Goal: Submit feedback/report problem: Submit feedback/report problem

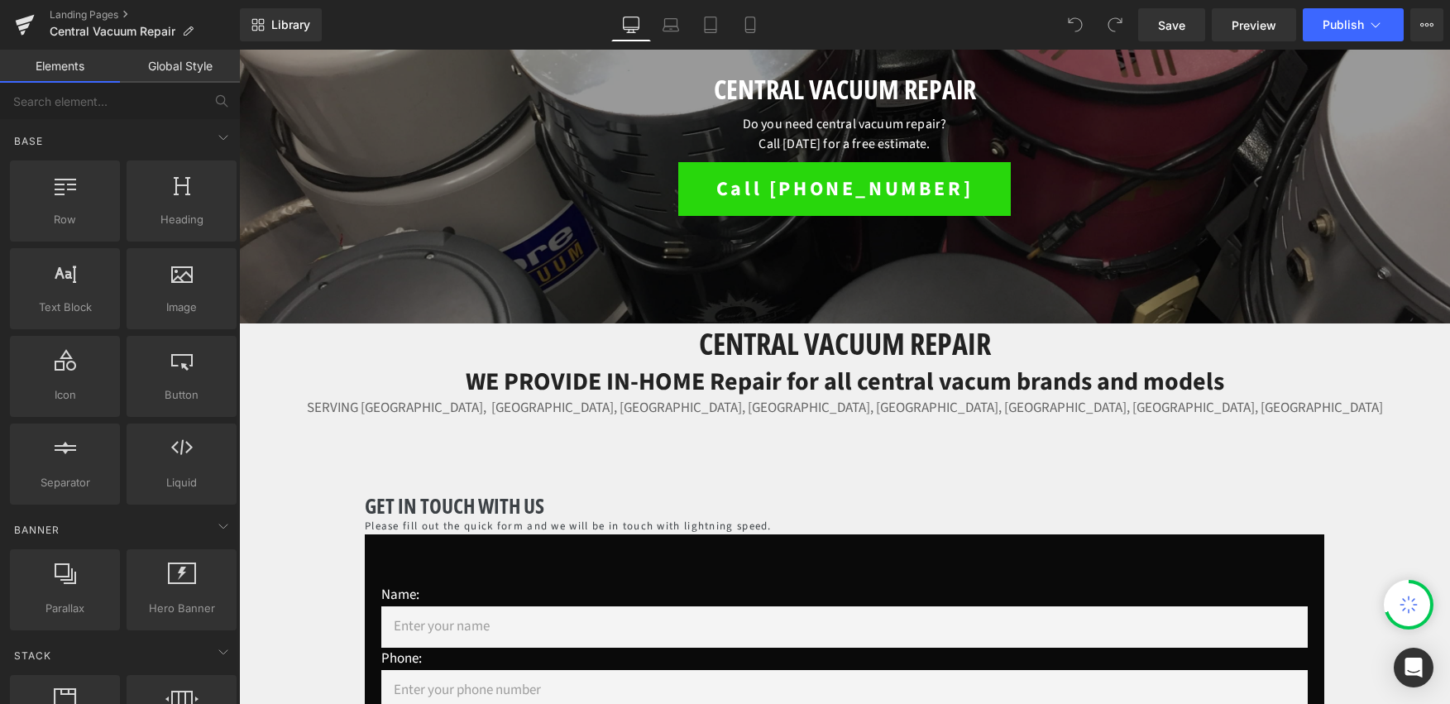
scroll to position [251, 0]
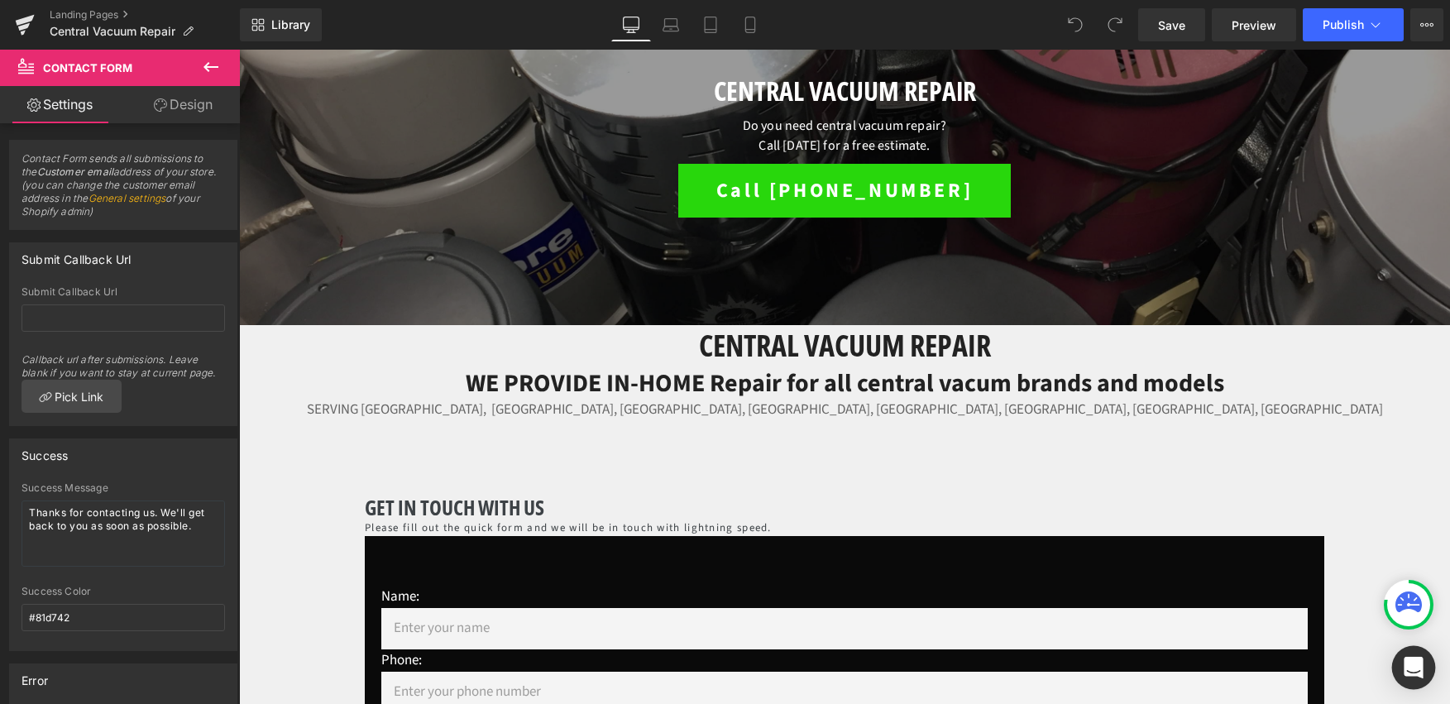
click at [1416, 668] on icon "Open Intercom Messenger" at bounding box center [1413, 668] width 19 height 22
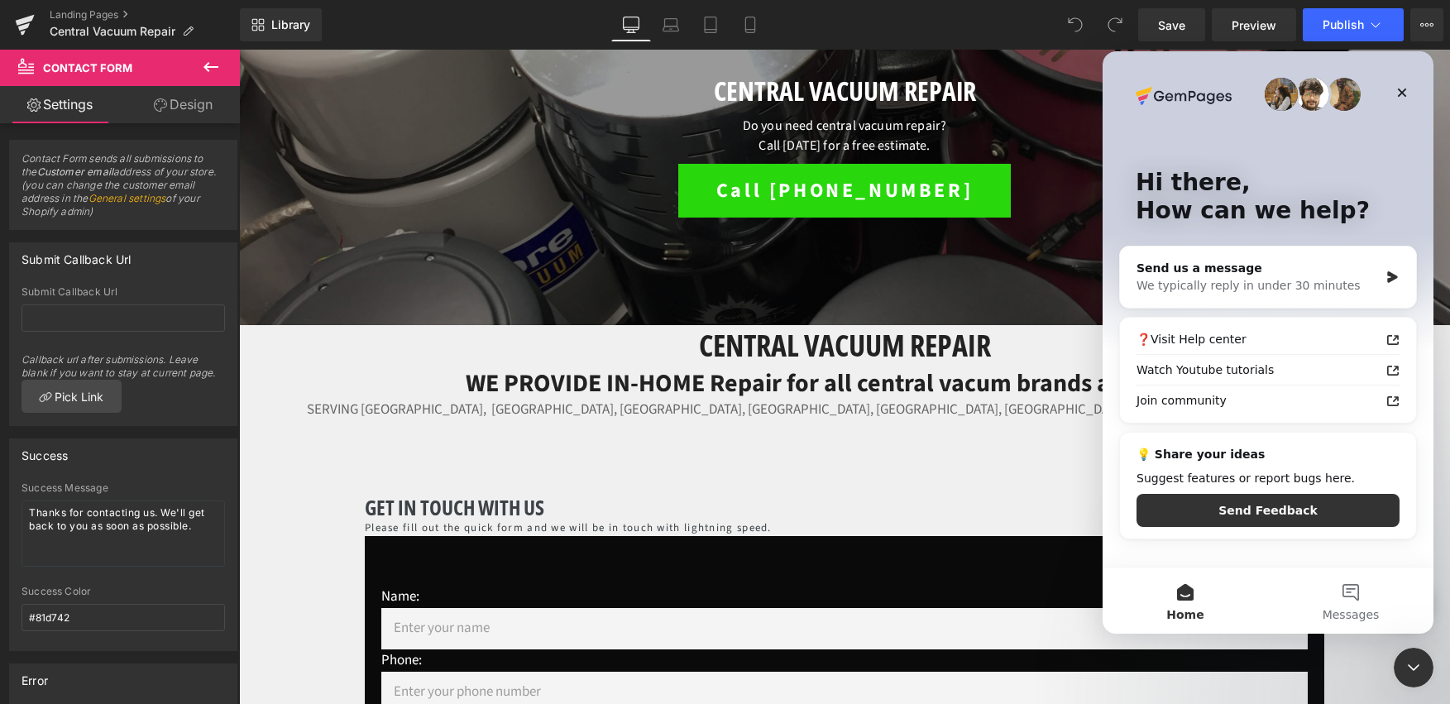
scroll to position [0, 0]
click at [1309, 269] on div "Send us a message" at bounding box center [1258, 268] width 242 height 17
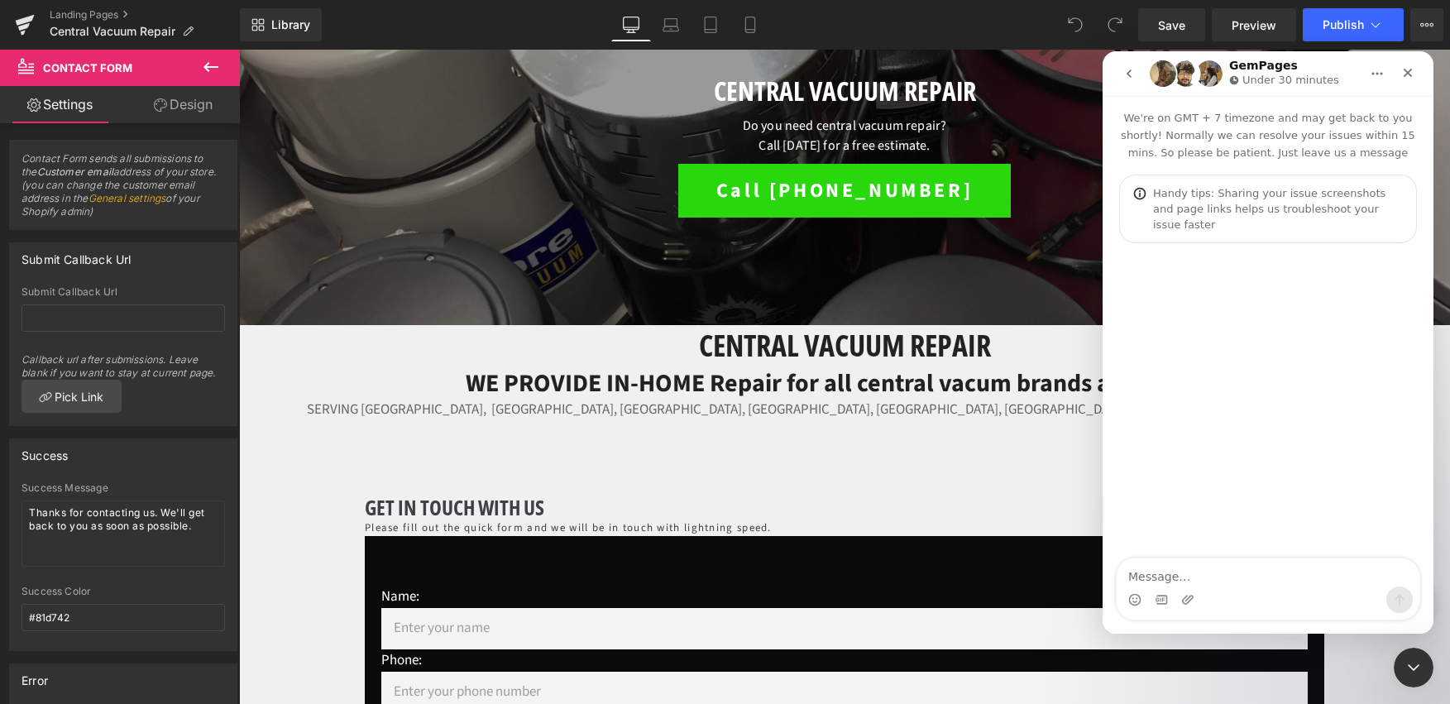
click at [1262, 593] on div "Intercom messenger" at bounding box center [1268, 600] width 303 height 26
click at [1265, 585] on textarea "Message…" at bounding box center [1268, 572] width 303 height 28
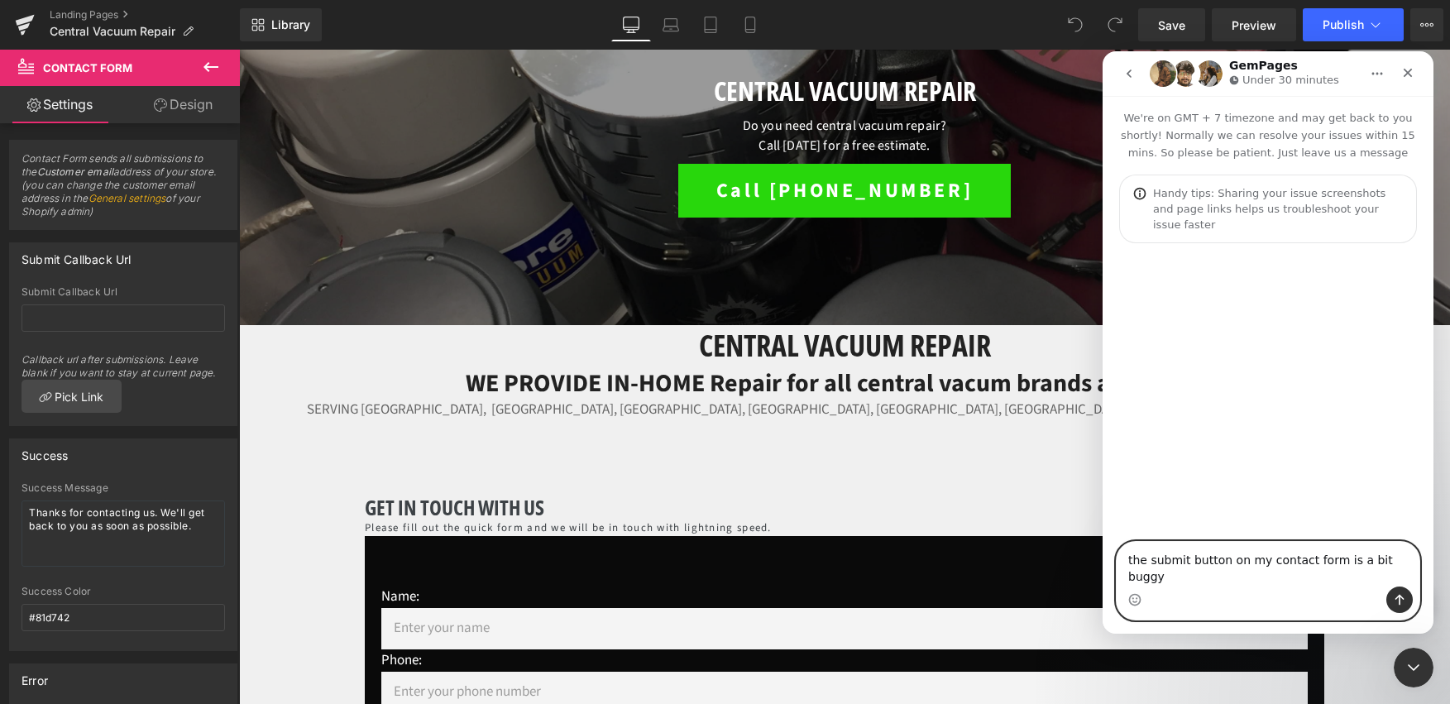
type textarea "the submit button on my contact form is a bit buggy"
click at [1402, 606] on icon "Send a message…" at bounding box center [1399, 599] width 13 height 13
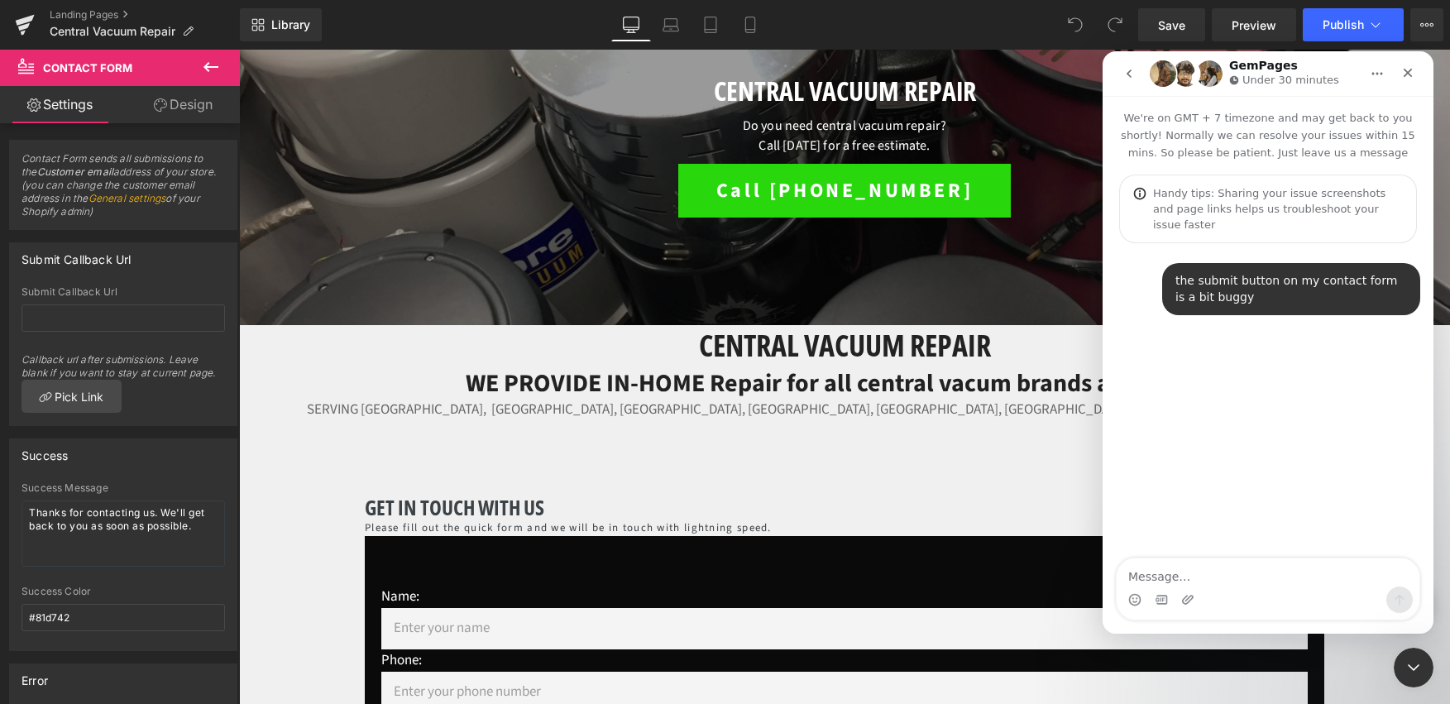
click at [1207, 575] on textarea "Message…" at bounding box center [1268, 572] width 303 height 28
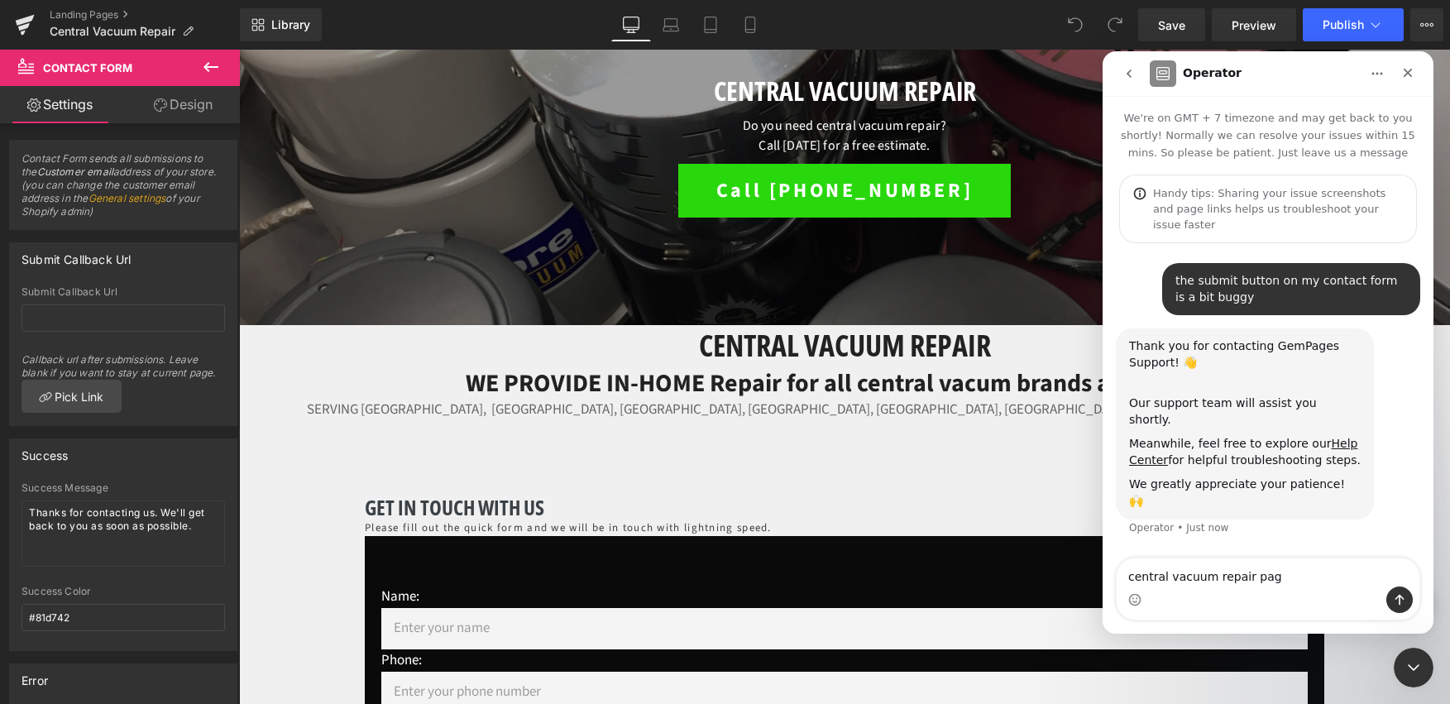
type textarea "central vacuum repair page"
drag, startPoint x: 1444, startPoint y: 175, endPoint x: 1444, endPoint y: 195, distance: 19.9
click at [1444, 195] on div at bounding box center [725, 327] width 1450 height 654
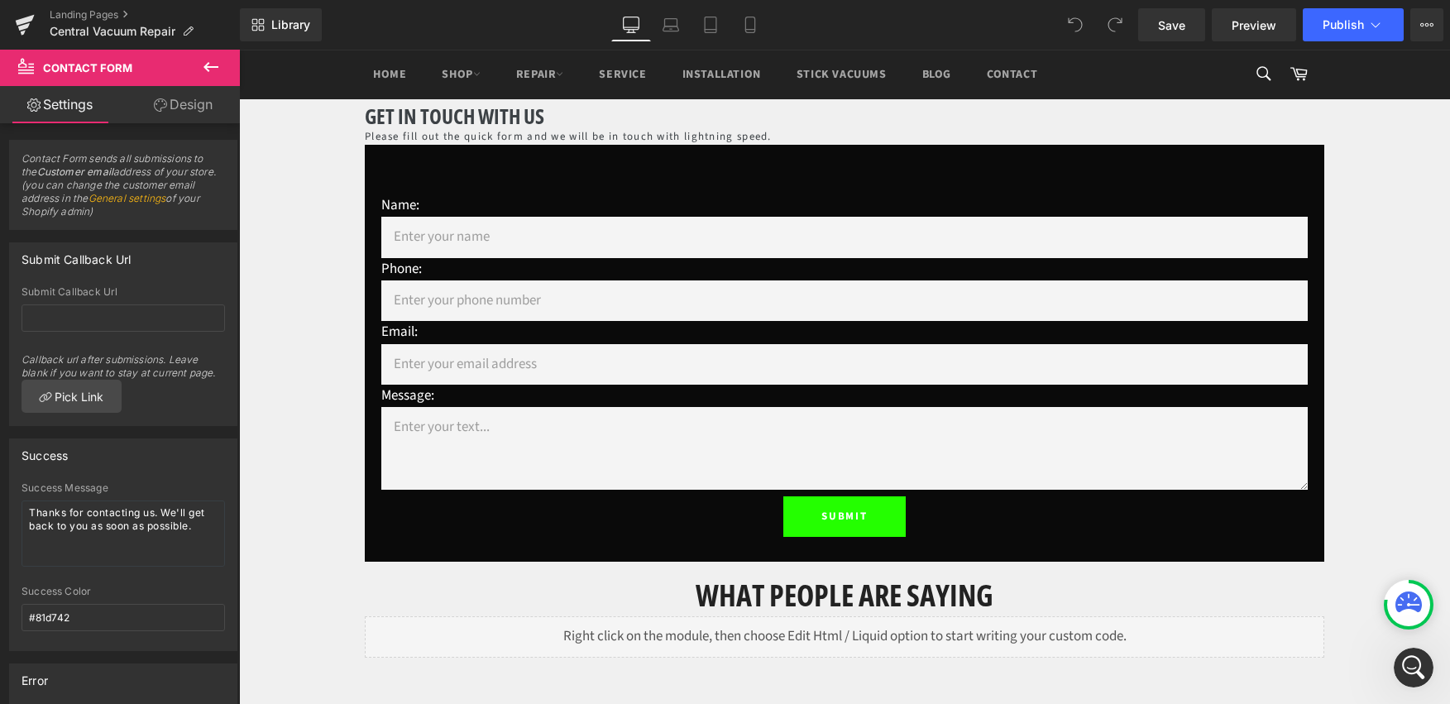
scroll to position [606, 0]
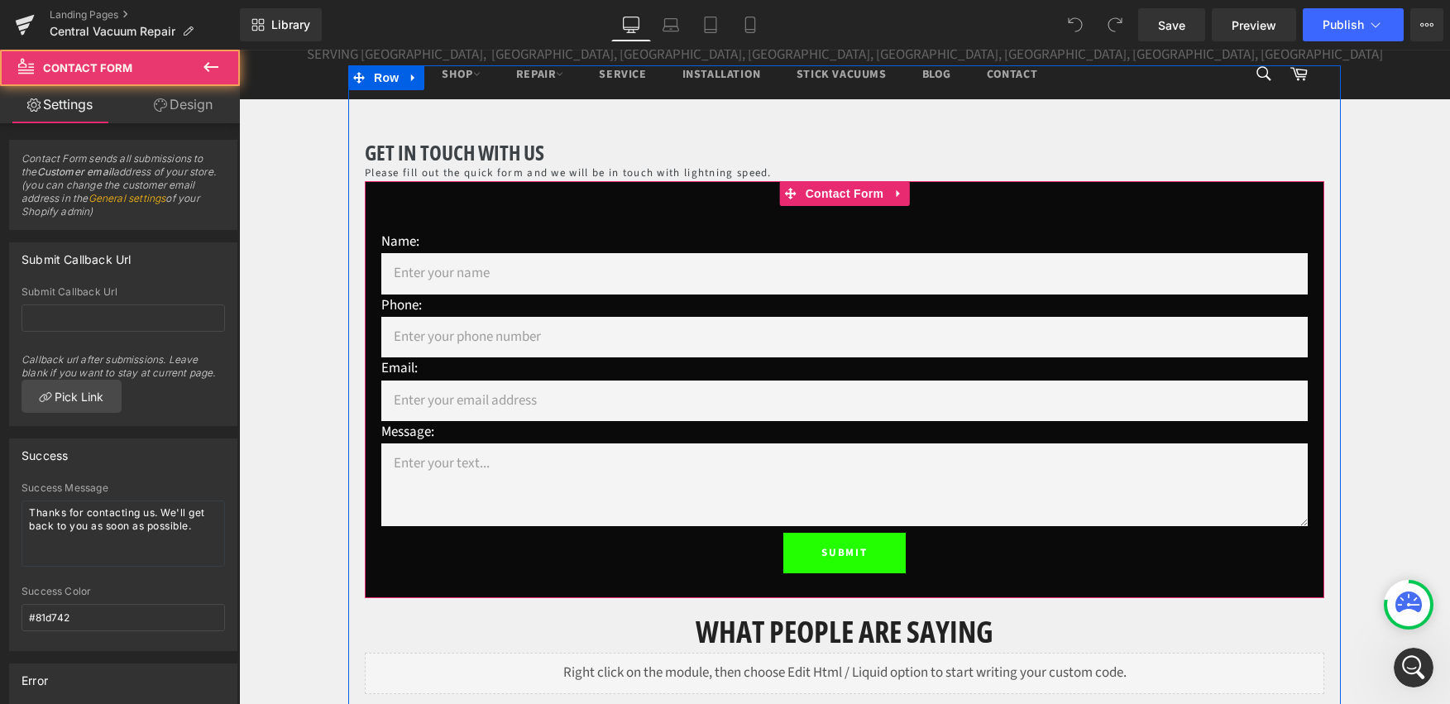
click at [1022, 189] on div "Name: Text Block Text Field Phone: Text Block Text Field Email: Text Block Emai…" at bounding box center [845, 389] width 960 height 417
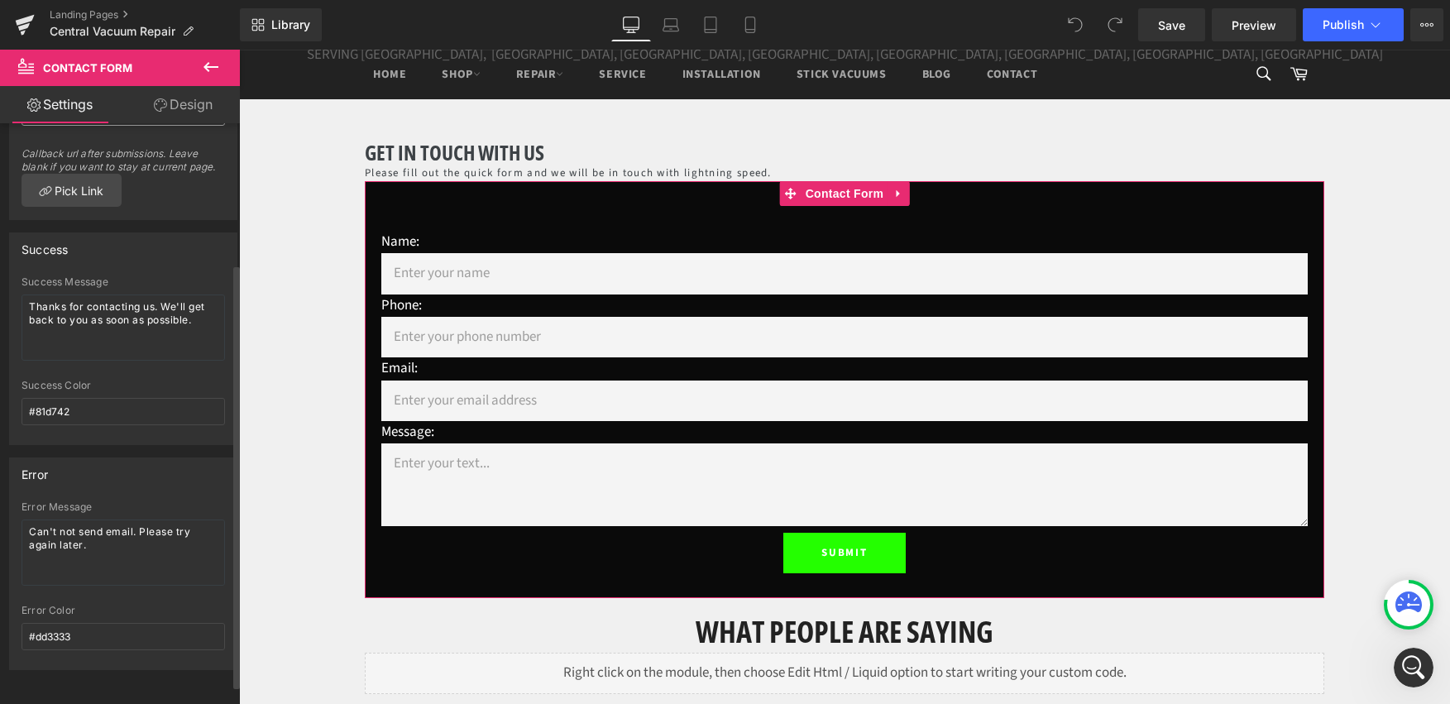
scroll to position [218, 0]
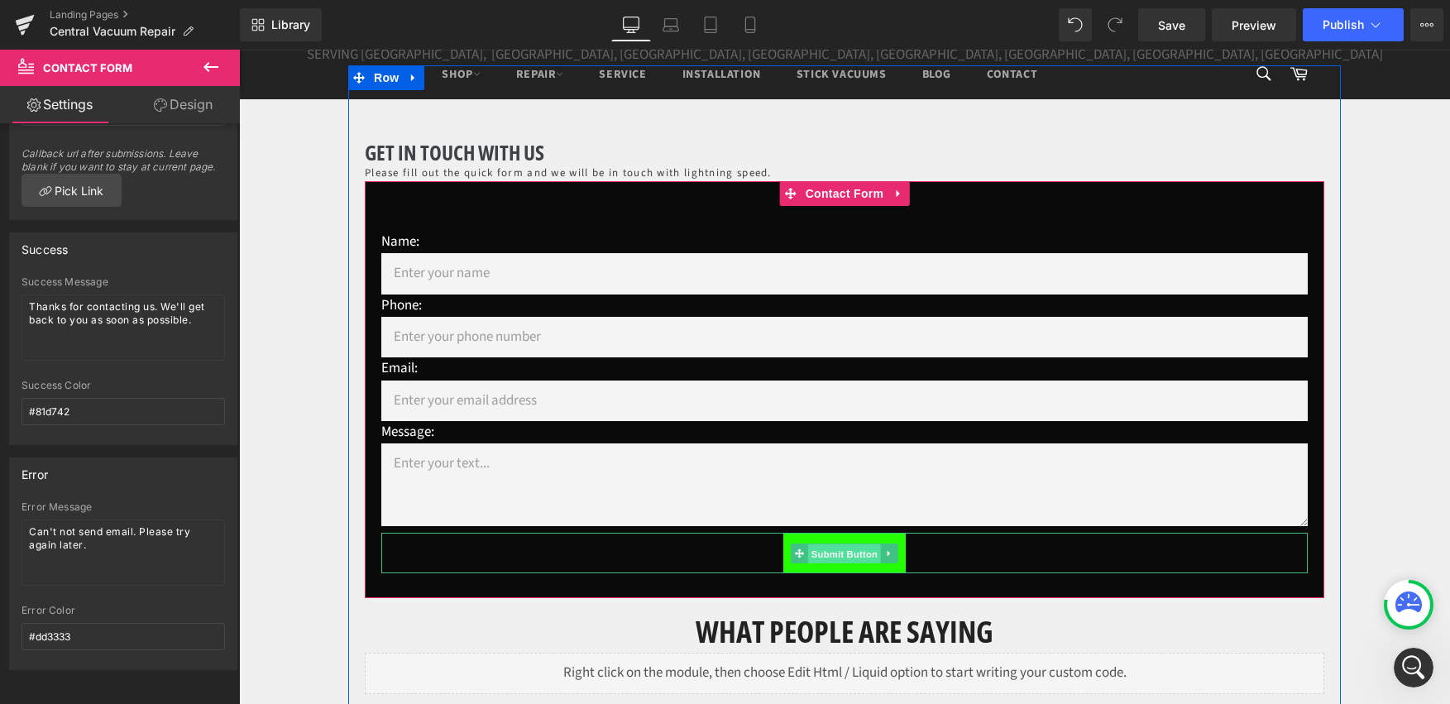
click at [822, 551] on span "Submit Button" at bounding box center [844, 554] width 73 height 20
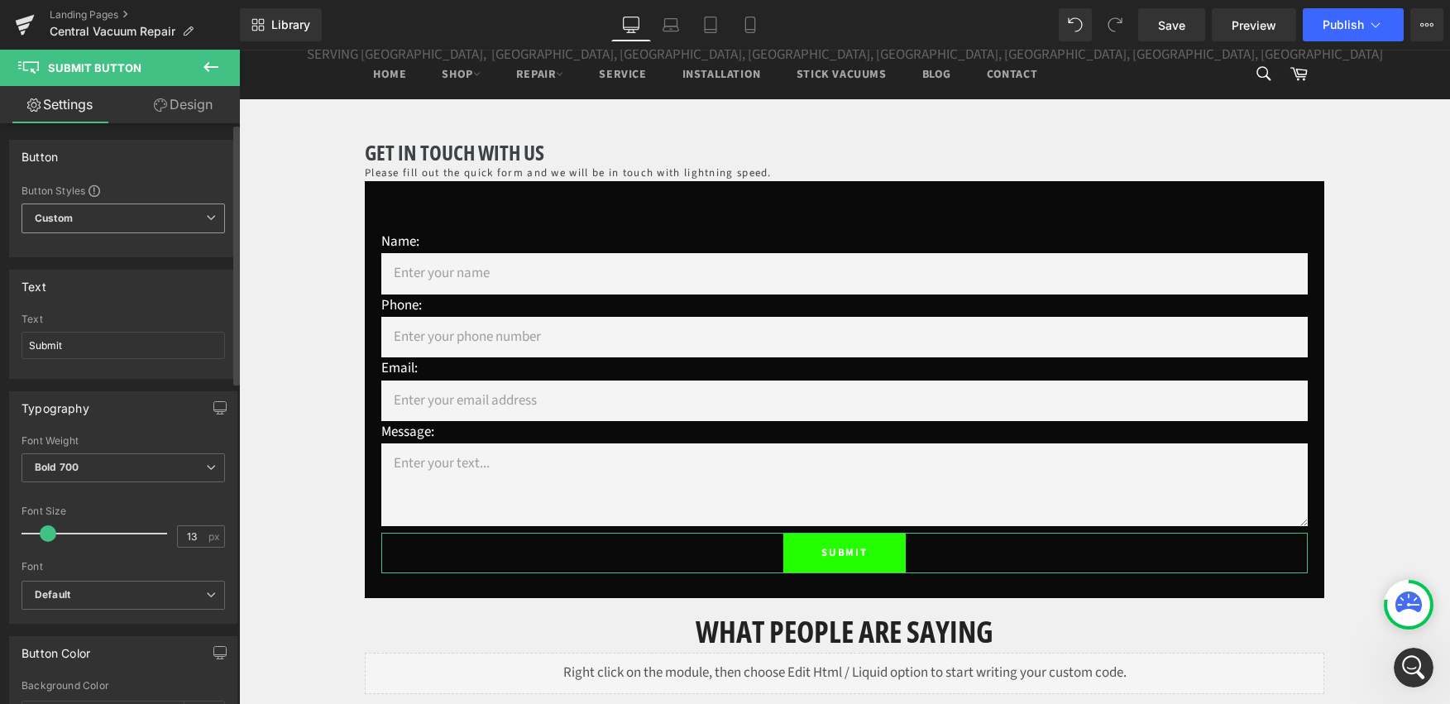
click at [99, 218] on span "Custom Setup Global Style" at bounding box center [124, 219] width 204 height 30
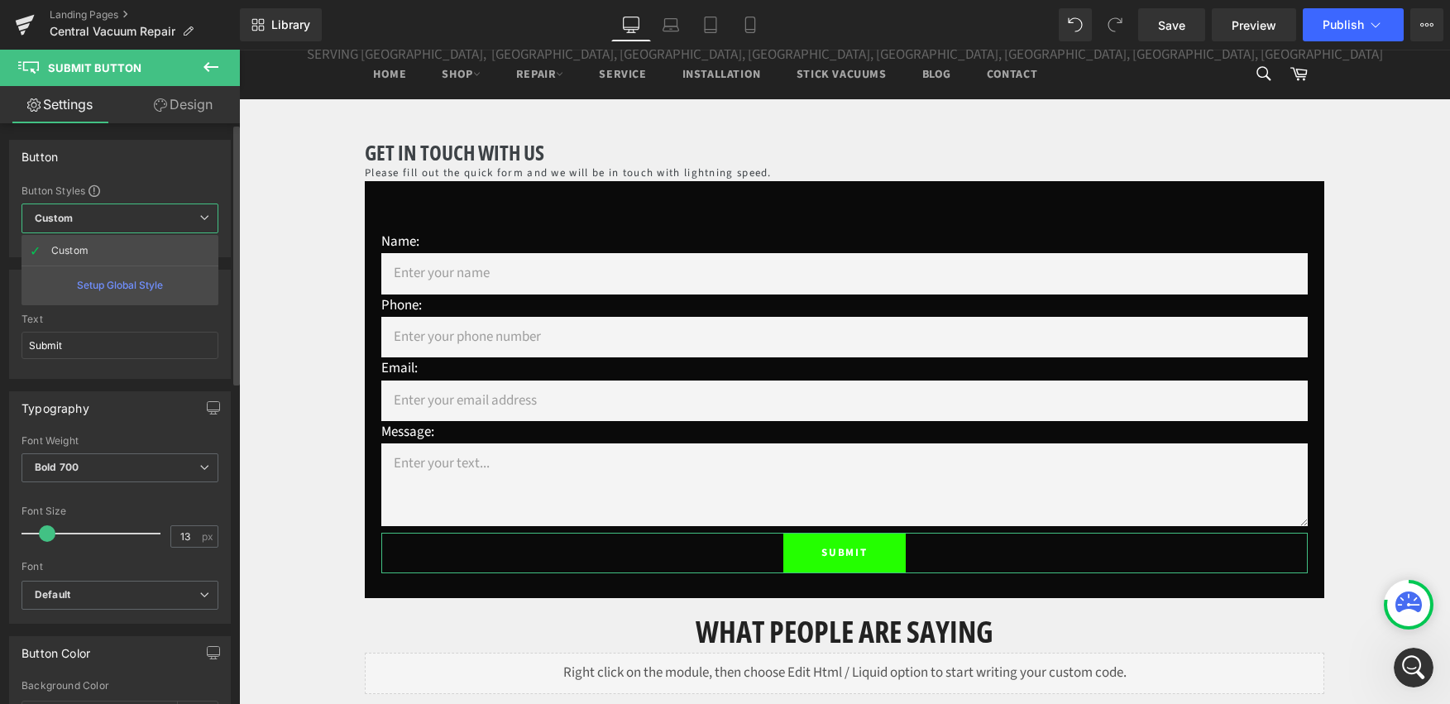
click at [99, 218] on span "Custom Setup Global Style" at bounding box center [120, 219] width 197 height 30
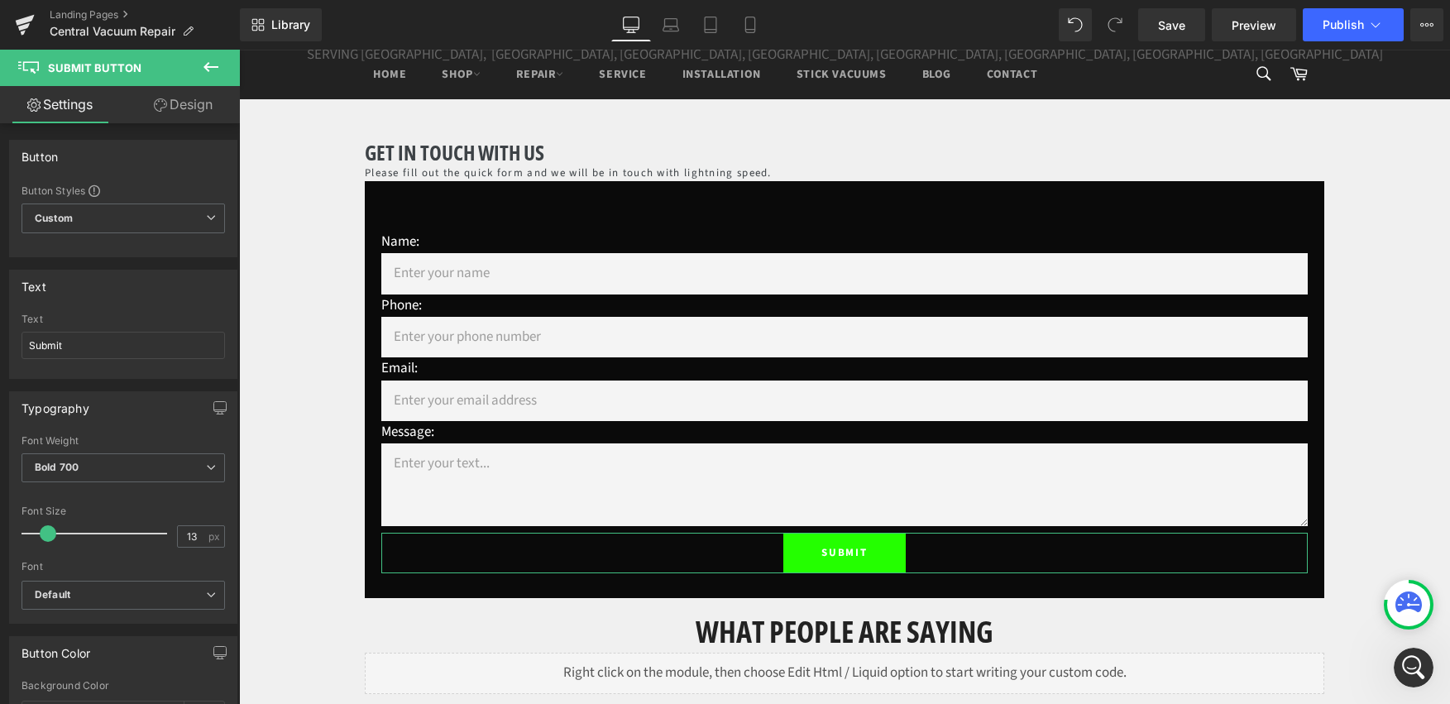
click at [160, 102] on icon at bounding box center [160, 104] width 13 height 13
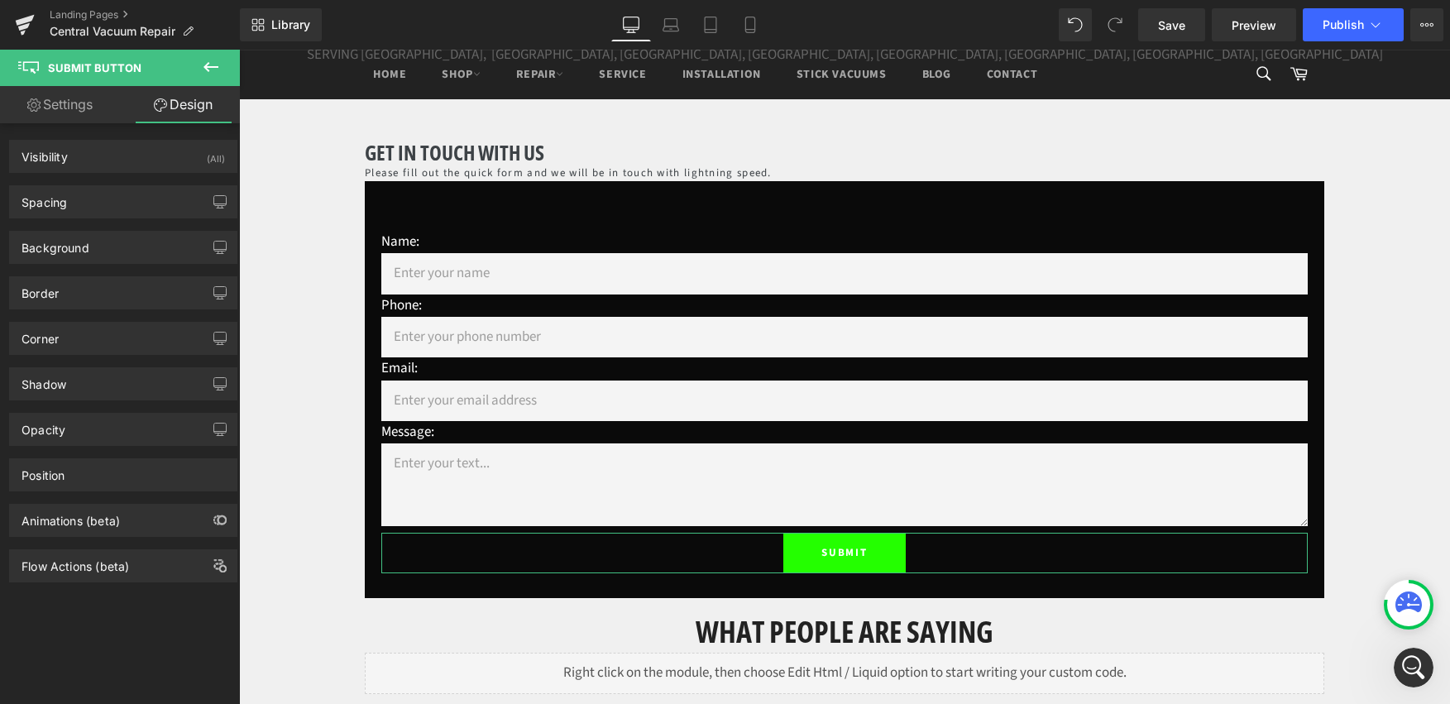
click at [77, 108] on link "Settings" at bounding box center [60, 104] width 120 height 37
type input "100"
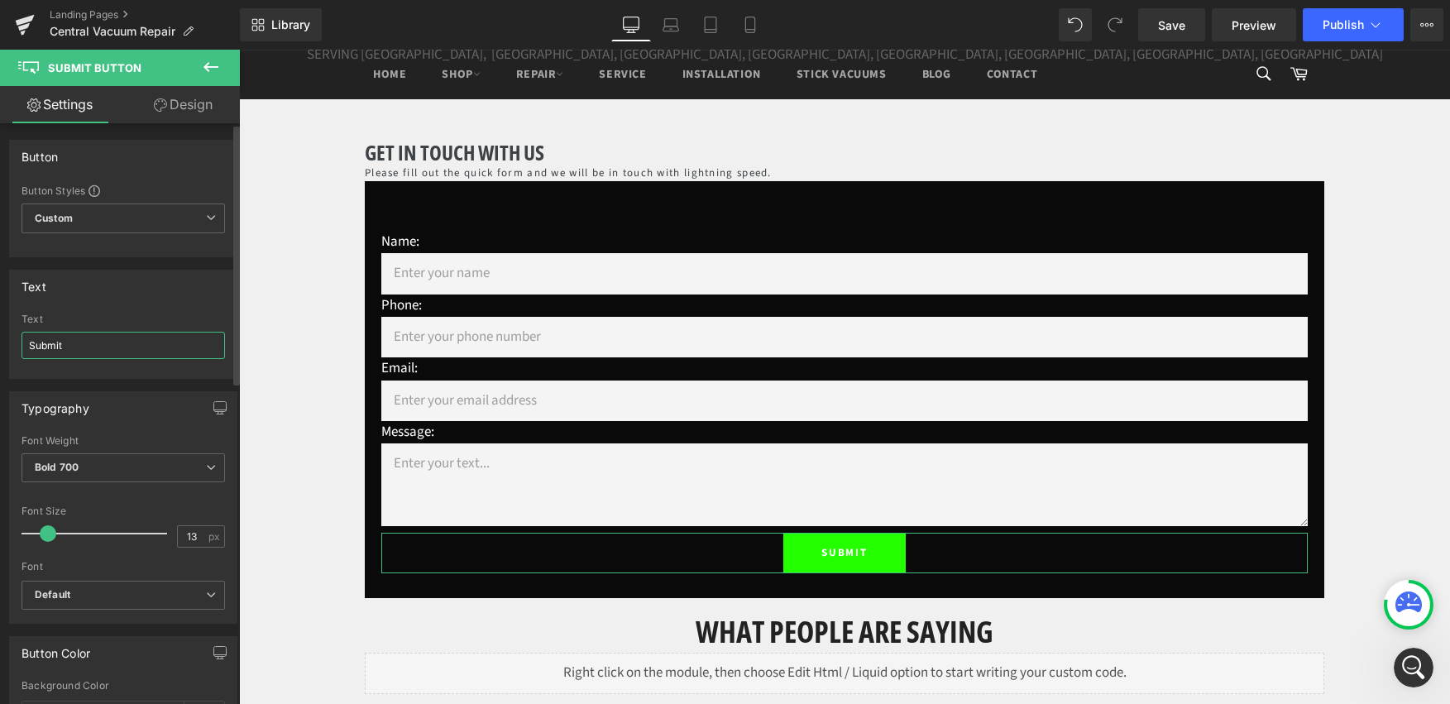
click at [98, 347] on input "Submit" at bounding box center [124, 345] width 204 height 27
click at [142, 213] on span "Custom Setup Global Style" at bounding box center [124, 219] width 204 height 30
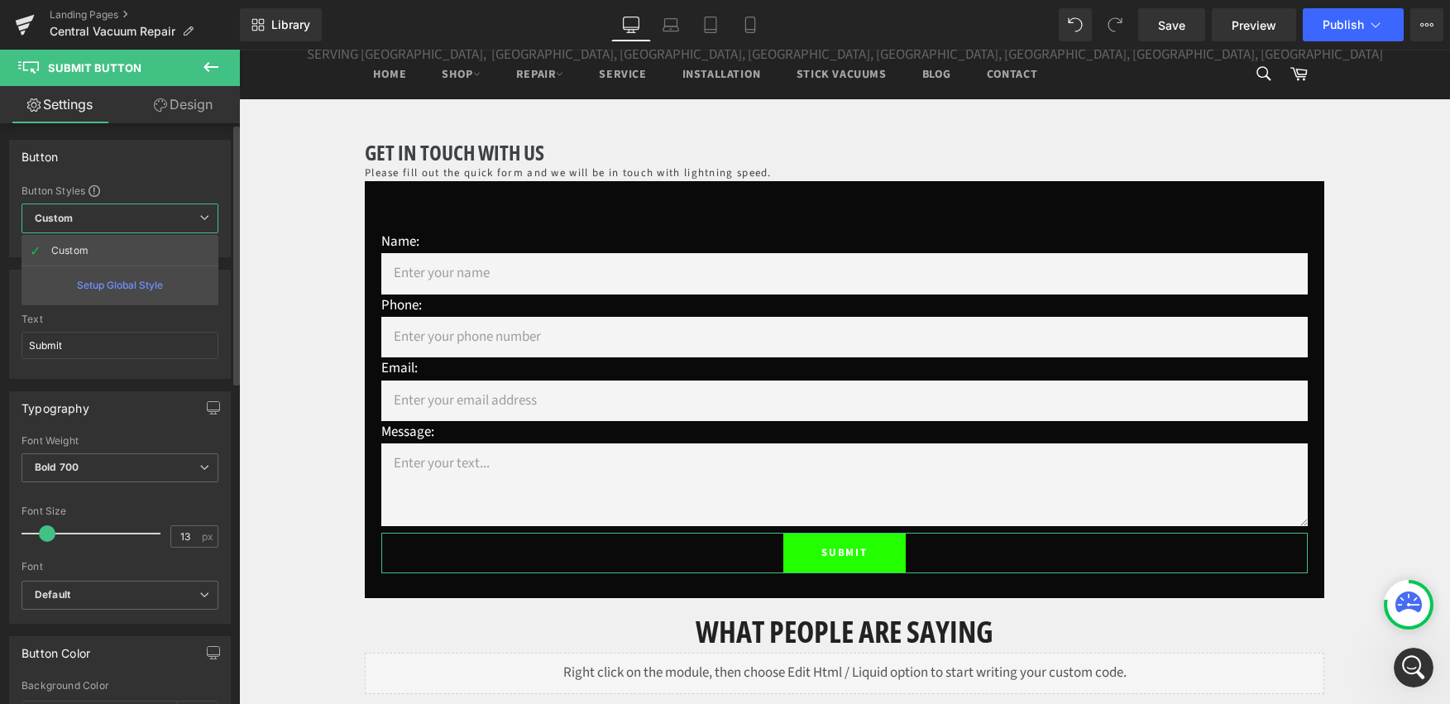
click at [142, 213] on span "Custom Setup Global Style" at bounding box center [120, 219] width 197 height 30
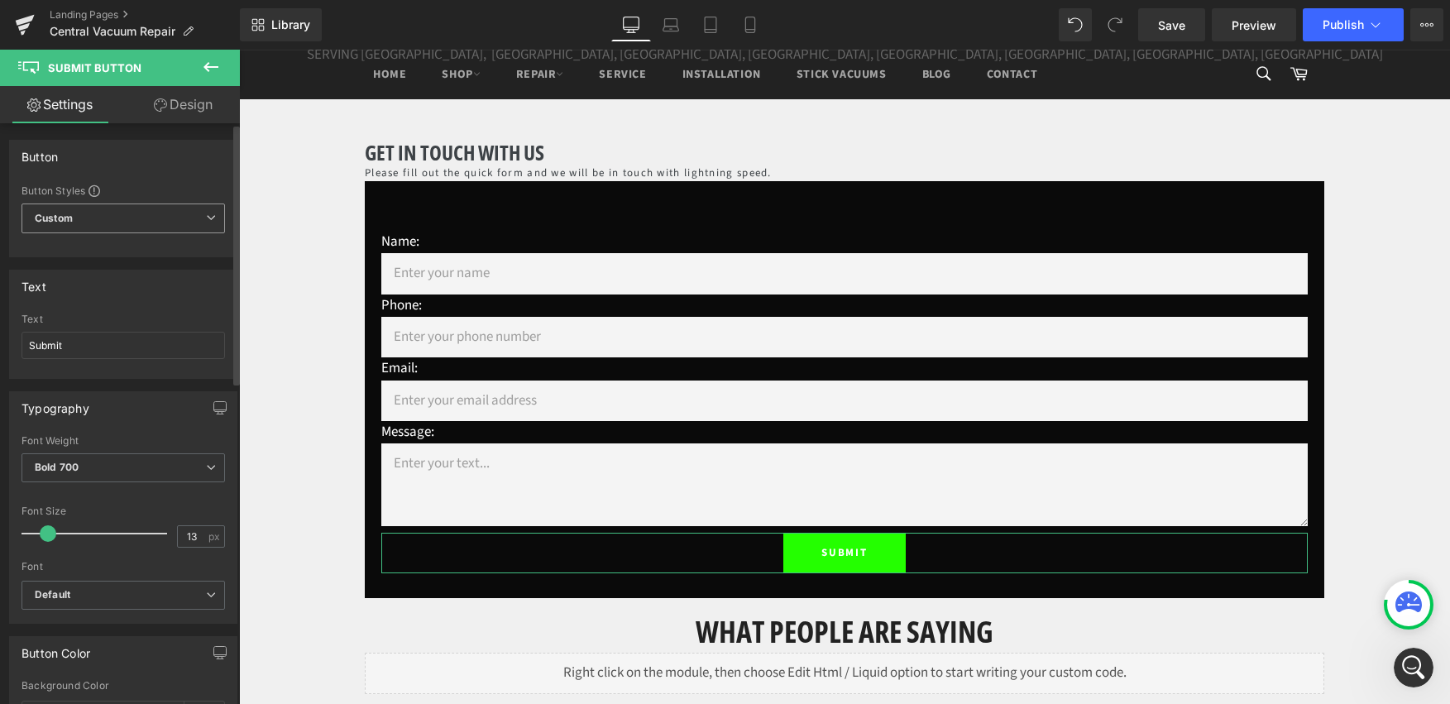
click at [142, 213] on span "Custom Setup Global Style" at bounding box center [124, 219] width 204 height 30
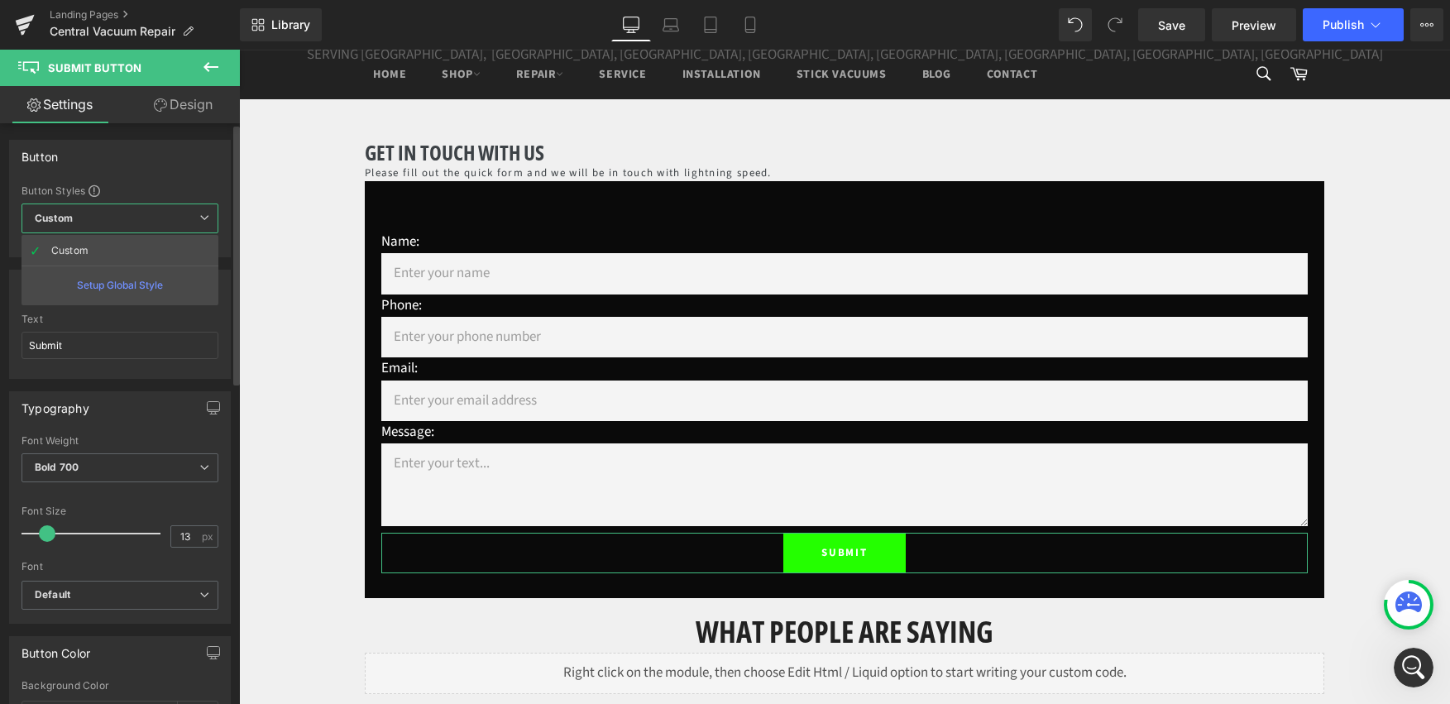
click at [142, 213] on span "Custom Setup Global Style" at bounding box center [120, 219] width 197 height 30
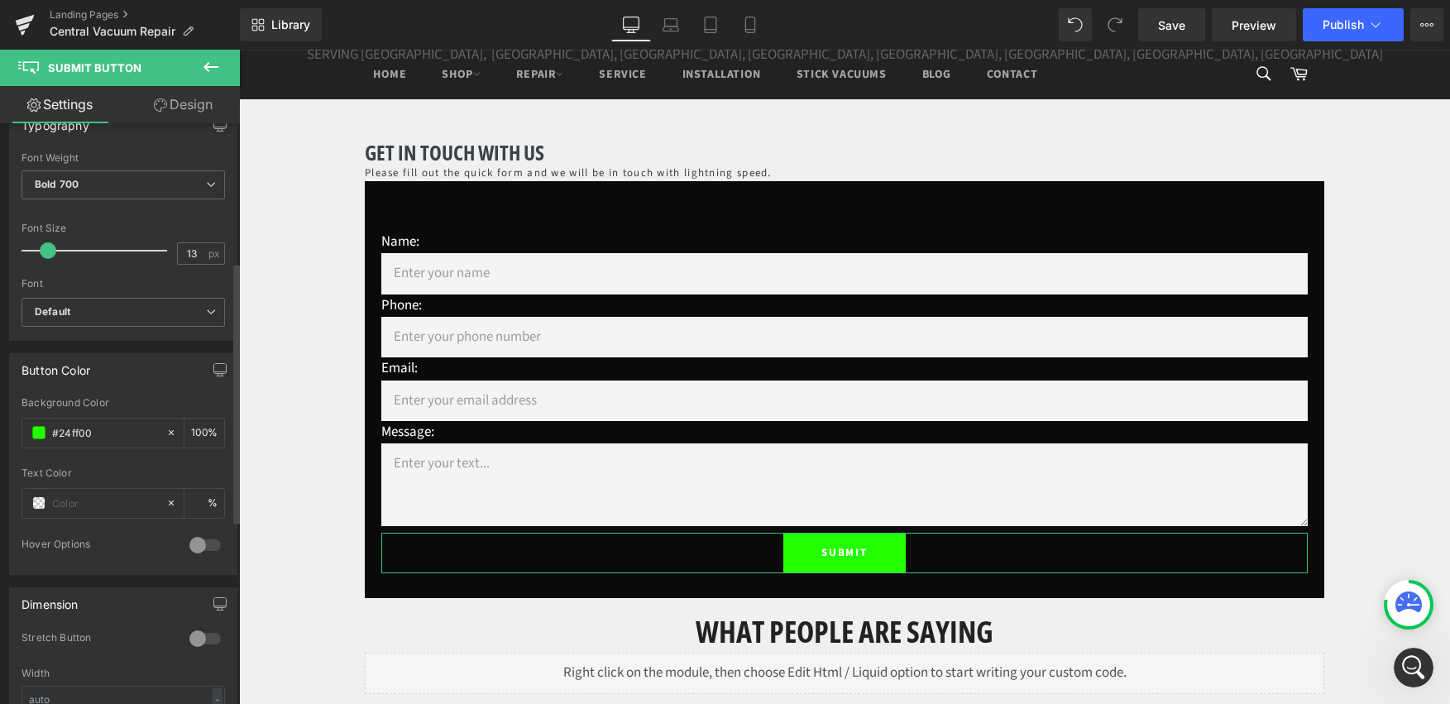
scroll to position [340, 0]
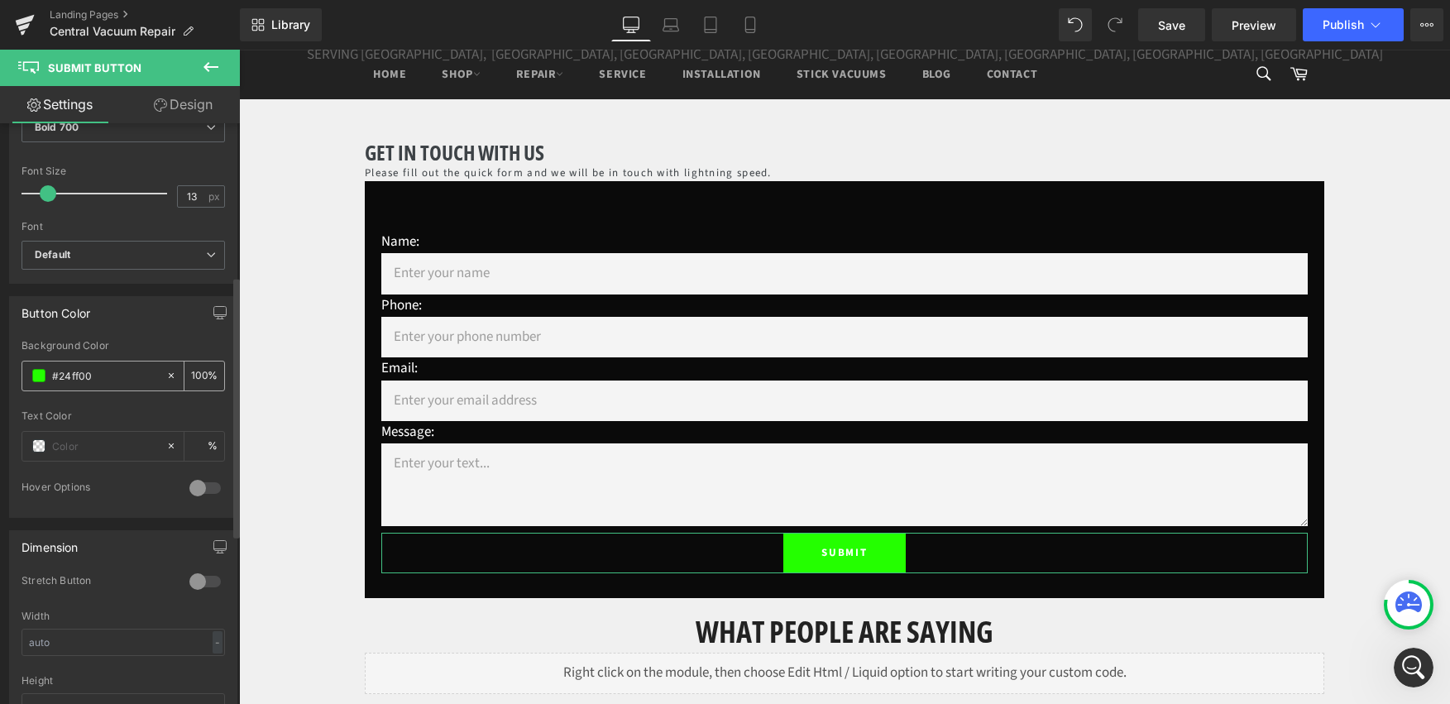
click at [41, 377] on span at bounding box center [38, 375] width 13 height 13
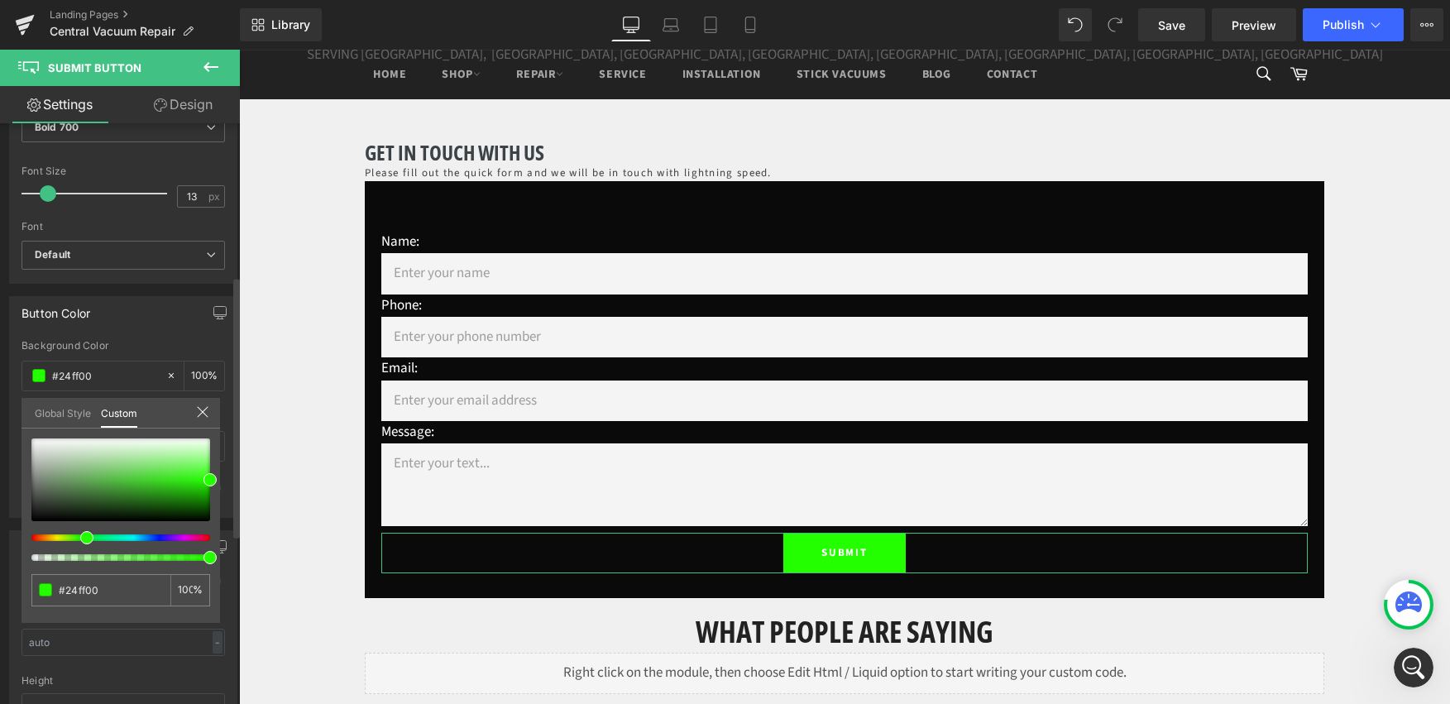
type input "#5500ff"
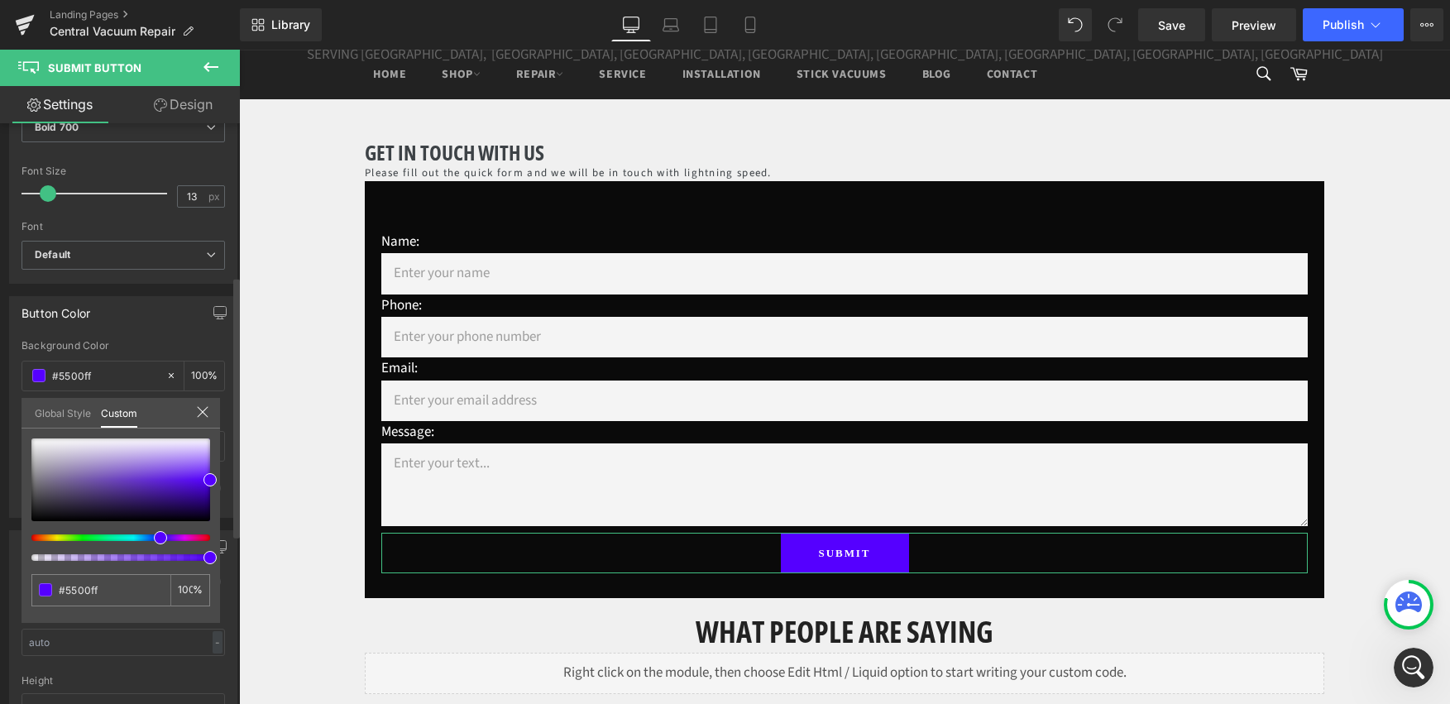
type input "#4c00ff"
type input "#2100ff"
type input "#1500ff"
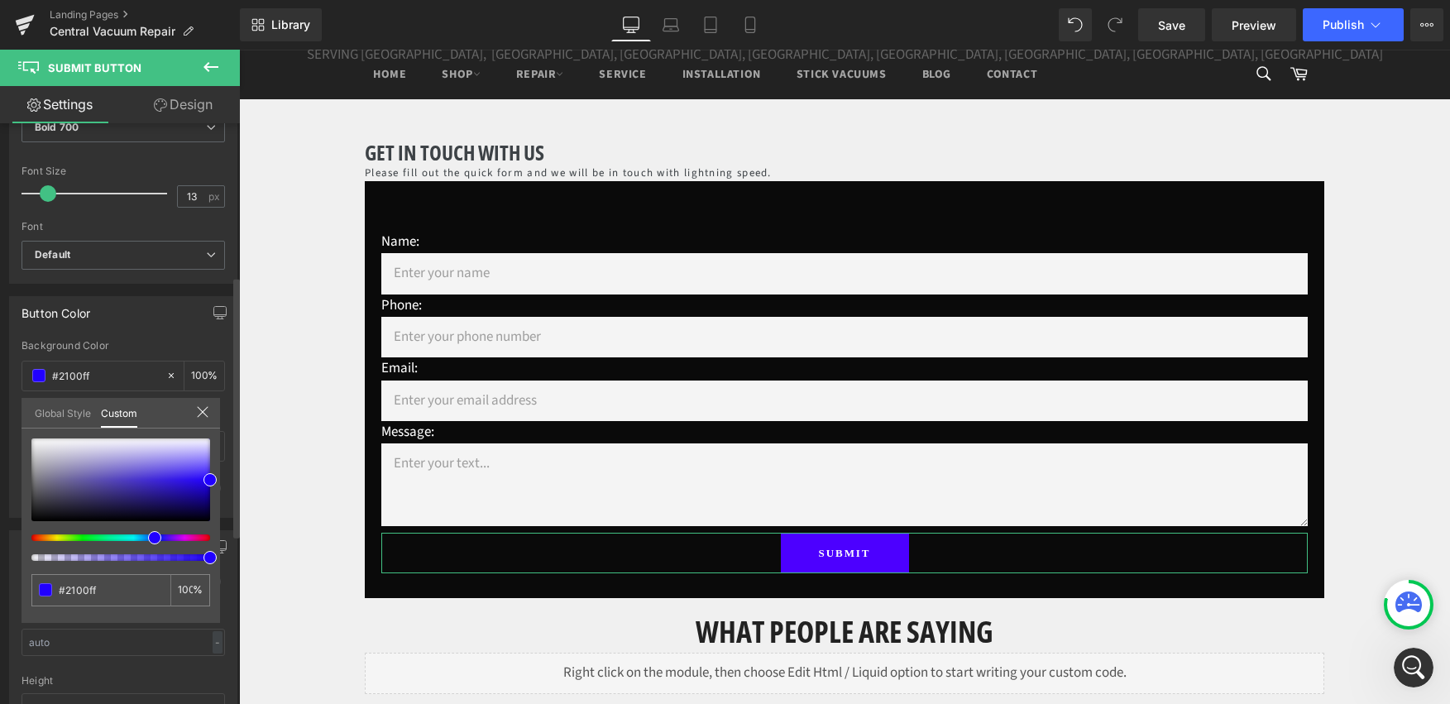
type input "#1500ff"
click at [146, 538] on div at bounding box center [114, 537] width 179 height 7
type input "#1d0dc8"
type input "#4536ec"
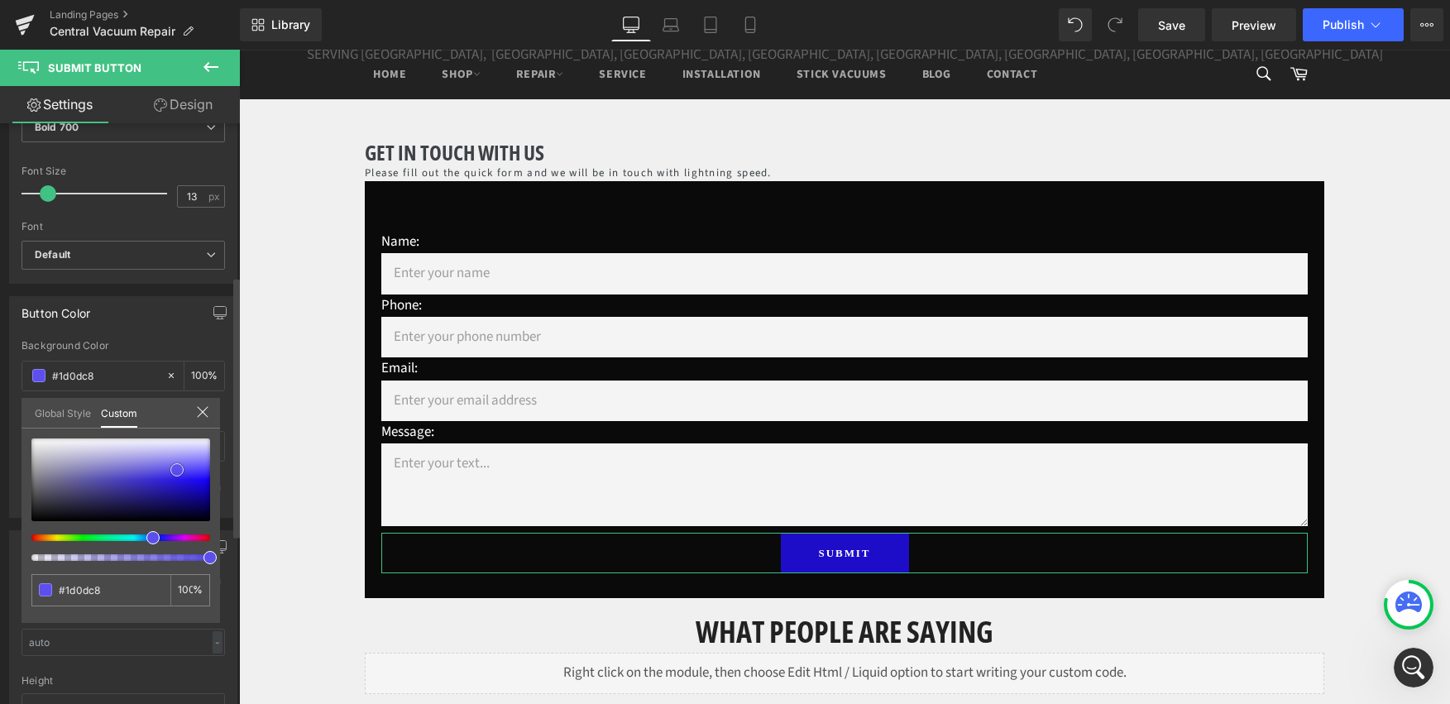
type input "#4536ec"
type input "#6f63ec"
type input "#7b71ee"
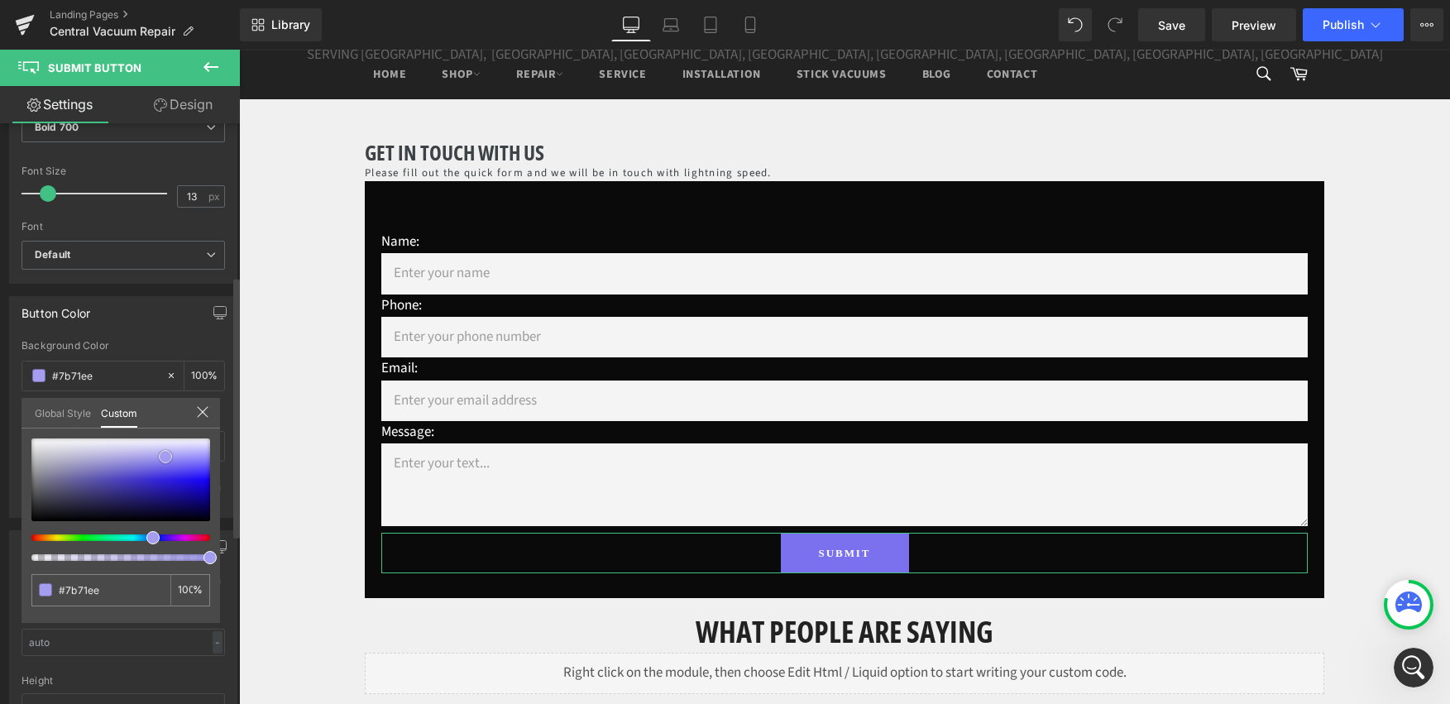
type input "#a49df0"
type input "#b0aaf2"
type input "#bdb8f3"
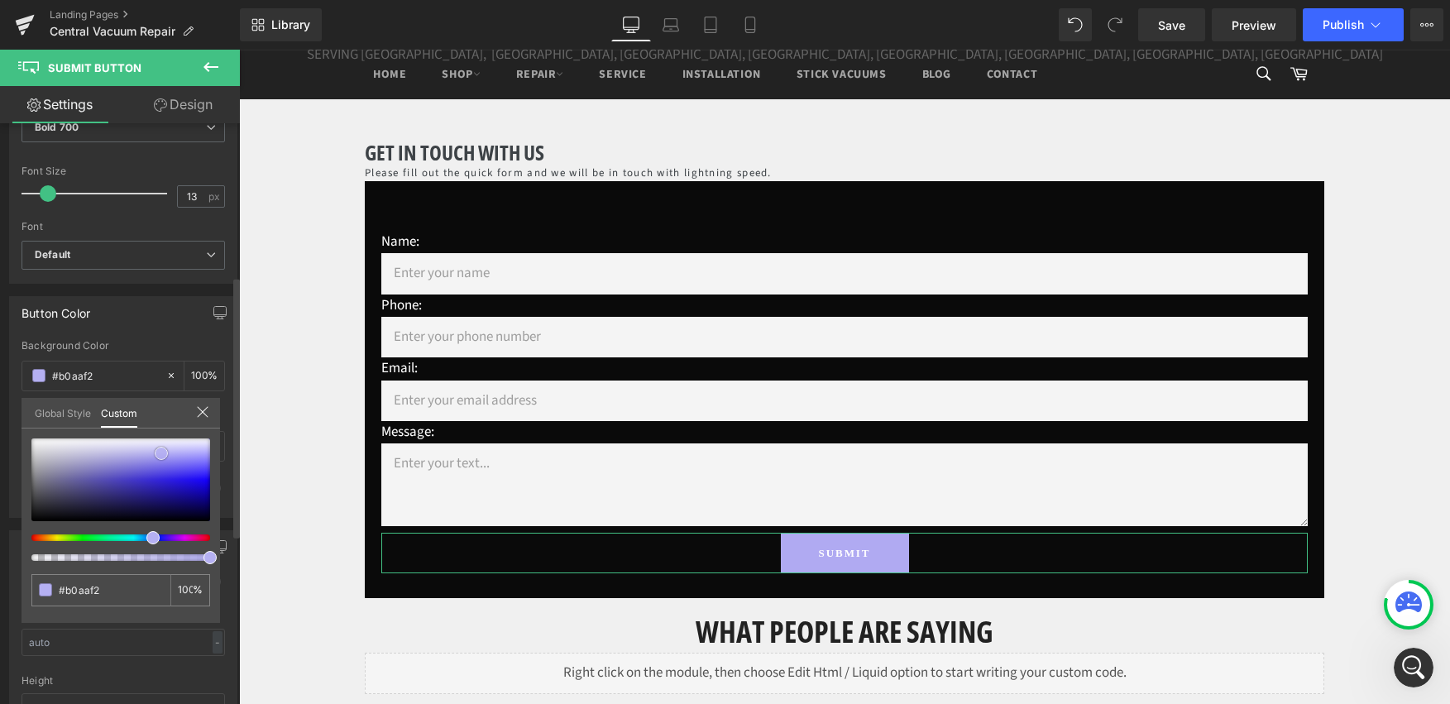
type input "#bdb8f3"
type input "#c2bef3"
type input "#cfcbf5"
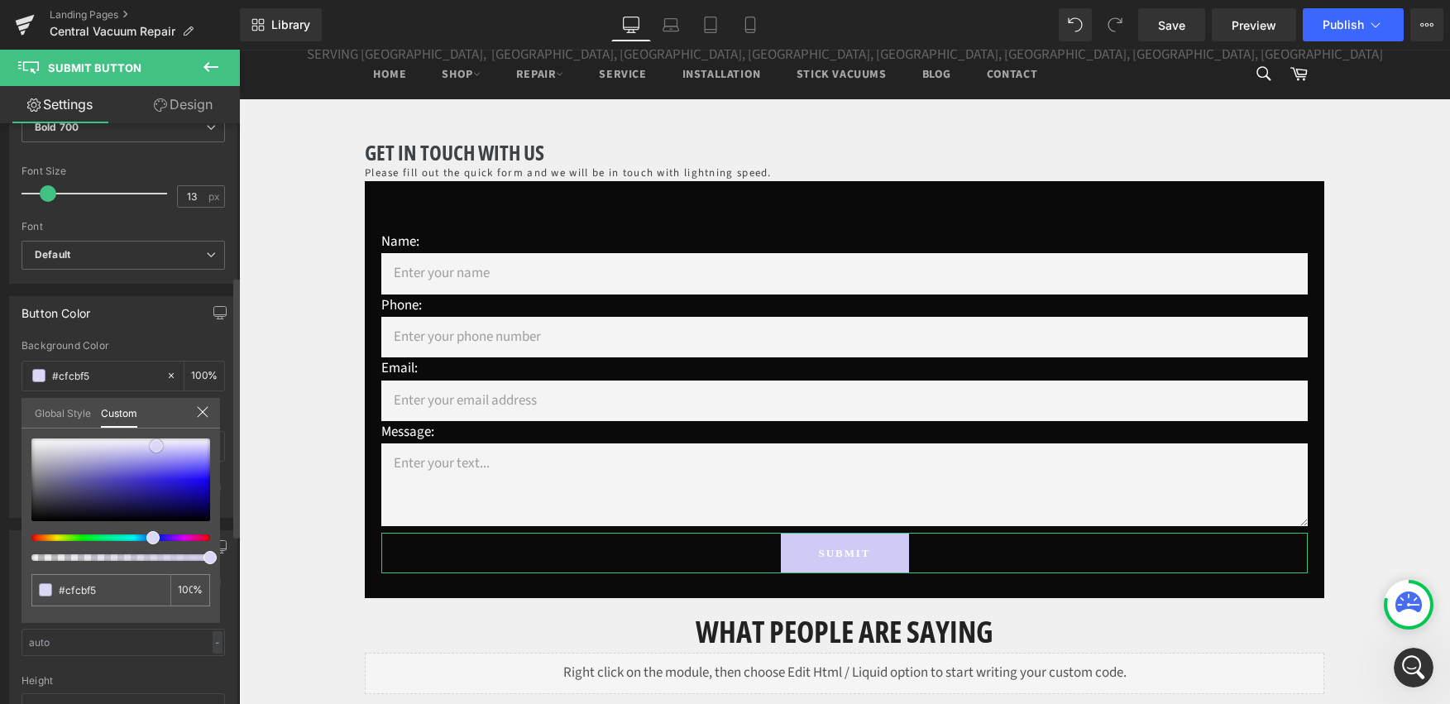
type input "#dbd8f7"
type input "#dbd7f8"
type input "#8778f6"
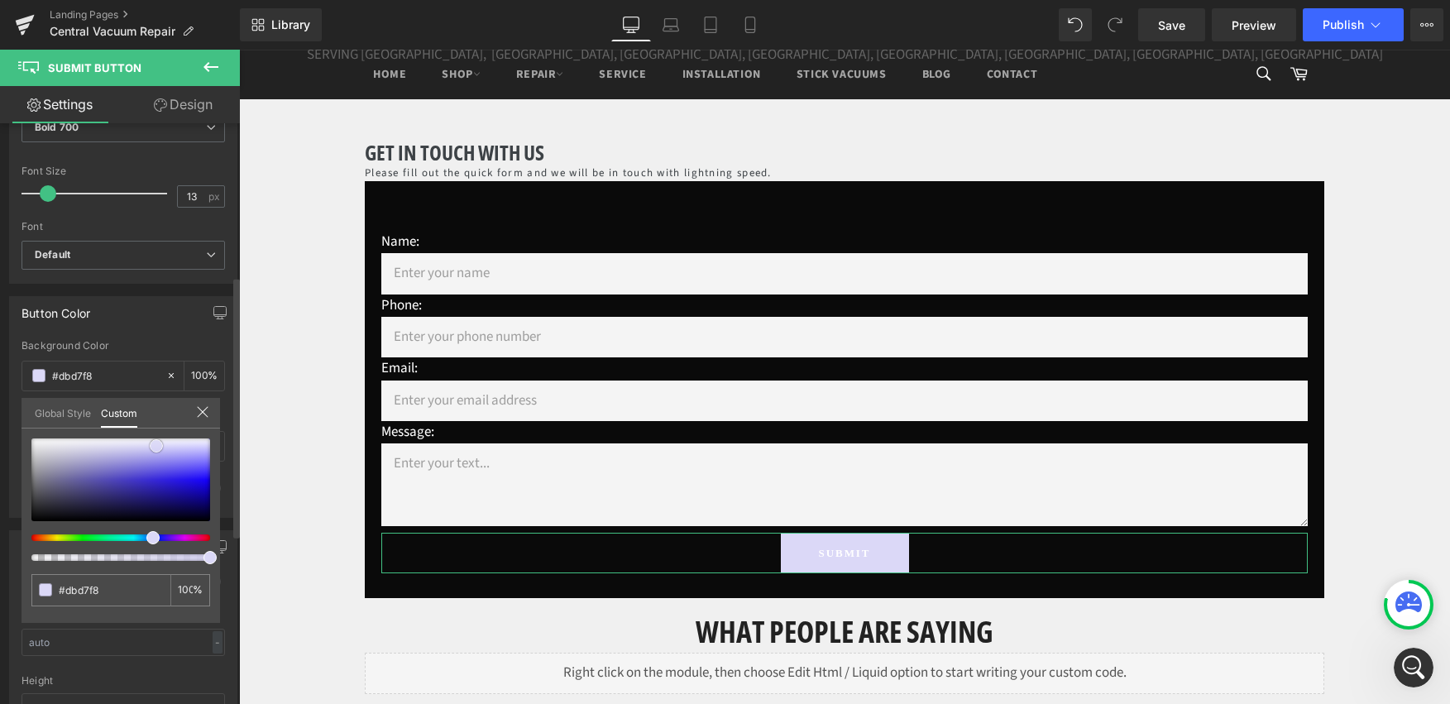
type input "#8778f6"
type input "#5843f9"
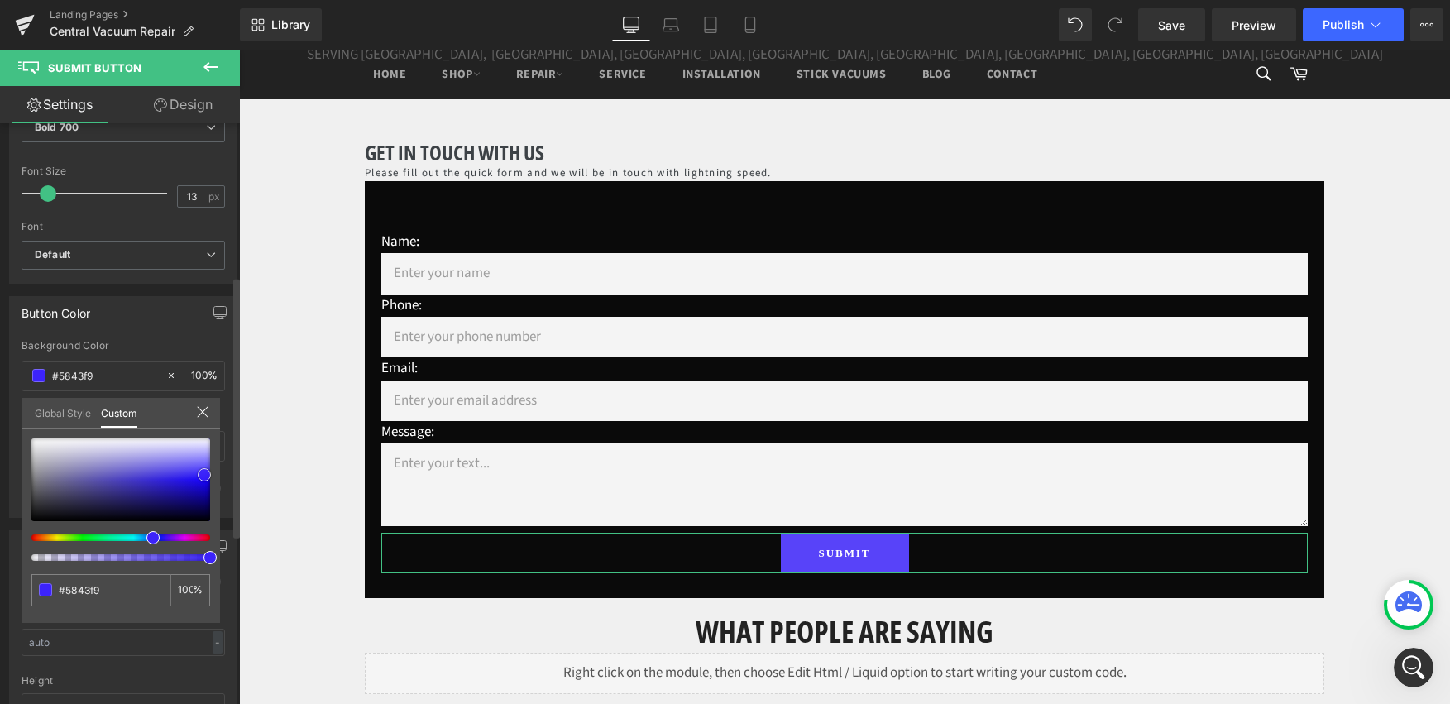
type input "#4028fa"
type input "#361cfb"
type input "#3217fb"
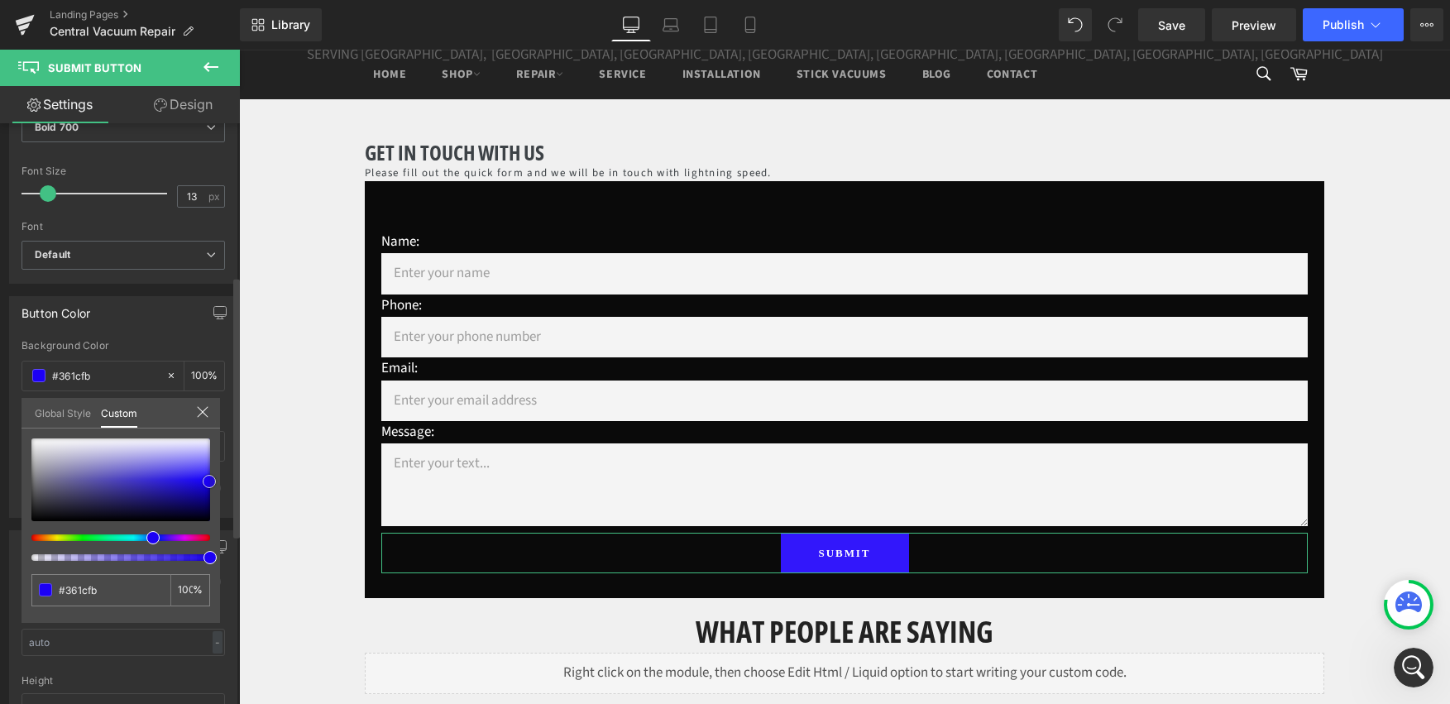
type input "#3217fb"
drag, startPoint x: 184, startPoint y: 486, endPoint x: 209, endPoint y: 481, distance: 25.3
click at [209, 481] on div at bounding box center [120, 479] width 179 height 83
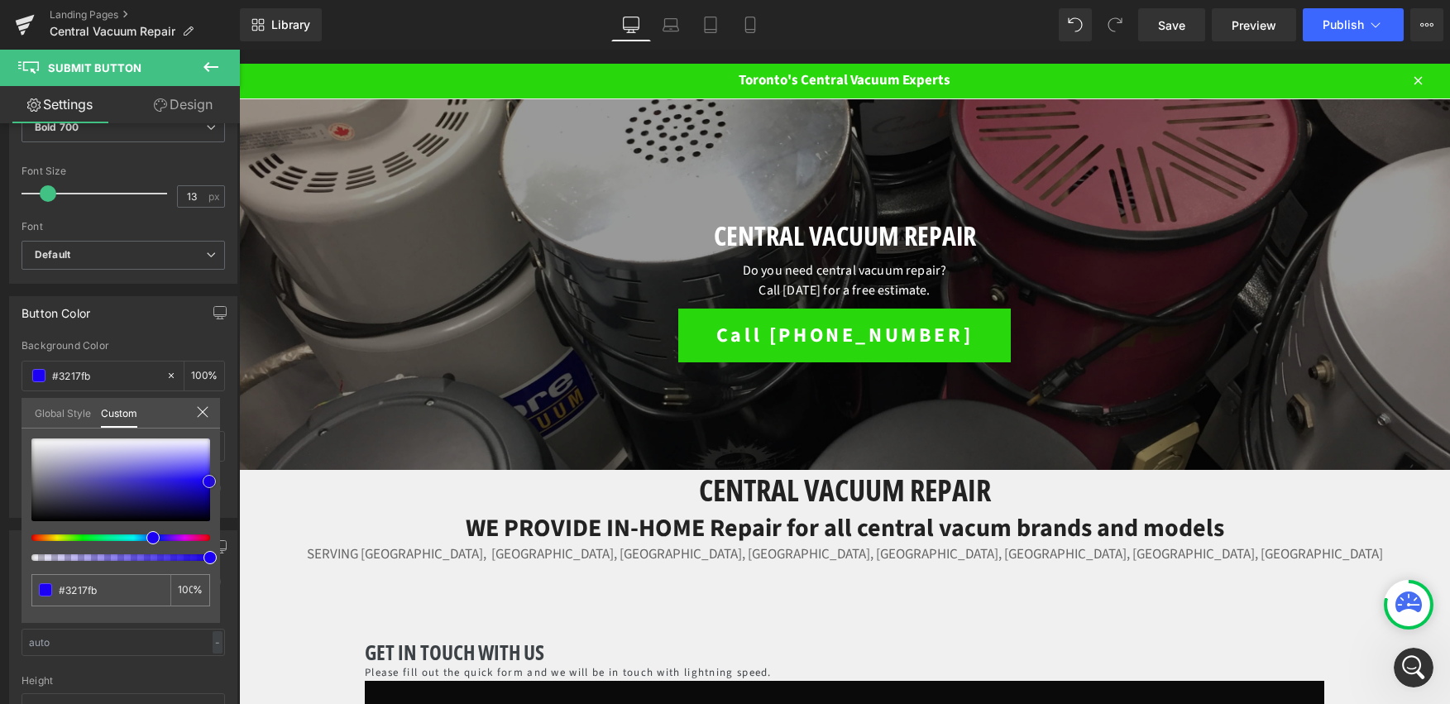
scroll to position [0, 0]
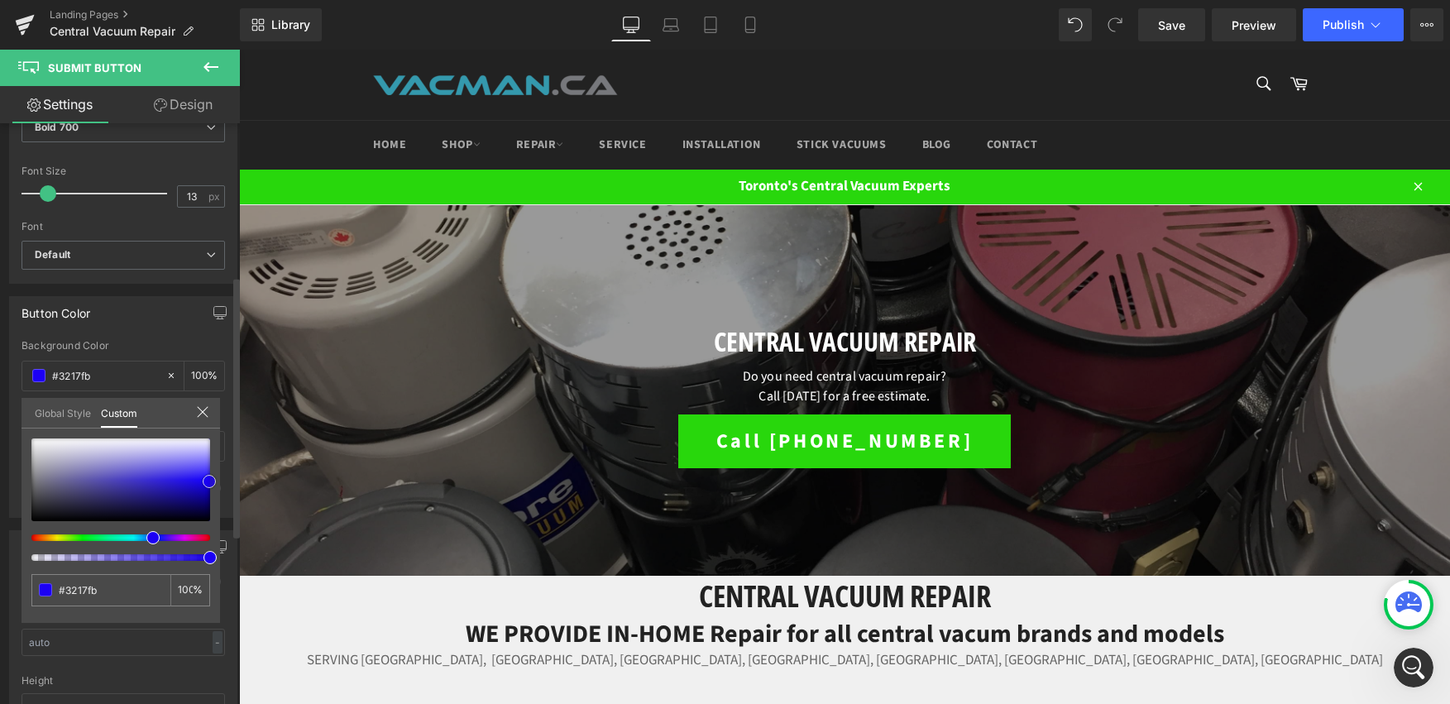
type input "#4932f5"
type input "#4028f4"
type input "#3e27f1"
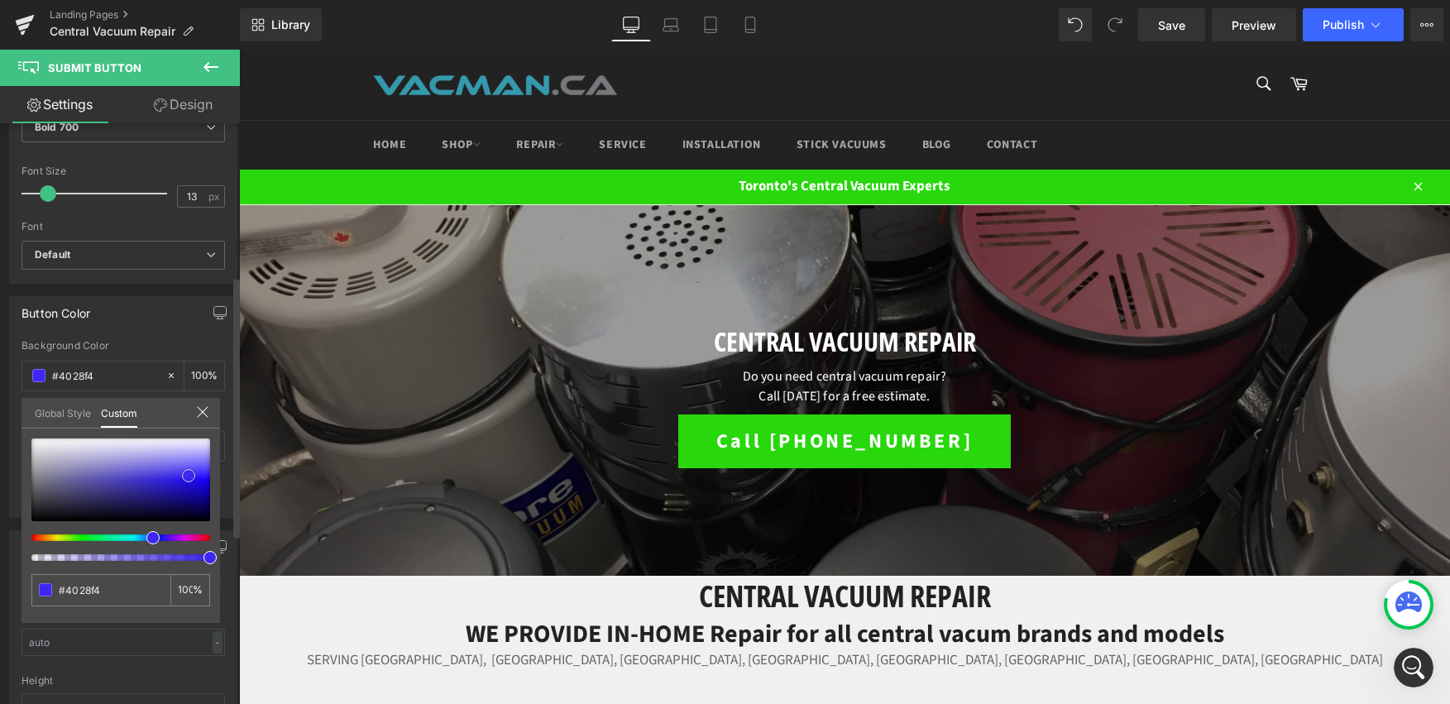
type input "#3e27f1"
type input "#3f28f0"
type input "#412aed"
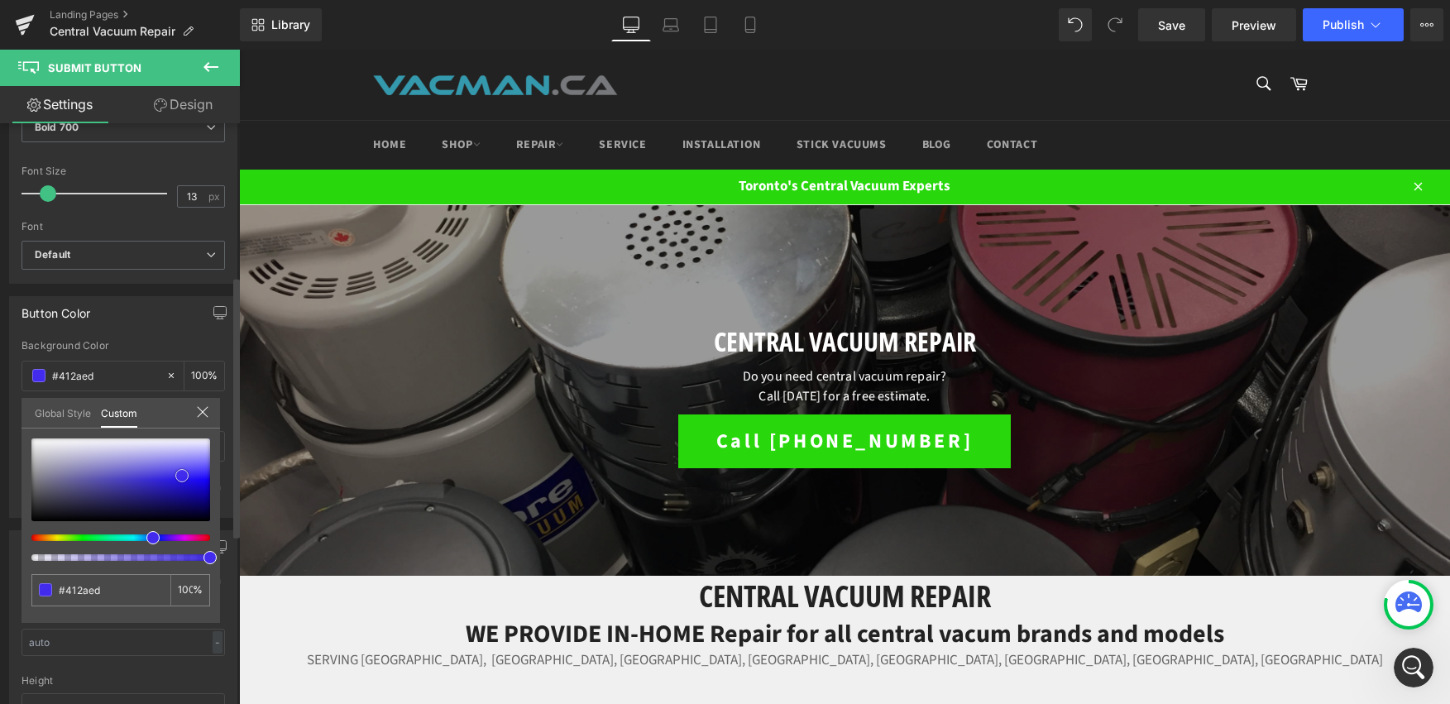
type input "#422bec"
type input "#432deb"
type input "#442fe9"
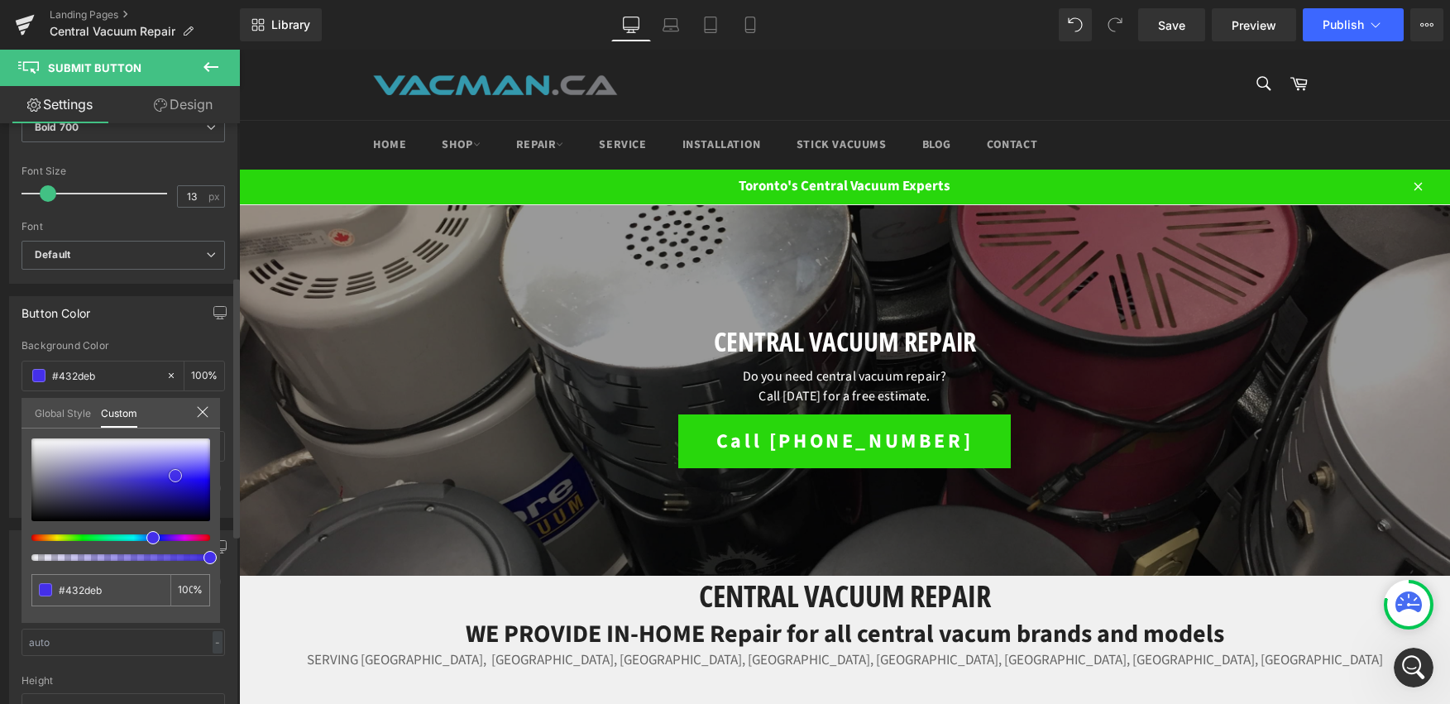
type input "#442fe9"
type input "#4833e4"
type input "#4a36e2"
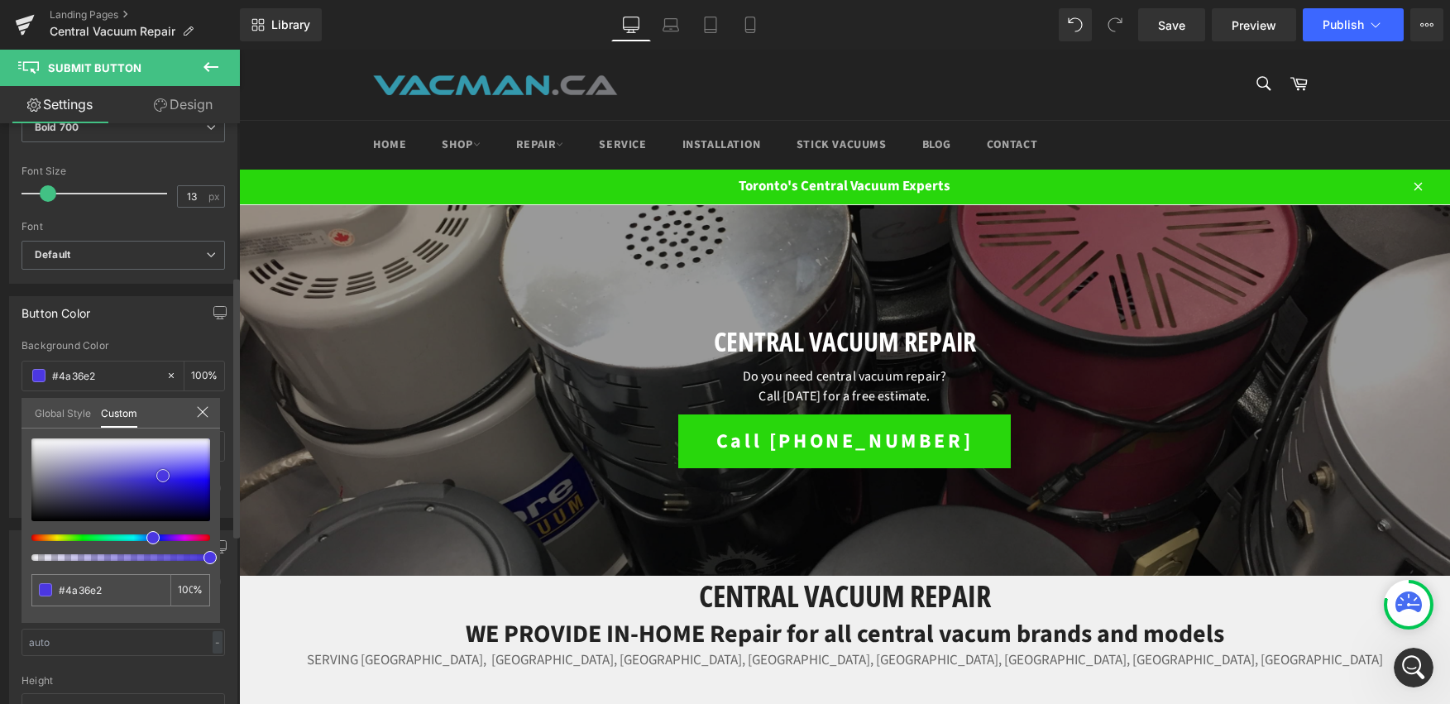
type input "#4b37e1"
type input "#4936dc"
type input "#402dd7"
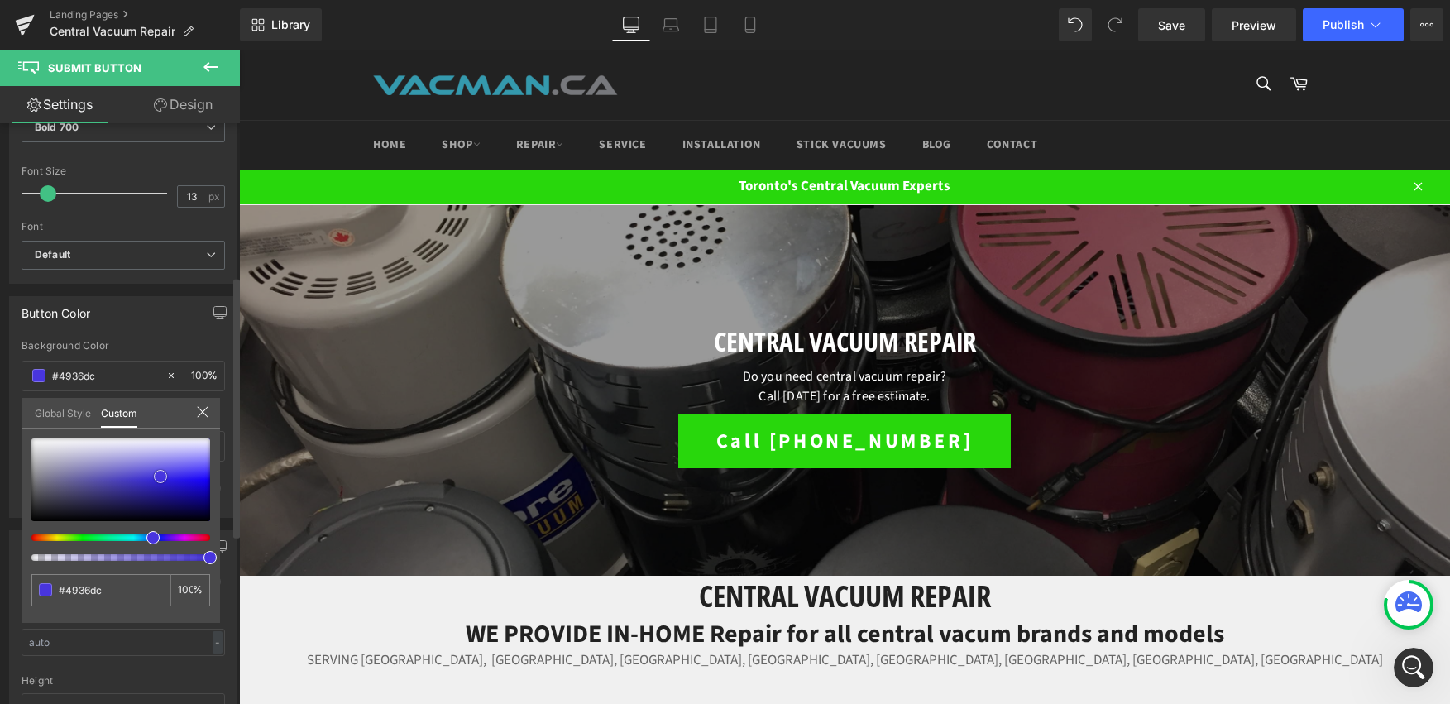
type input "#402dd7"
type input "#3f2dc7"
type input "#4131be"
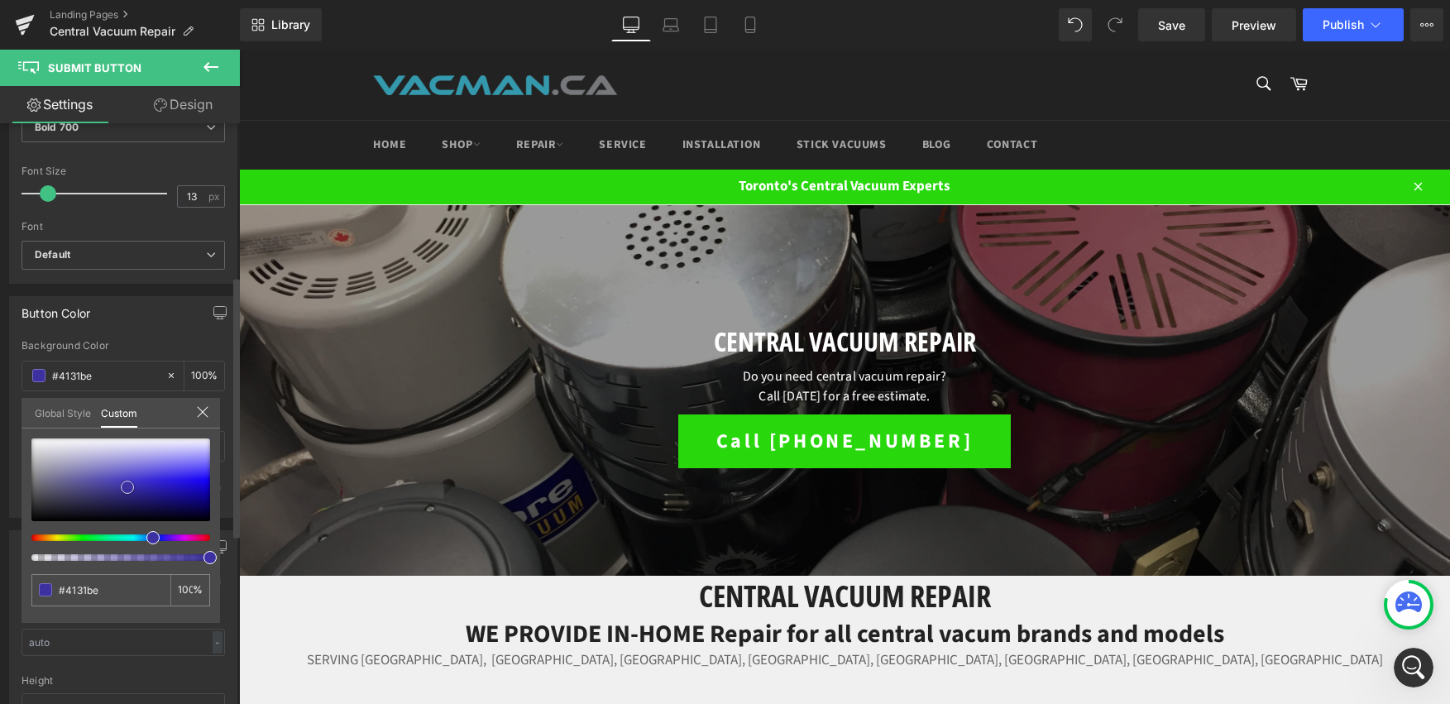
type input "#3d30a1"
drag, startPoint x: 194, startPoint y: 473, endPoint x: 127, endPoint y: 487, distance: 68.5
click at [127, 487] on div at bounding box center [120, 479] width 179 height 83
type input "#5030a1"
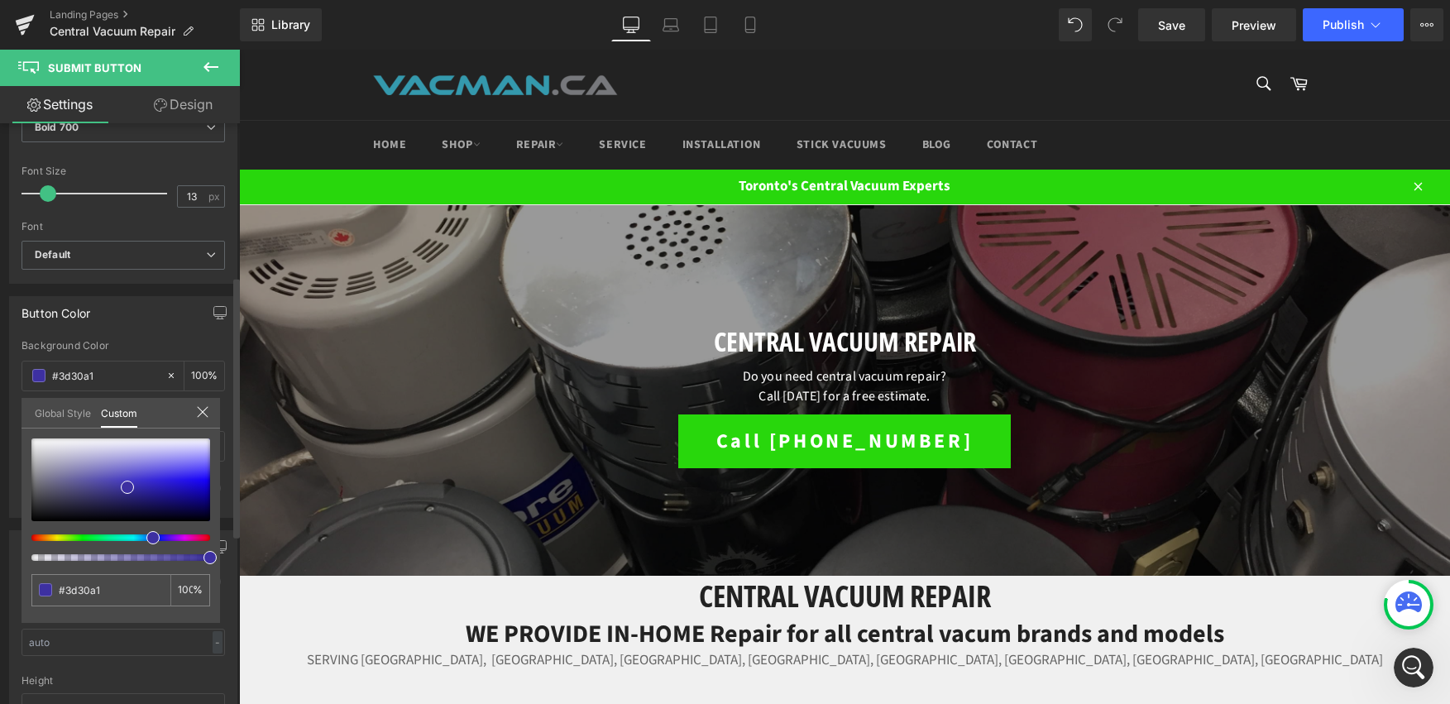
type input "#5030a1"
type input "#4c30a1"
type input "#4830a1"
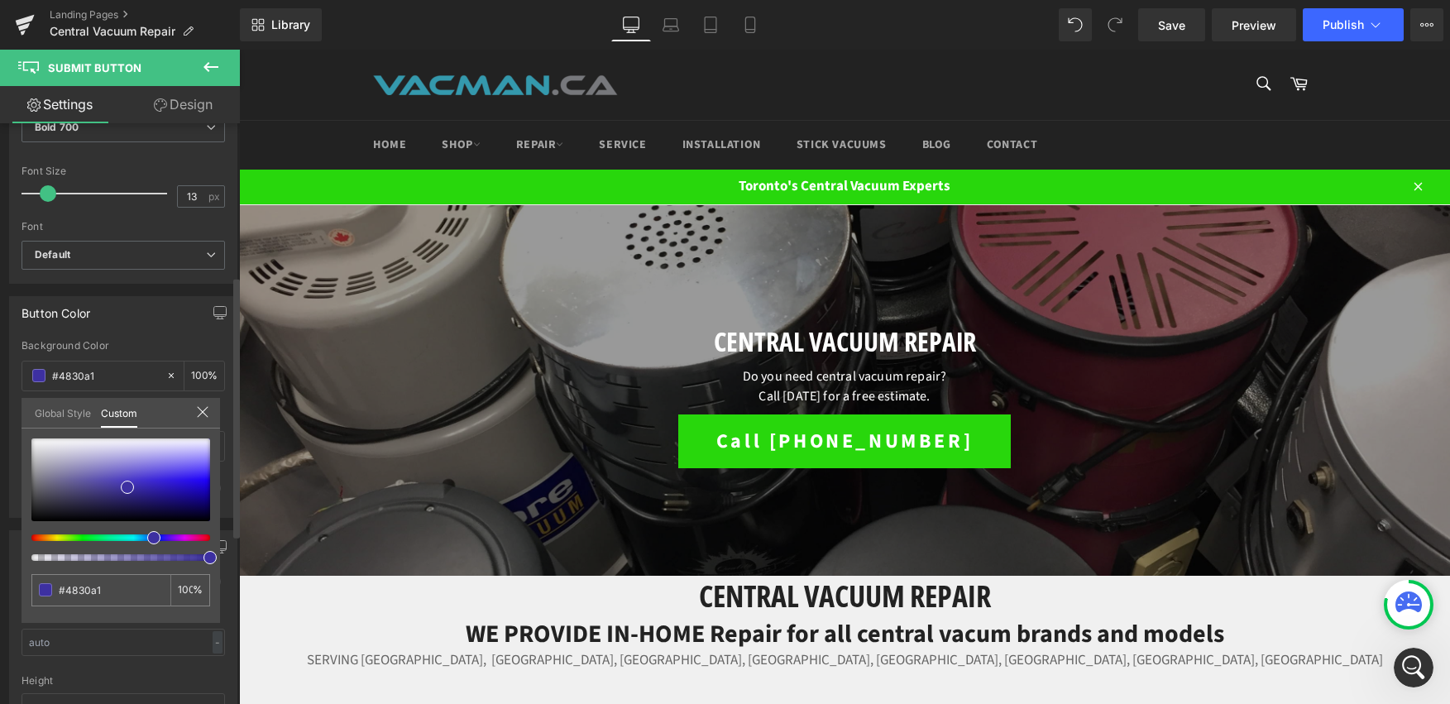
type input "#3f30a1"
type input "#3330a1"
type input "#3033a1"
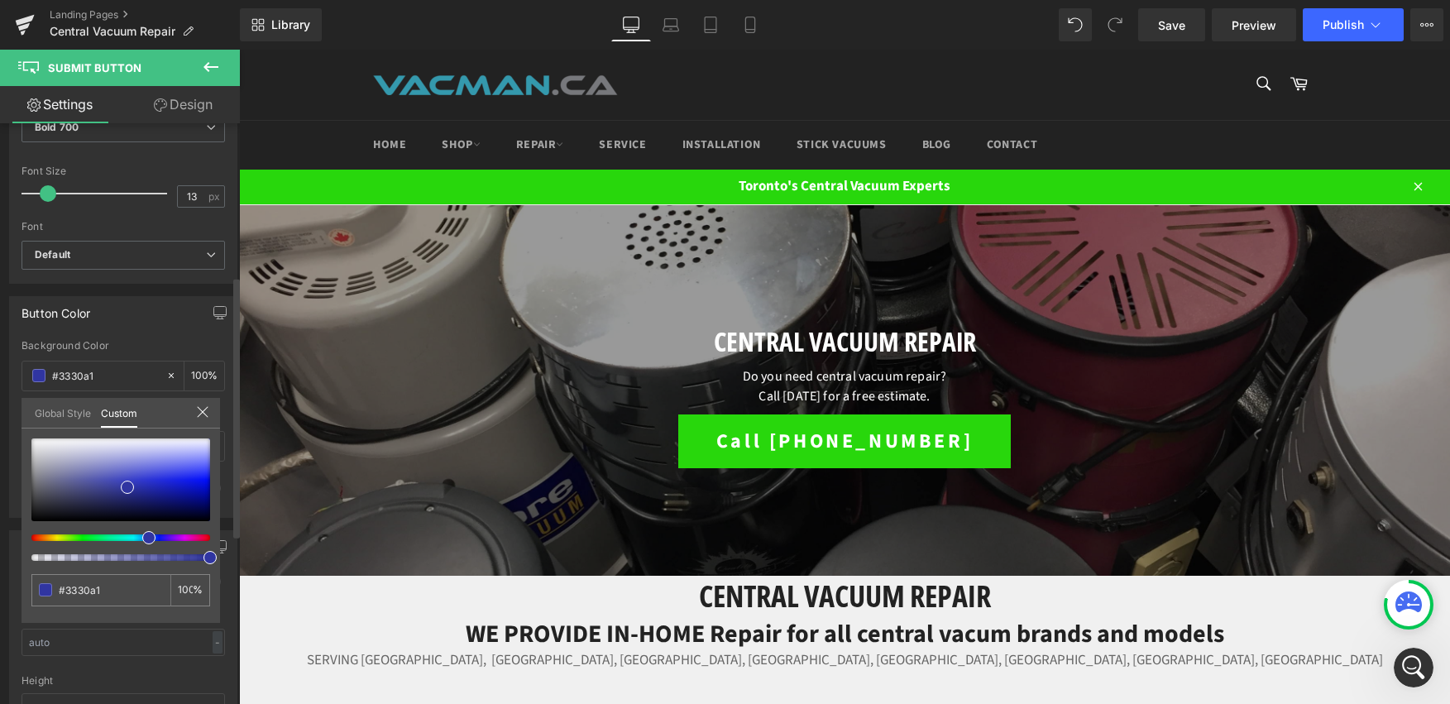
type input "#3033a1"
type input "#303da1"
type input "#3046a1"
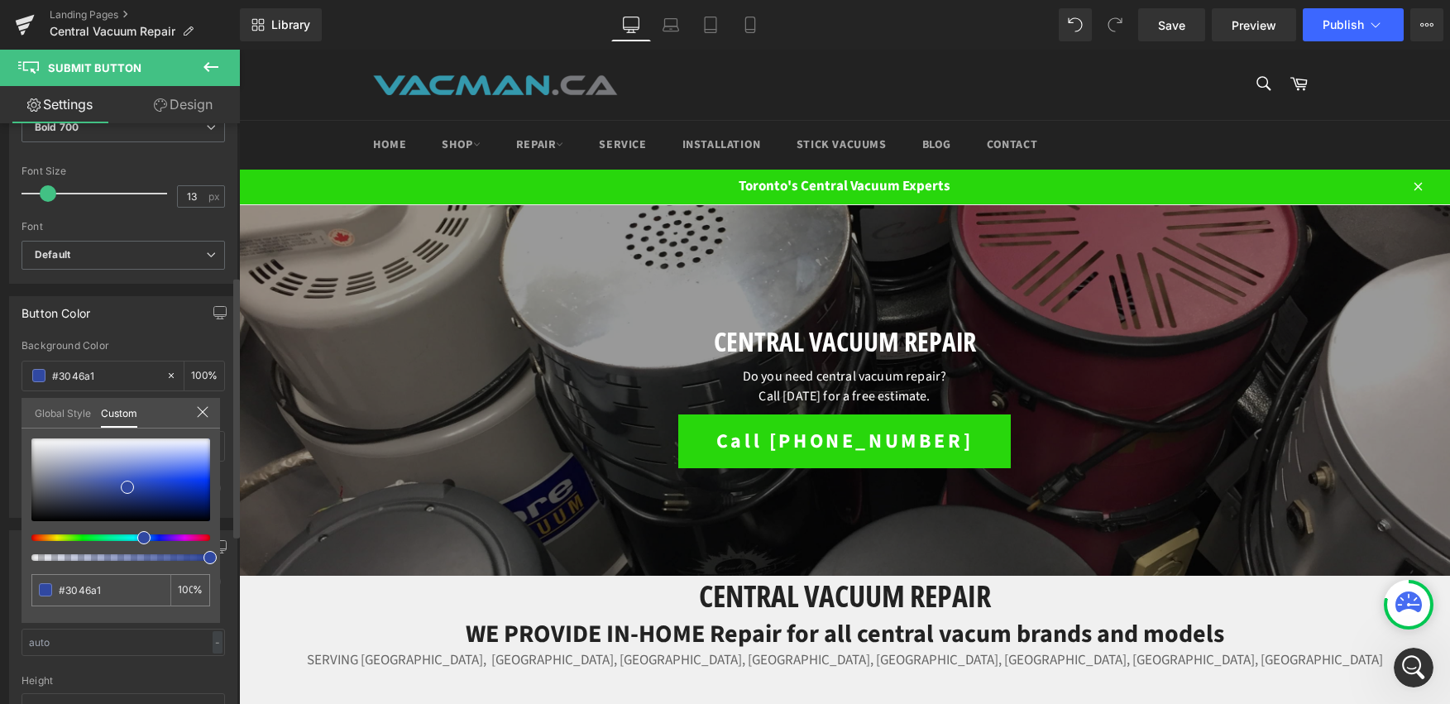
type input "#3048a1"
type input "#304ca1"
type input "#3050a1"
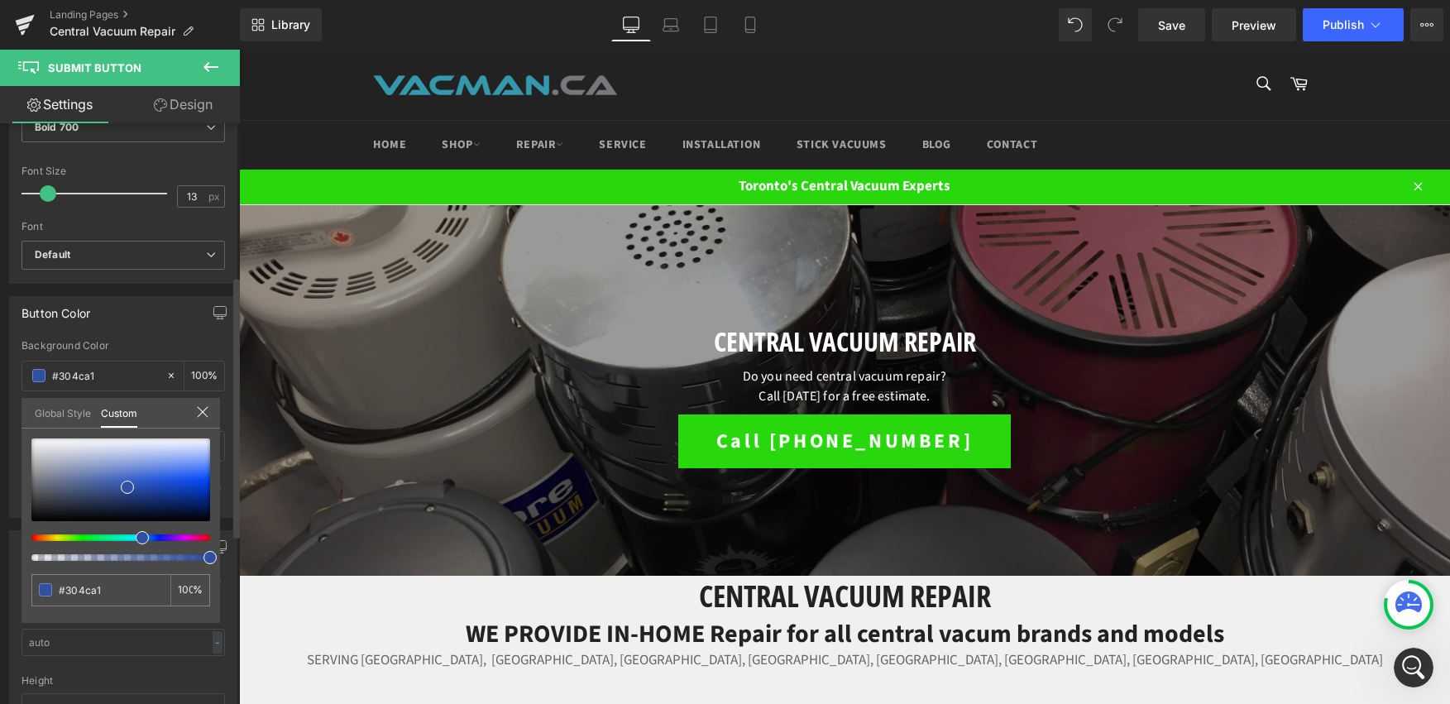
type input "#3050a1"
type input "#3055a1"
type input "#305ba1"
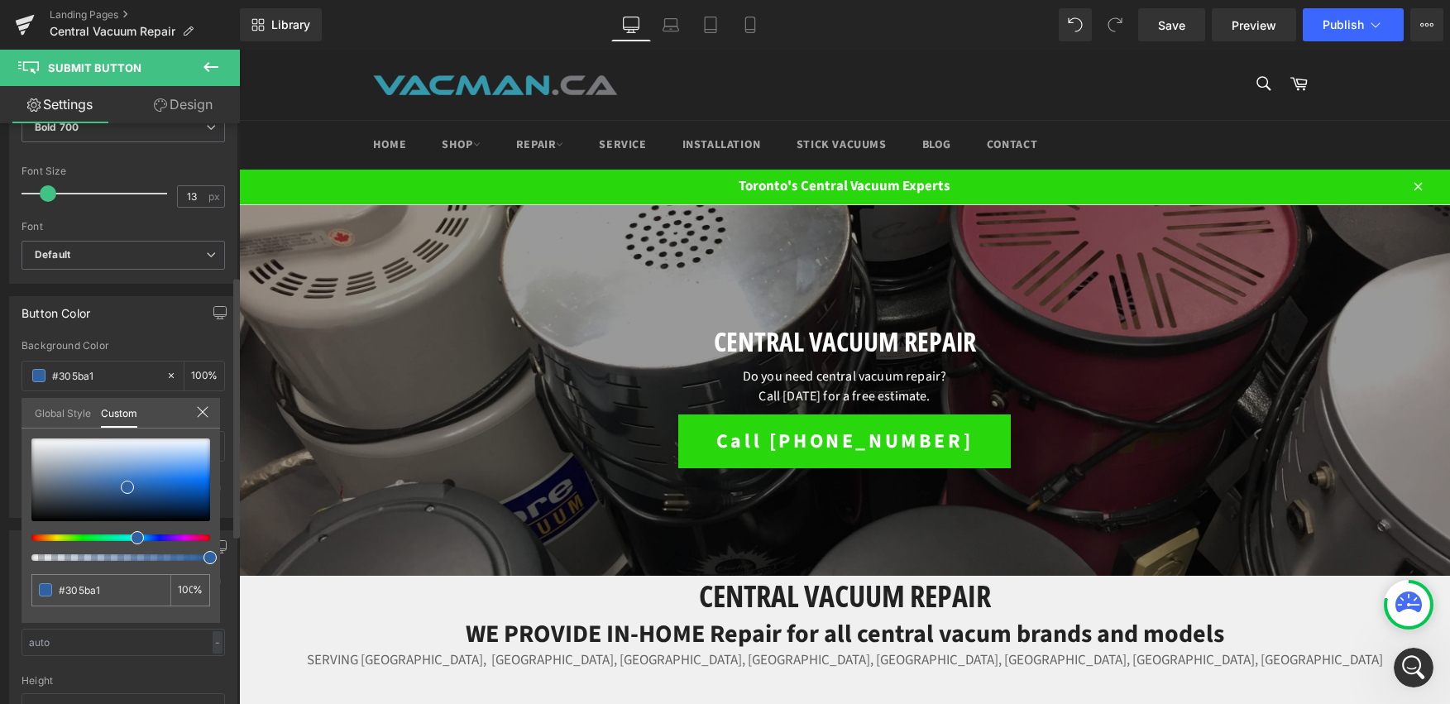
type input "#3062a1"
type input "#3064a1"
type input "#3068a1"
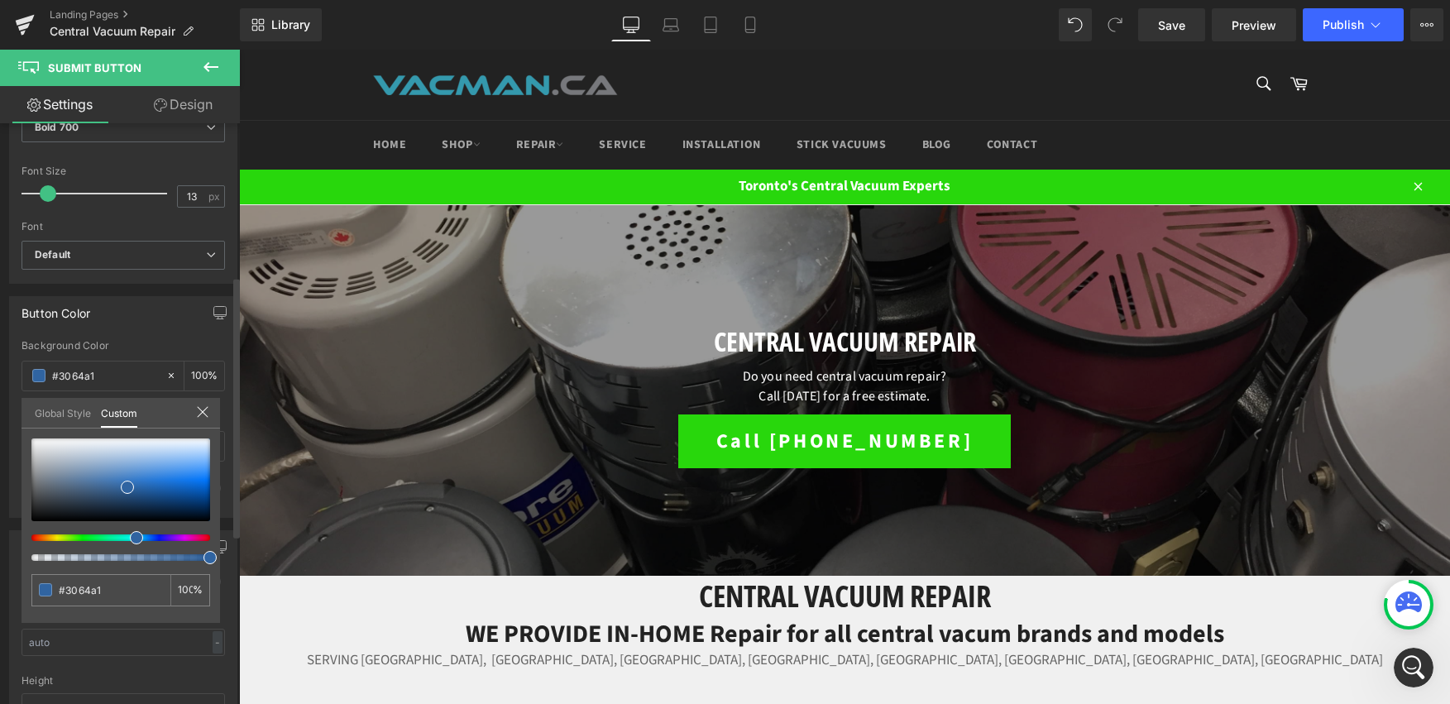
type input "#3068a1"
drag, startPoint x: 151, startPoint y: 534, endPoint x: 127, endPoint y: 533, distance: 24.0
click at [127, 534] on div at bounding box center [114, 537] width 179 height 7
type input "#306ca1"
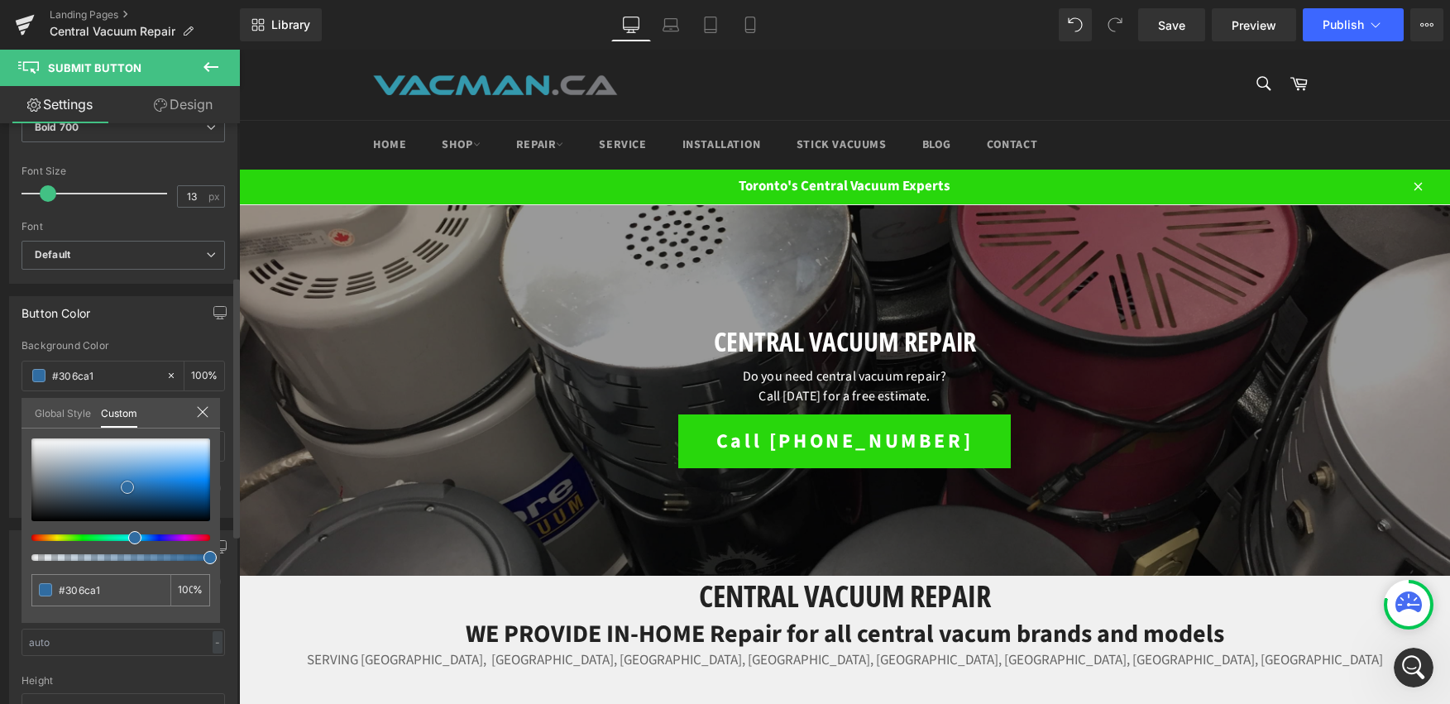
type input "#326ea3"
type input "#3779b3"
click at [128, 479] on span at bounding box center [126, 482] width 13 height 13
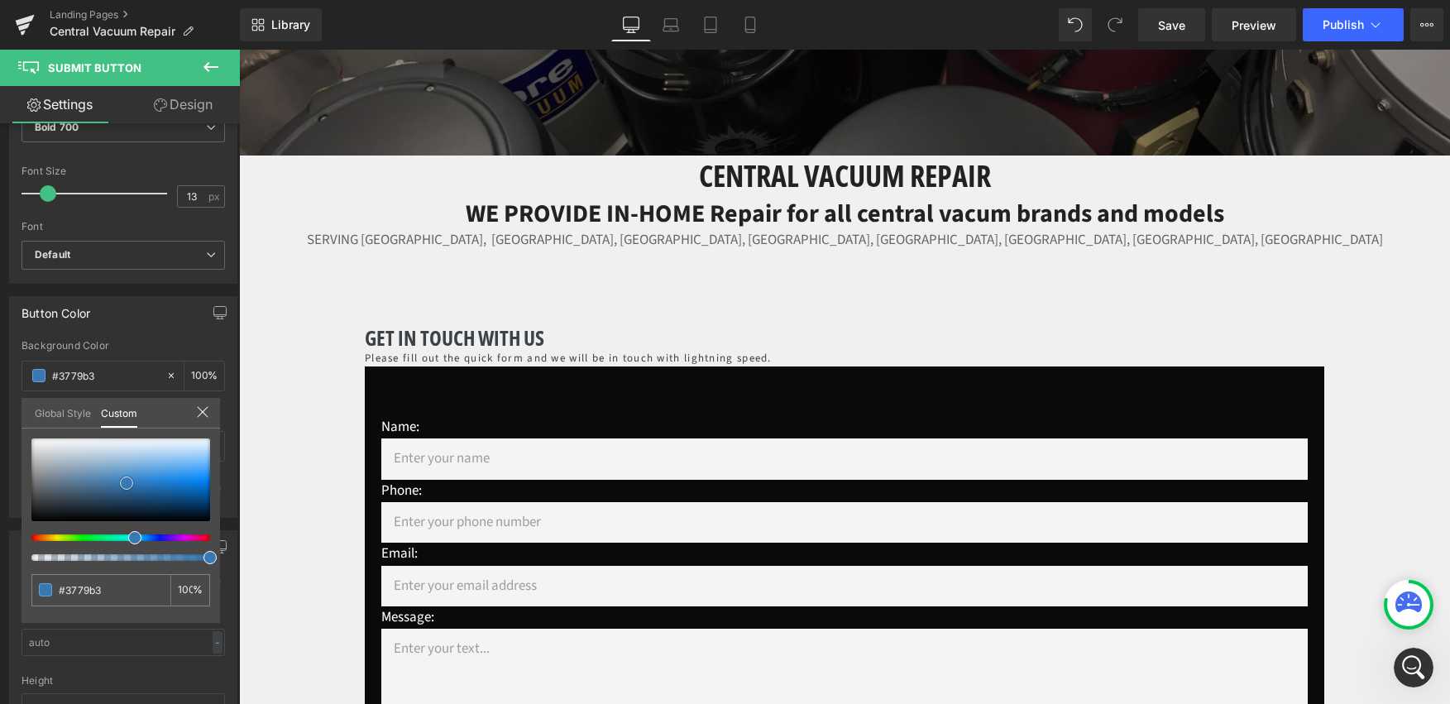
scroll to position [467, 0]
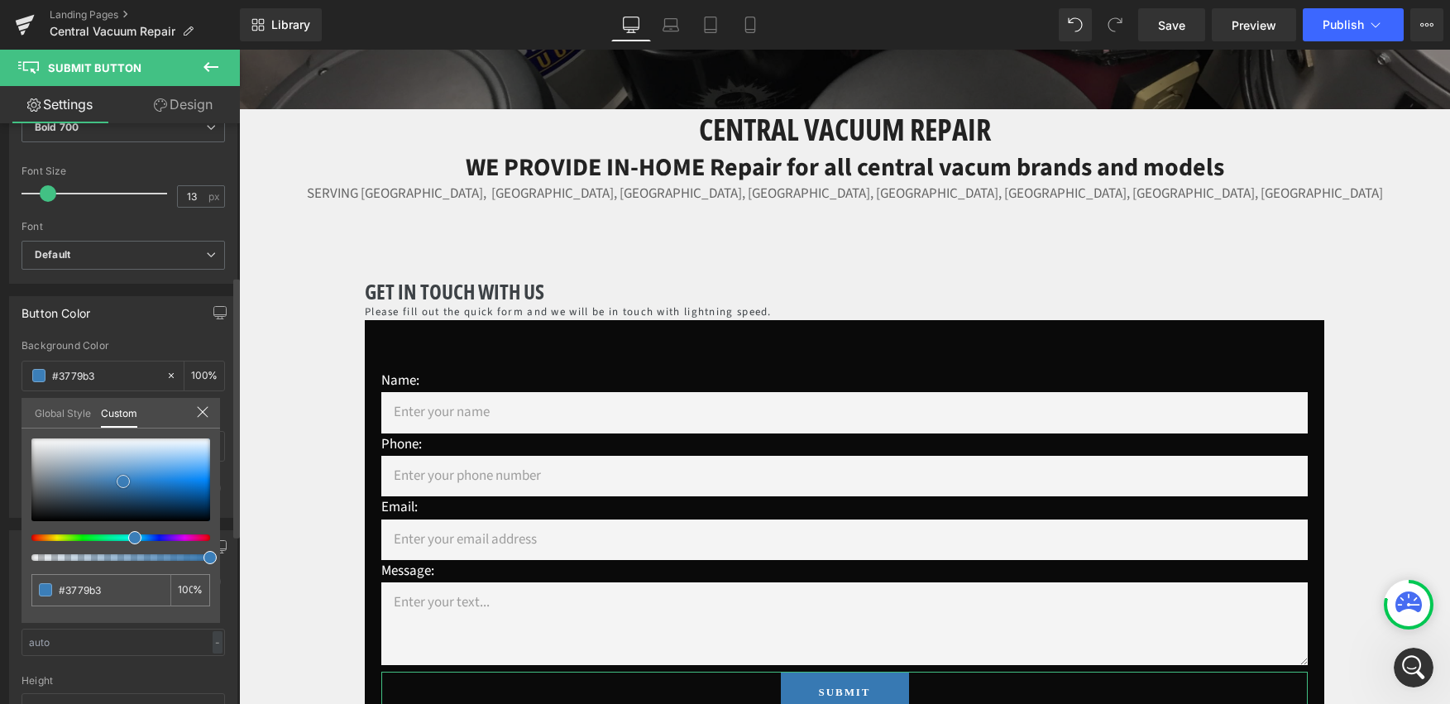
type input "#3b7eb8"
type input "#3e81bb"
type input "#4080b8"
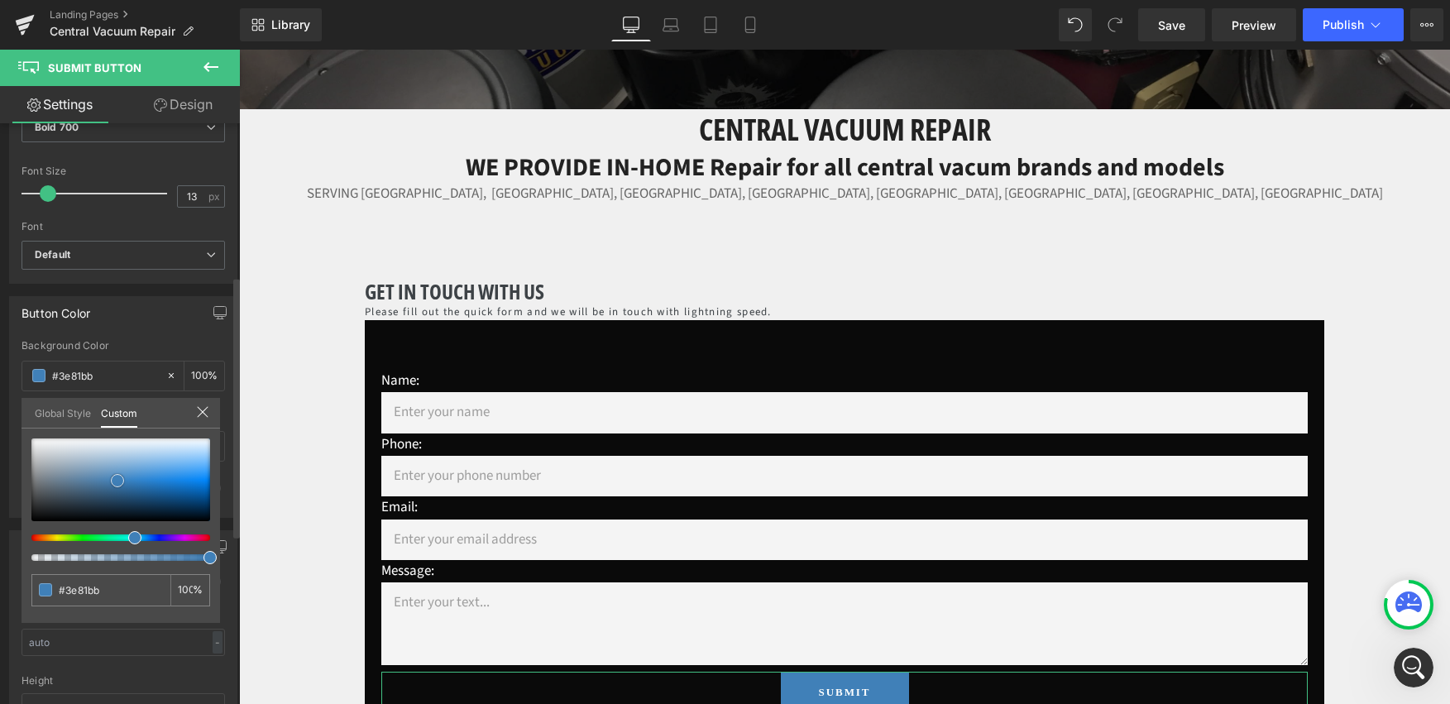
type input "#4080b8"
type input "#437eb1"
type input "#447bab"
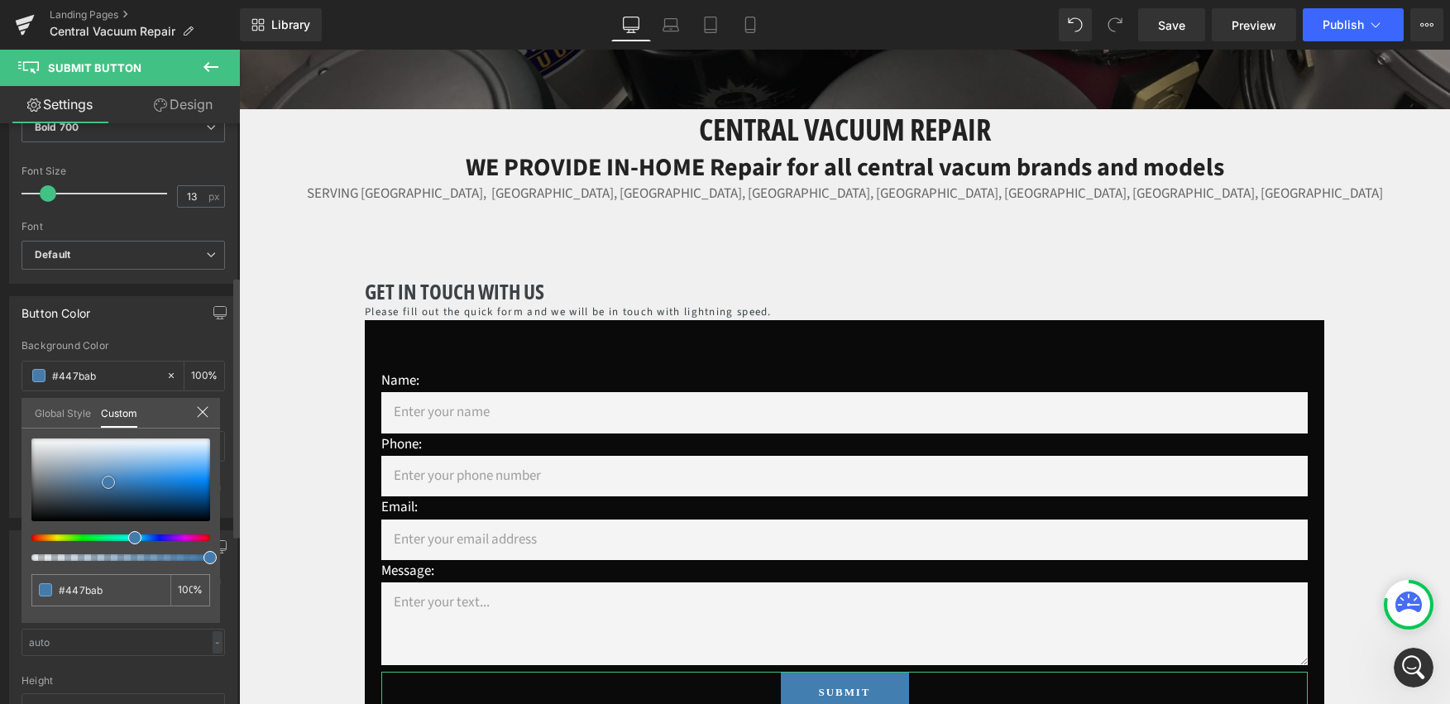
type input "#457baa"
drag, startPoint x: 122, startPoint y: 488, endPoint x: 101, endPoint y: 487, distance: 21.5
click at [101, 487] on span at bounding box center [105, 482] width 13 height 13
type input "#467ba8"
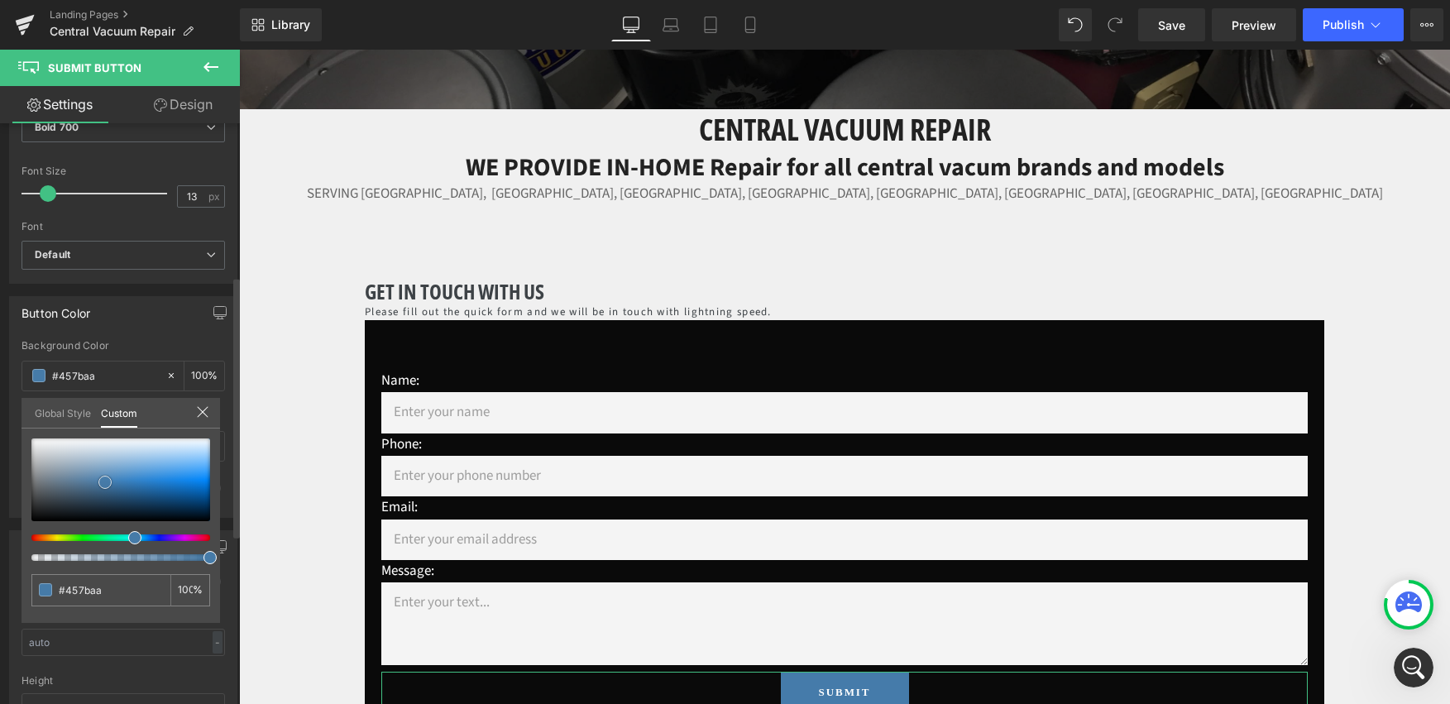
type input "#467ba8"
click at [101, 487] on span at bounding box center [104, 482] width 13 height 13
type input "#457baa"
type input "#4078aa"
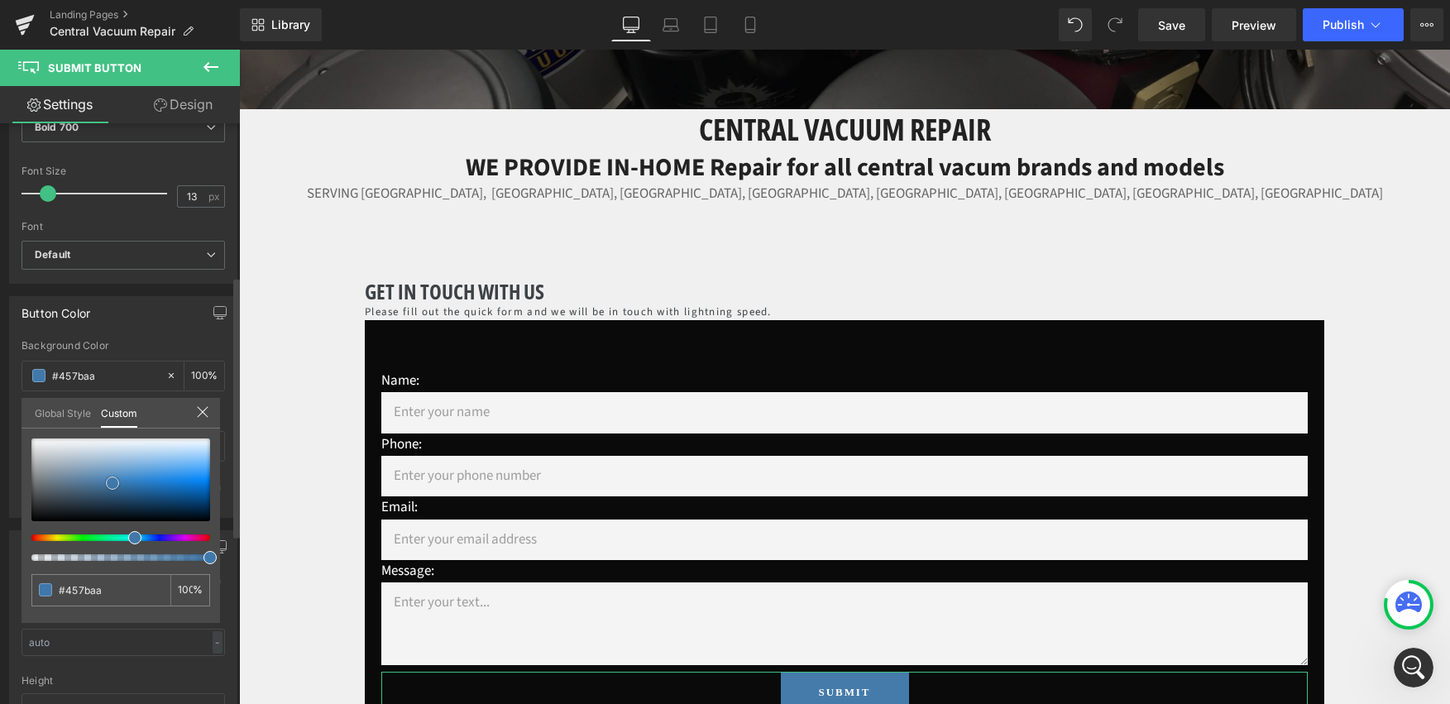
type input "#4078aa"
type input "#2d77b7"
type input "#4d95d5"
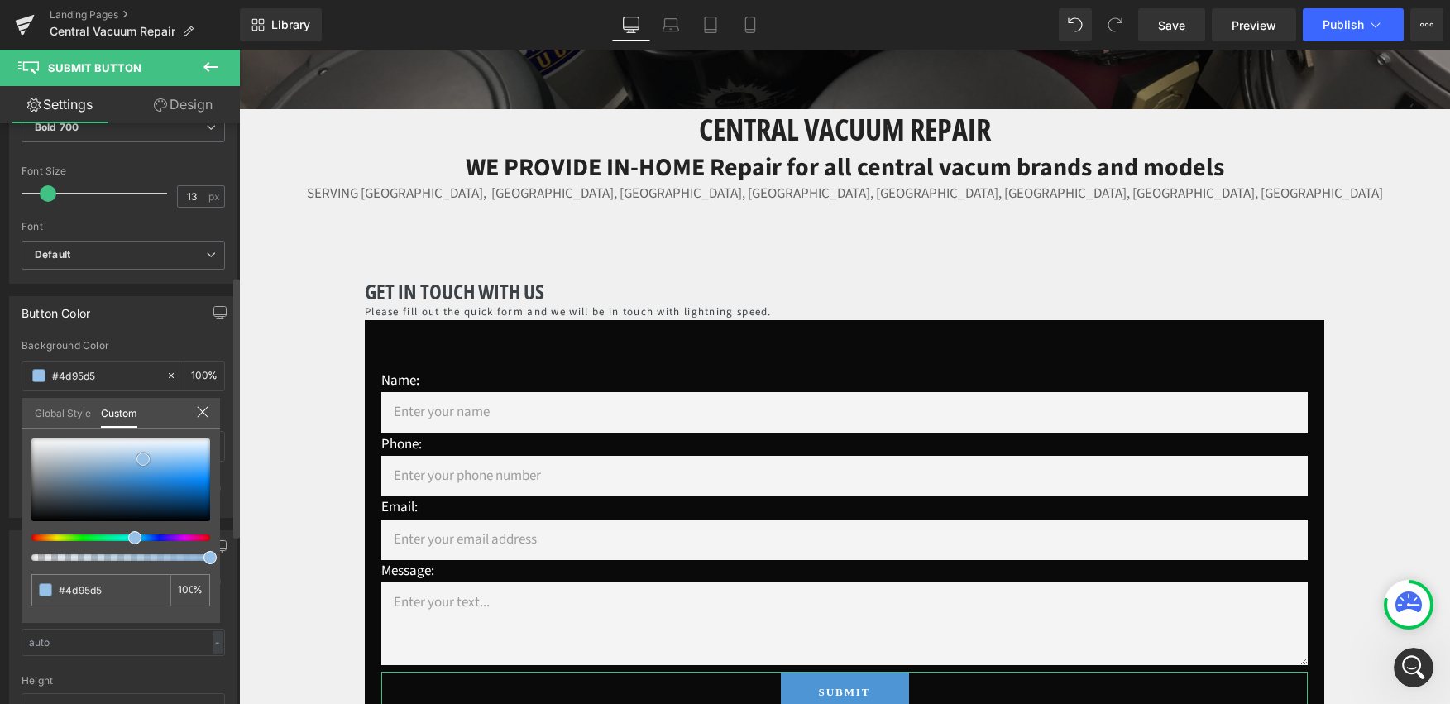
type input "#97c1e6"
type input "#a6c9e7"
type input "#89b7e0"
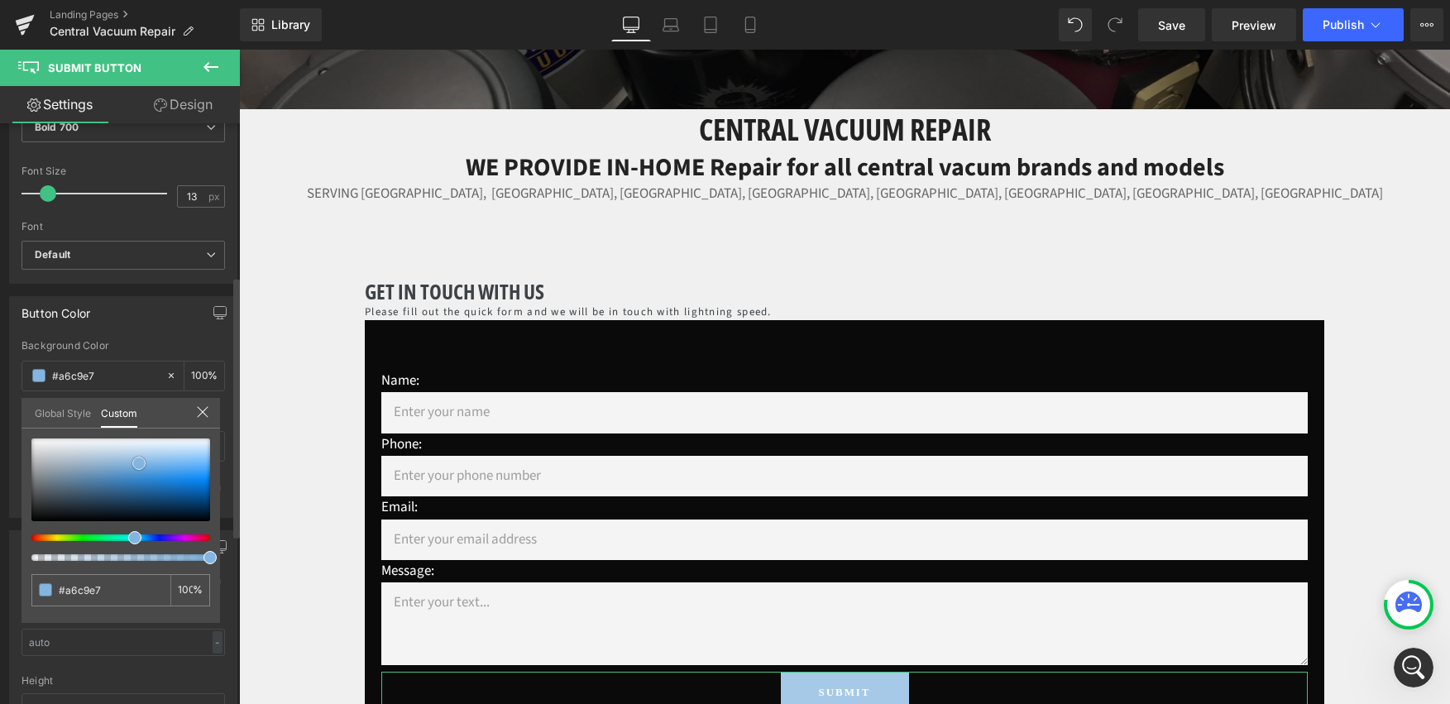
type input "#89b7e0"
type input "#7bb0df"
type input "#67a4da"
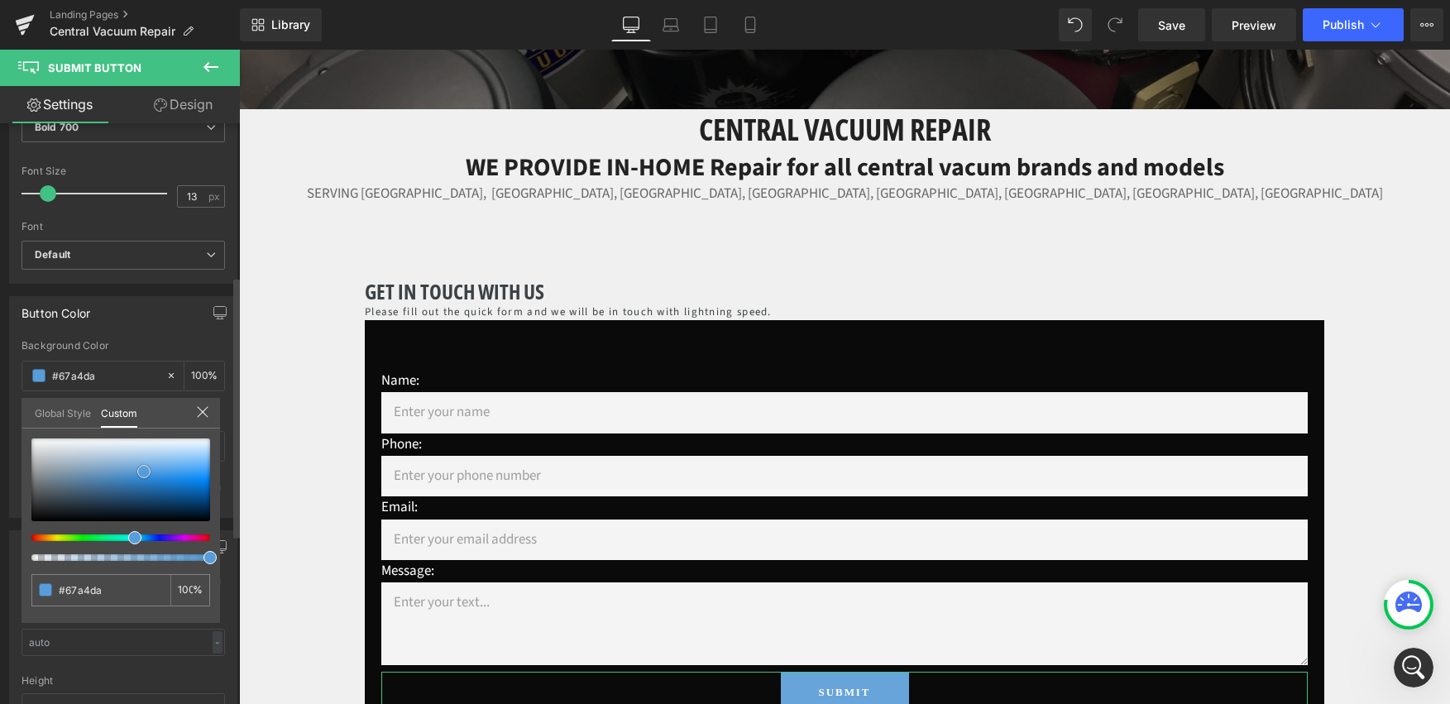
type input "#5c9fda"
type input "#4b96d7"
type input "#328ad6"
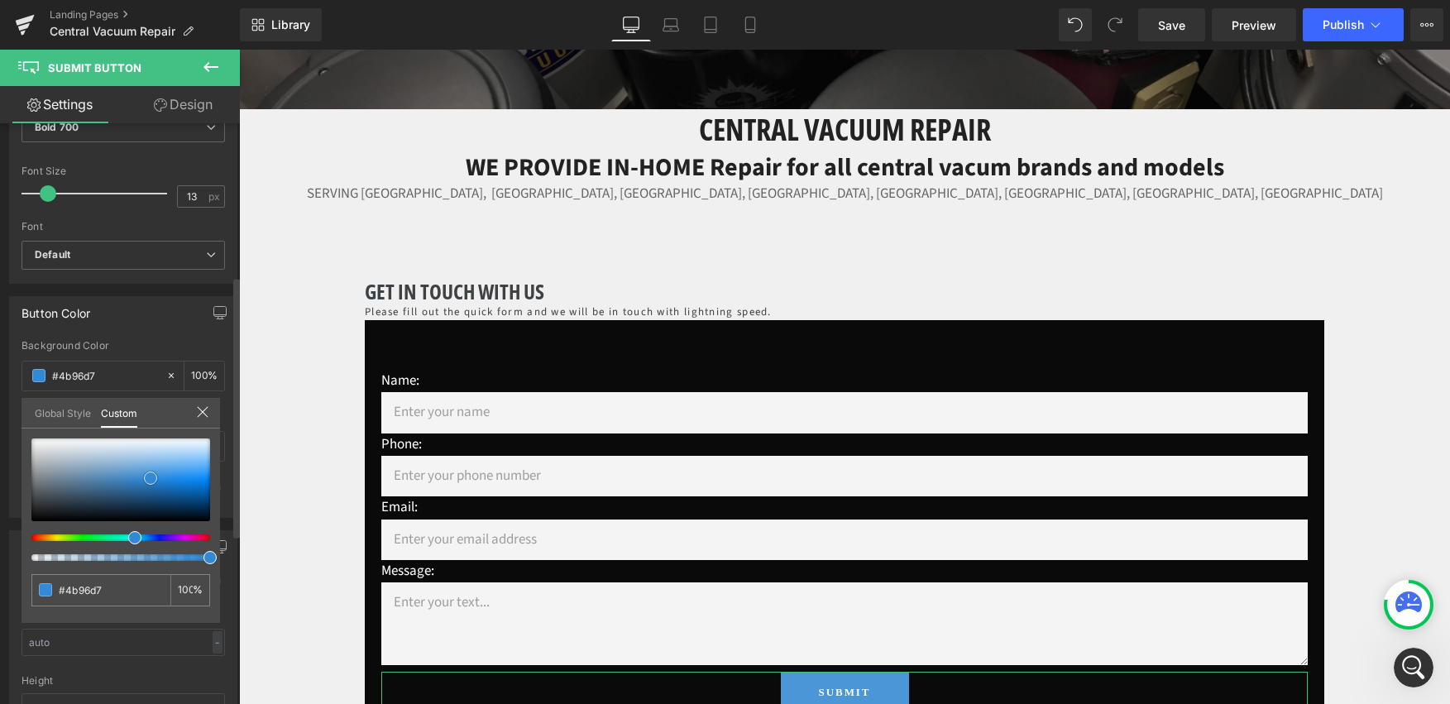
type input "#328ad6"
drag, startPoint x: 101, startPoint y: 487, endPoint x: 145, endPoint y: 481, distance: 44.2
click at [145, 481] on span at bounding box center [148, 476] width 13 height 13
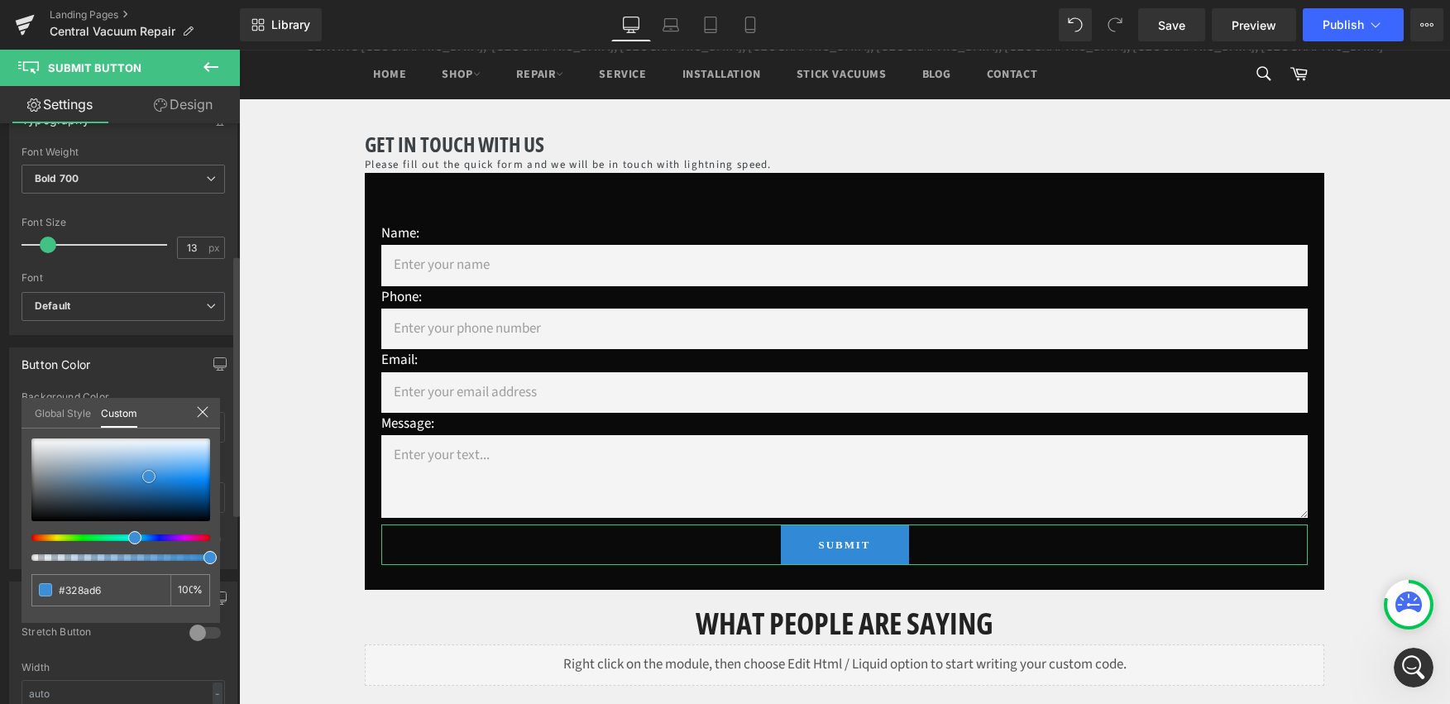
scroll to position [284, 0]
click at [202, 415] on icon at bounding box center [202, 411] width 13 height 13
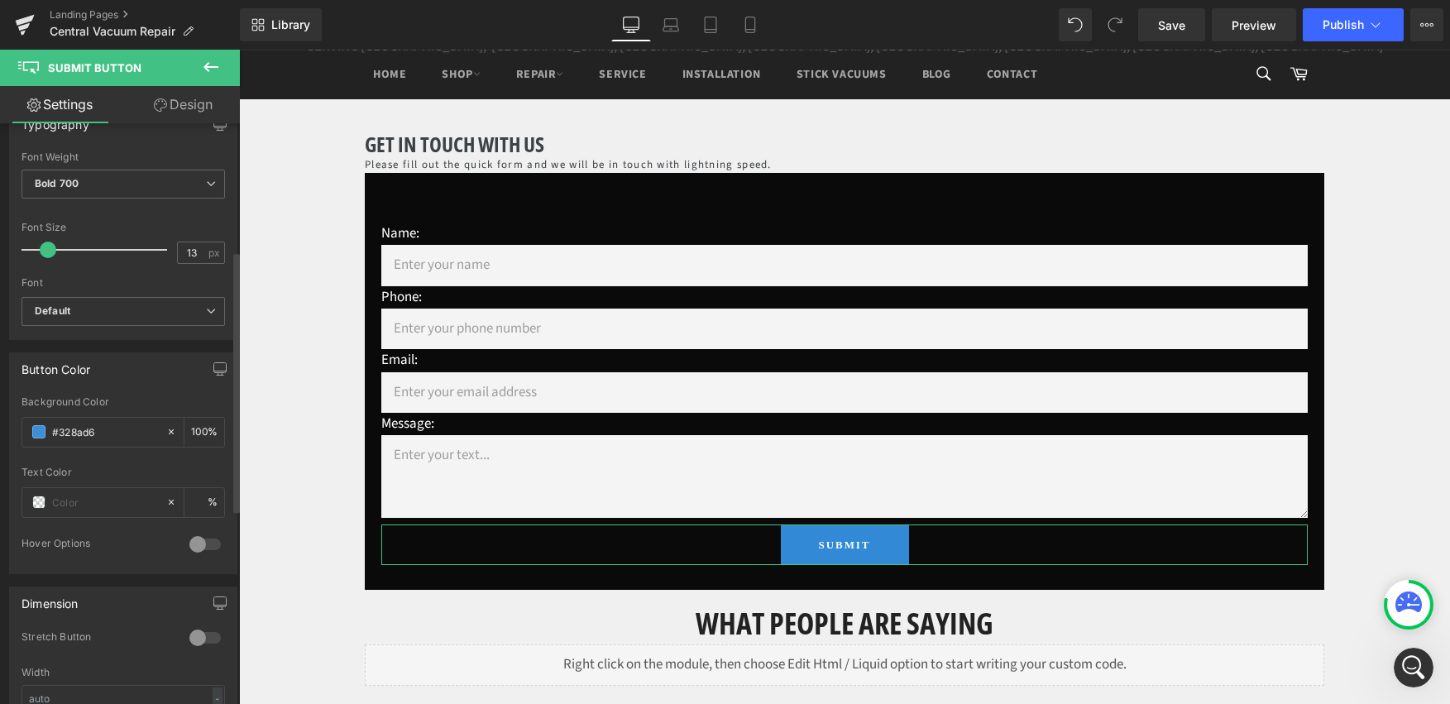
click at [188, 549] on div at bounding box center [205, 544] width 40 height 26
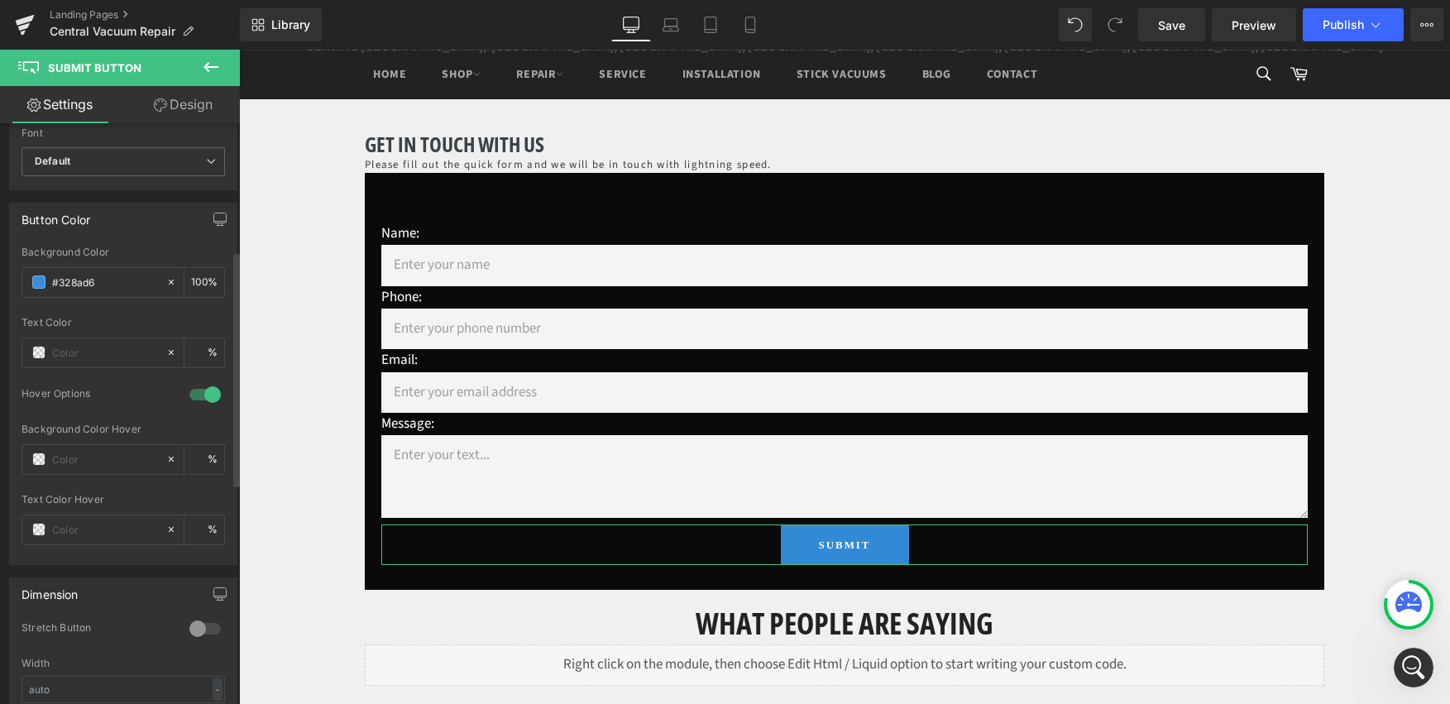
scroll to position [482, 0]
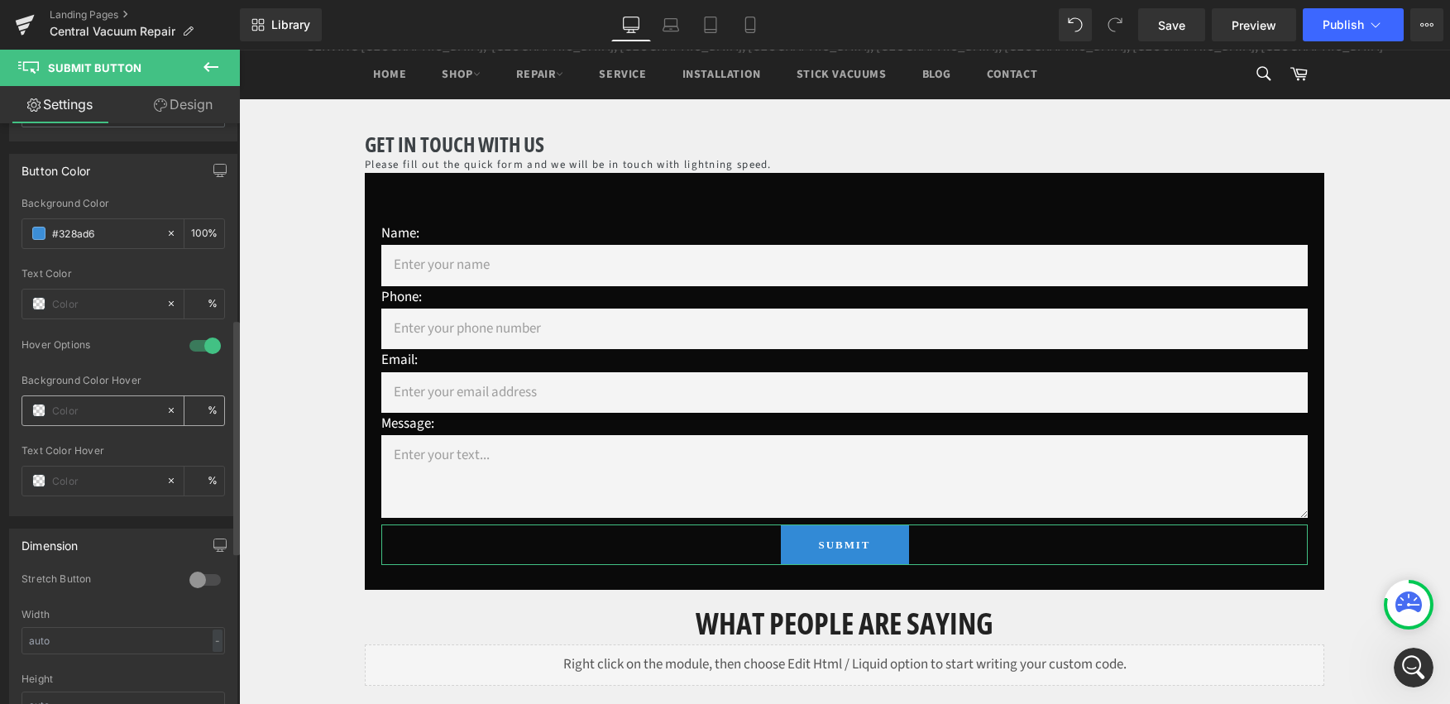
click at [37, 412] on span at bounding box center [38, 410] width 13 height 13
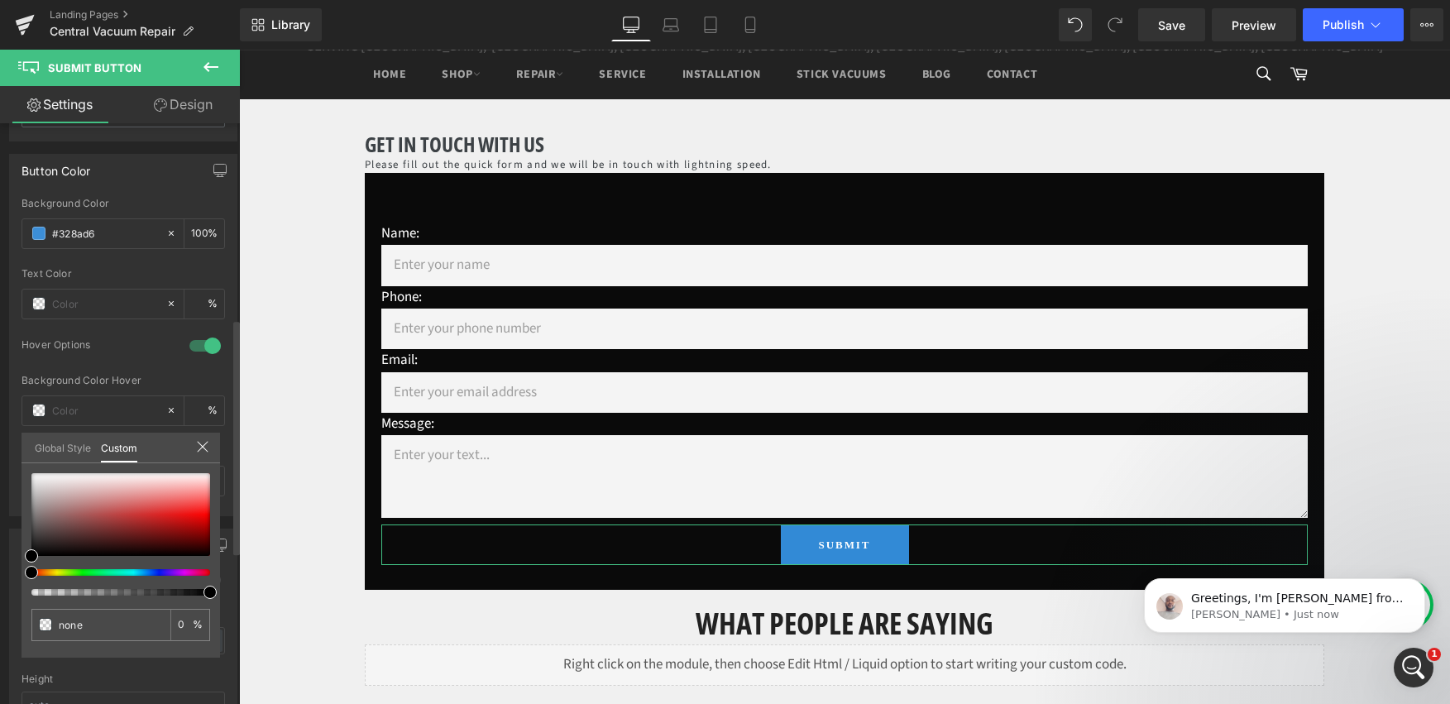
scroll to position [156, 0]
drag, startPoint x: 37, startPoint y: 577, endPoint x: 144, endPoint y: 581, distance: 106.8
click at [144, 581] on div at bounding box center [120, 534] width 179 height 122
type input "#000000"
type input "100"
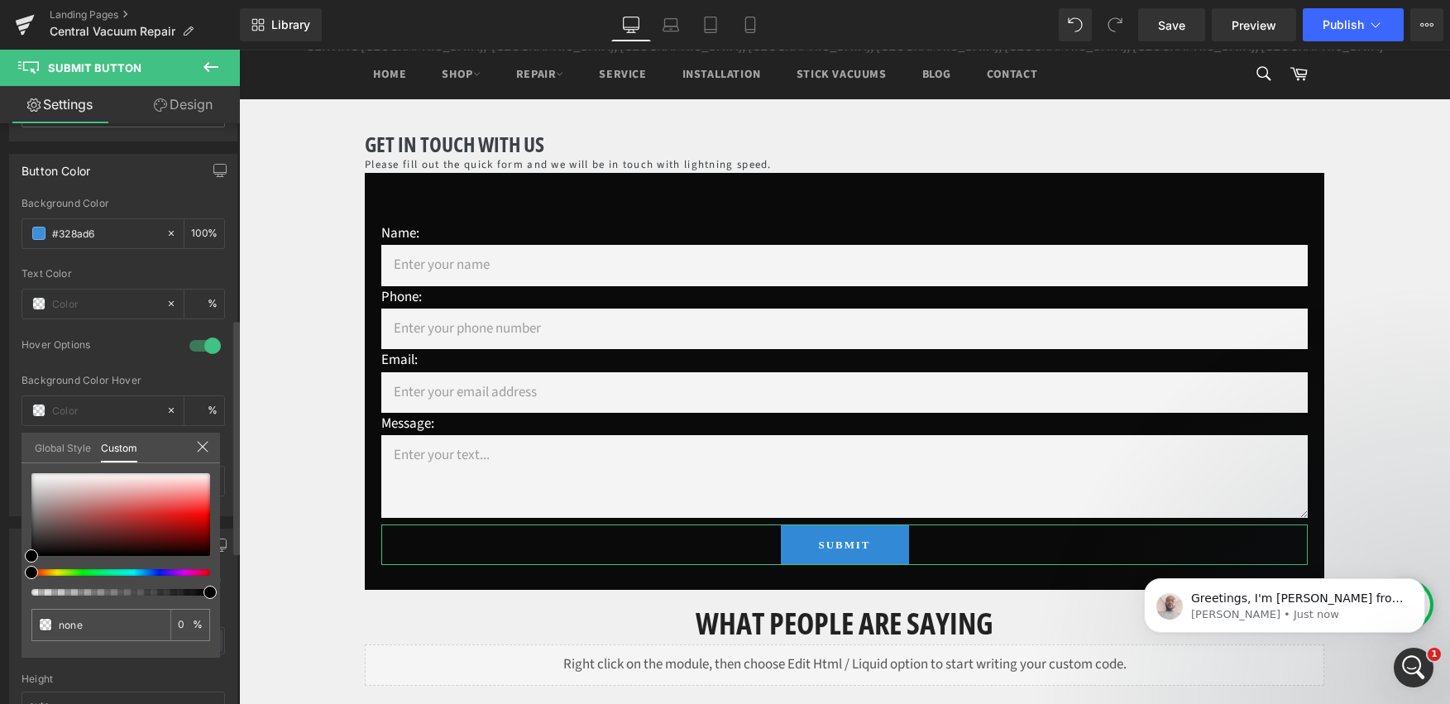
type input "#000000"
type input "100"
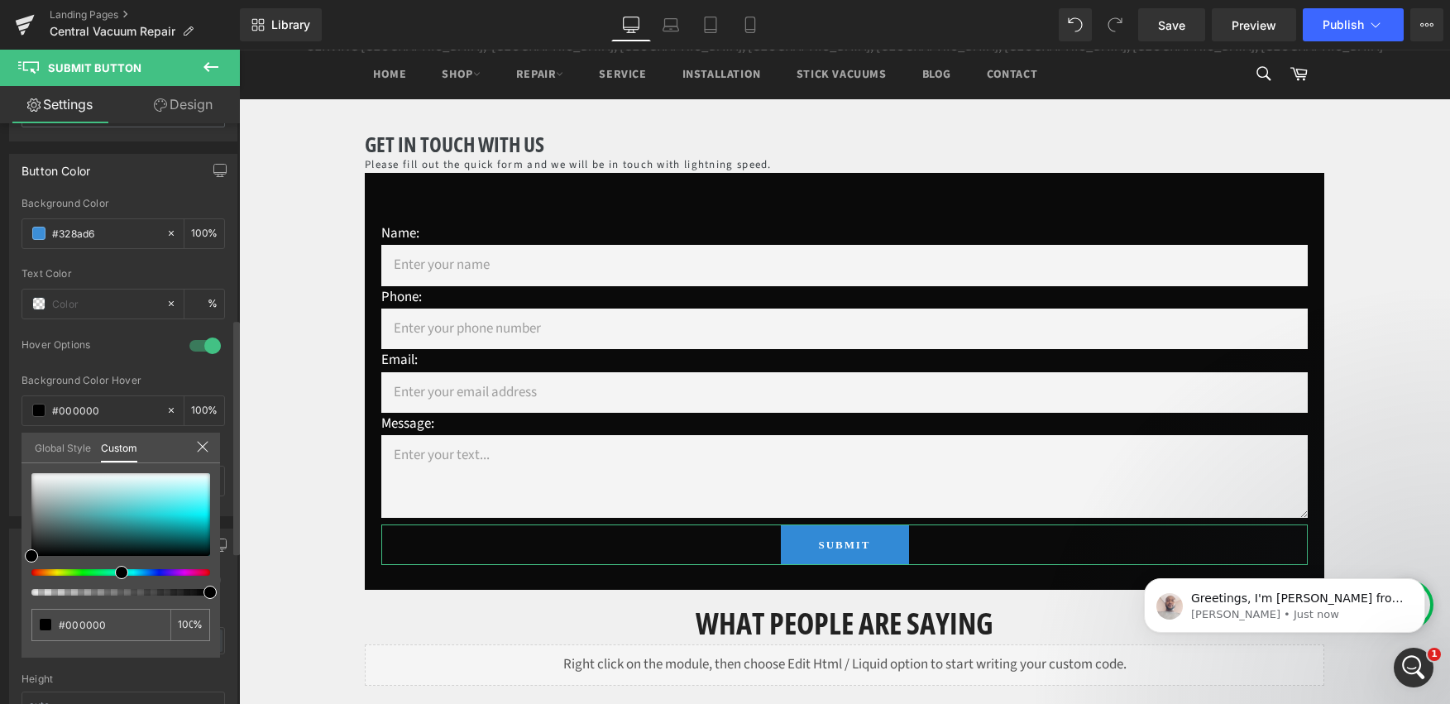
drag, startPoint x: 33, startPoint y: 575, endPoint x: 117, endPoint y: 576, distance: 84.4
click at [117, 576] on span at bounding box center [121, 572] width 13 height 13
type input "#58cace"
type input "#56ccd0"
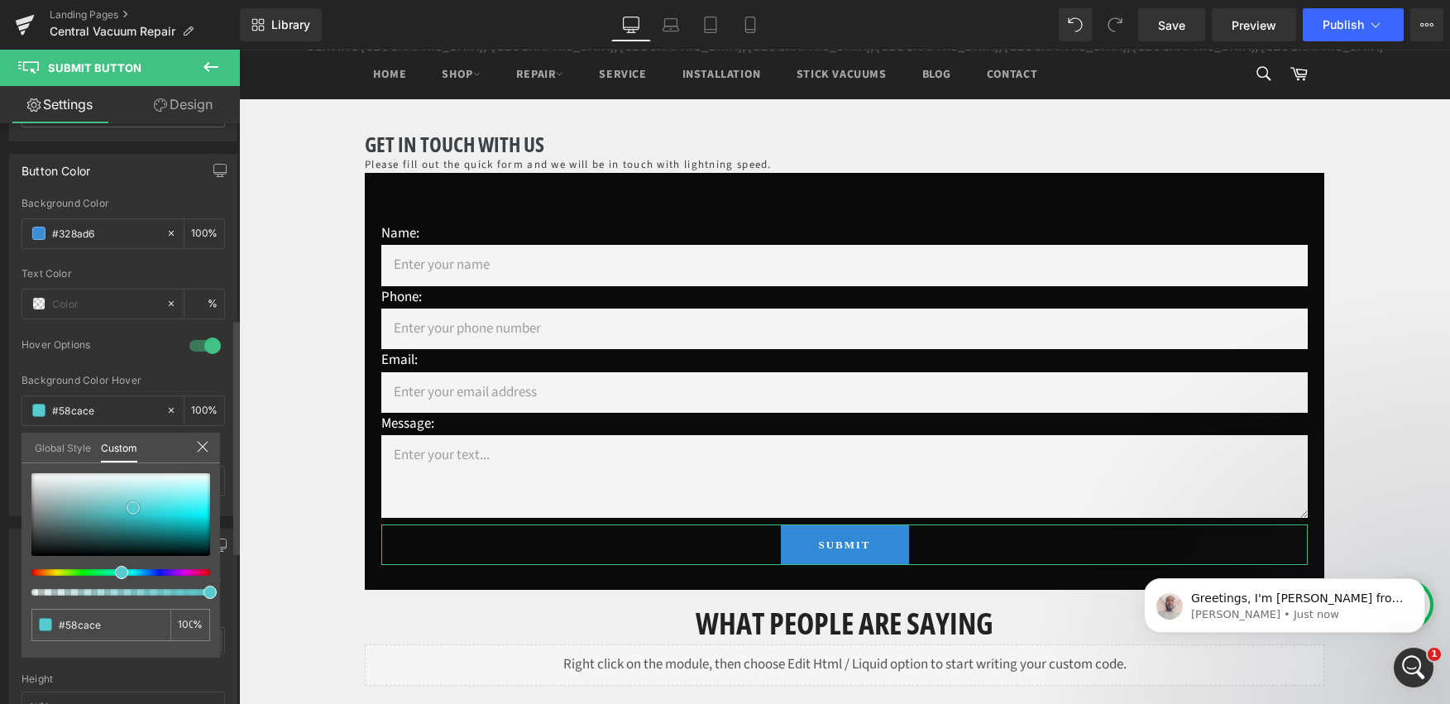
type input "#56ccd0"
type input "#5dd5d9"
type input "#63d9dd"
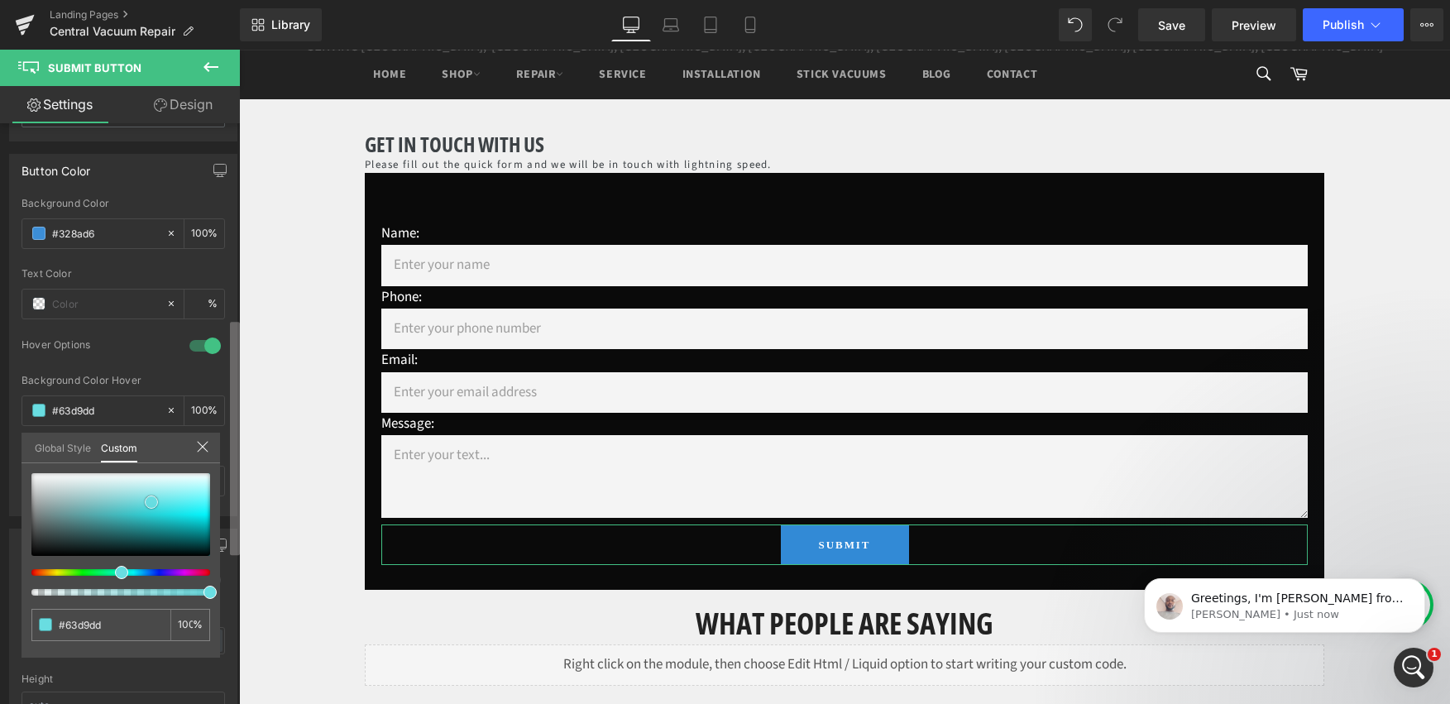
drag, startPoint x: 133, startPoint y: 508, endPoint x: 236, endPoint y: 491, distance: 104.0
click at [151, 502] on div at bounding box center [120, 514] width 179 height 83
type input "#69dde1"
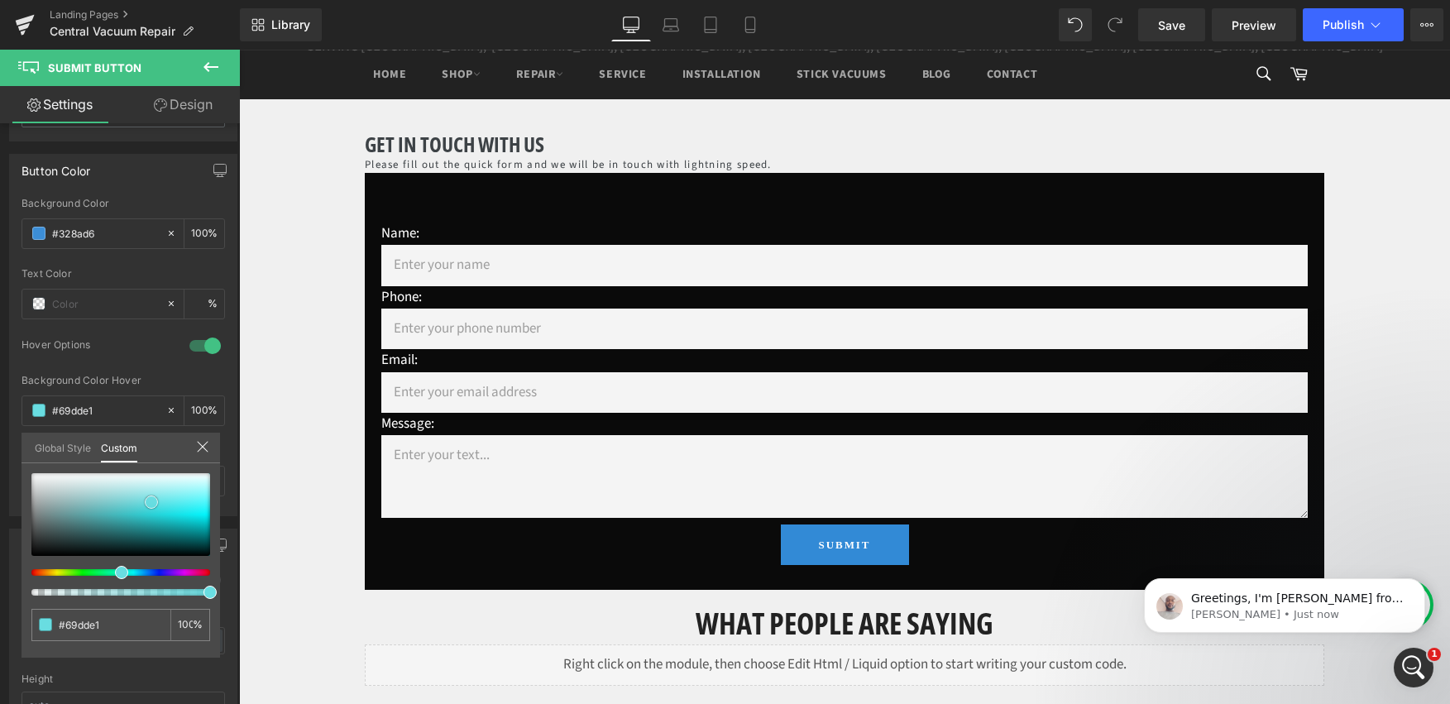
scroll to position [220, 0]
click at [1299, 611] on p "[PERSON_NAME] • Just now" at bounding box center [1297, 614] width 213 height 15
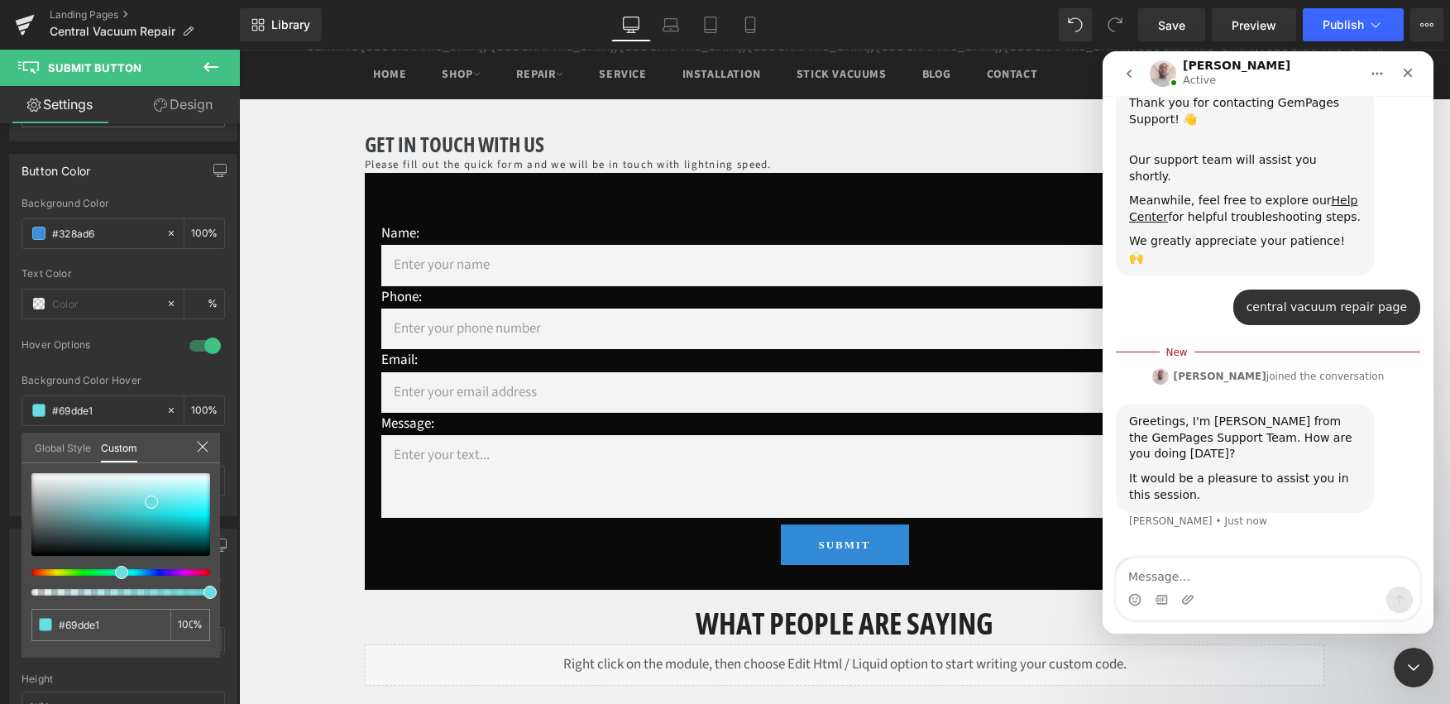
scroll to position [247, 0]
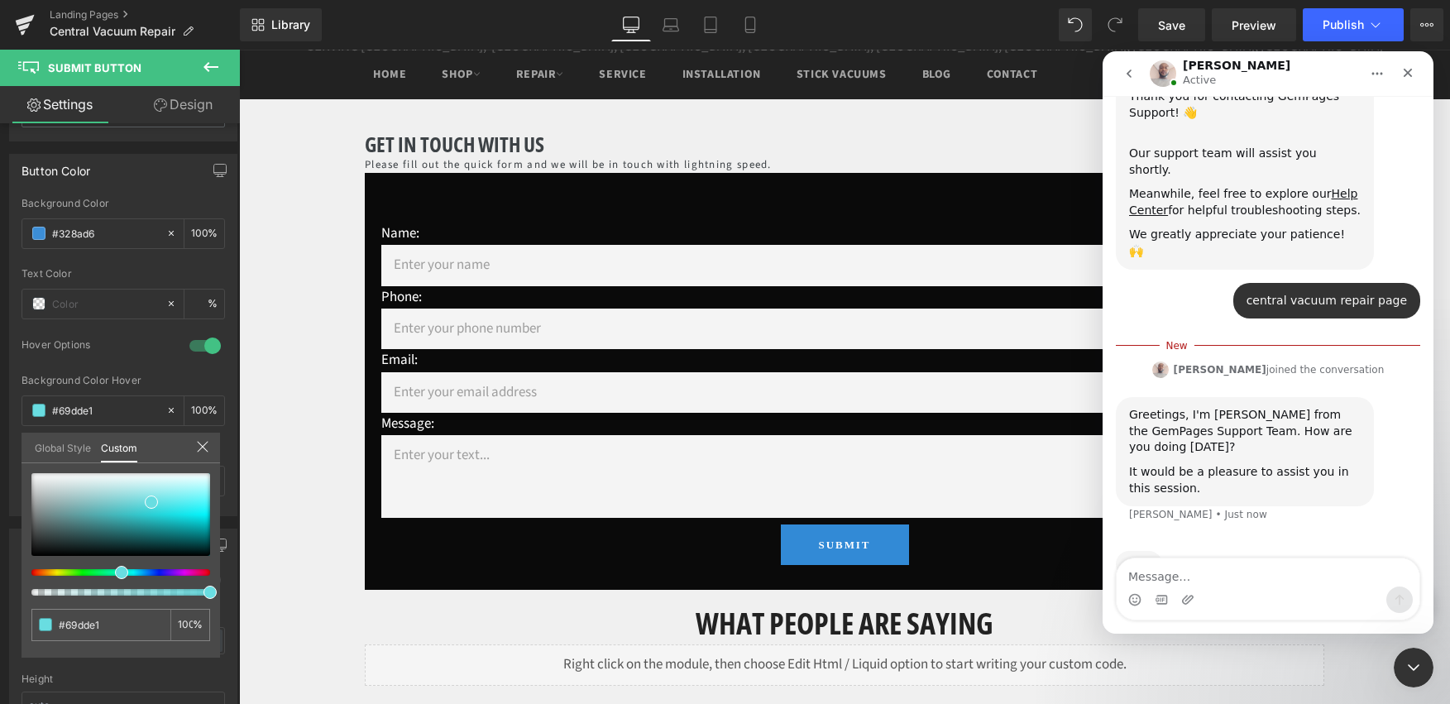
drag, startPoint x: 1184, startPoint y: 577, endPoint x: 1191, endPoint y: 568, distance: 11.1
click at [1184, 577] on textarea "Message…" at bounding box center [1268, 572] width 303 height 28
type textarea "doing well yourself?"
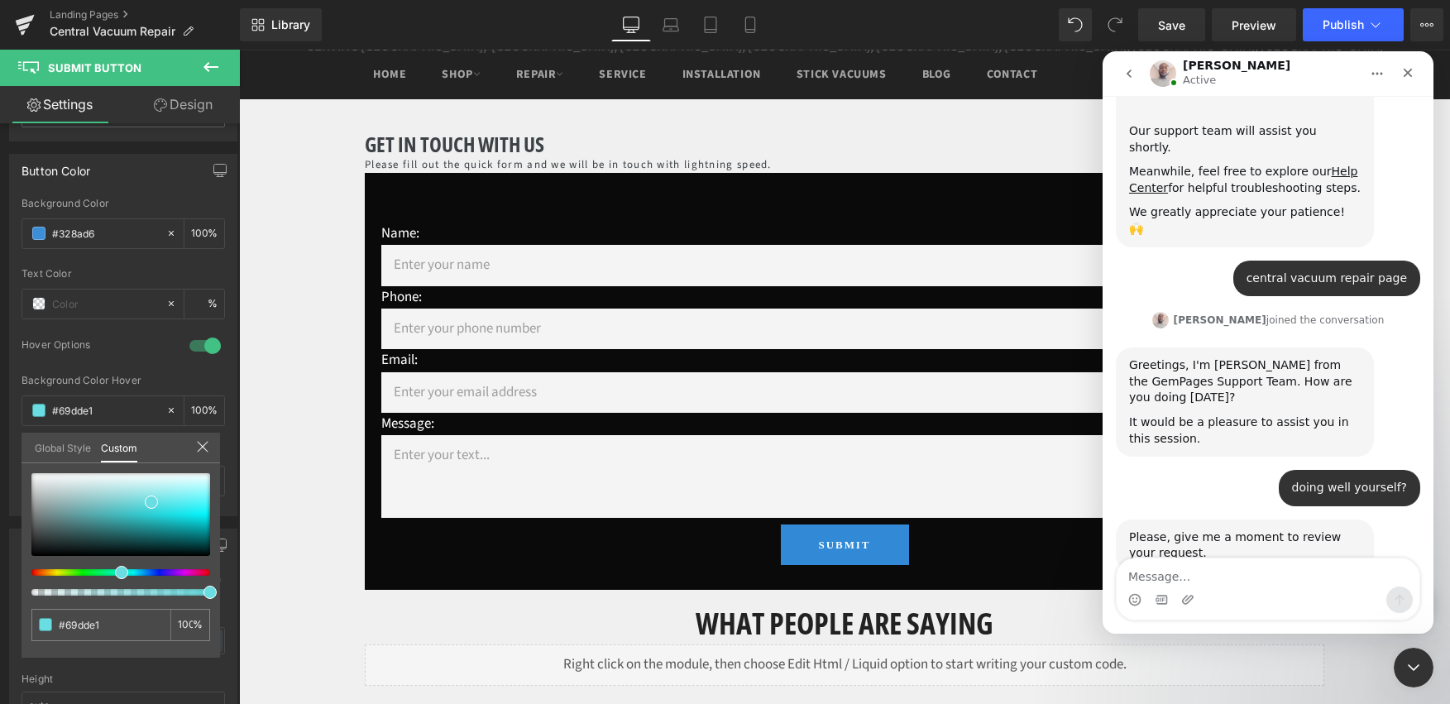
scroll to position [271, 0]
click at [202, 447] on div at bounding box center [725, 327] width 1450 height 654
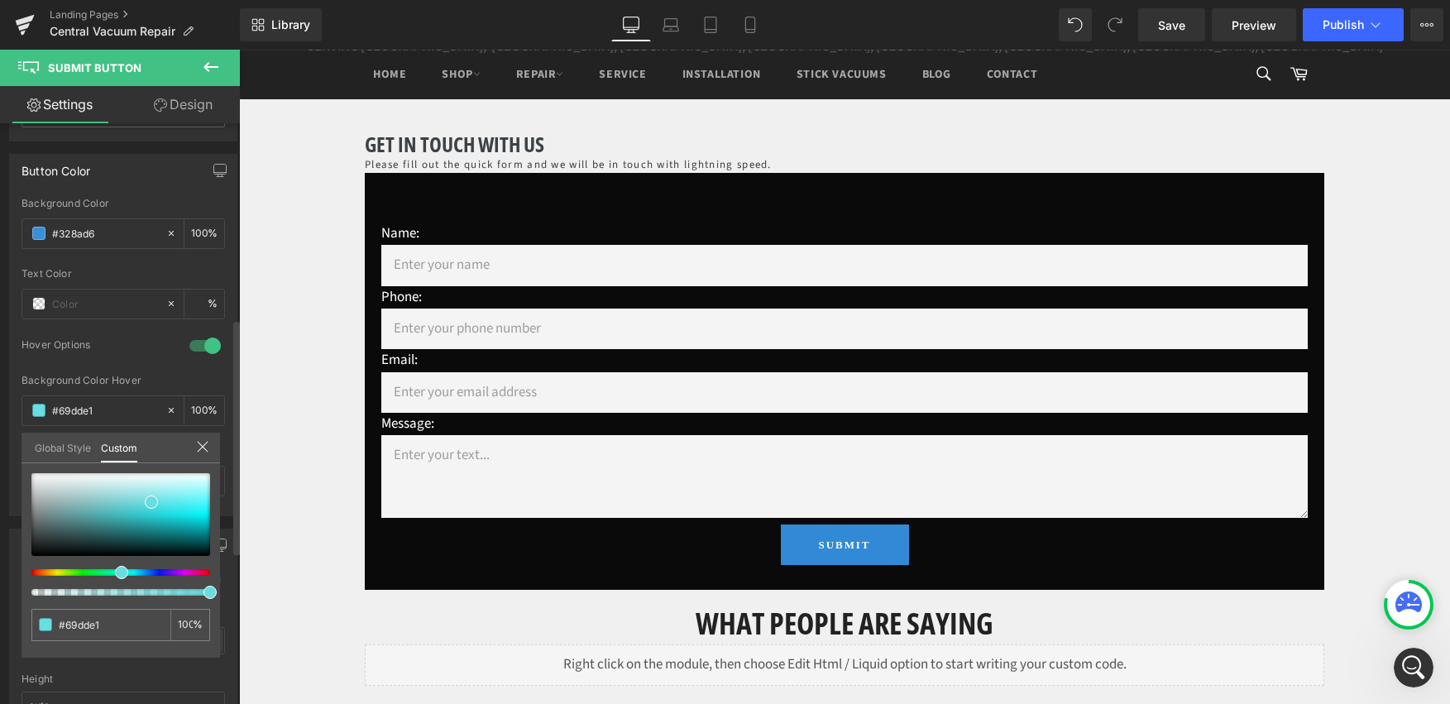
scroll to position [335, 0]
click at [1238, 27] on span "Preview" at bounding box center [1254, 25] width 45 height 17
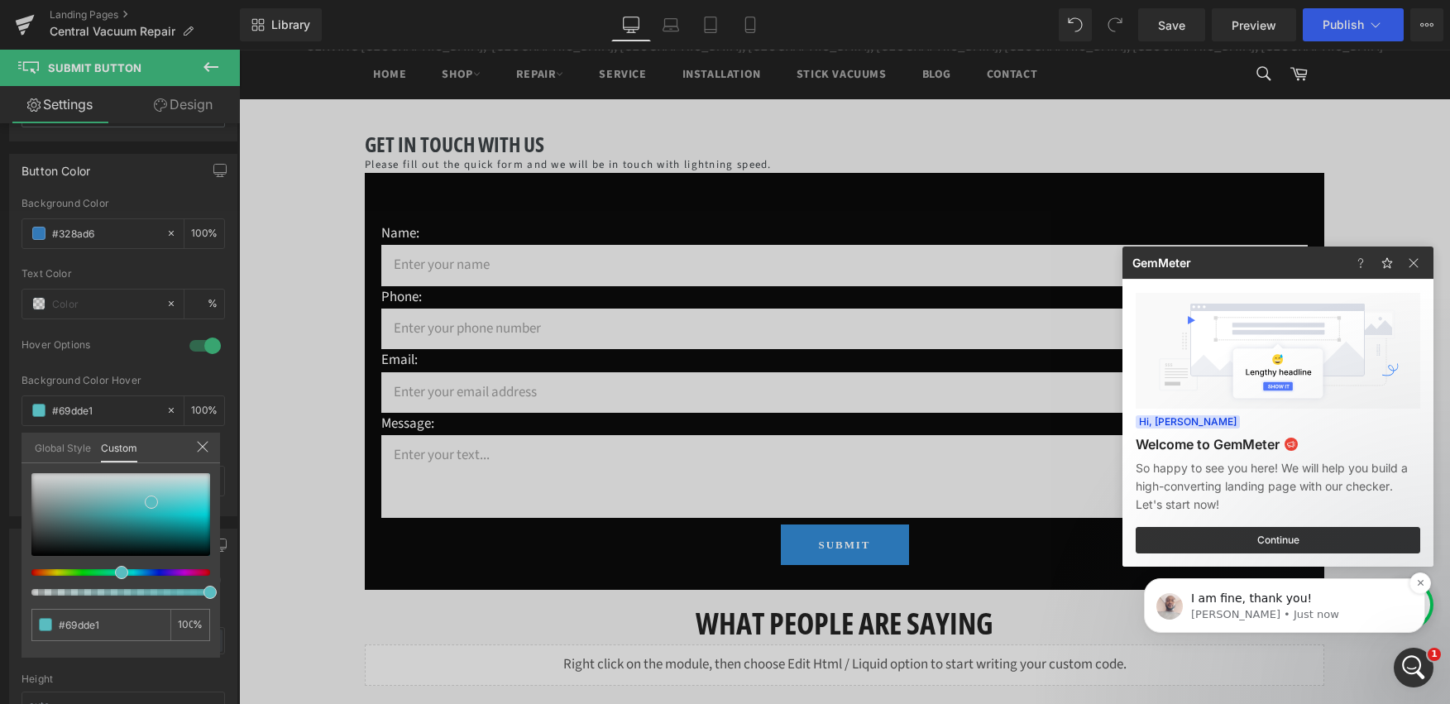
scroll to position [373, 0]
click at [1279, 604] on p "I am fine, thank you!" at bounding box center [1297, 599] width 213 height 17
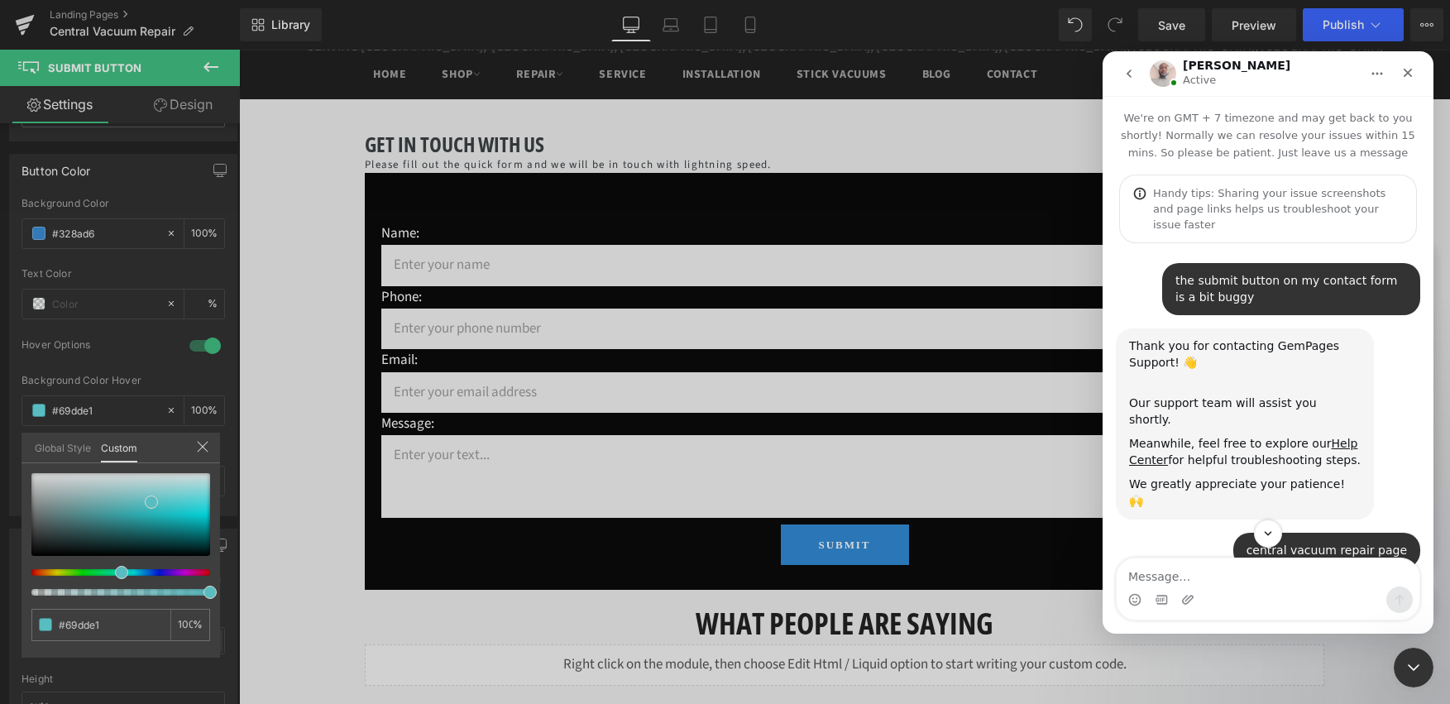
scroll to position [2, 0]
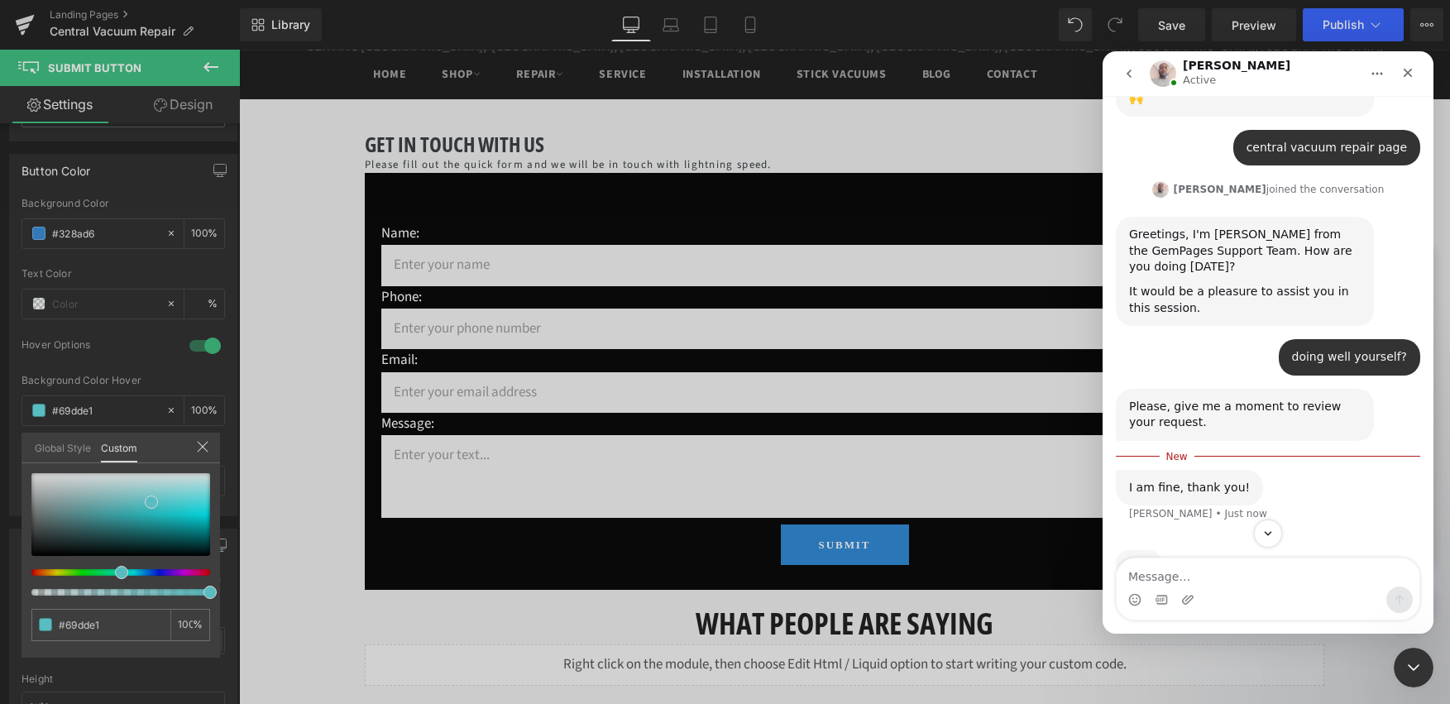
click at [1214, 572] on textarea "Message…" at bounding box center [1268, 572] width 303 height 28
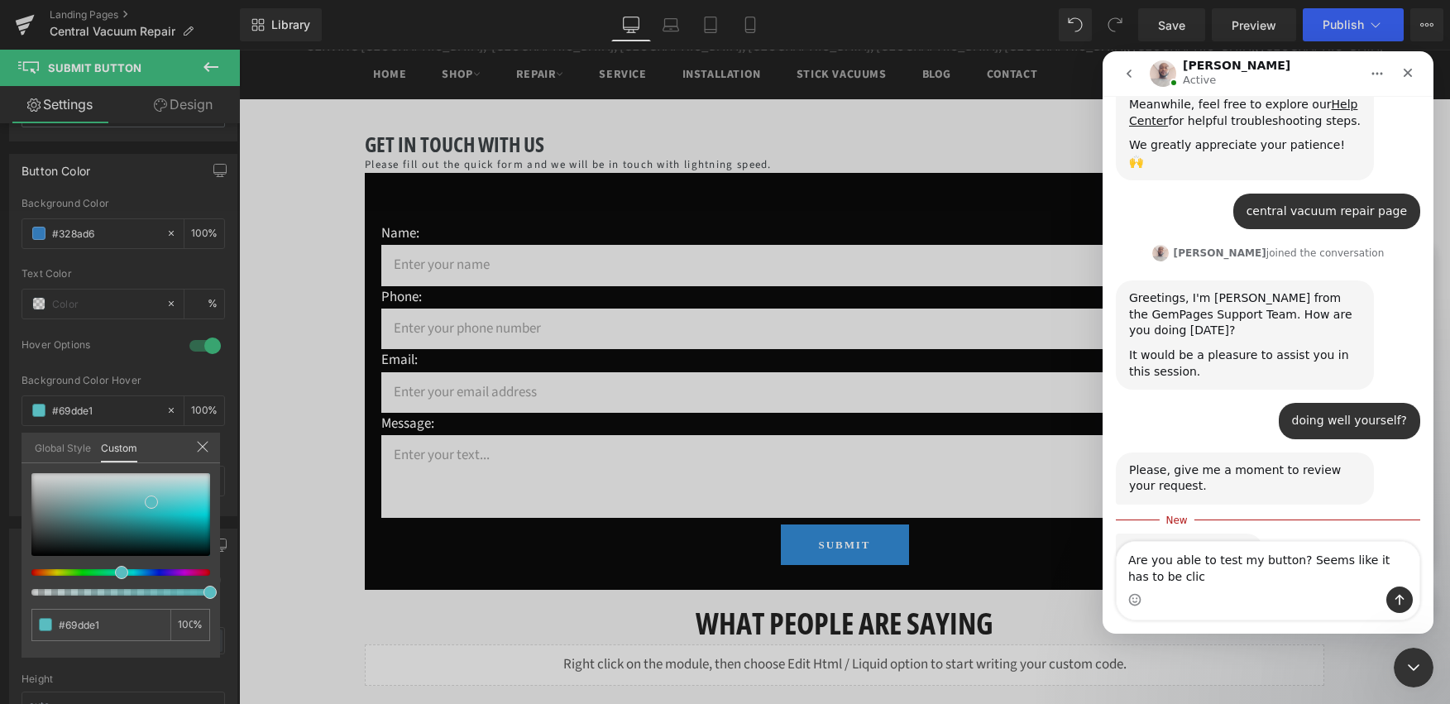
scroll to position [353, 0]
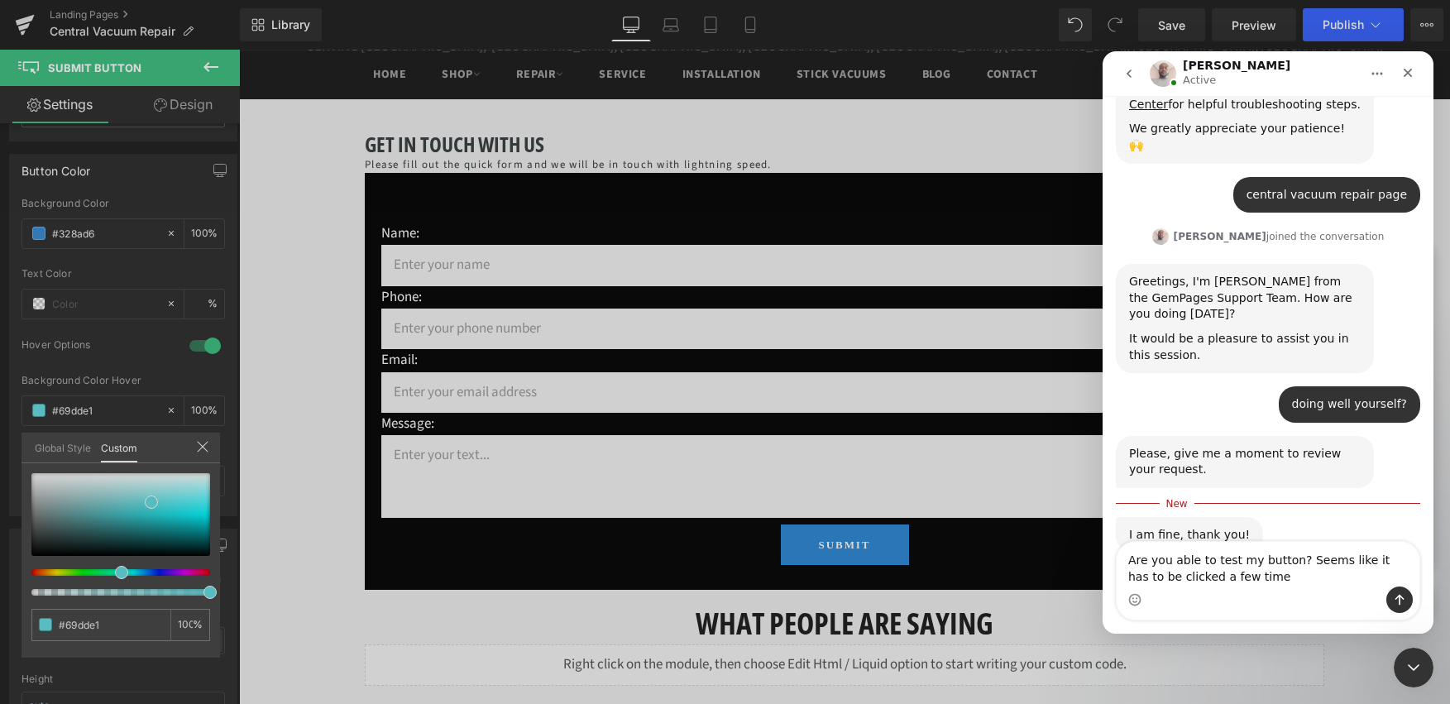
type textarea "Are you able to test my button? Seems like it has to be clicked a few times"
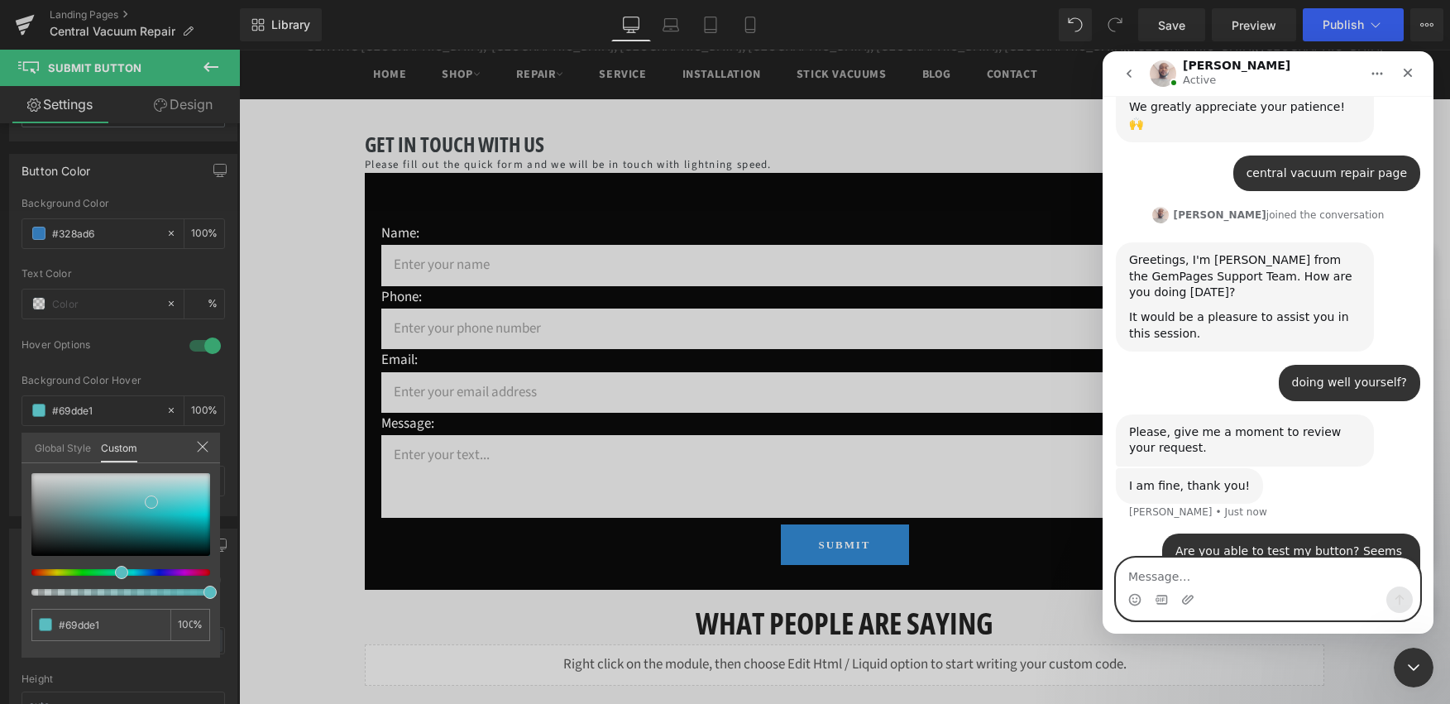
scroll to position [438, 0]
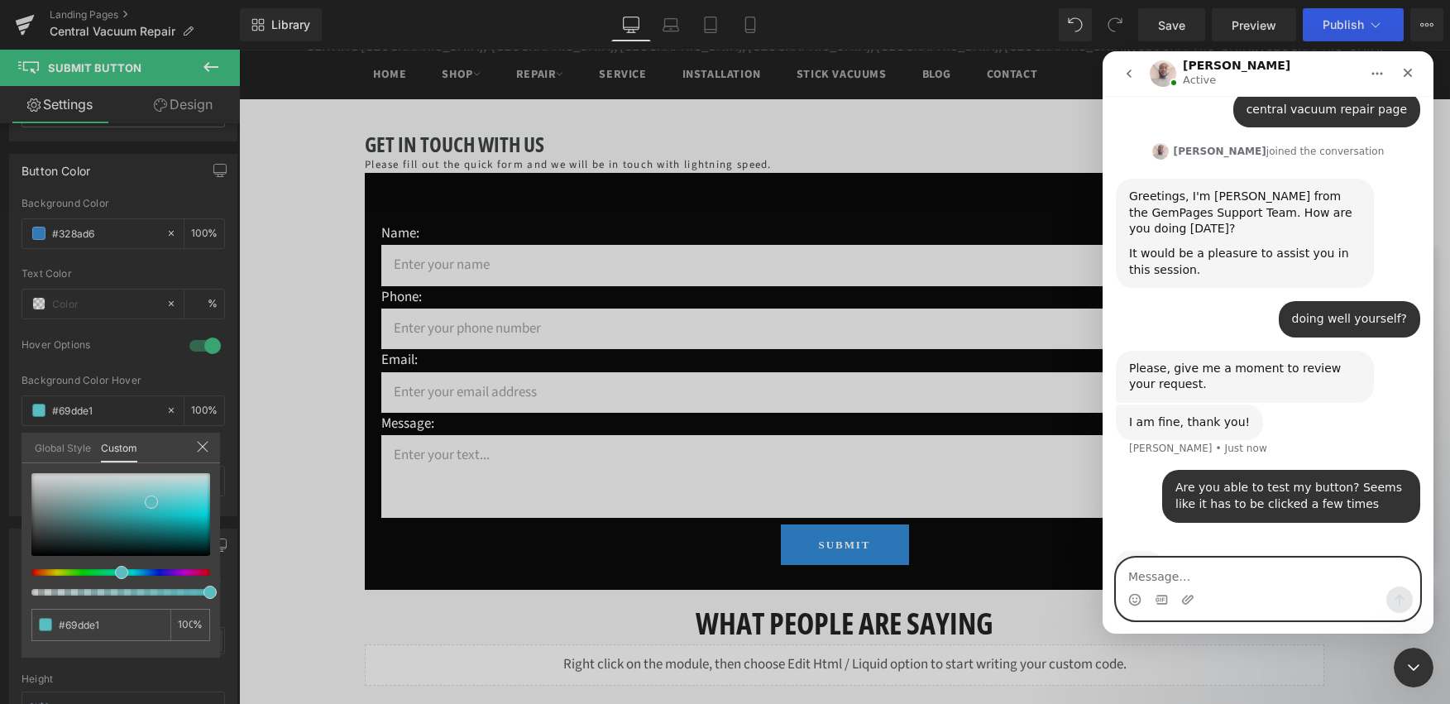
paste textarea "[URL][DOMAIN_NAME]"
type textarea "[URL][DOMAIN_NAME]"
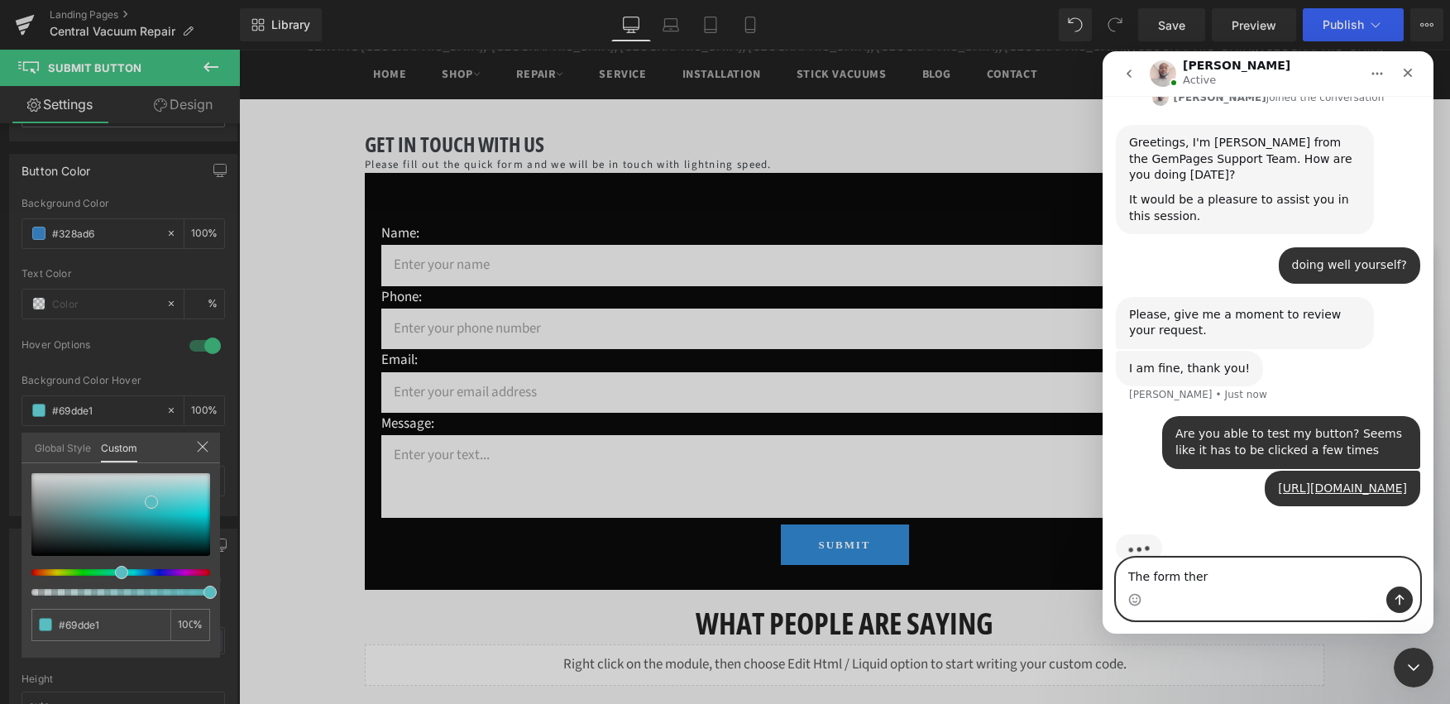
type textarea "The form there"
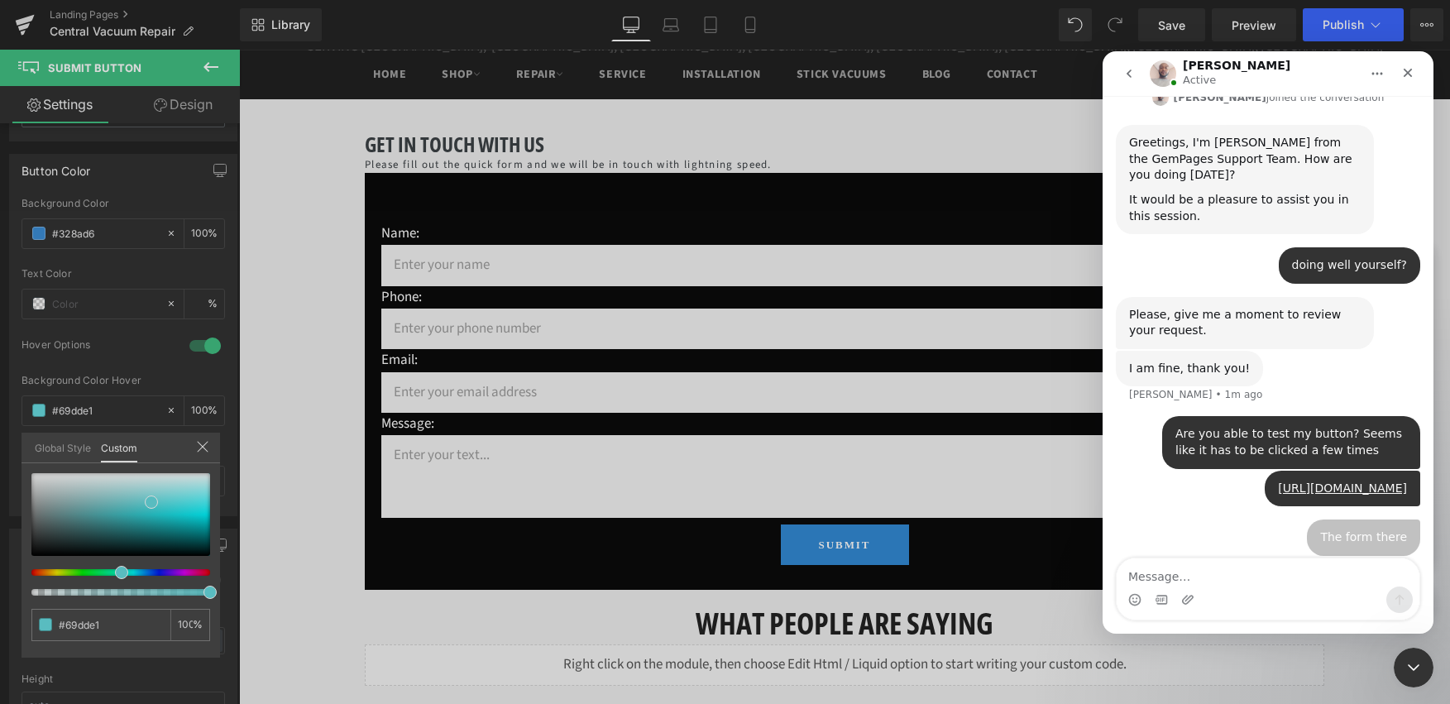
click at [304, 309] on div at bounding box center [725, 327] width 1450 height 654
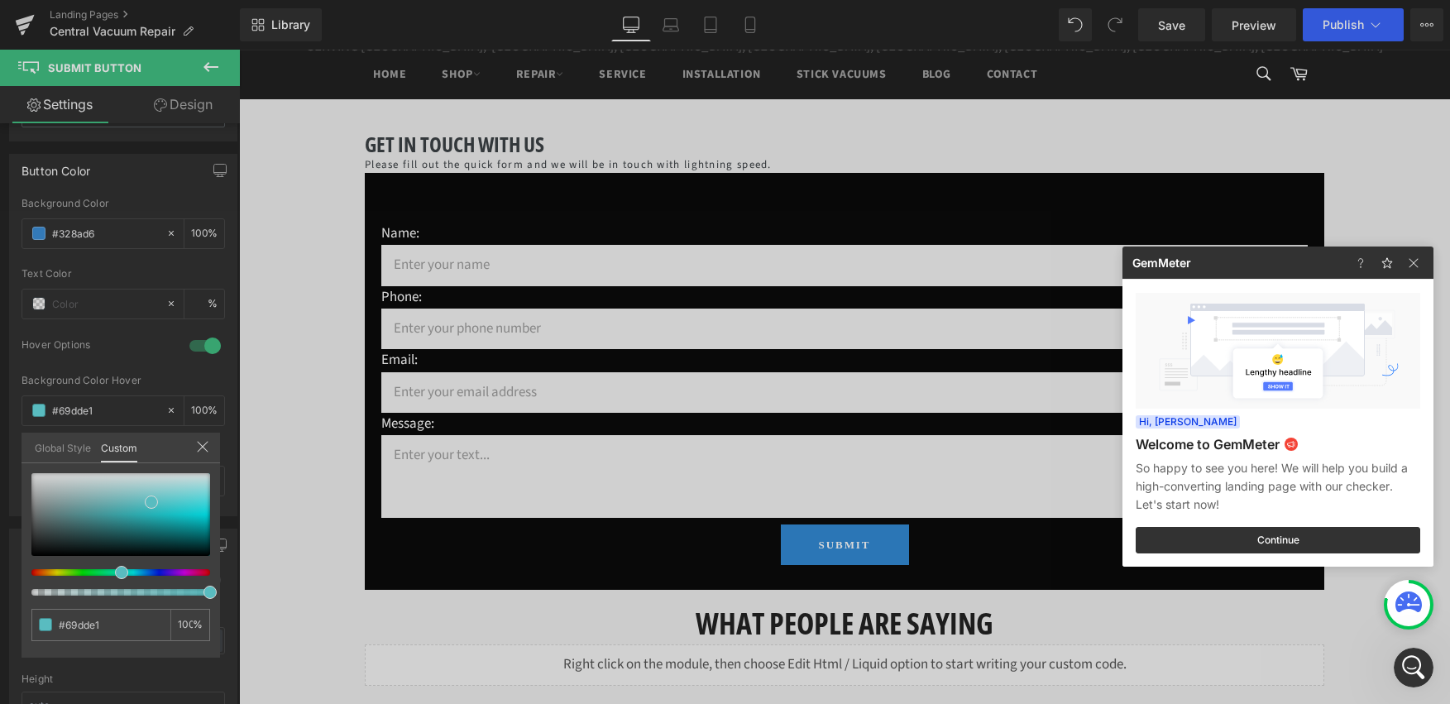
click at [325, 365] on div at bounding box center [725, 352] width 1450 height 704
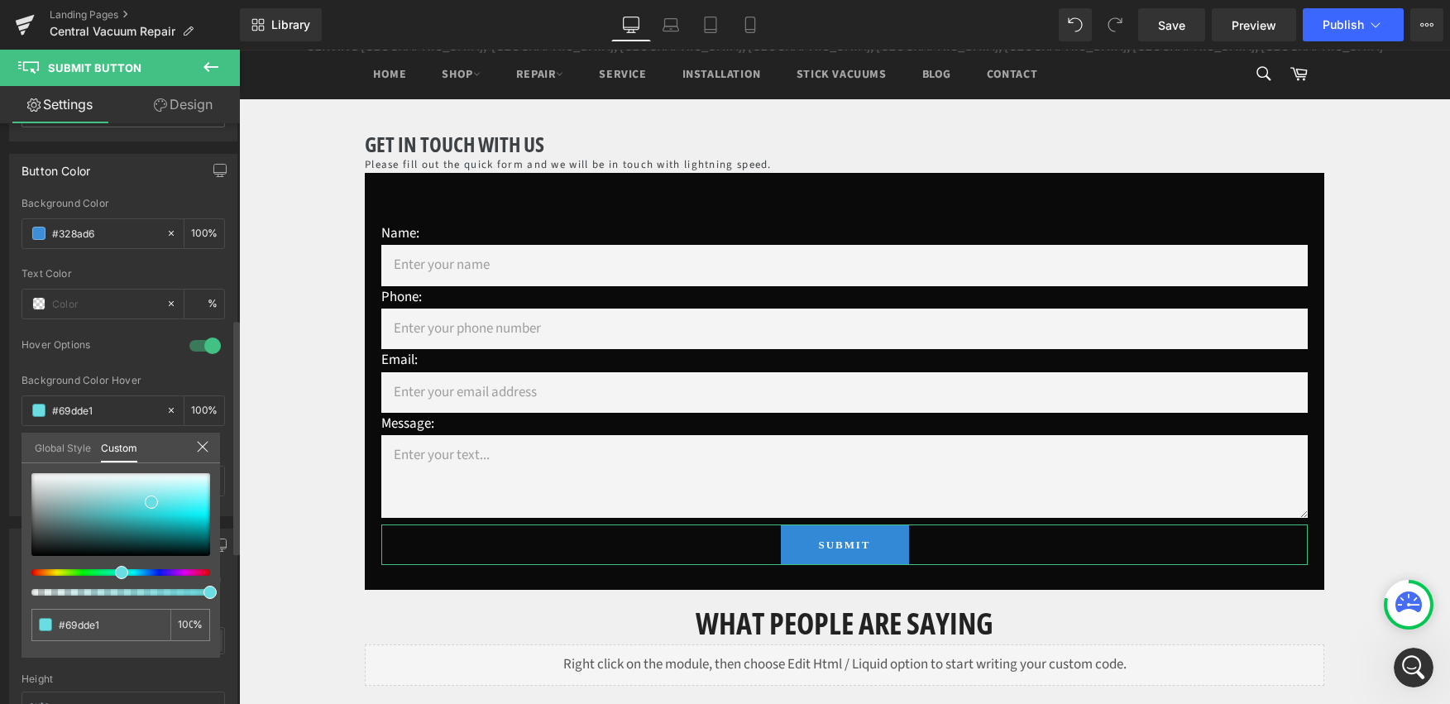
click at [203, 444] on icon at bounding box center [202, 446] width 13 height 13
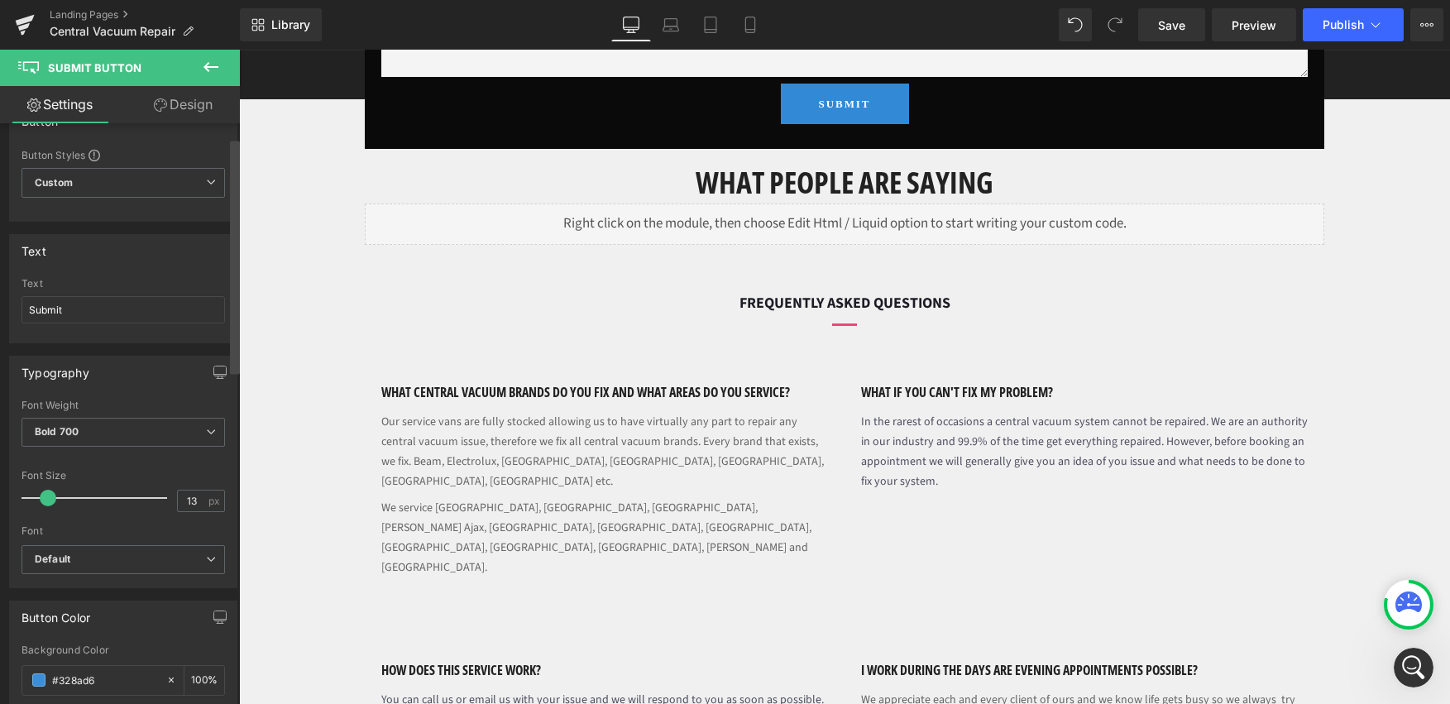
scroll to position [0, 0]
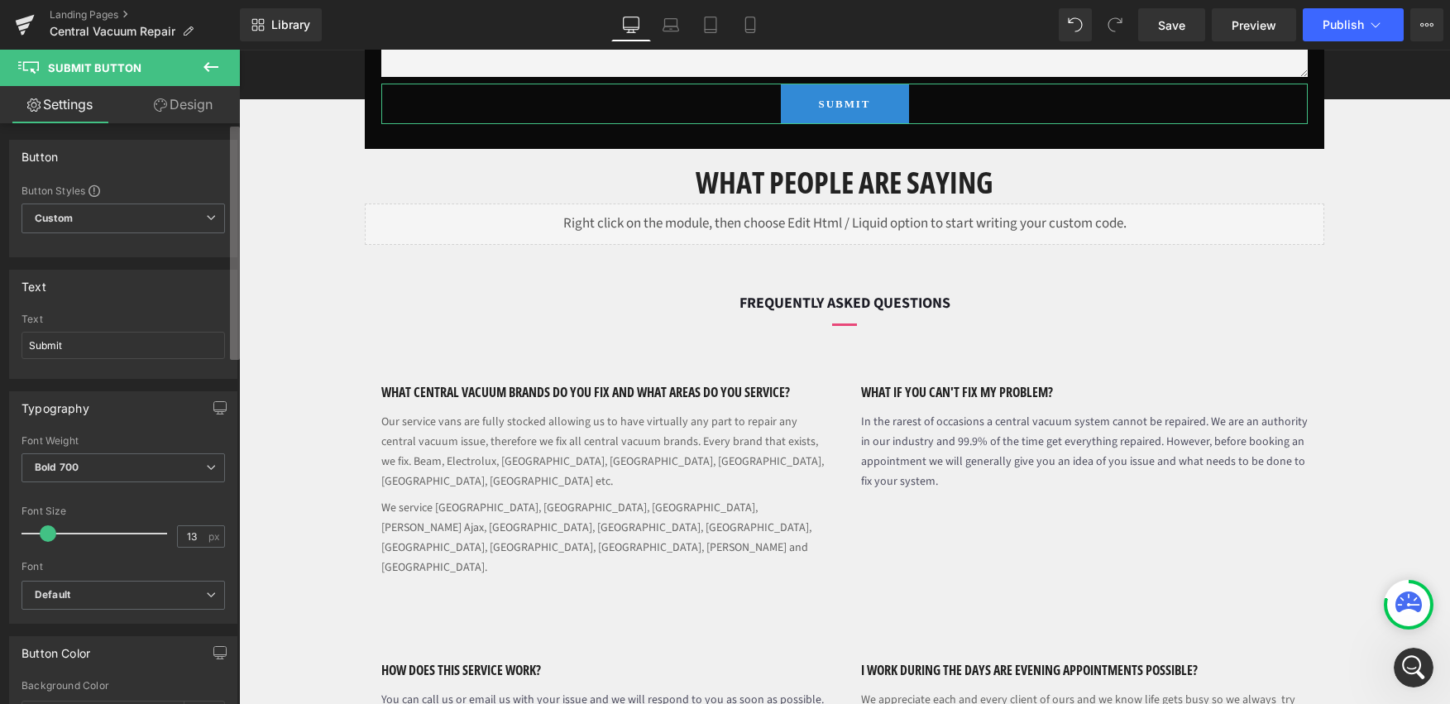
click at [230, 168] on b at bounding box center [235, 243] width 10 height 233
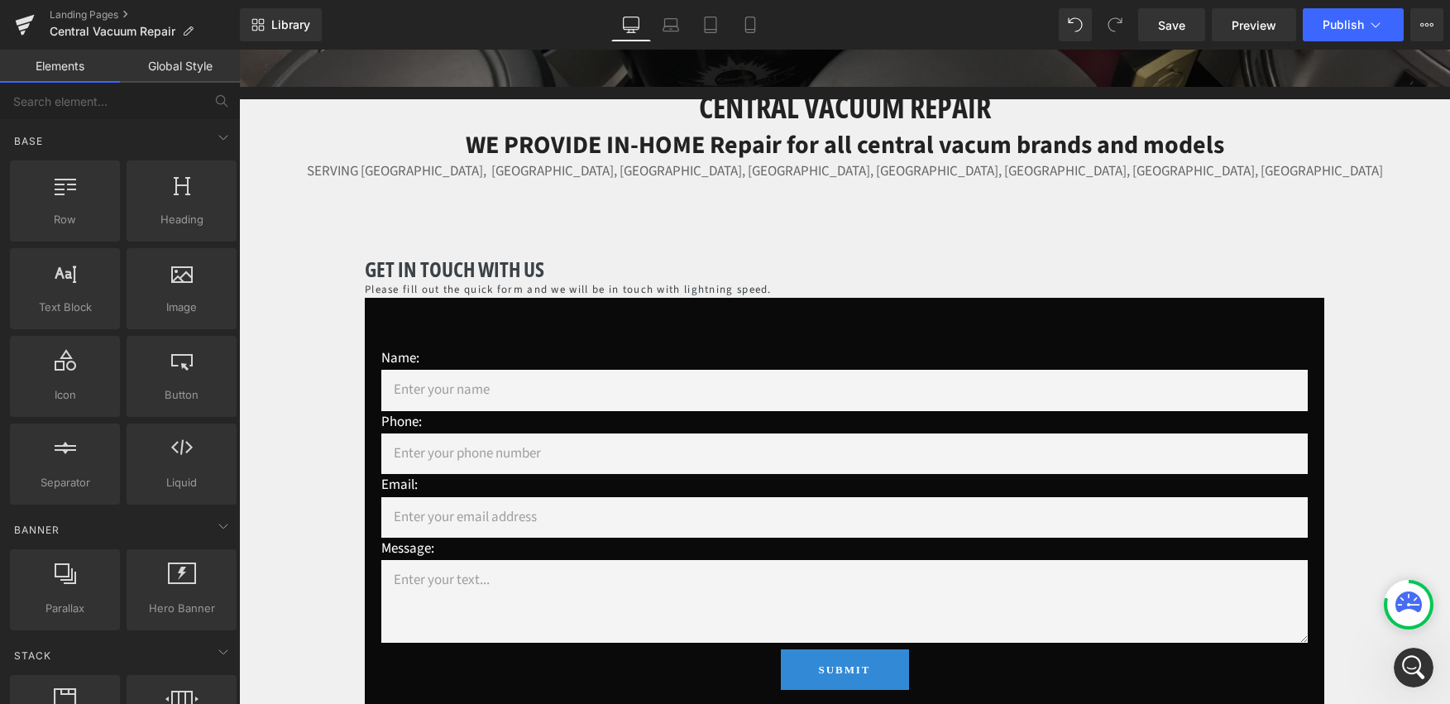
scroll to position [149, 0]
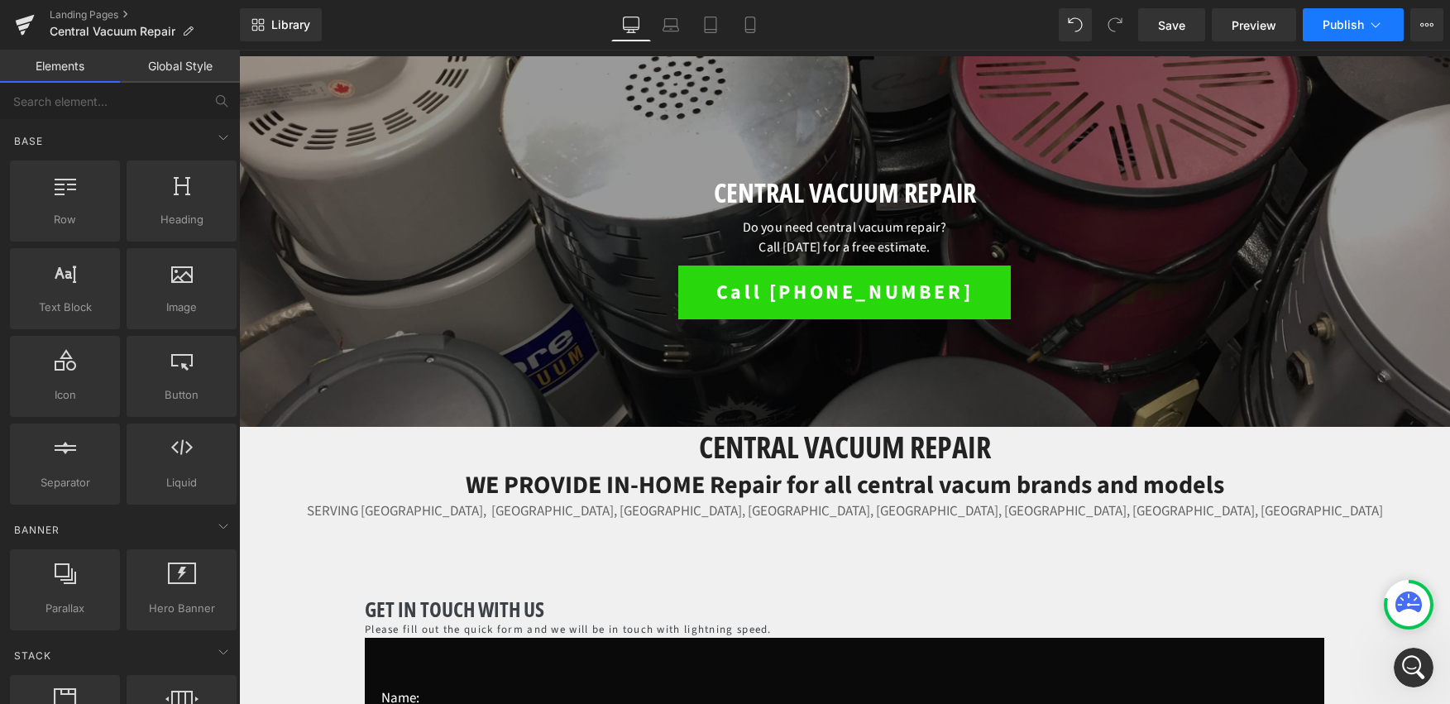
click at [1327, 29] on span "Publish" at bounding box center [1343, 24] width 41 height 13
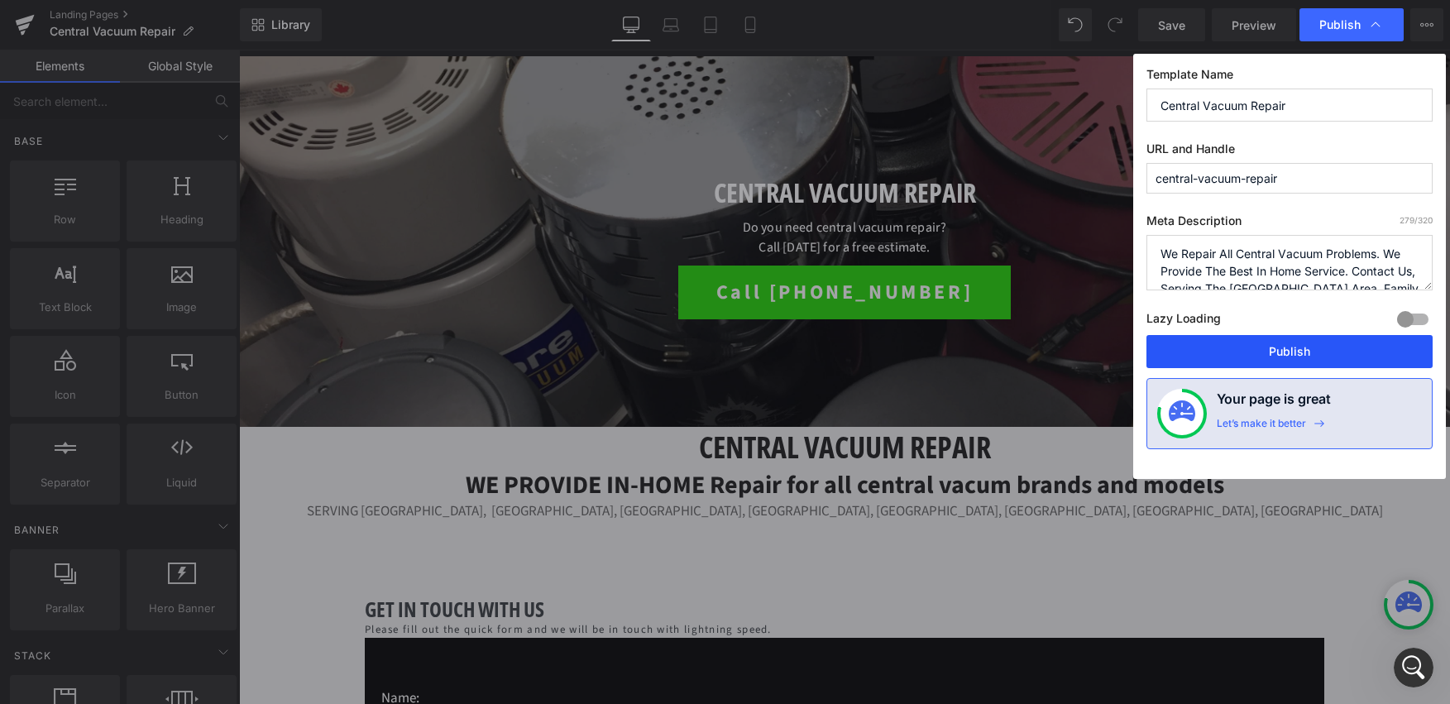
click at [1254, 356] on button "Publish" at bounding box center [1290, 351] width 286 height 33
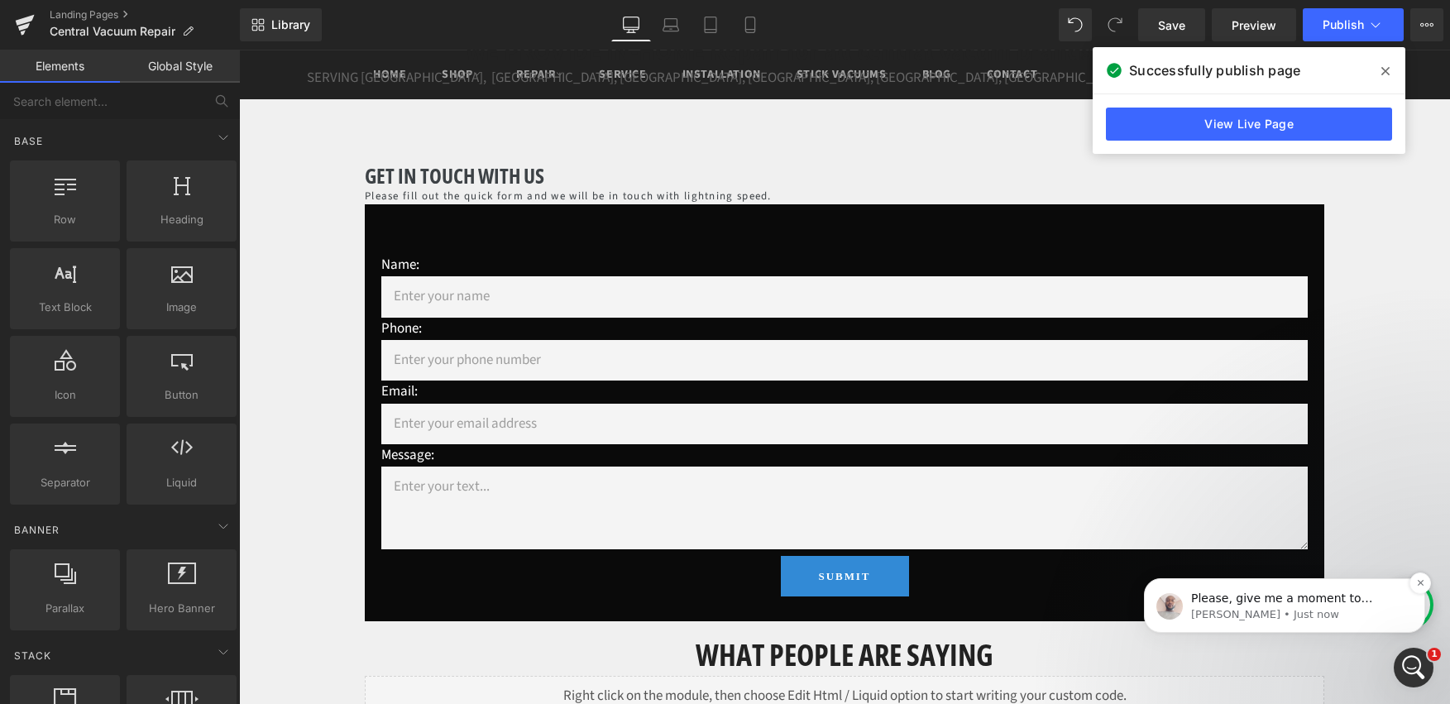
click at [1319, 609] on p "[PERSON_NAME] • Just now" at bounding box center [1297, 614] width 213 height 15
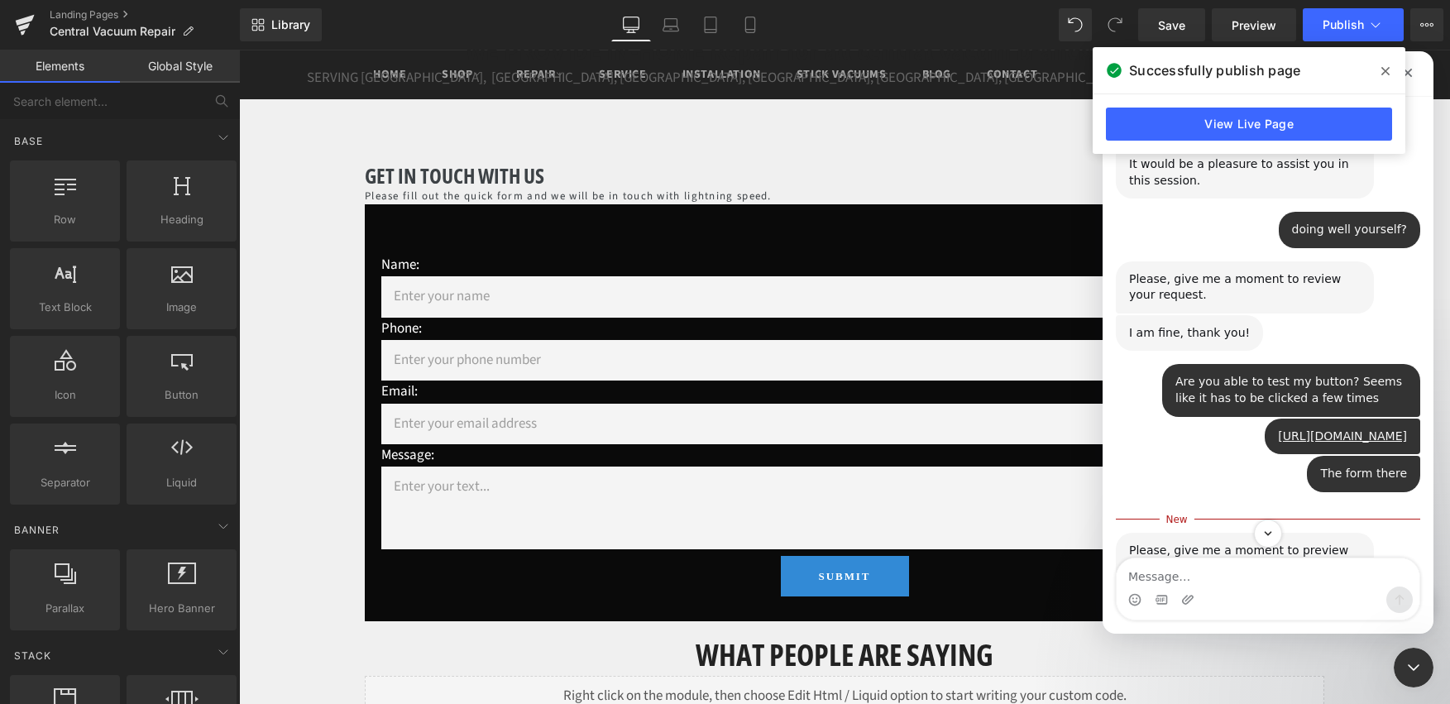
scroll to position [559, 0]
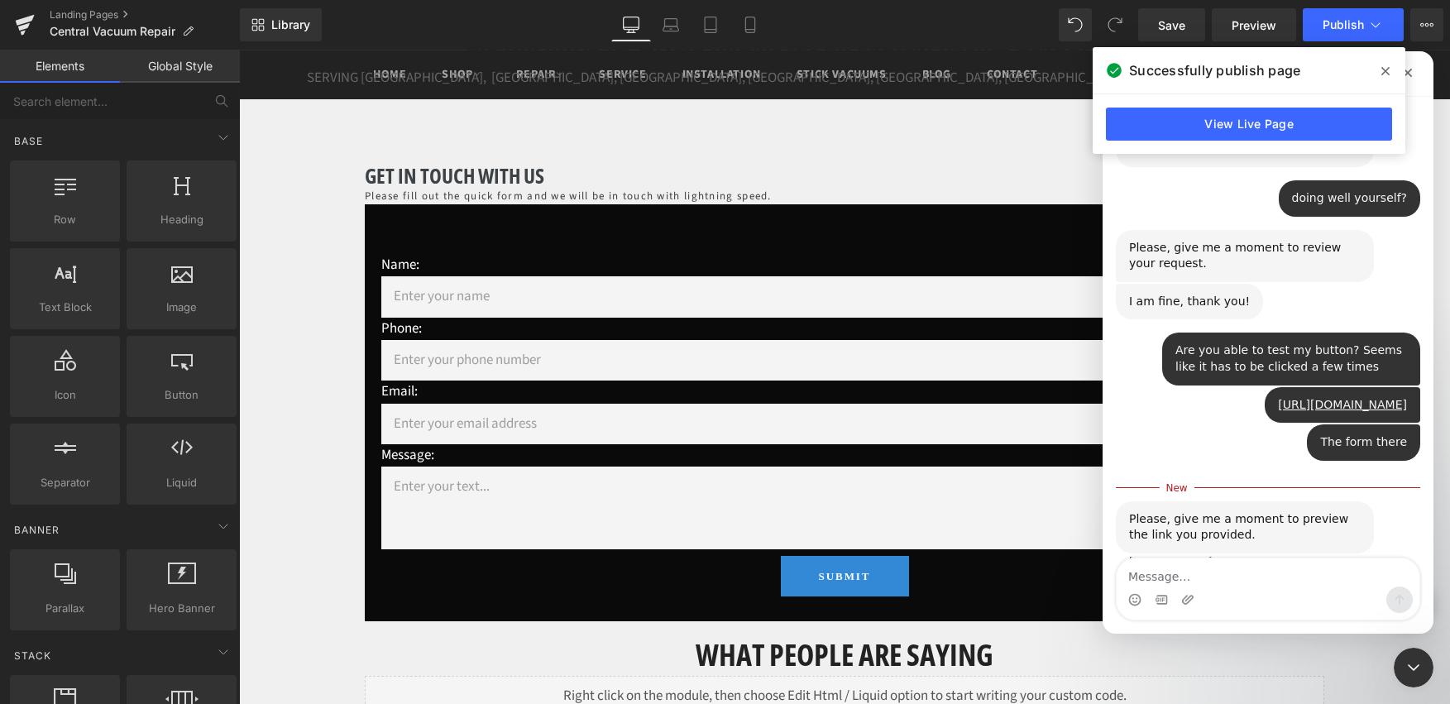
click at [1223, 577] on textarea "Message…" at bounding box center [1268, 572] width 303 height 28
type textarea "Thank you [PERSON_NAME]"
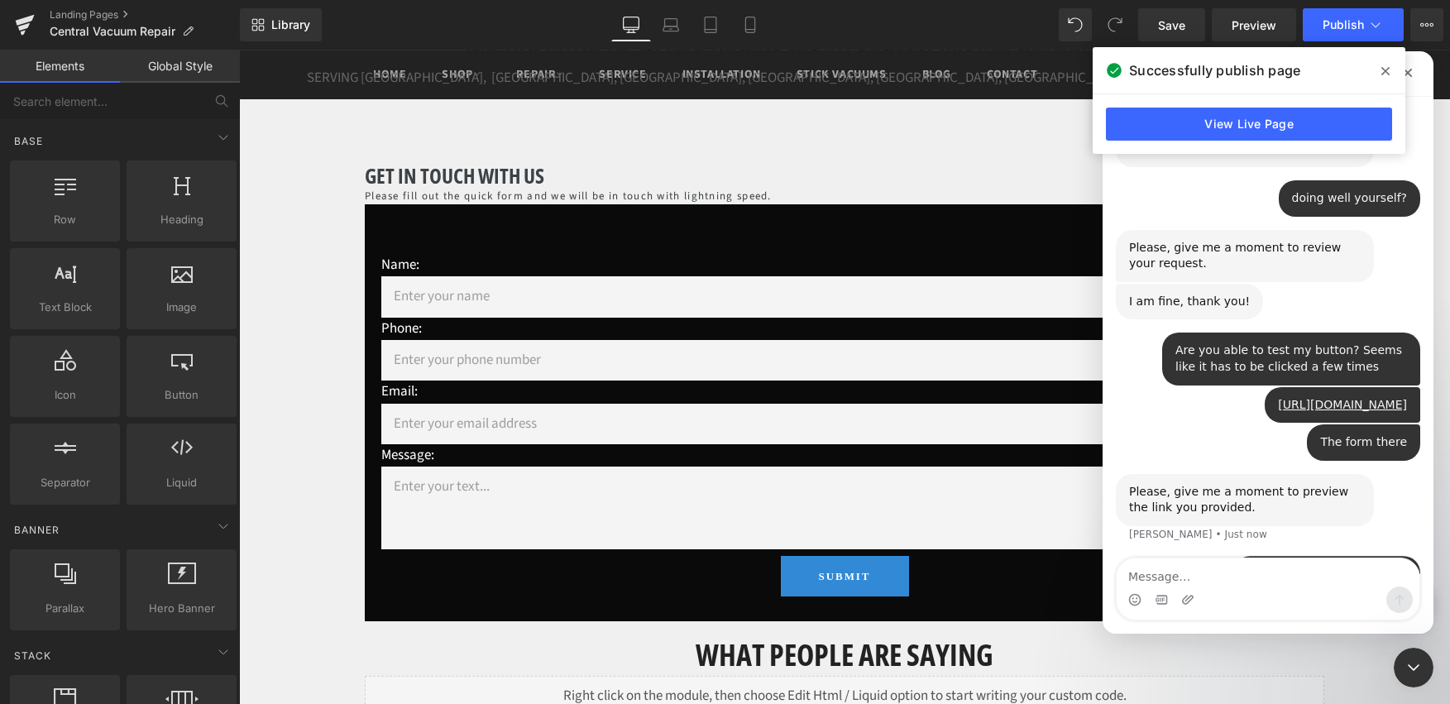
scroll to position [581, 0]
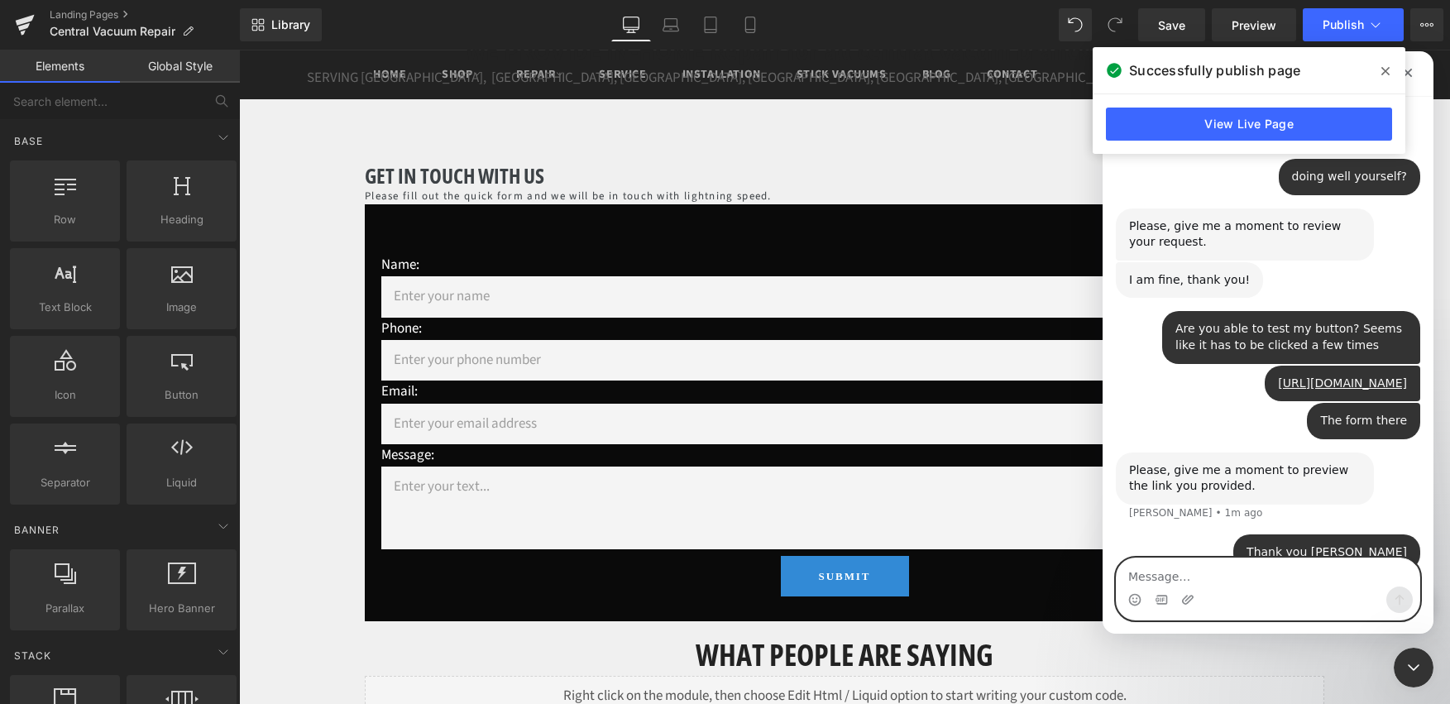
click at [1187, 576] on textarea "Message…" at bounding box center [1268, 572] width 303 height 28
type textarea "i have to press it like 3 times"
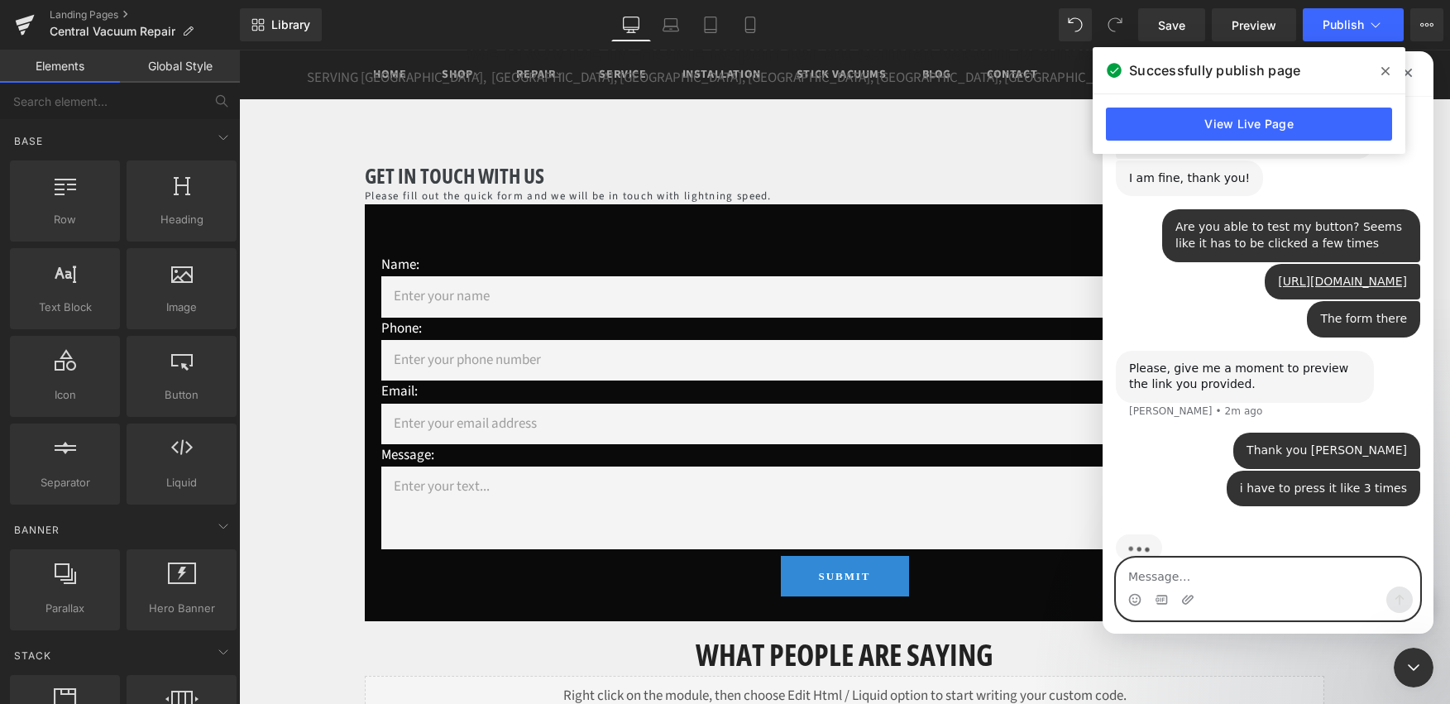
scroll to position [619, 0]
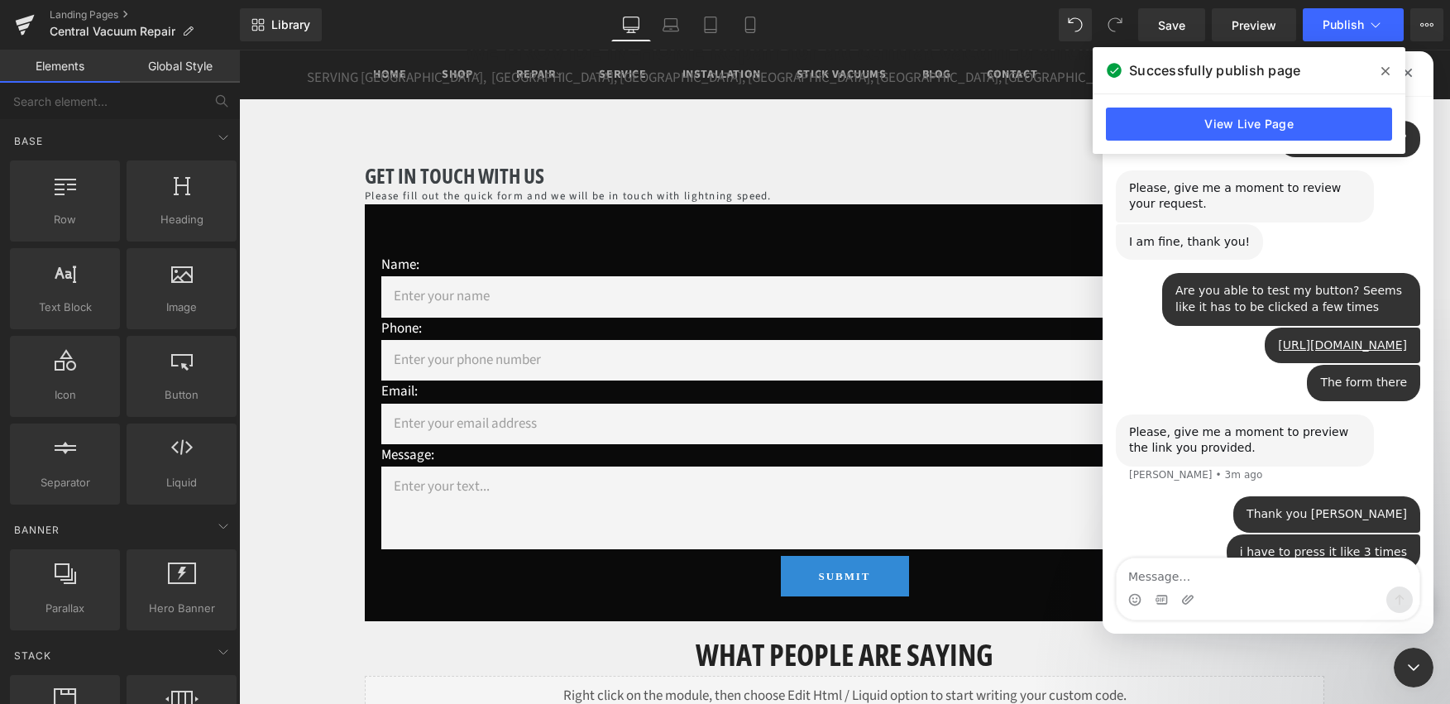
click at [1390, 72] on span at bounding box center [1385, 71] width 26 height 26
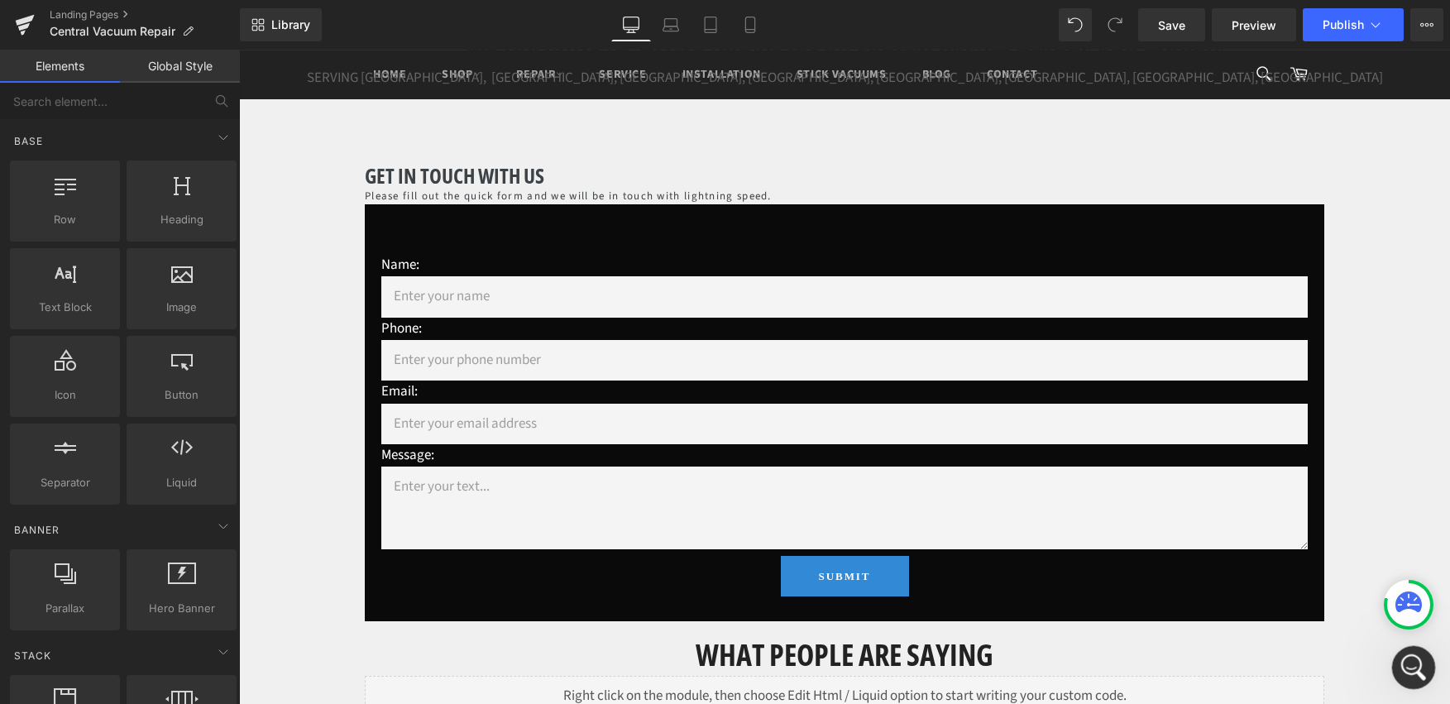
click at [1401, 668] on icon "Open Intercom Messenger" at bounding box center [1411, 665] width 27 height 27
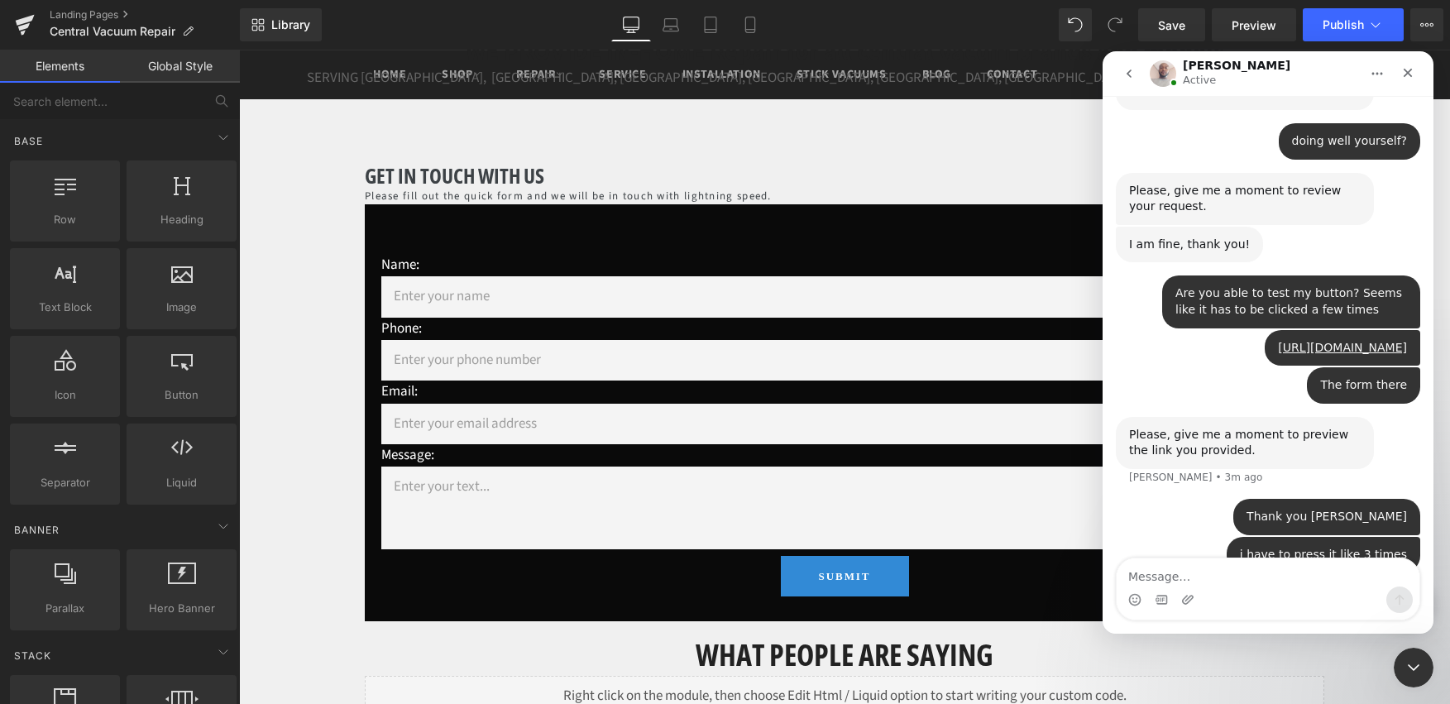
click at [463, 231] on div at bounding box center [725, 327] width 1450 height 654
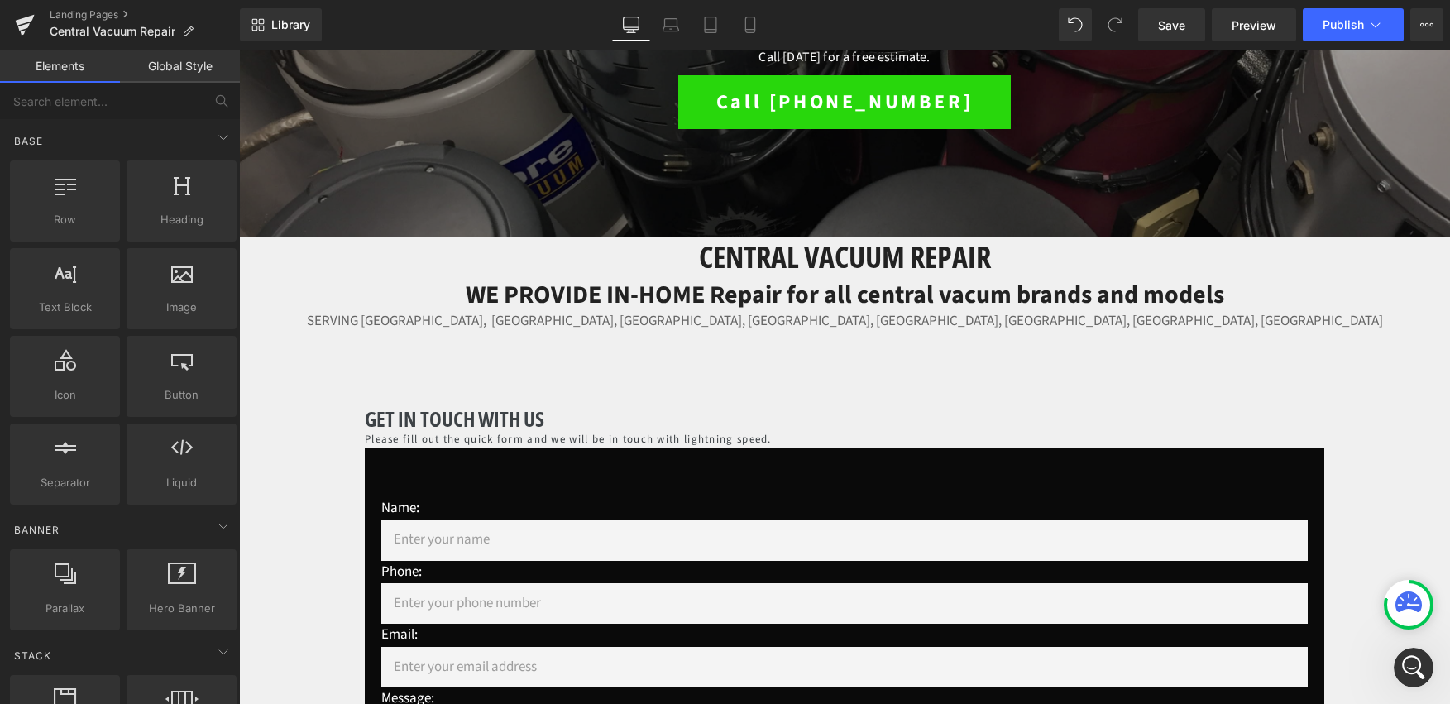
scroll to position [342, 0]
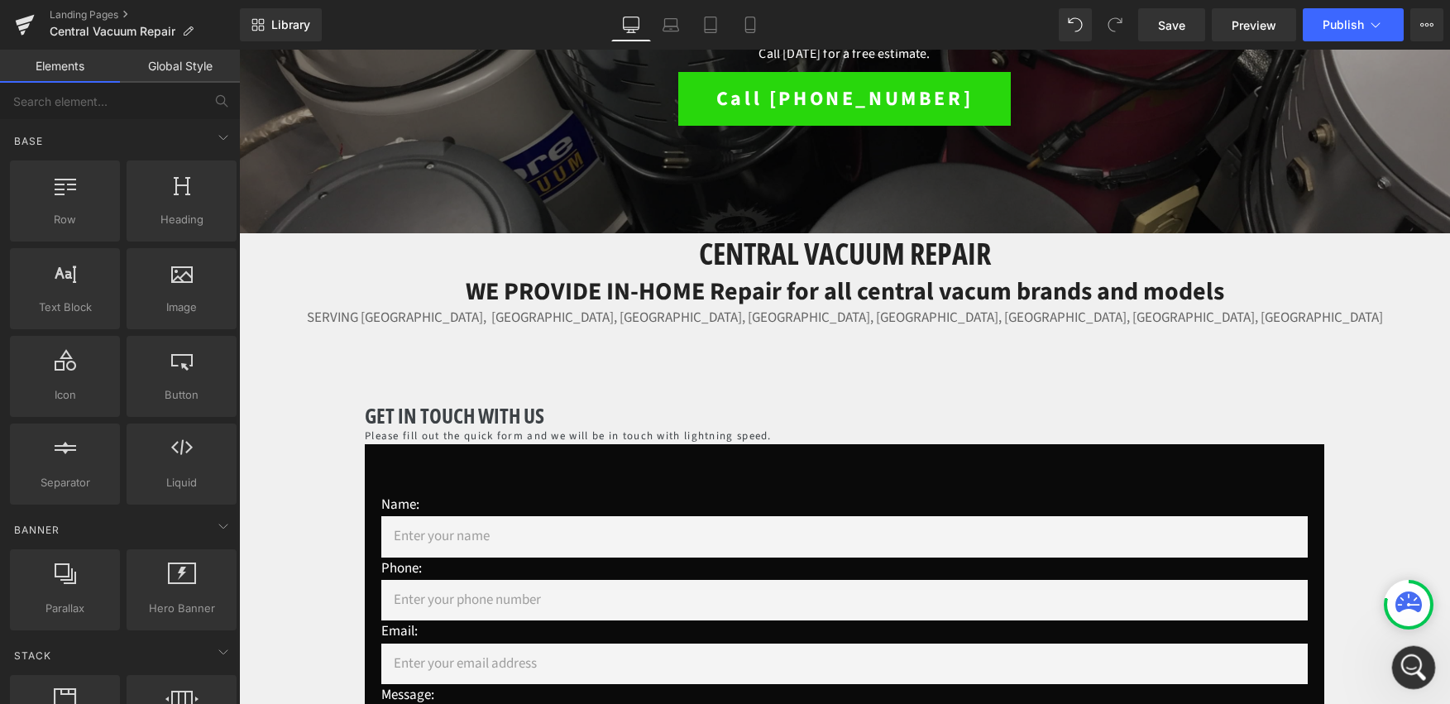
click at [1414, 664] on icon "Open Intercom Messenger" at bounding box center [1411, 665] width 27 height 27
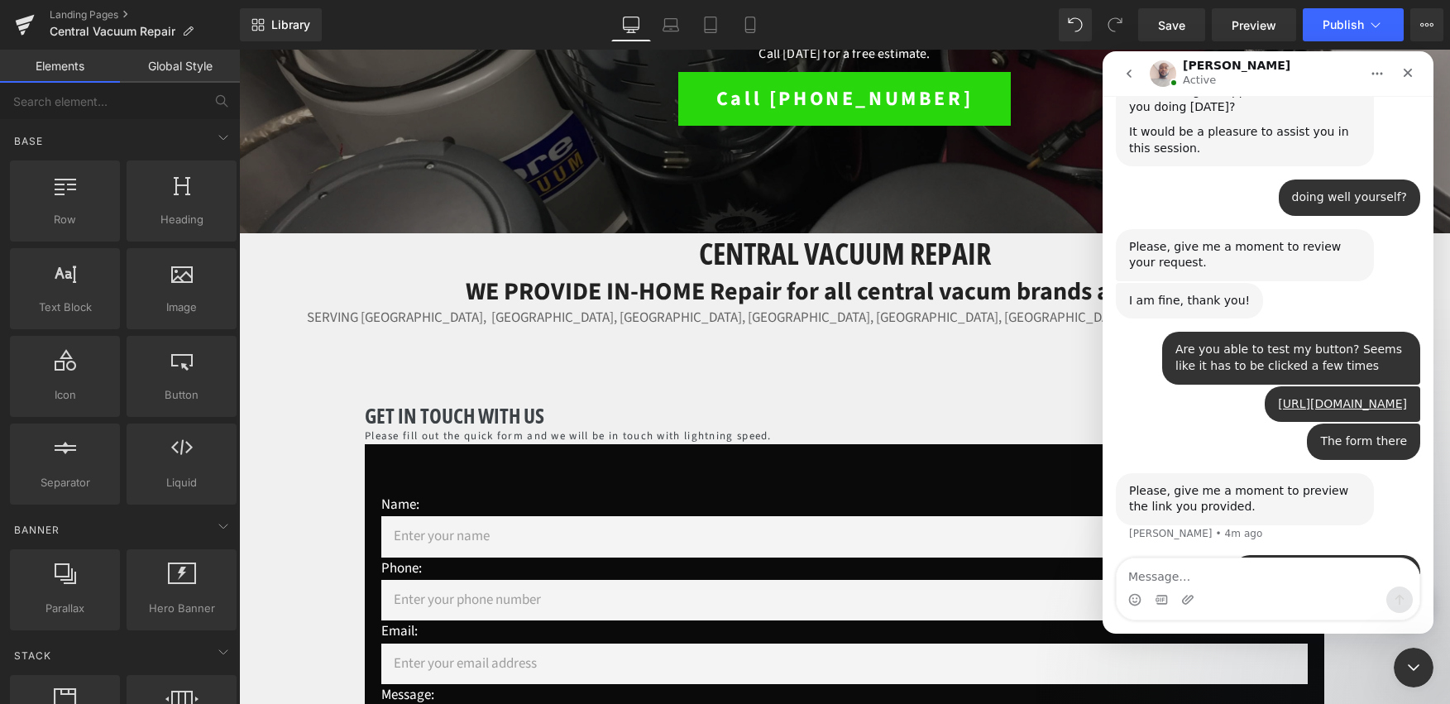
scroll to position [619, 0]
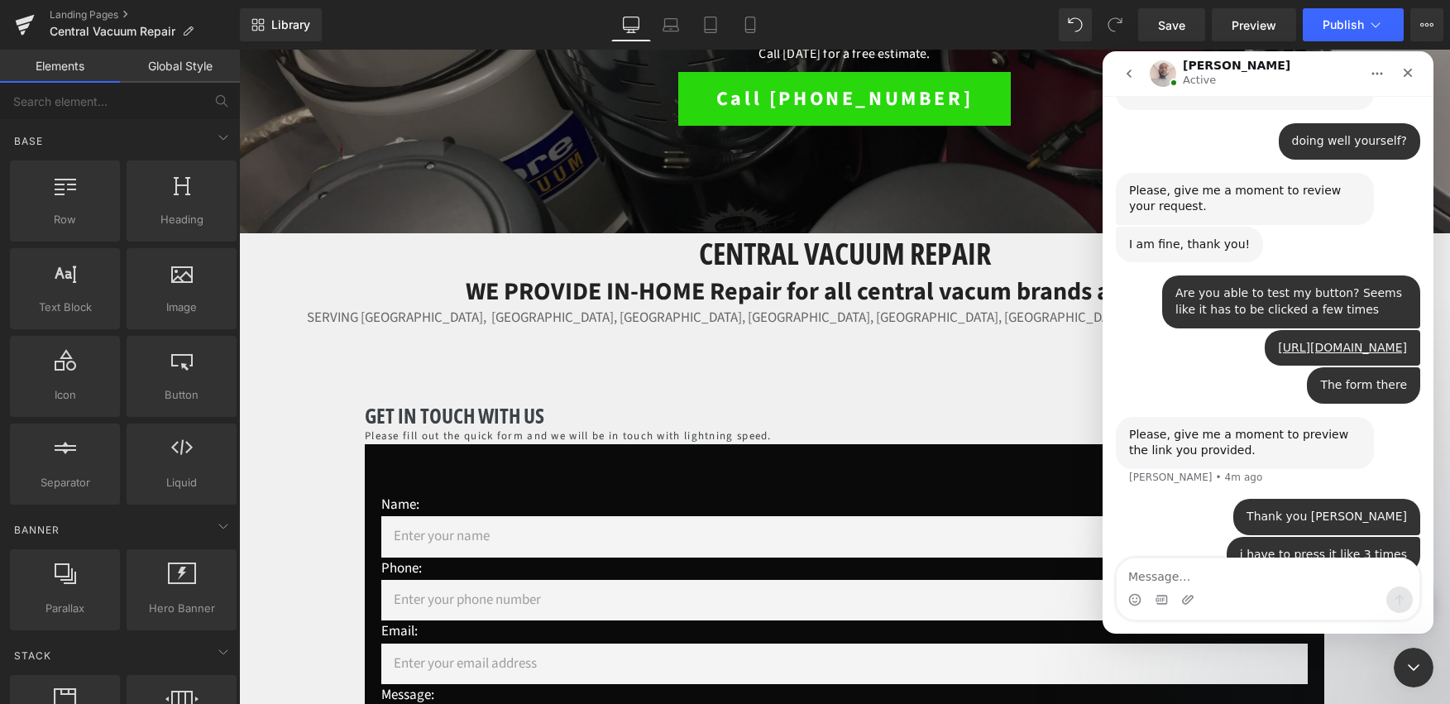
click at [1237, 565] on textarea "Message…" at bounding box center [1268, 572] width 303 height 28
type textarea "recieved"
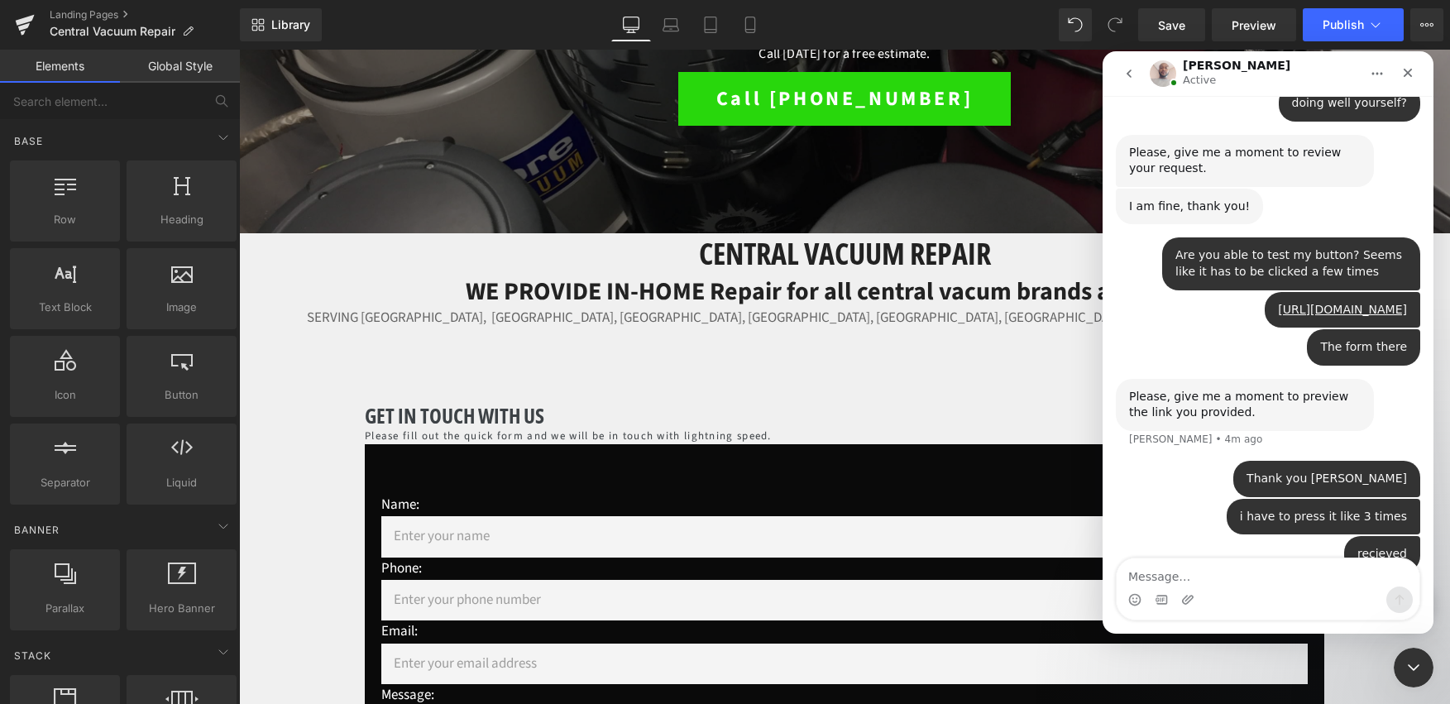
click at [1195, 579] on textarea "Message…" at bounding box center [1268, 572] width 303 height 28
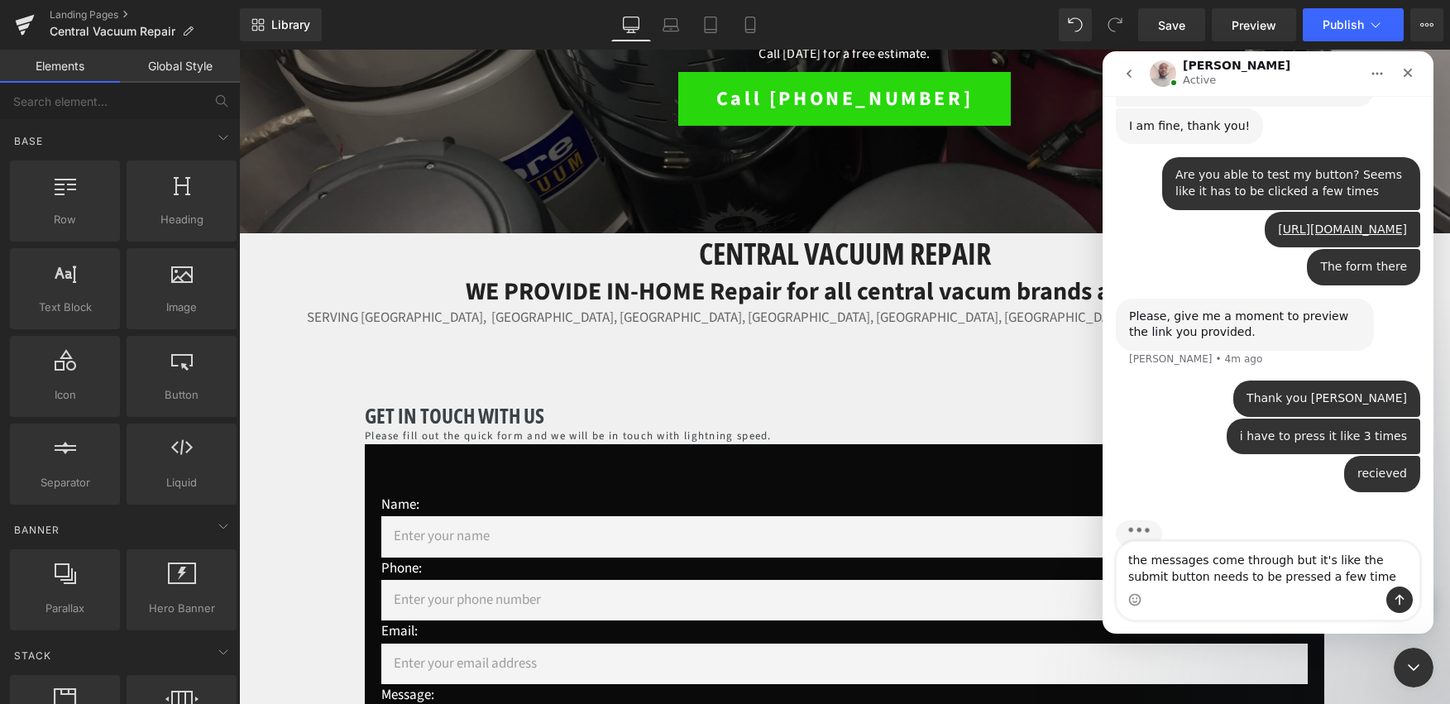
type textarea "the messages come through but it's like the submit button needs to be pressed a…"
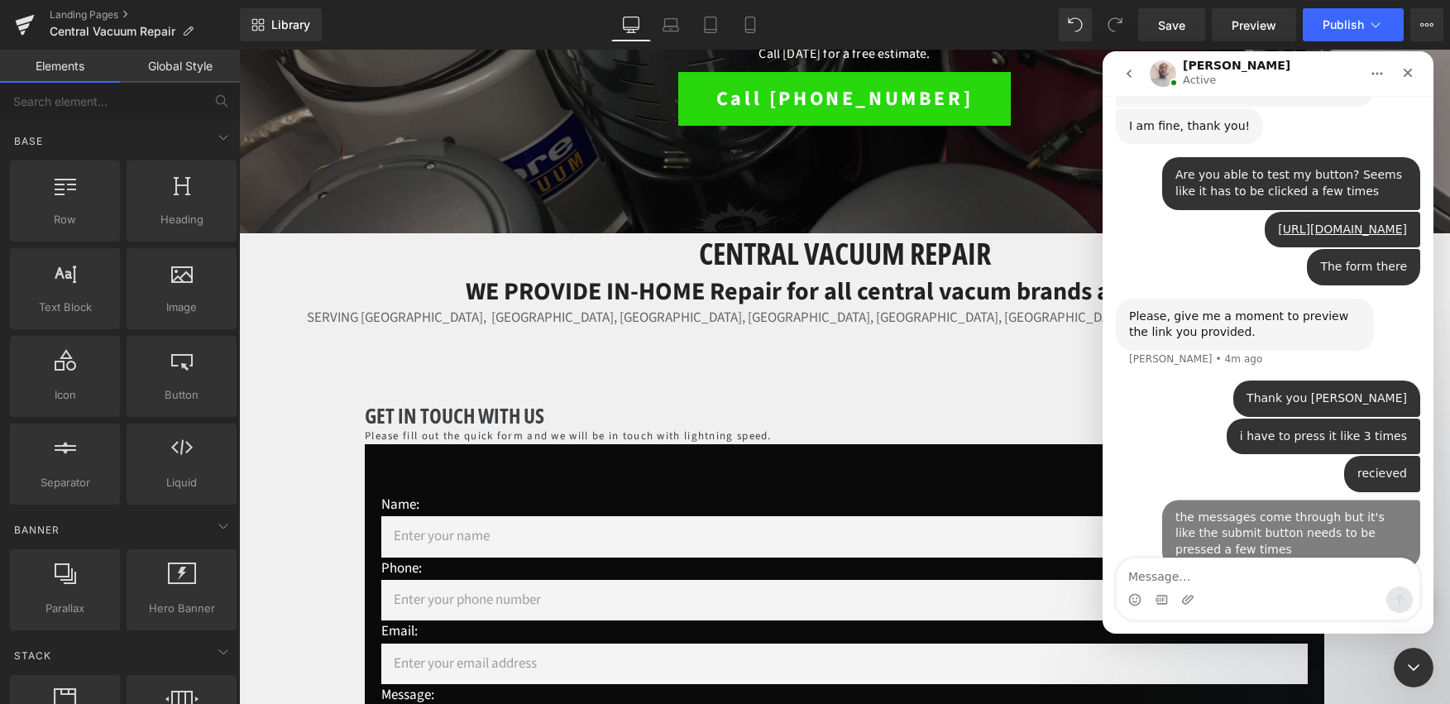
scroll to position [790, 0]
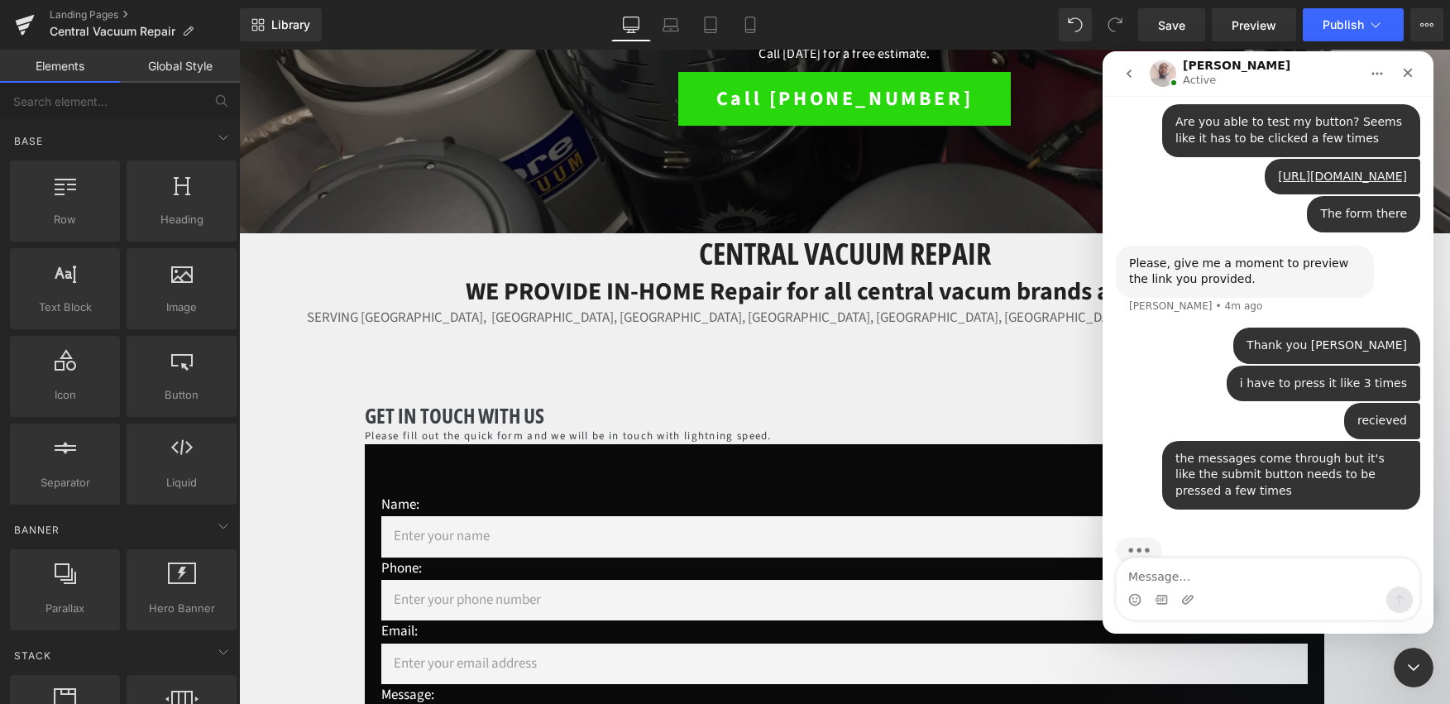
click at [712, 520] on div at bounding box center [725, 327] width 1450 height 654
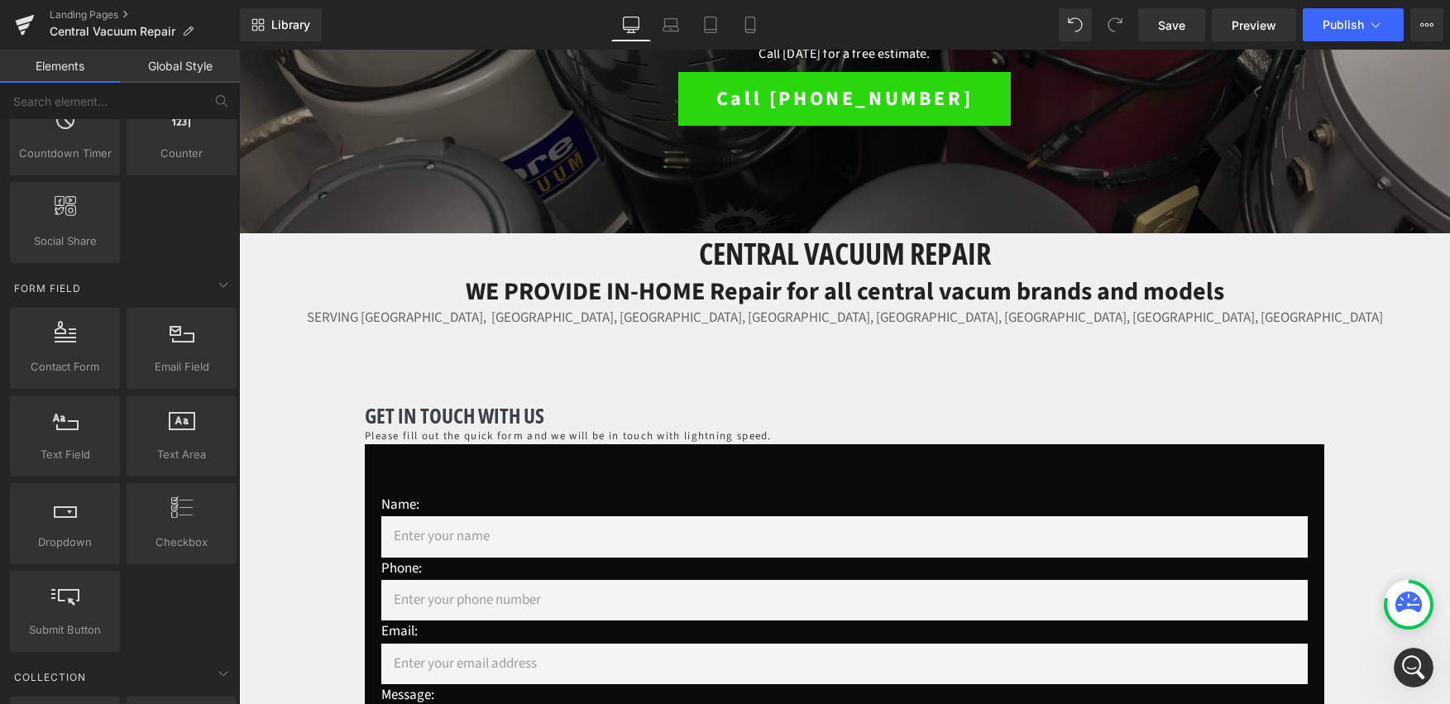
scroll to position [1948, 0]
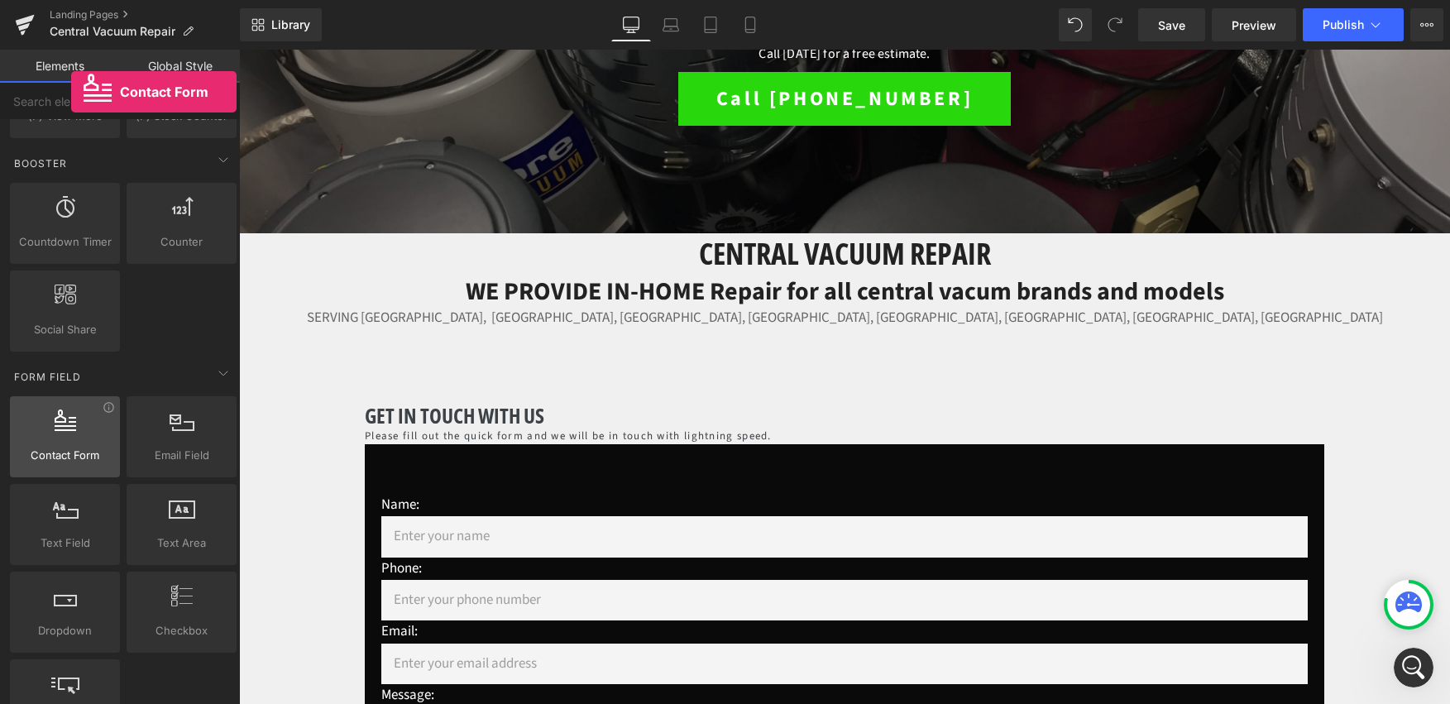
click at [71, 434] on div at bounding box center [65, 427] width 100 height 37
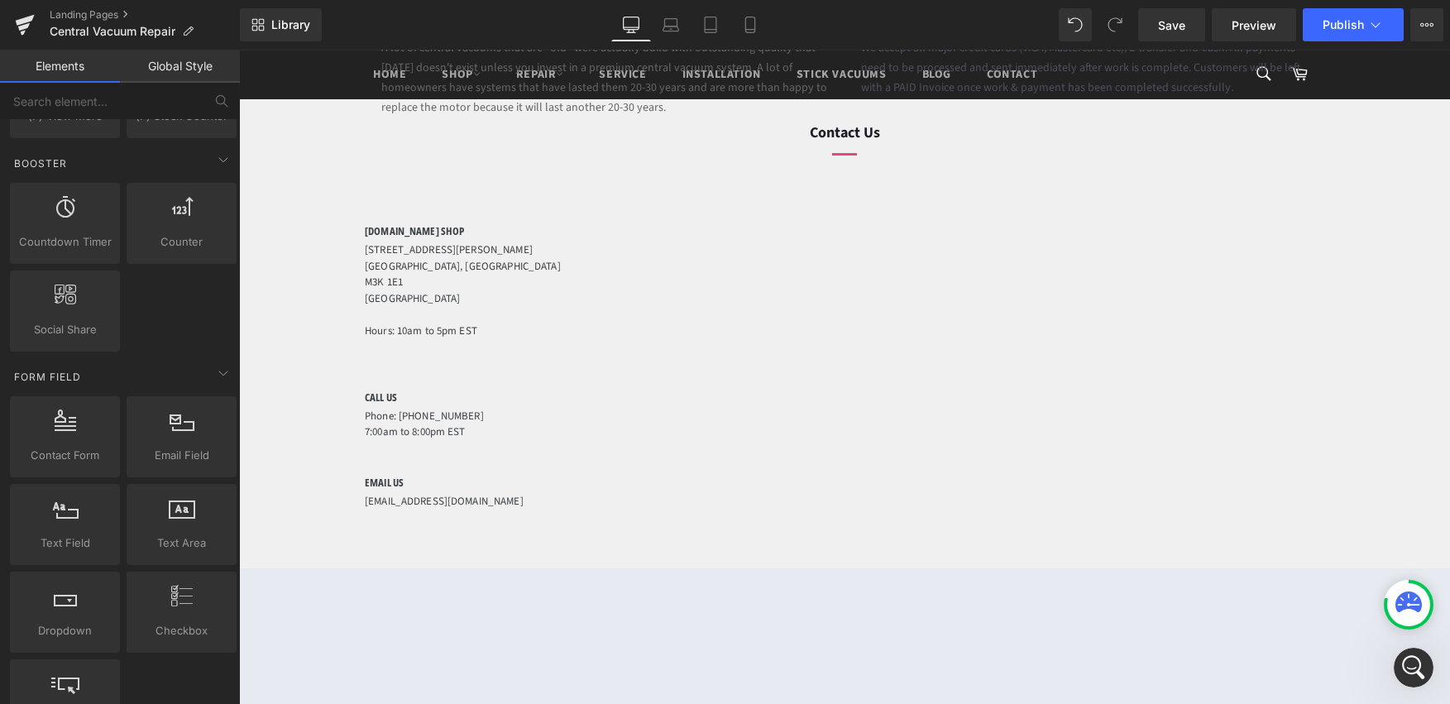
scroll to position [1933, 0]
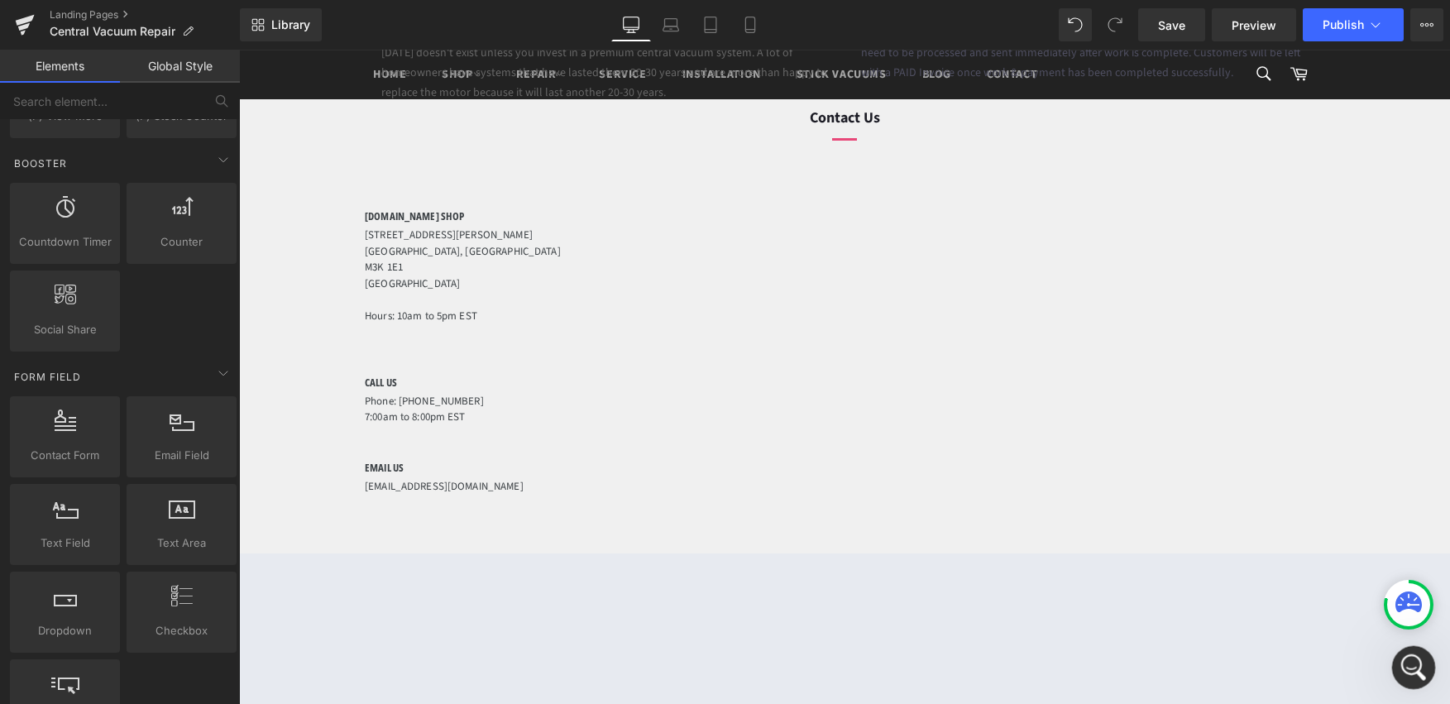
click at [1426, 666] on div "Open Intercom Messenger" at bounding box center [1411, 665] width 55 height 55
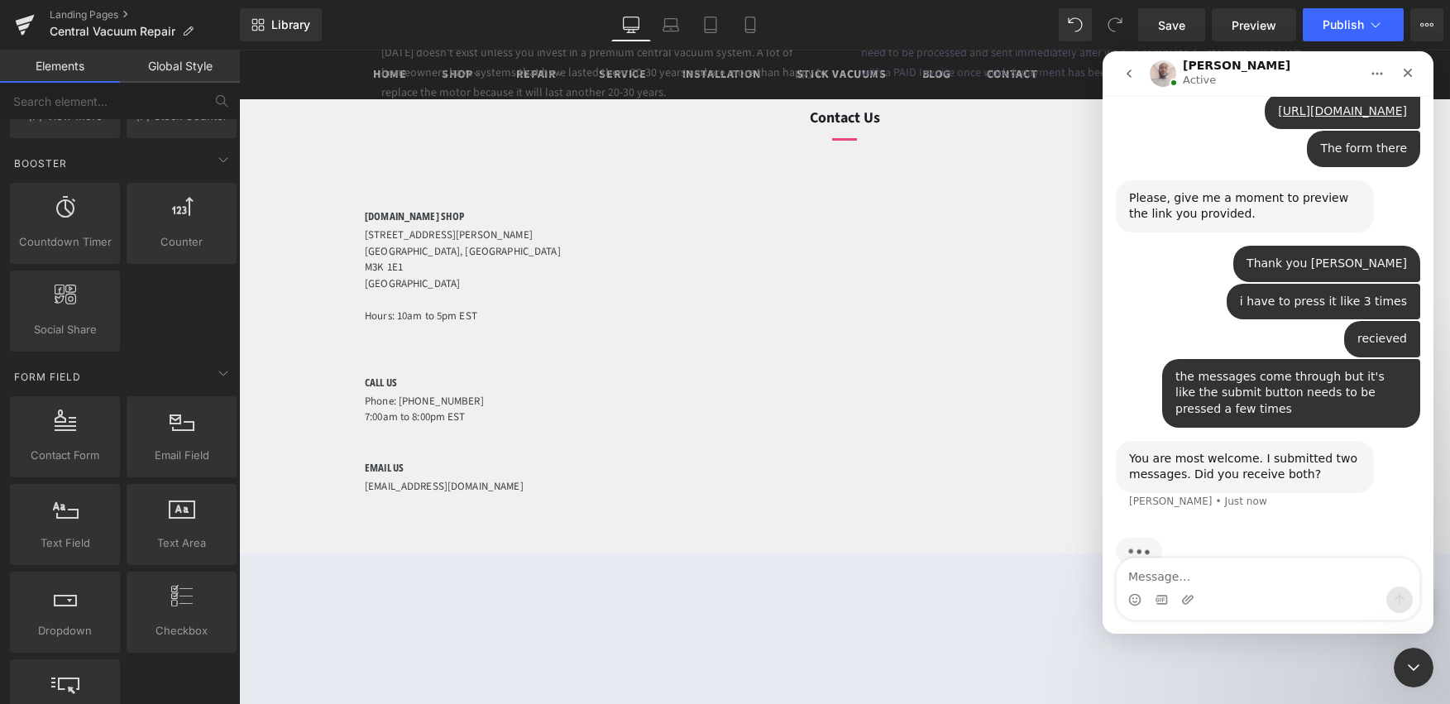
scroll to position [856, 0]
type textarea "Just 1"
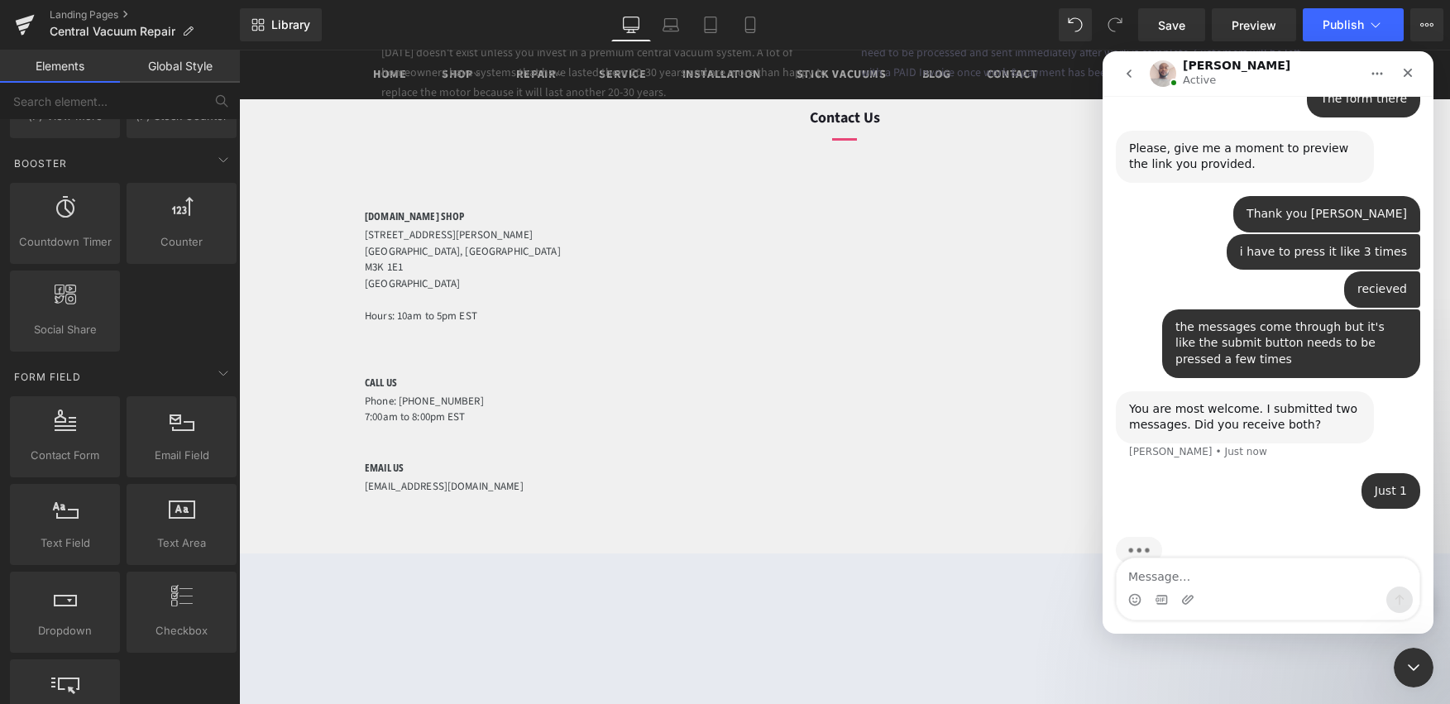
click at [392, 401] on div at bounding box center [725, 327] width 1450 height 654
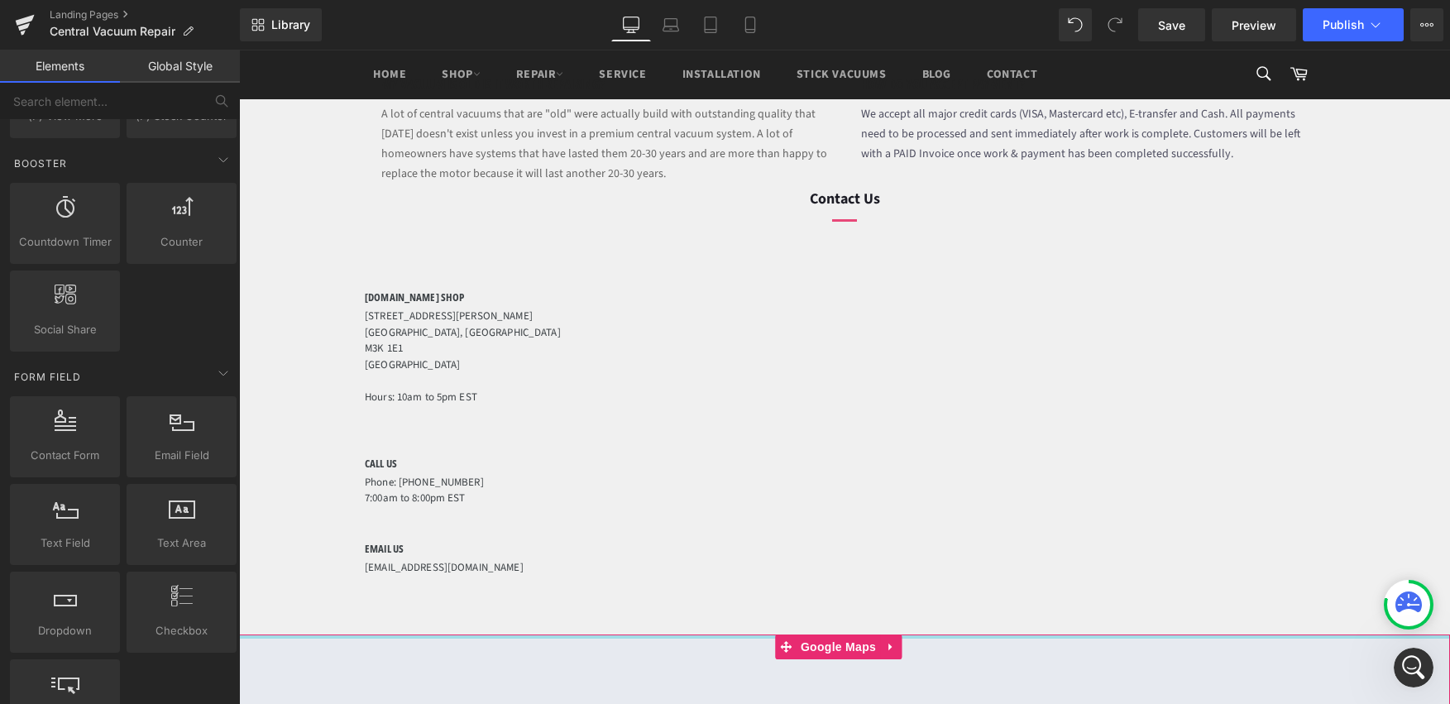
scroll to position [1840, 0]
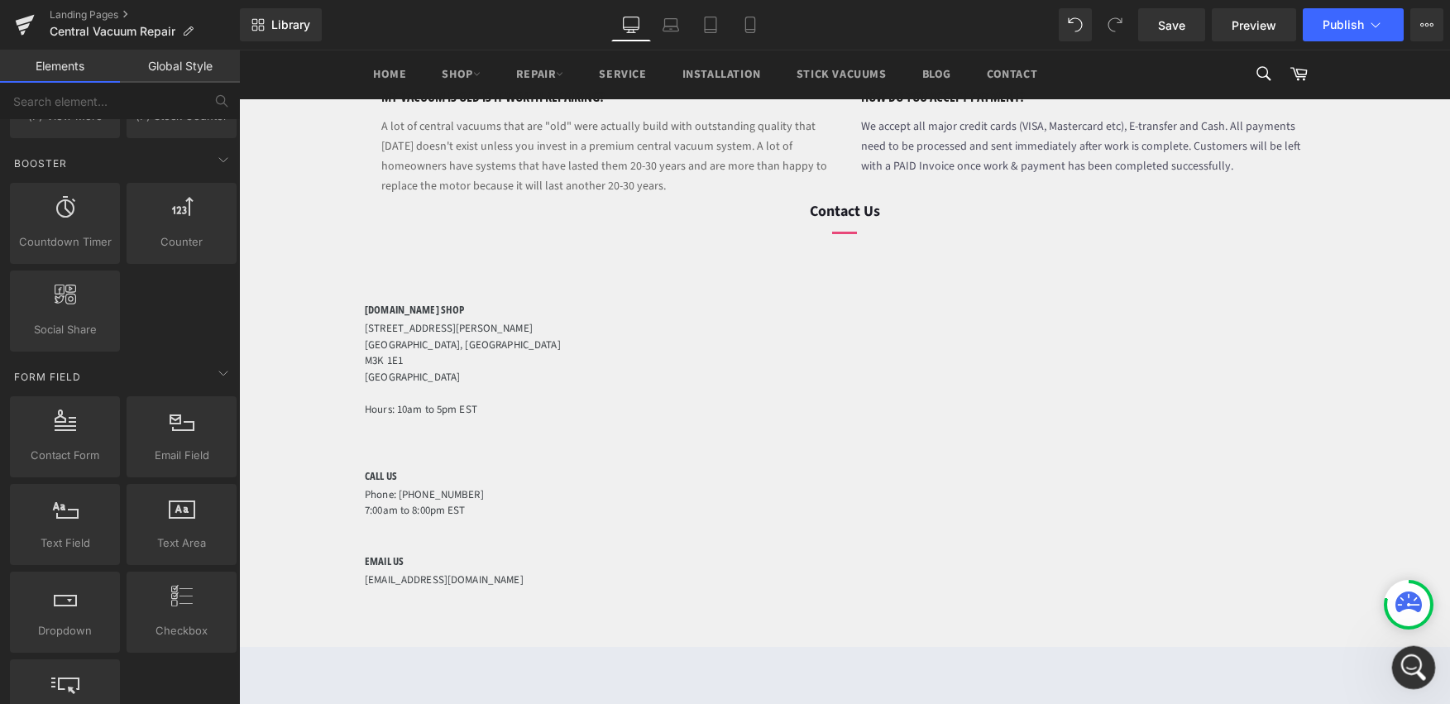
click at [1415, 663] on icon "Open Intercom Messenger" at bounding box center [1411, 665] width 27 height 27
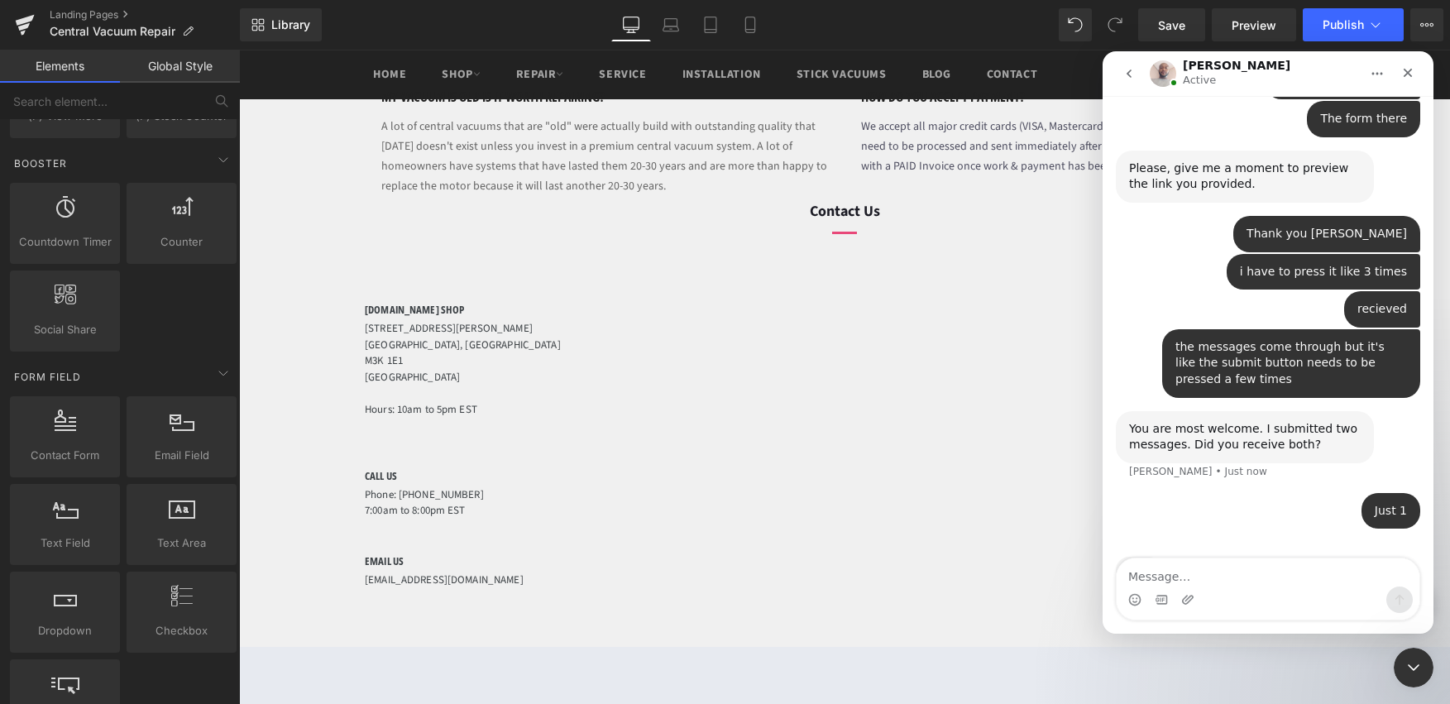
scroll to position [905, 0]
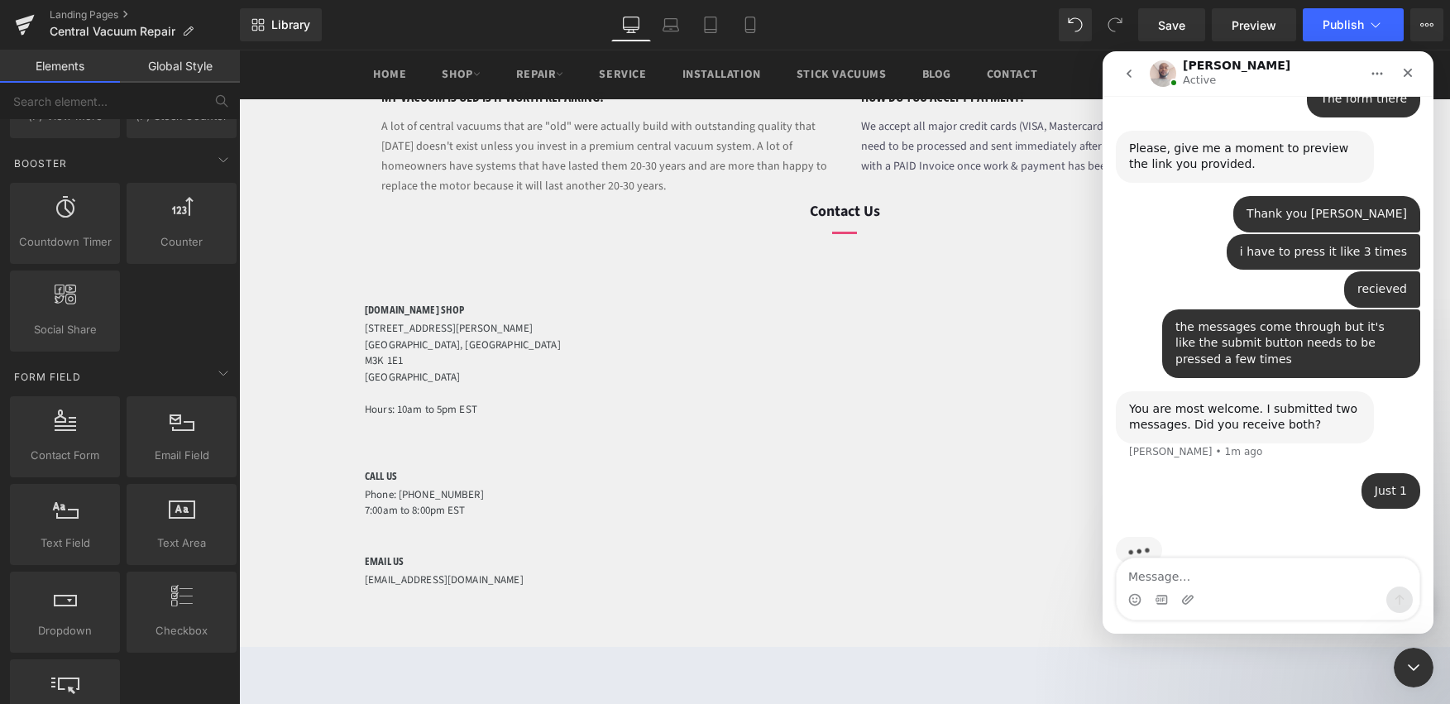
click at [742, 497] on div at bounding box center [725, 327] width 1450 height 654
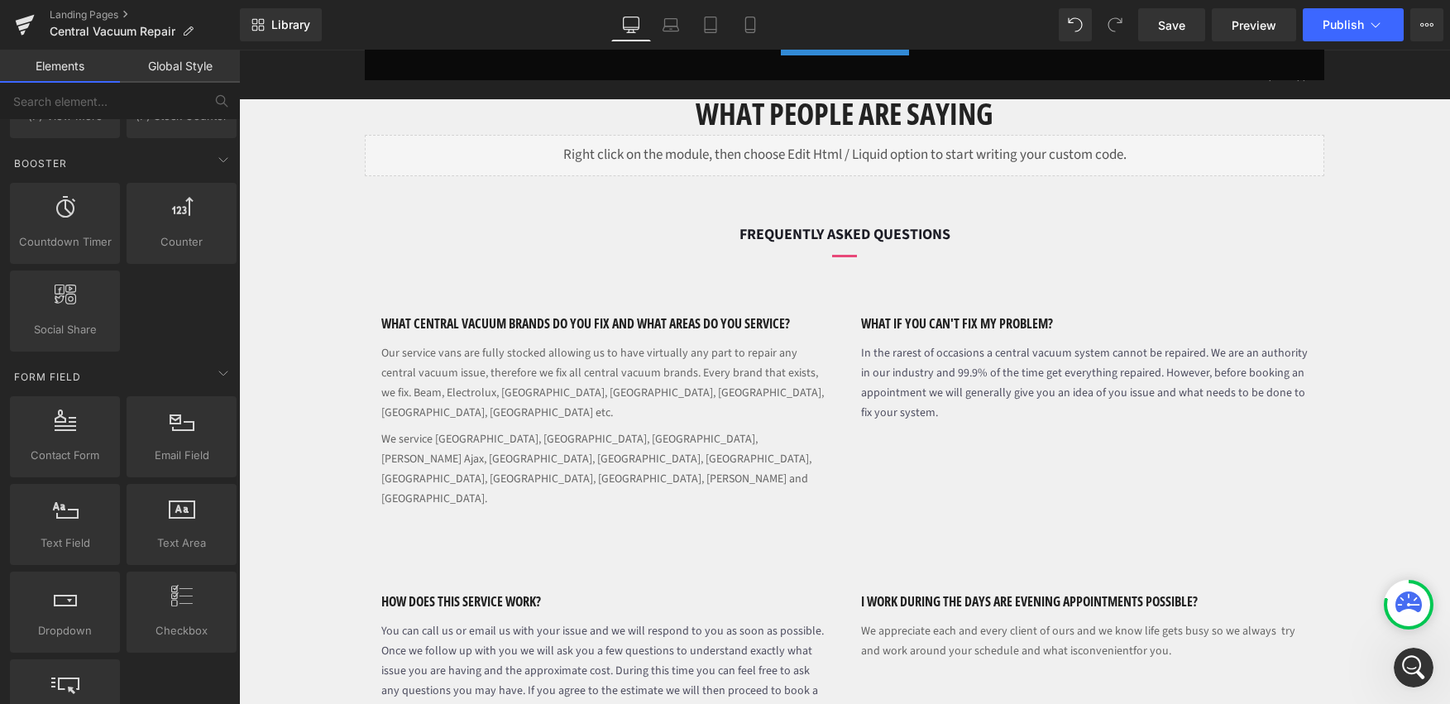
scroll to position [426, 0]
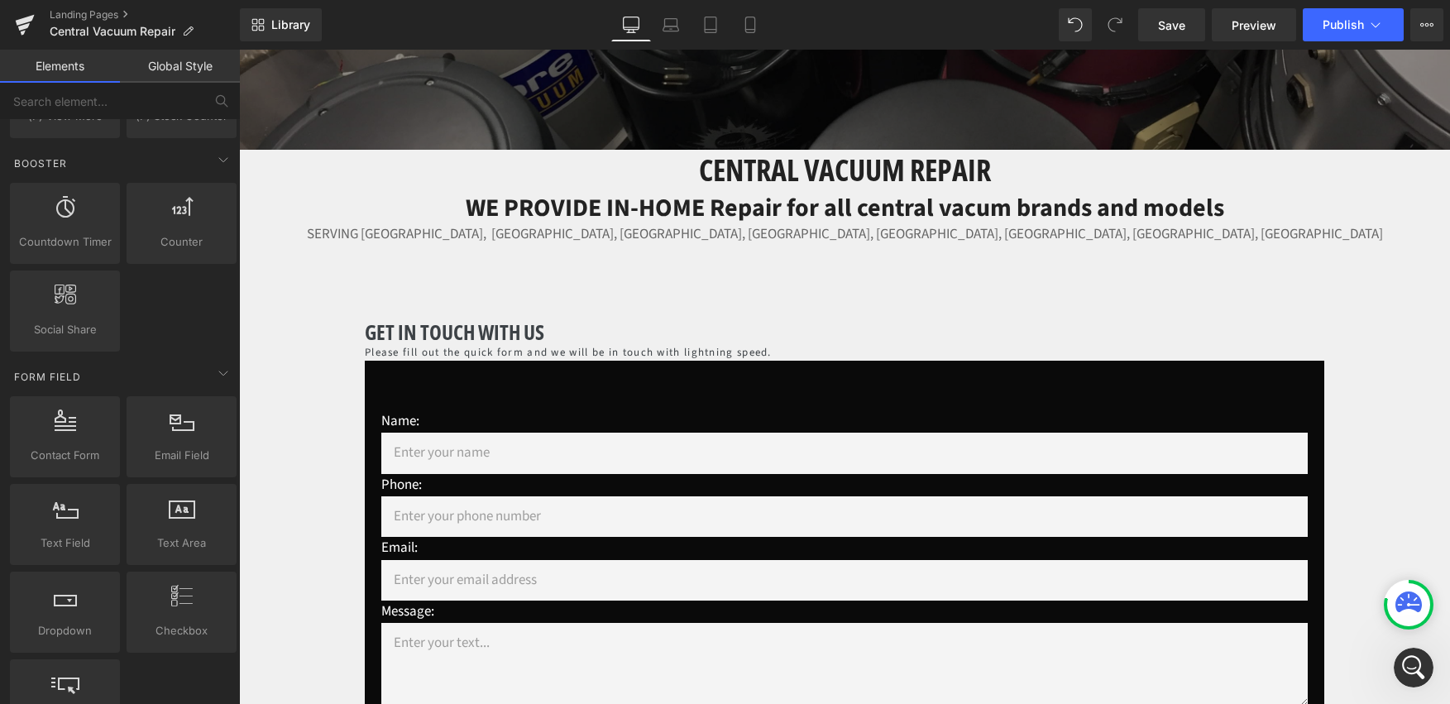
click at [755, 424] on p "Name:" at bounding box center [844, 421] width 927 height 22
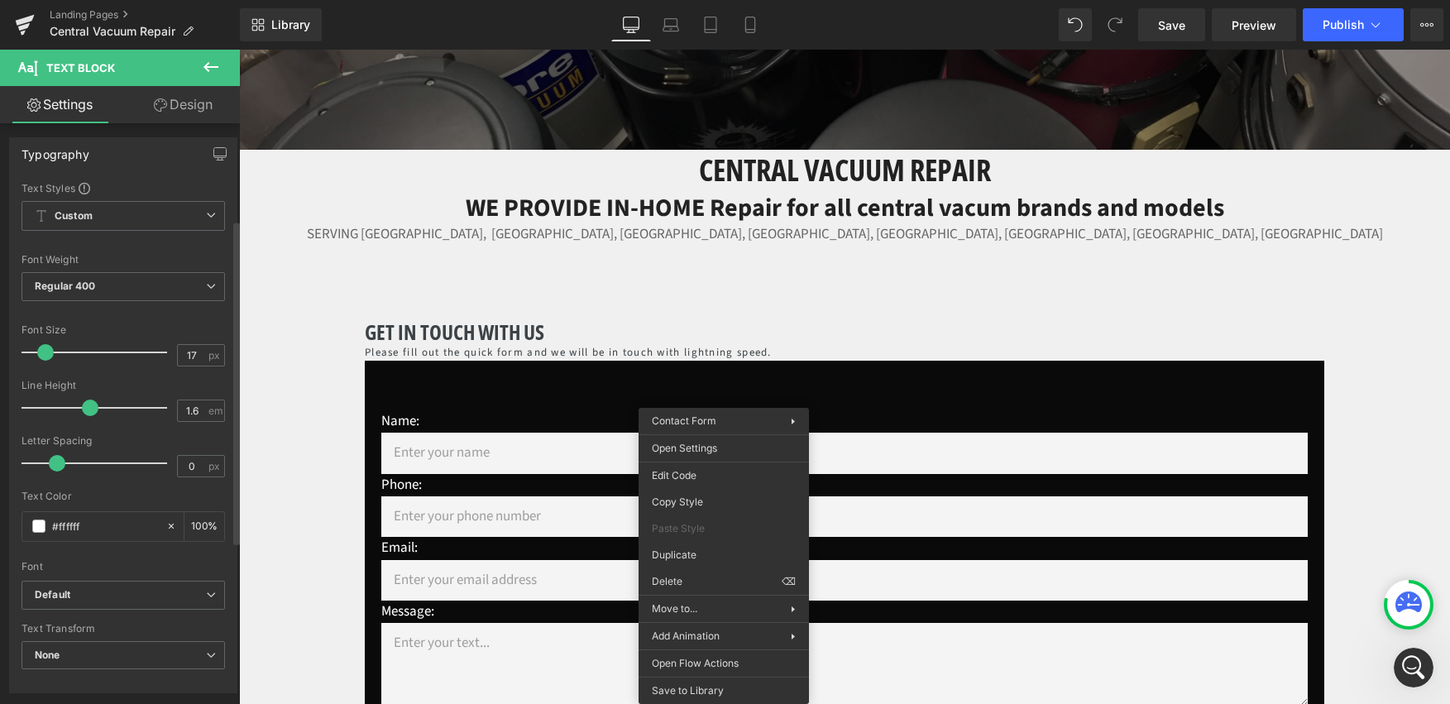
scroll to position [0, 0]
click at [1414, 671] on icon "Open Intercom Messenger" at bounding box center [1411, 665] width 27 height 27
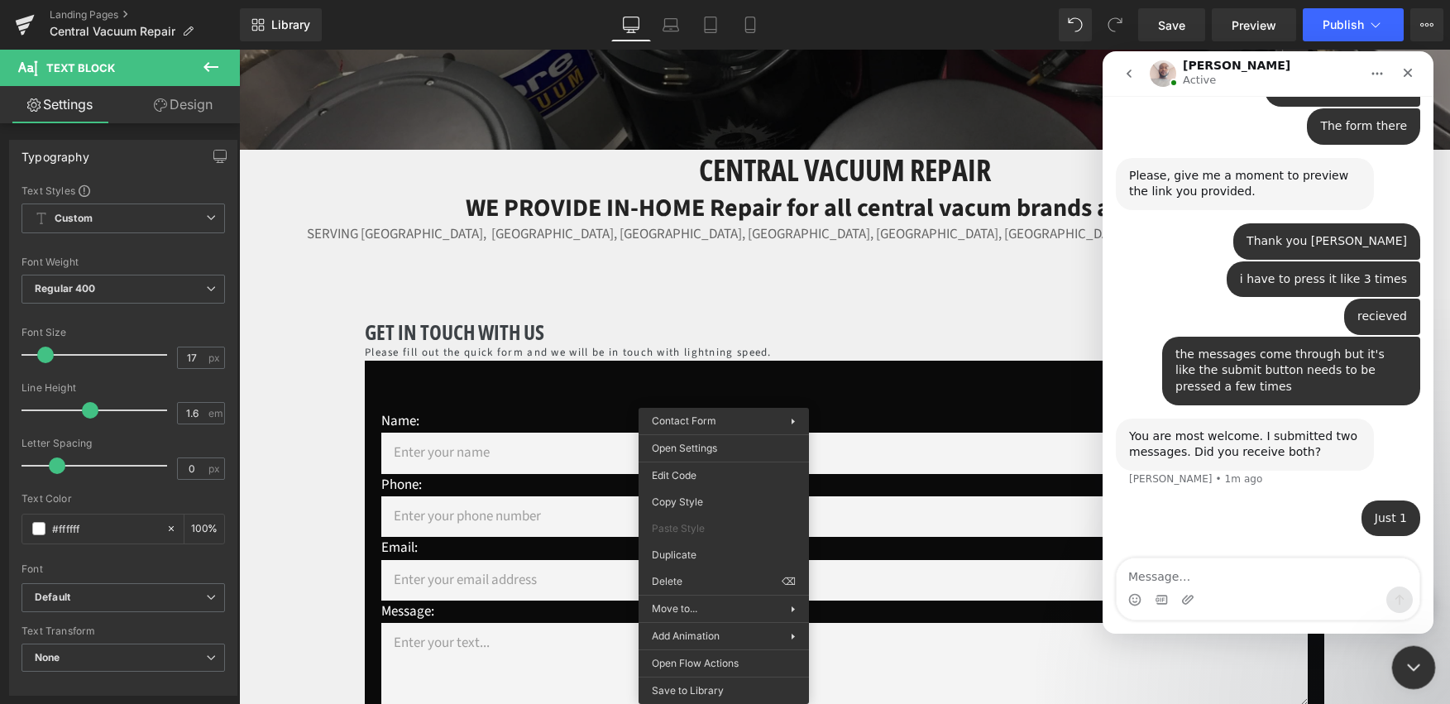
scroll to position [905, 0]
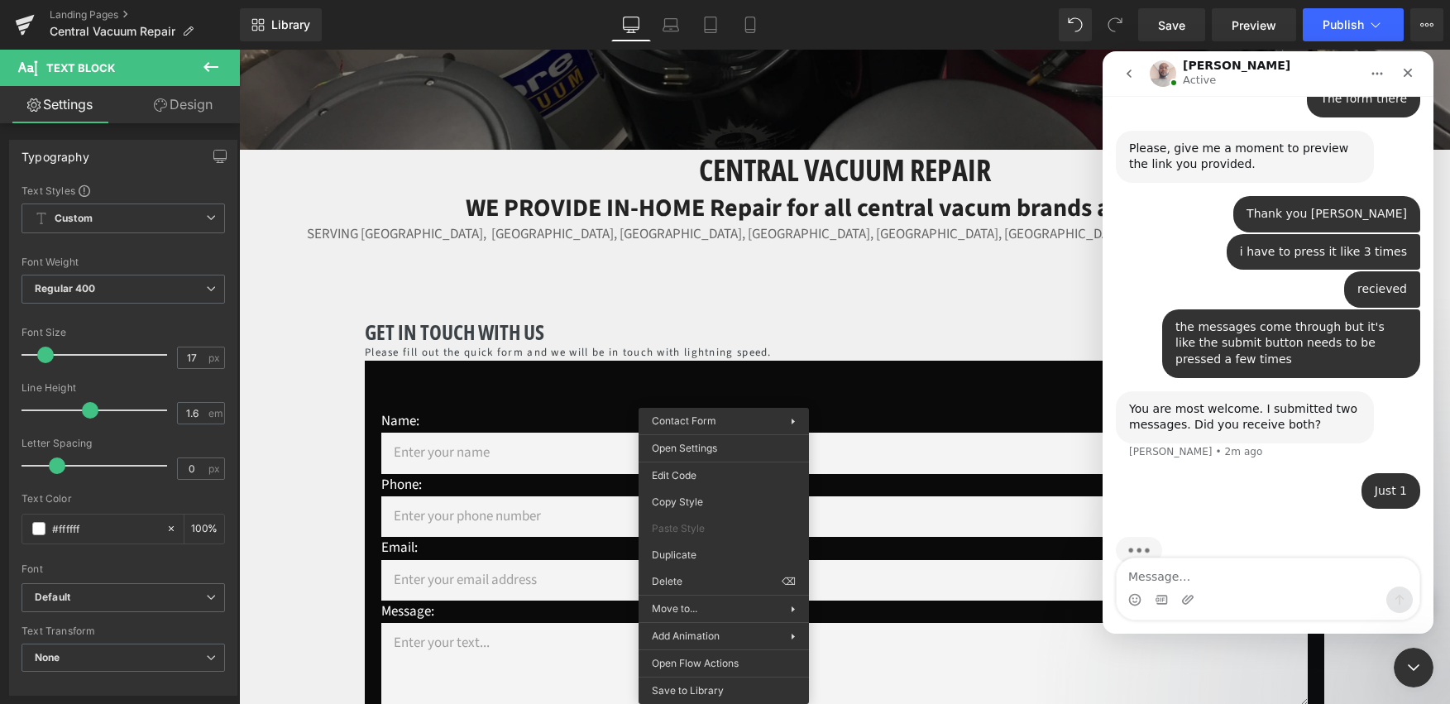
click at [309, 425] on div at bounding box center [725, 327] width 1450 height 654
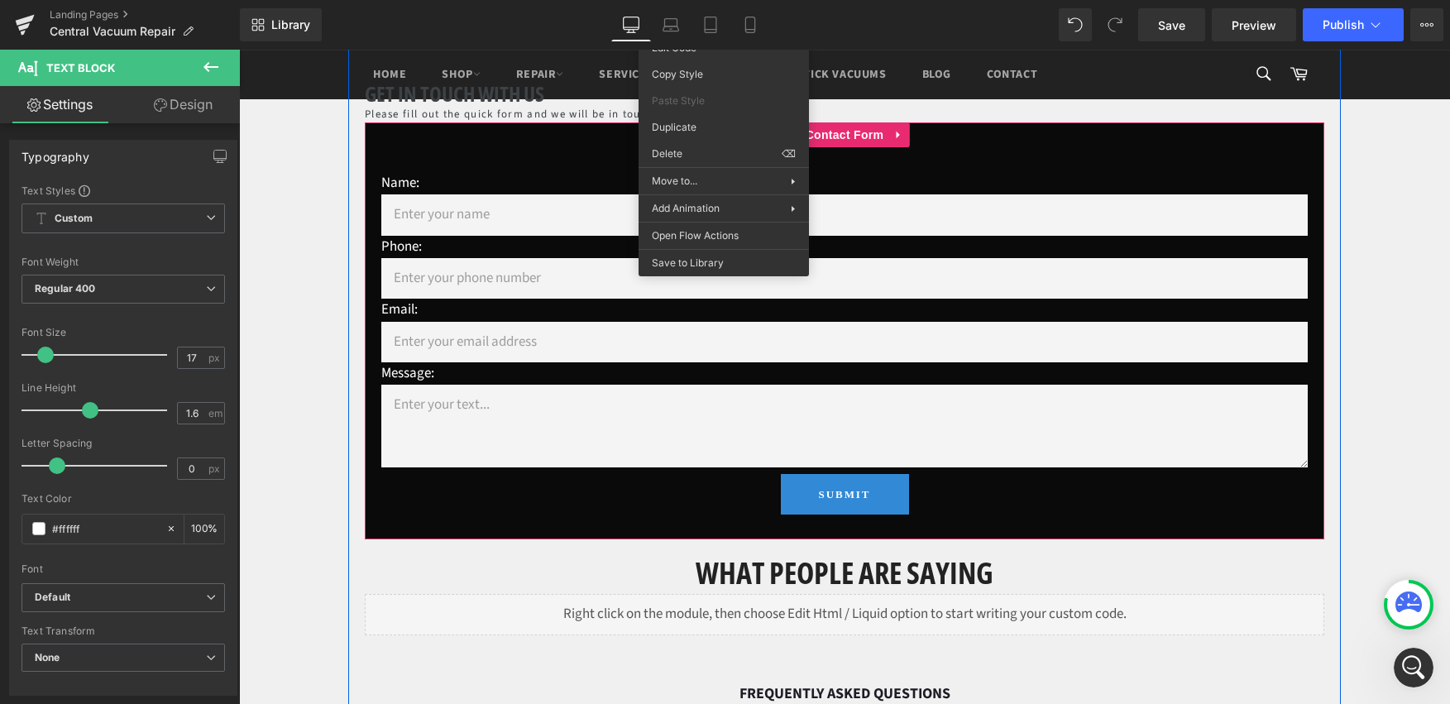
scroll to position [973, 0]
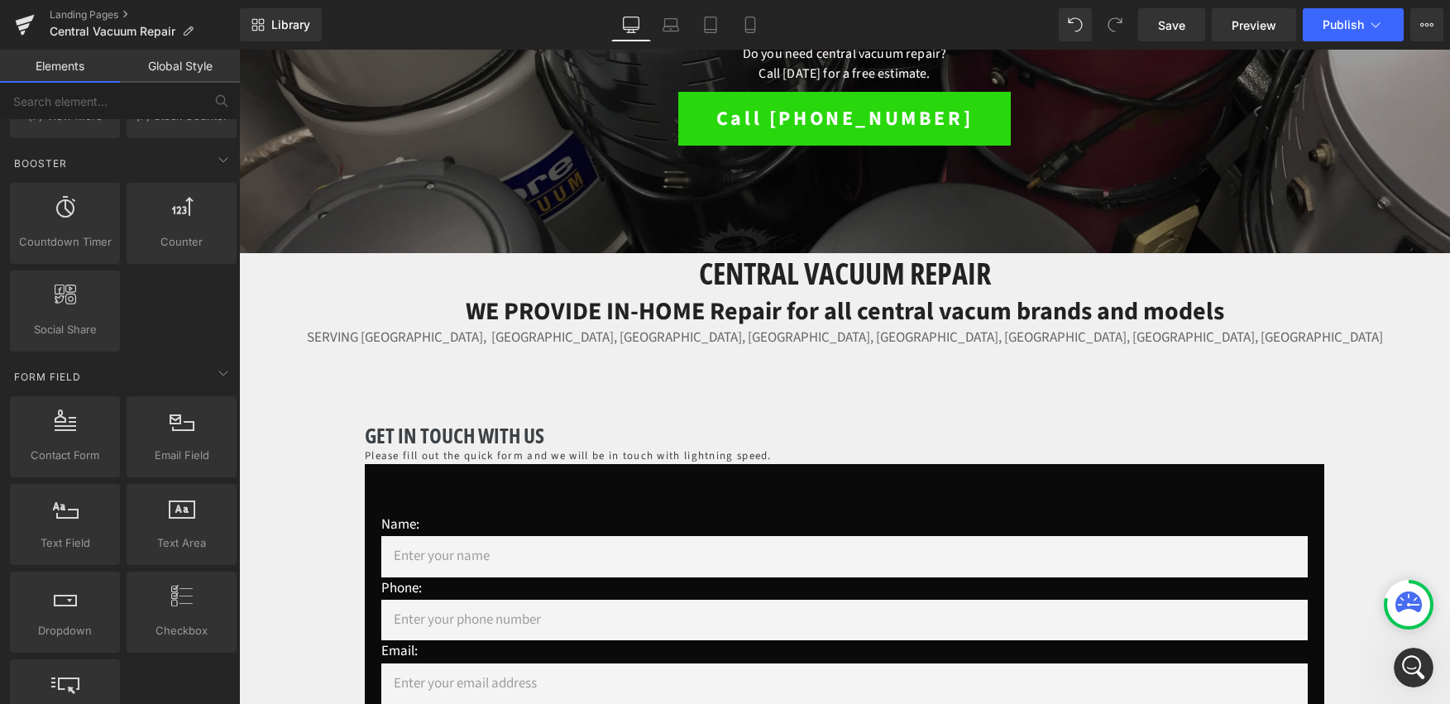
scroll to position [0, 0]
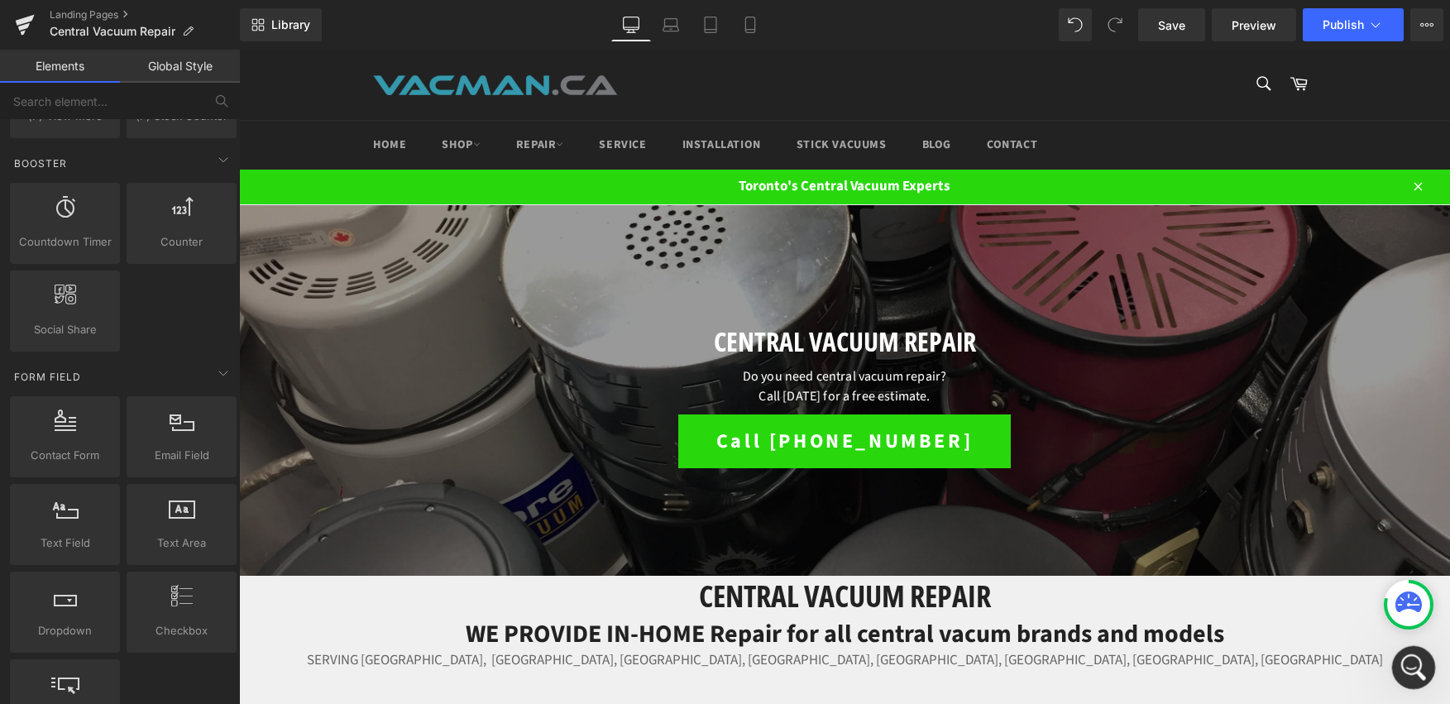
click at [1413, 670] on icon "Open Intercom Messenger" at bounding box center [1411, 665] width 27 height 27
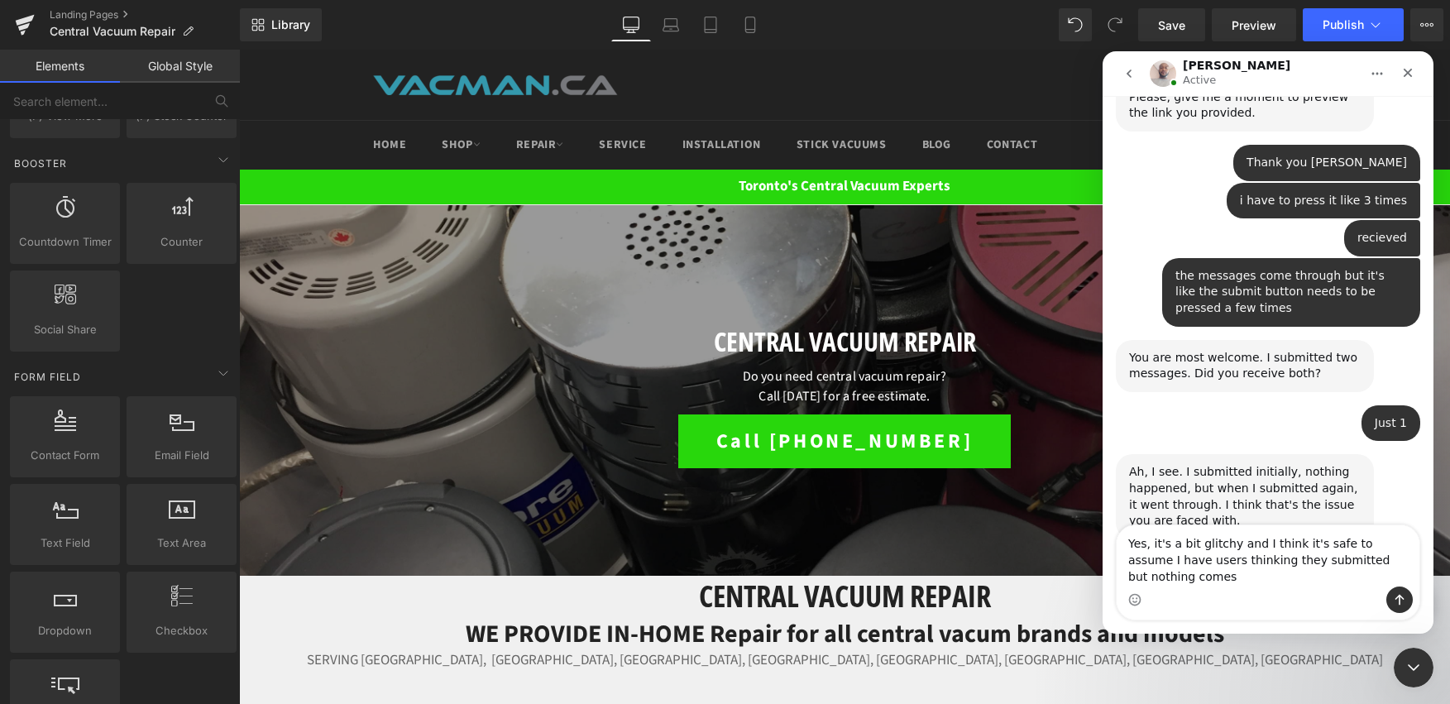
scroll to position [973, 0]
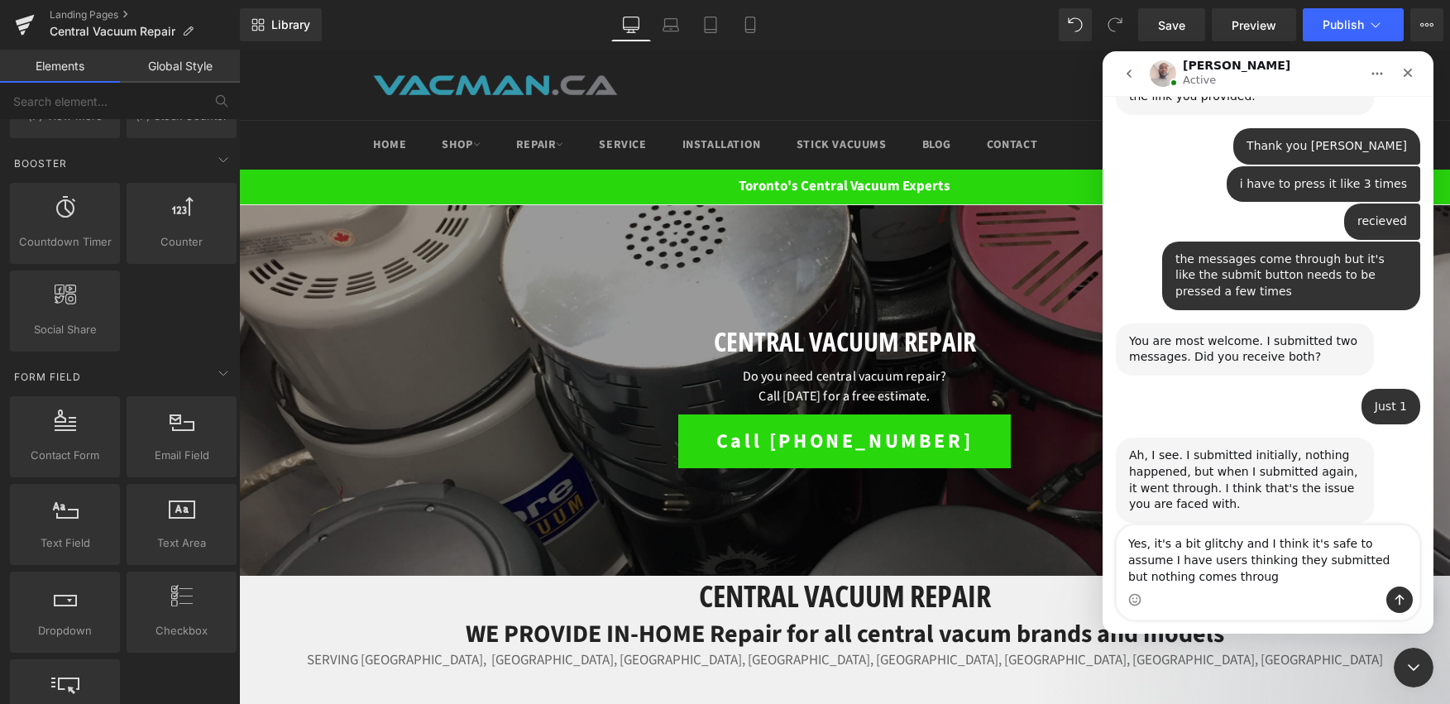
type textarea "Yes, it's a bit glitchy and I think it's safe to assume I have users thinking t…"
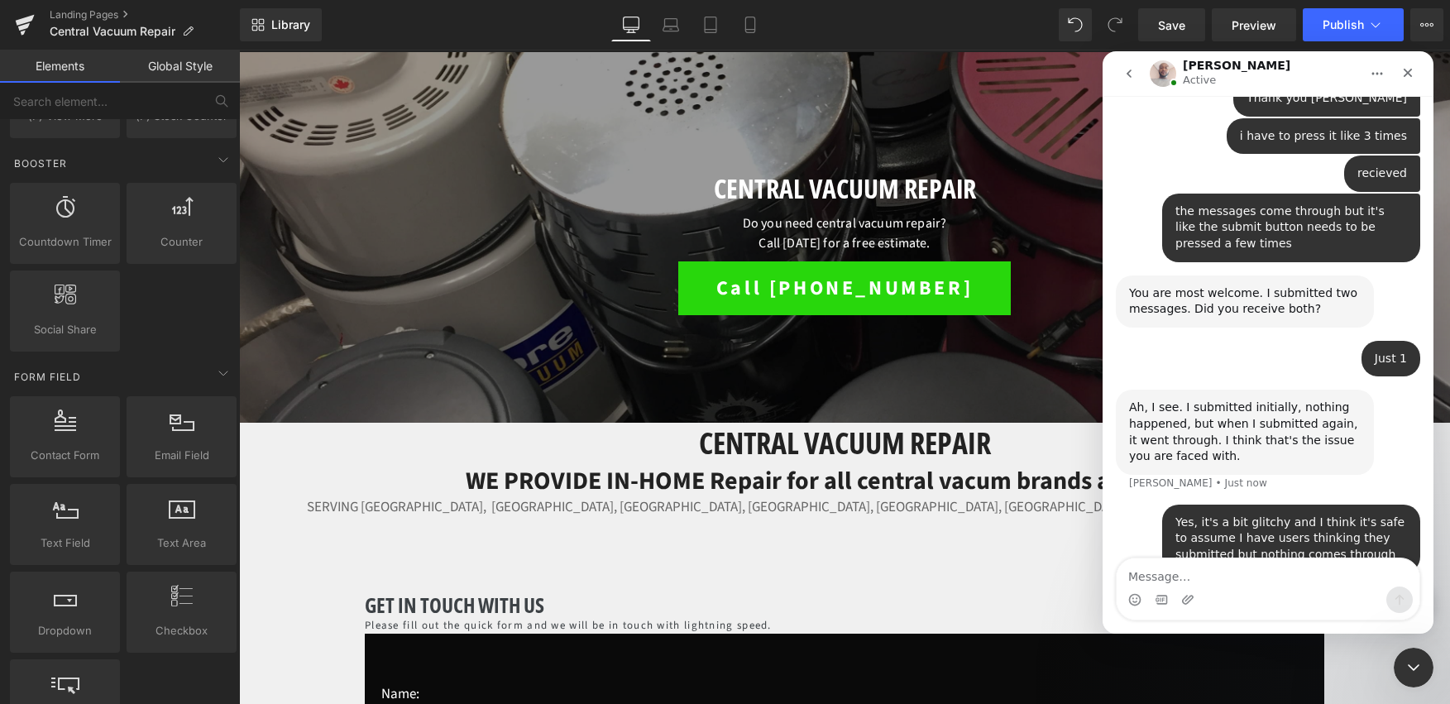
scroll to position [228, 0]
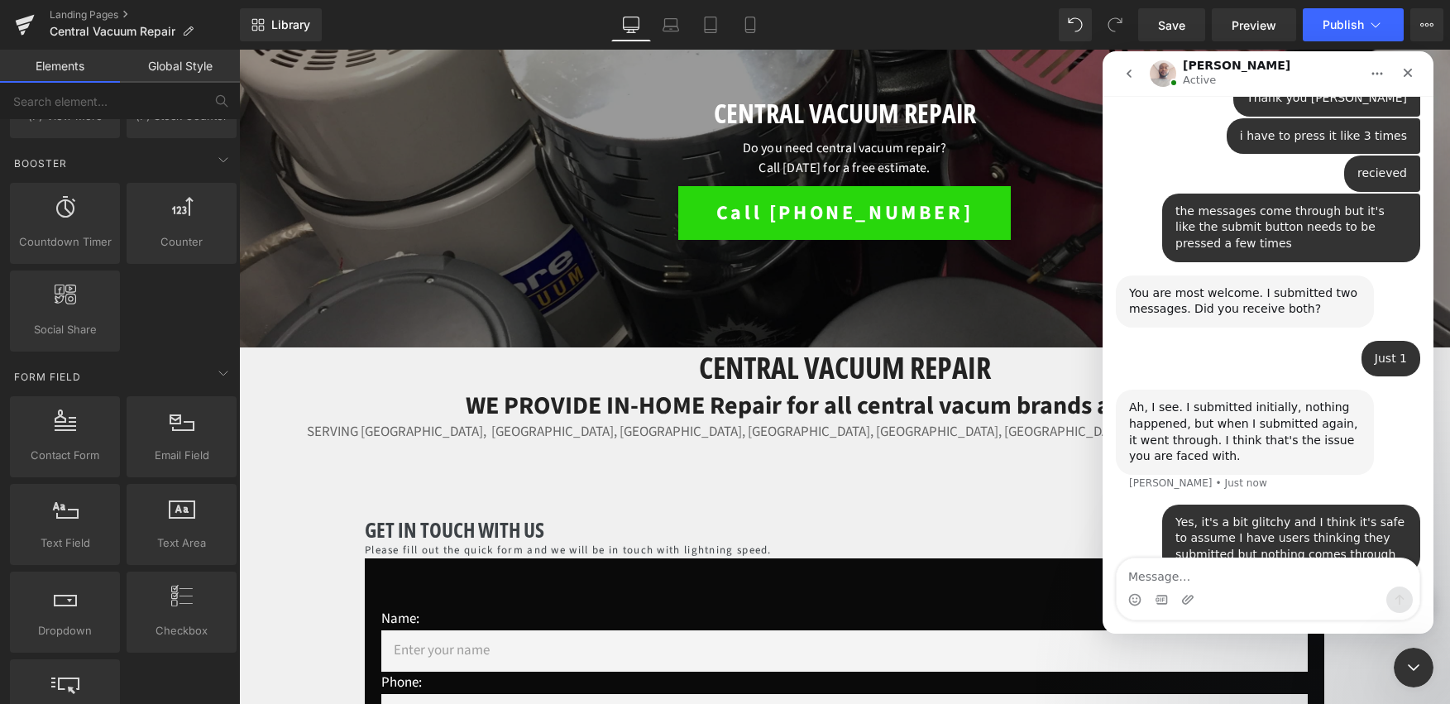
click at [288, 596] on div at bounding box center [725, 327] width 1450 height 654
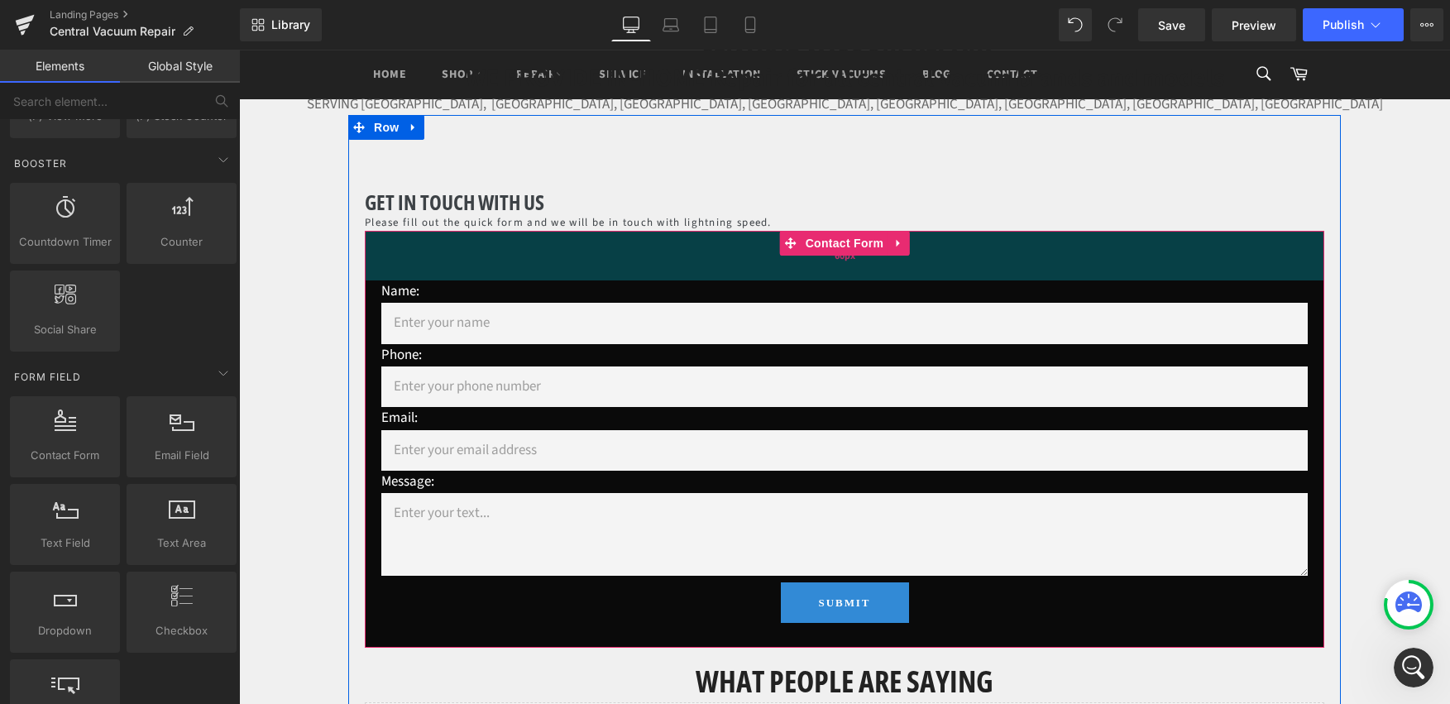
scroll to position [646, 0]
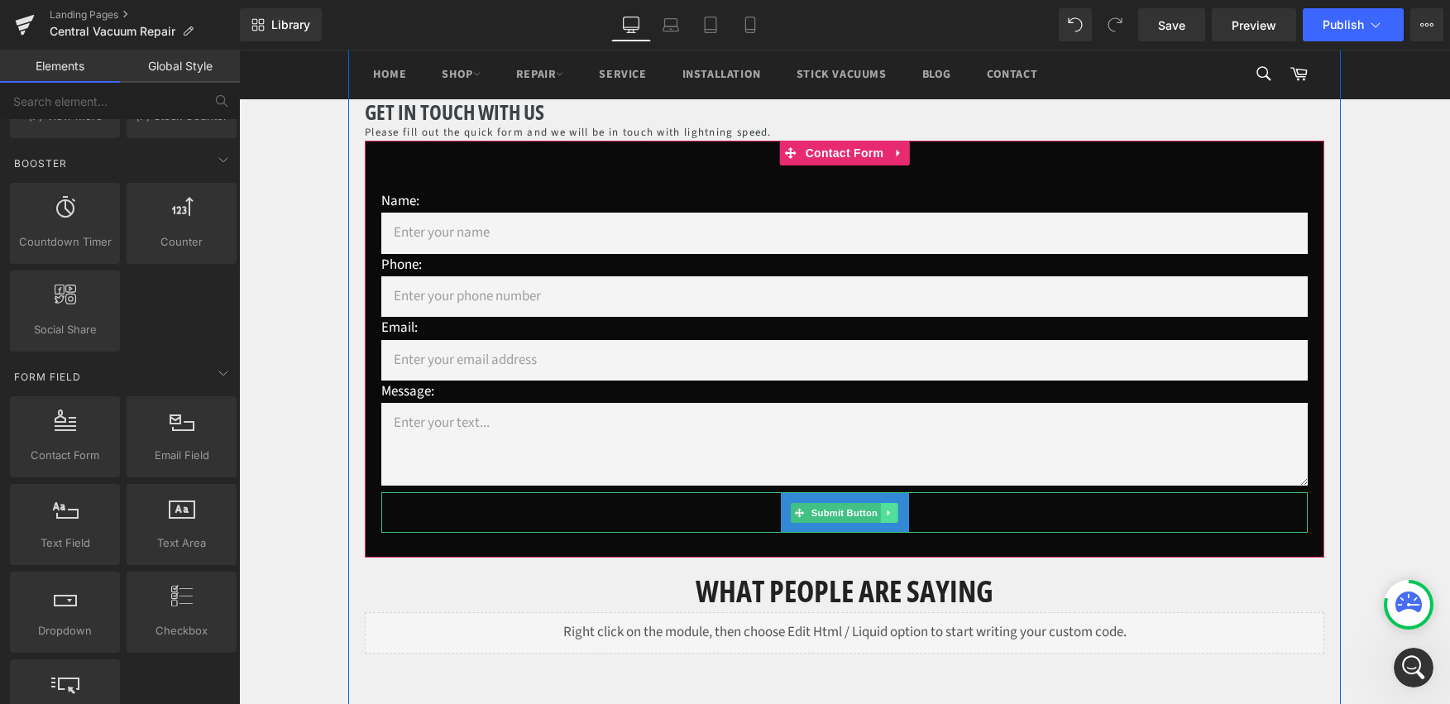
click at [884, 519] on link at bounding box center [889, 513] width 17 height 20
click at [911, 512] on icon at bounding box center [915, 513] width 9 height 10
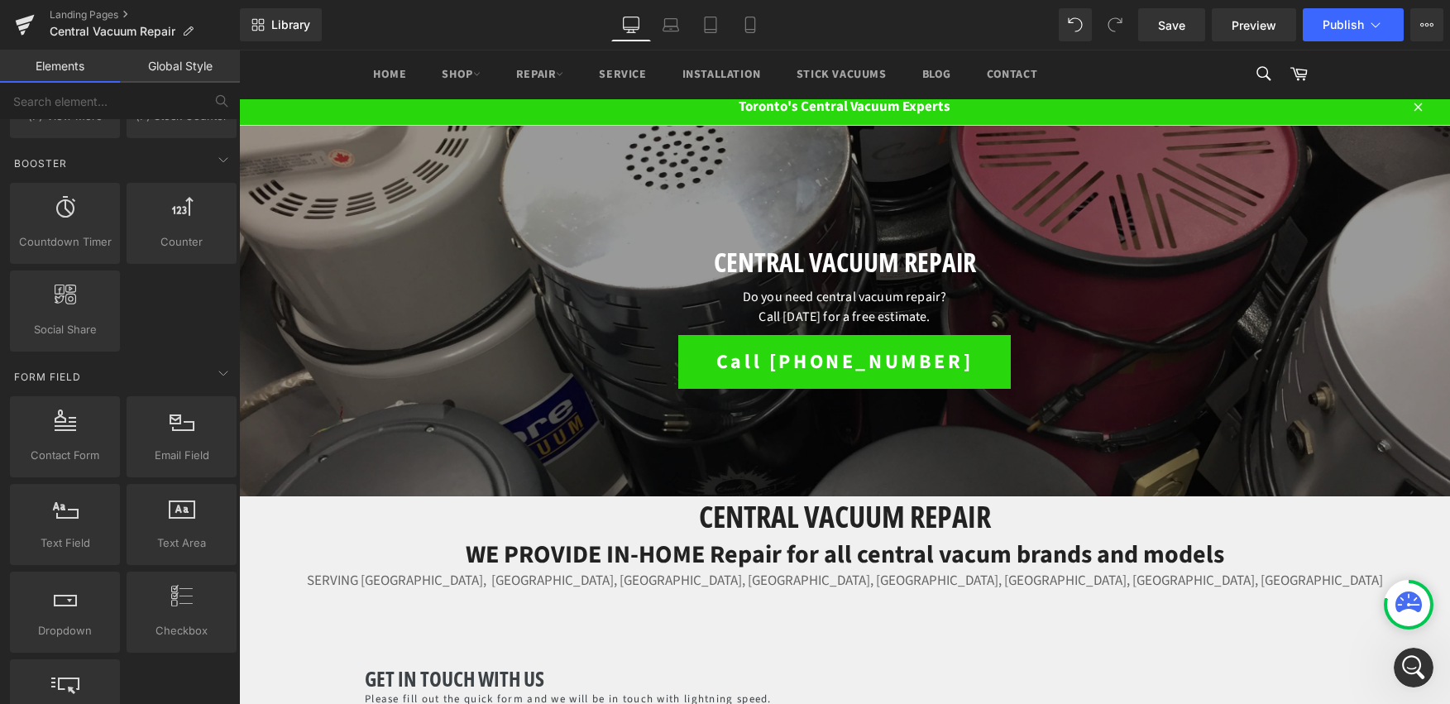
scroll to position [0, 0]
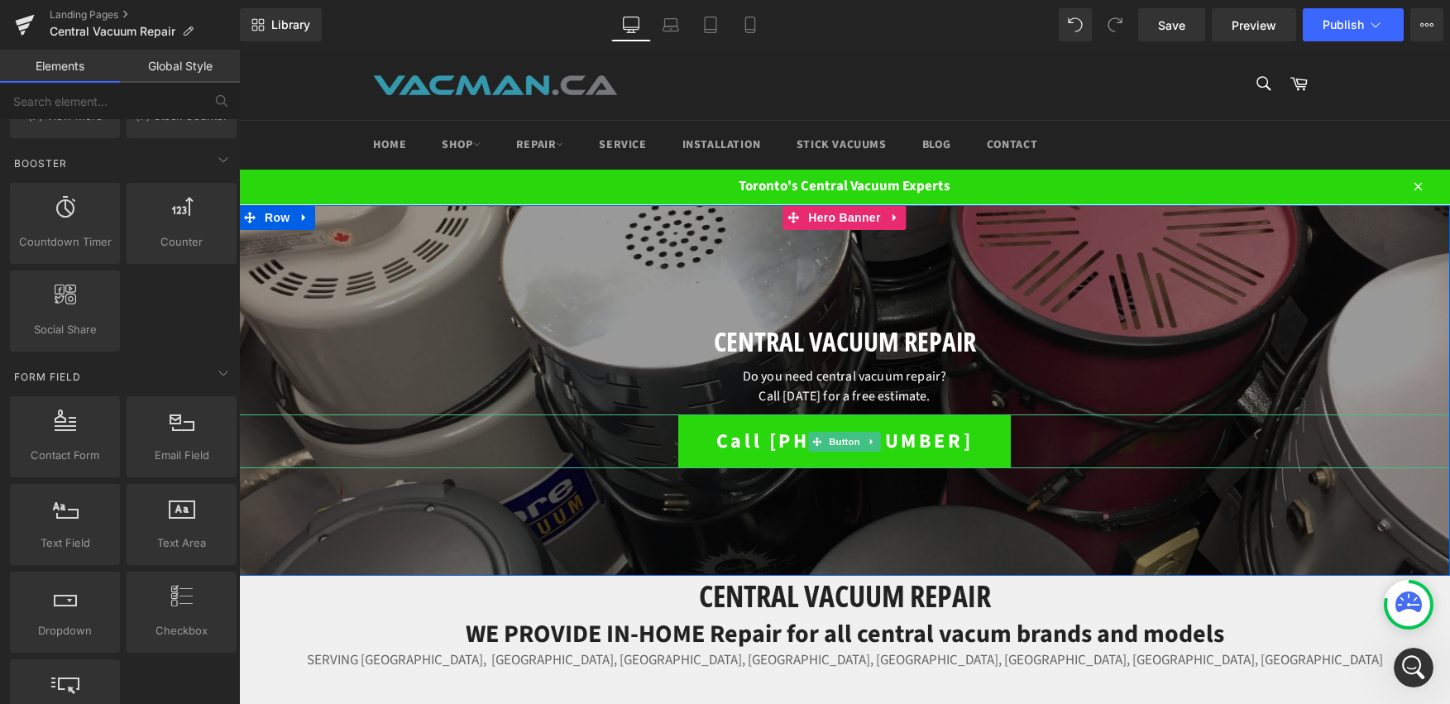
click at [708, 423] on link "Call [PHONE_NUMBER]" at bounding box center [844, 441] width 333 height 54
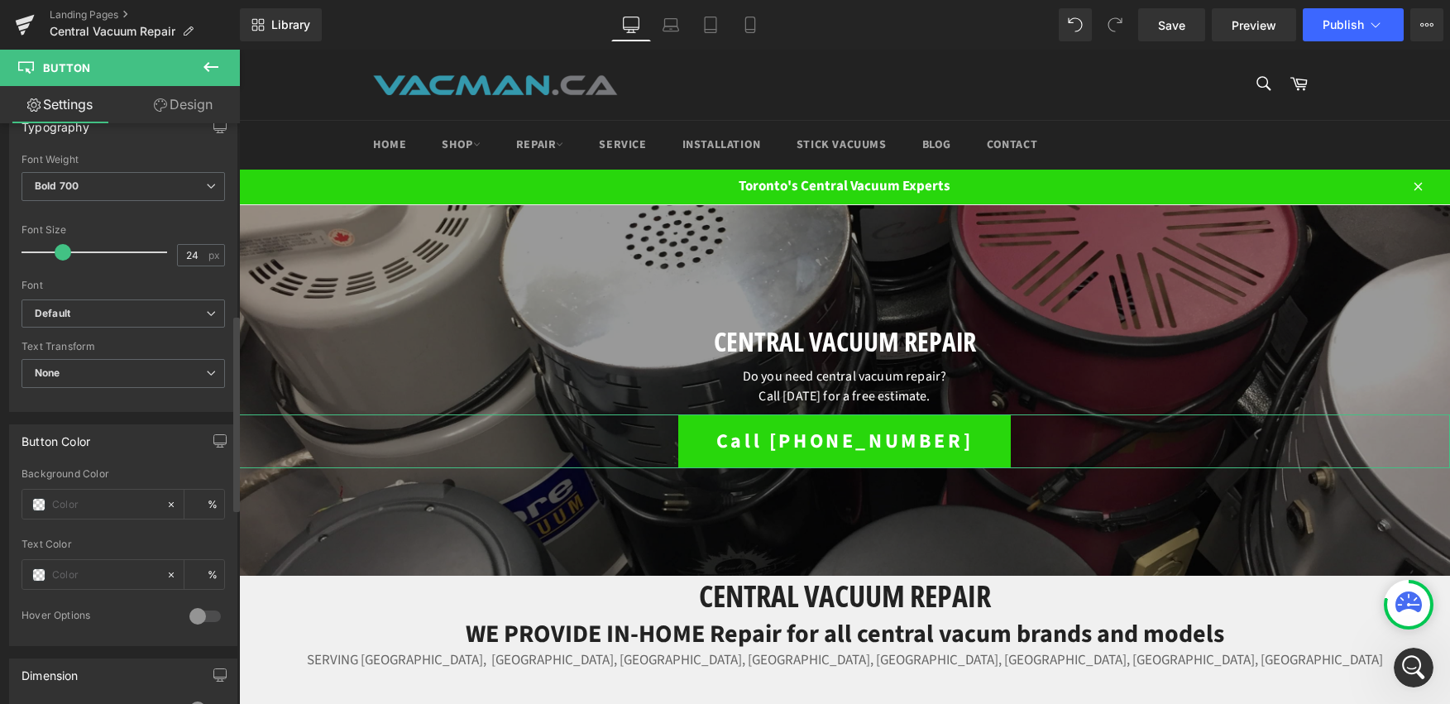
scroll to position [575, 0]
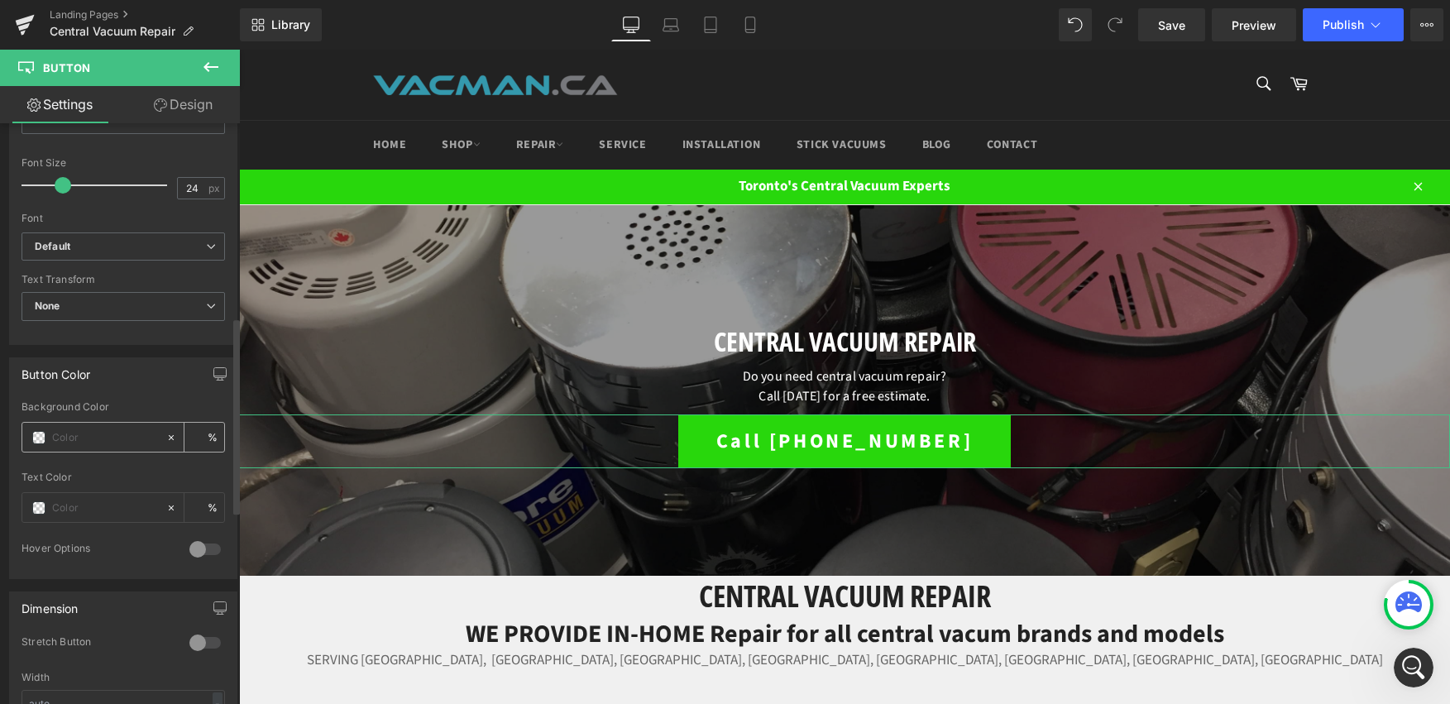
click at [41, 434] on span at bounding box center [38, 437] width 13 height 13
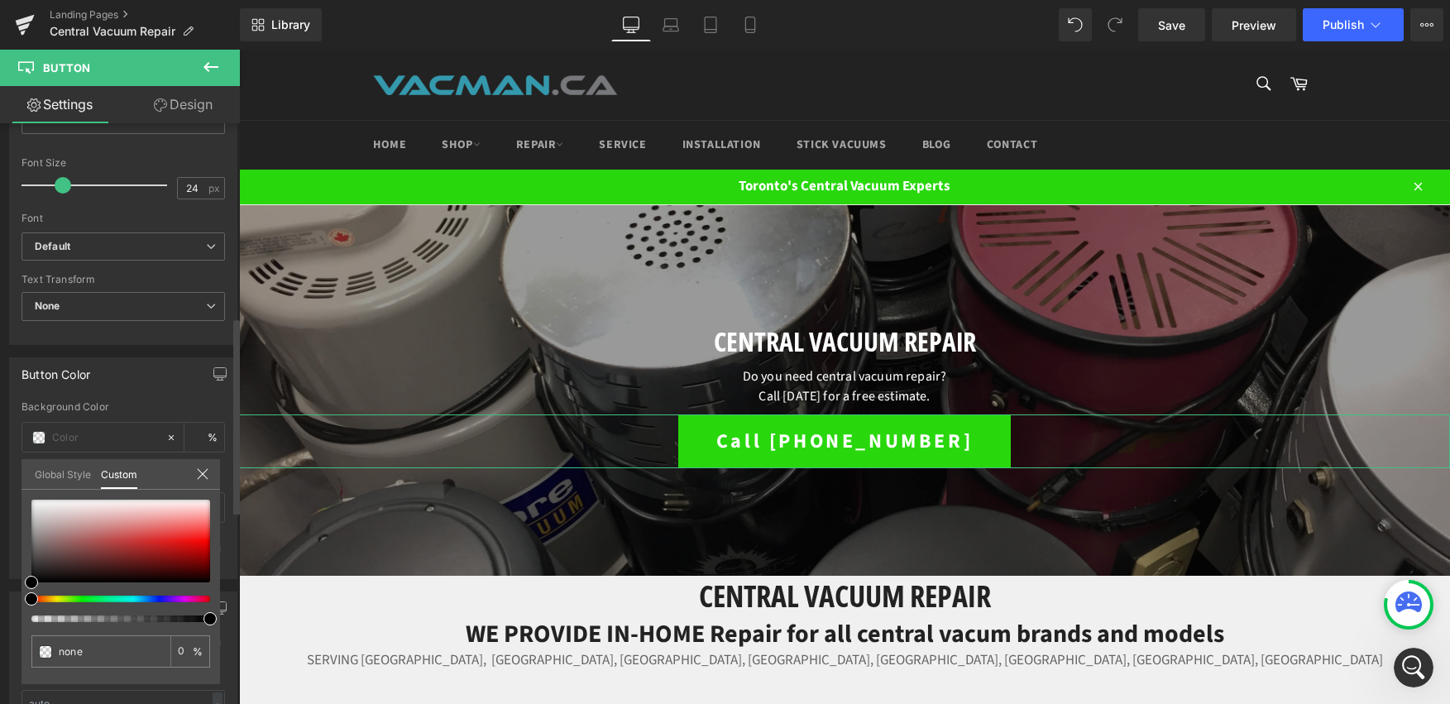
type input "#000000"
type input "100"
type input "#000000"
type input "100"
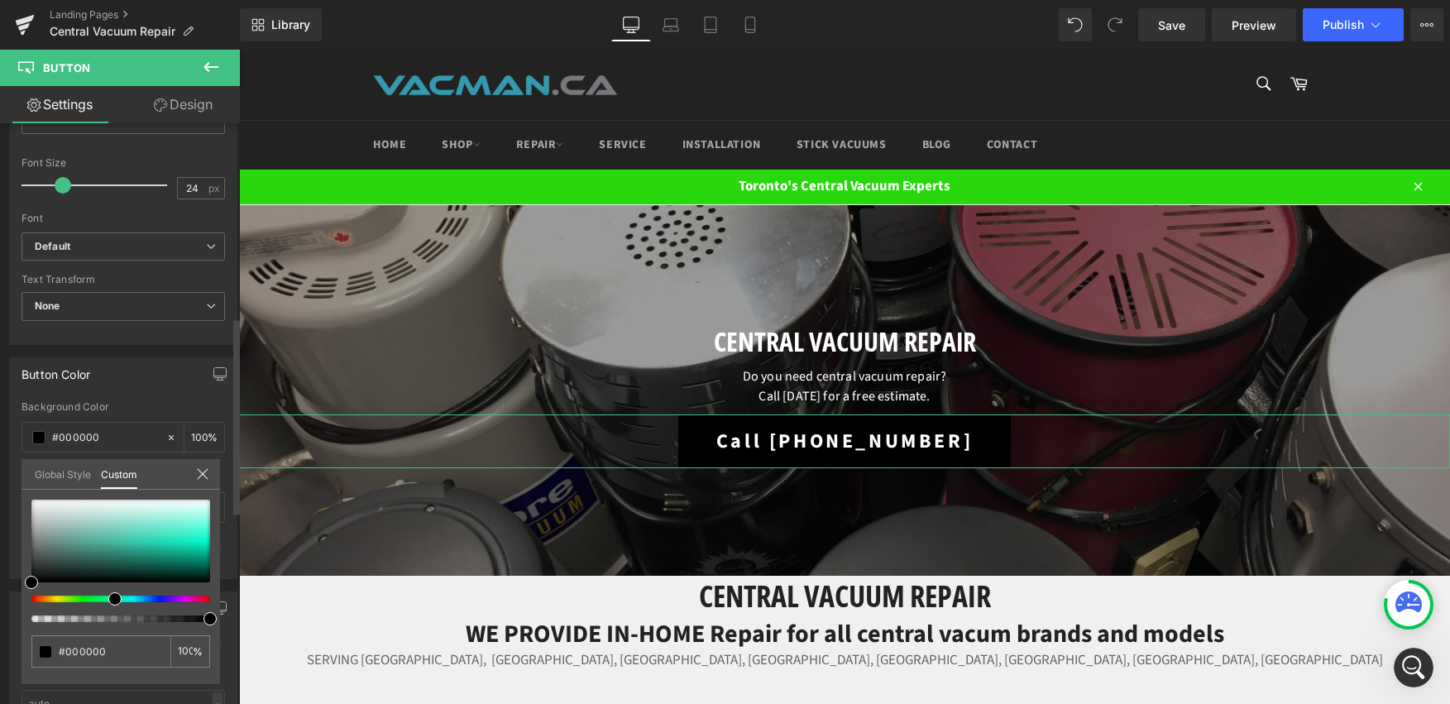
drag, startPoint x: 171, startPoint y: 601, endPoint x: 108, endPoint y: 601, distance: 62.9
click at [108, 601] on div at bounding box center [114, 599] width 179 height 7
type input "#143d35"
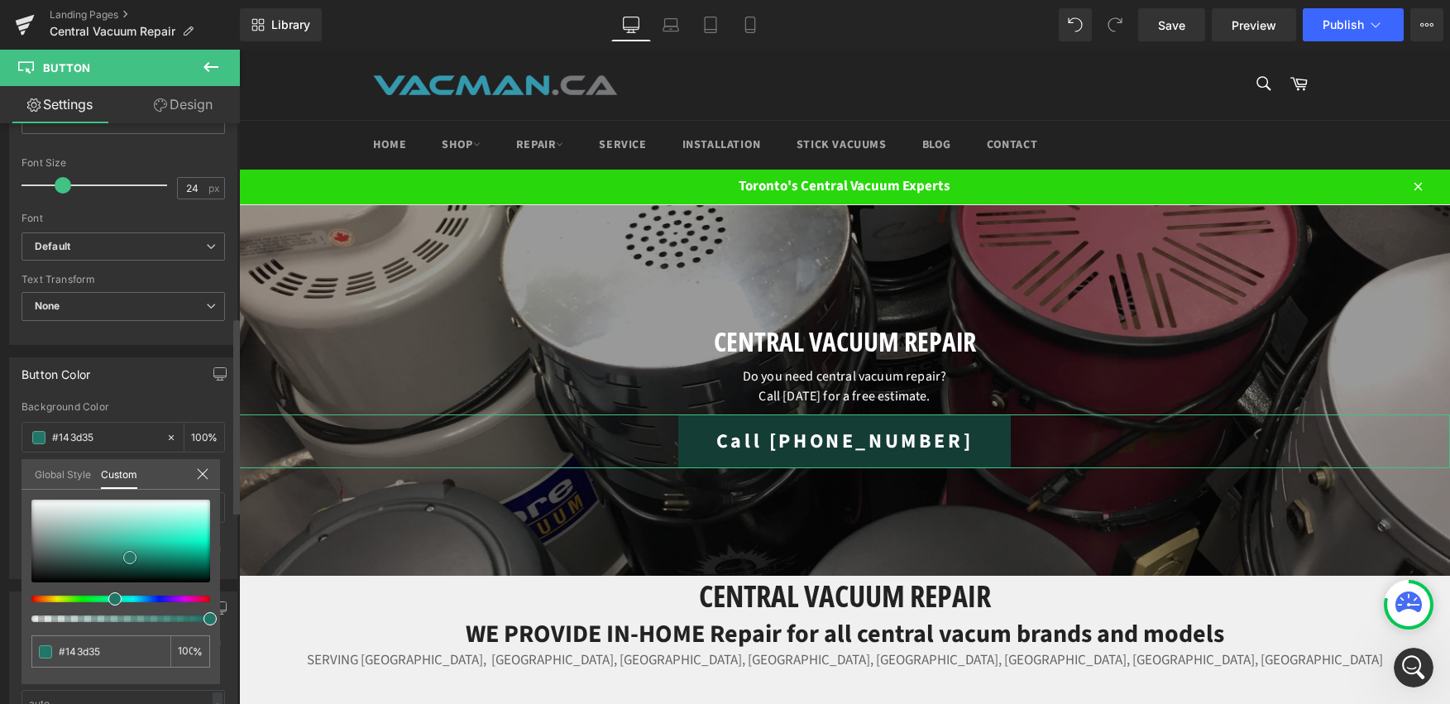
type input "#207364"
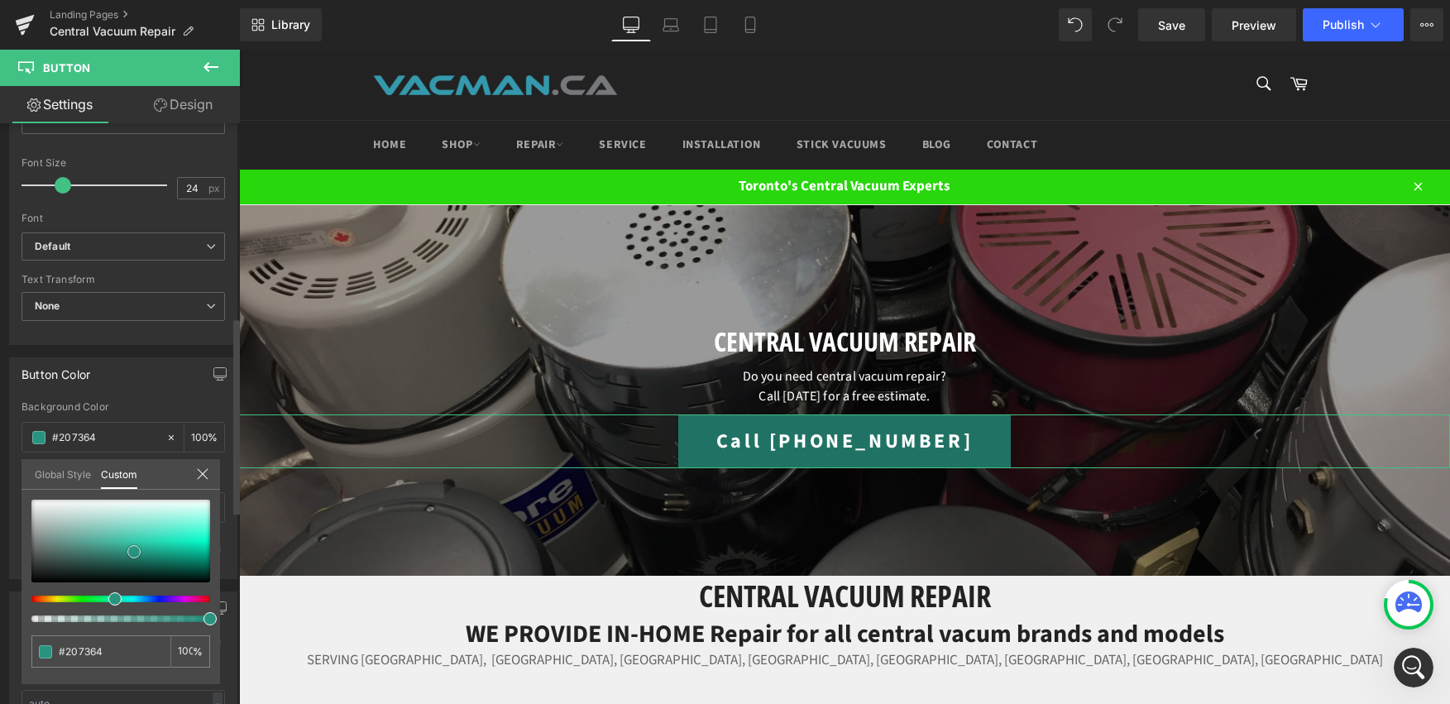
type input "#289480"
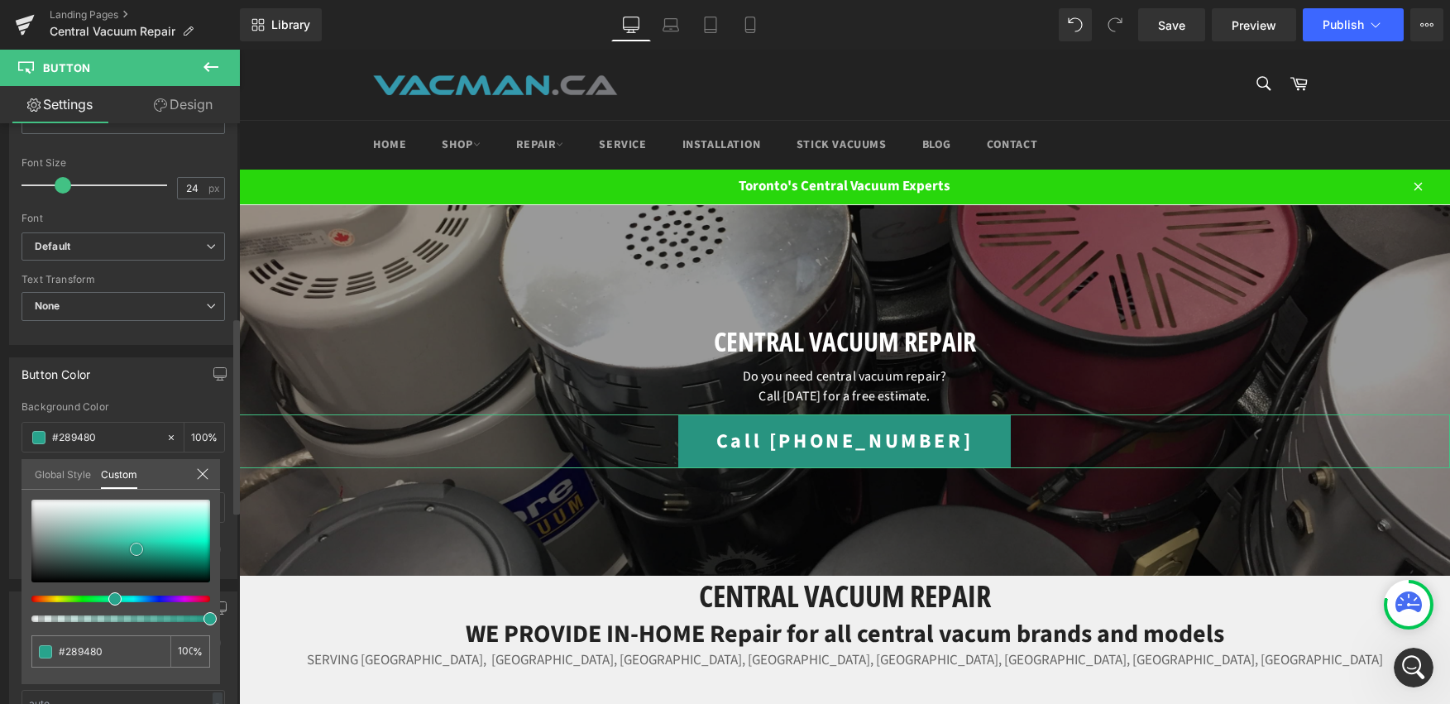
type input "#28a38c"
type input "#2dc2a6"
type input "#2fcaae"
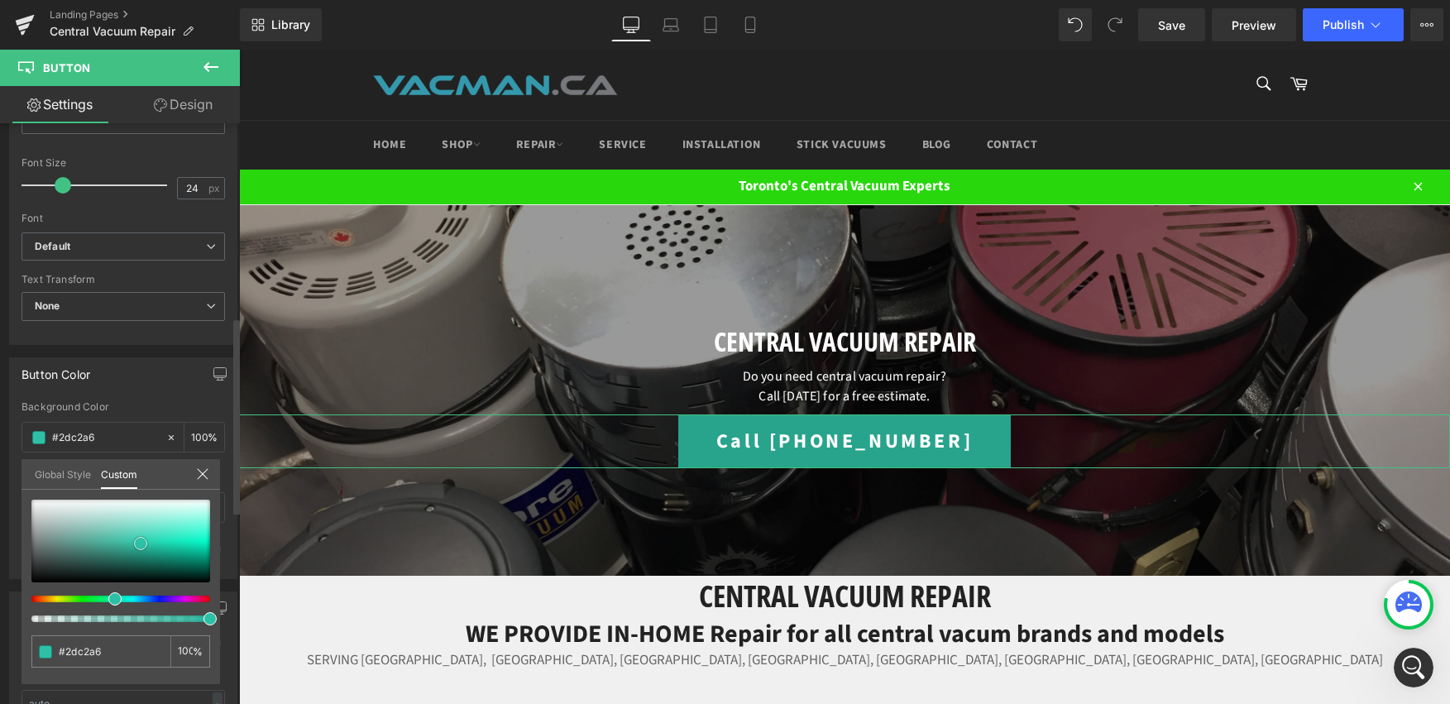
type input "#2fcaae"
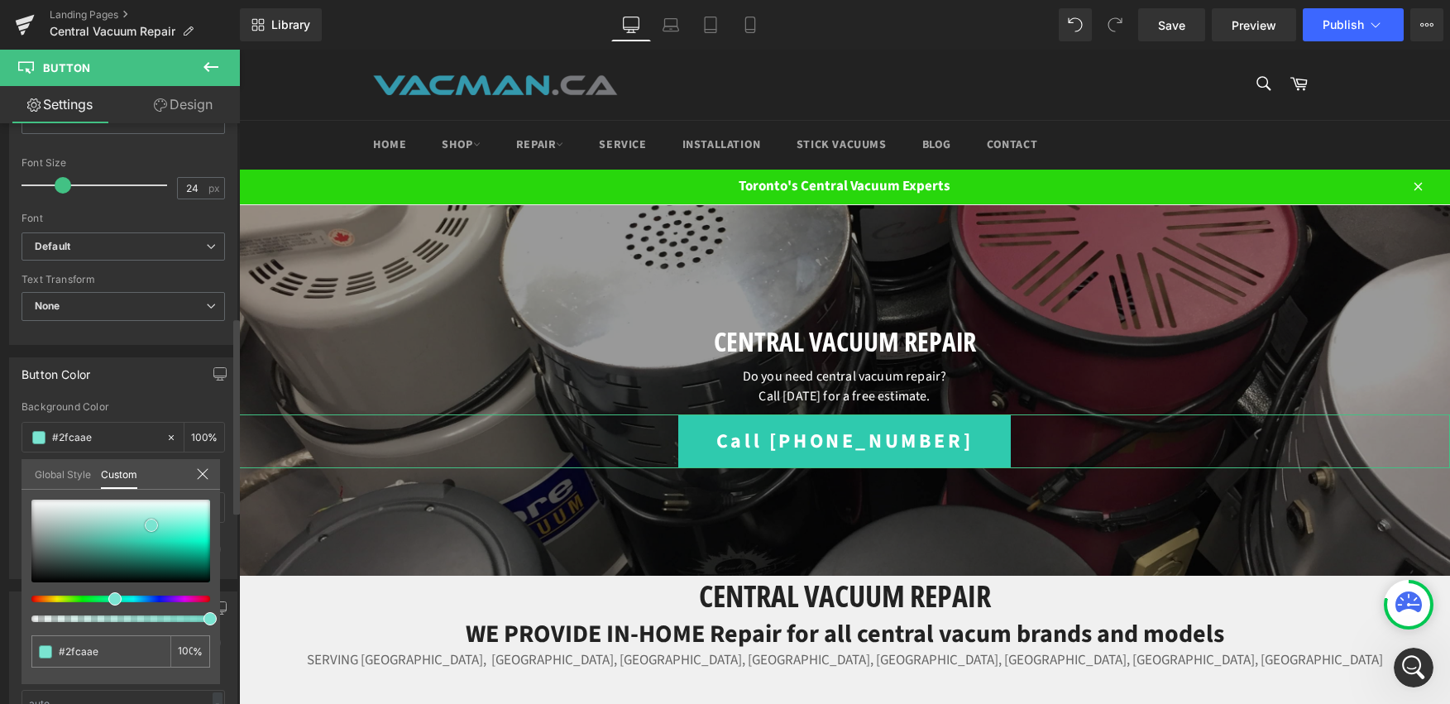
type input "#7ae4d1"
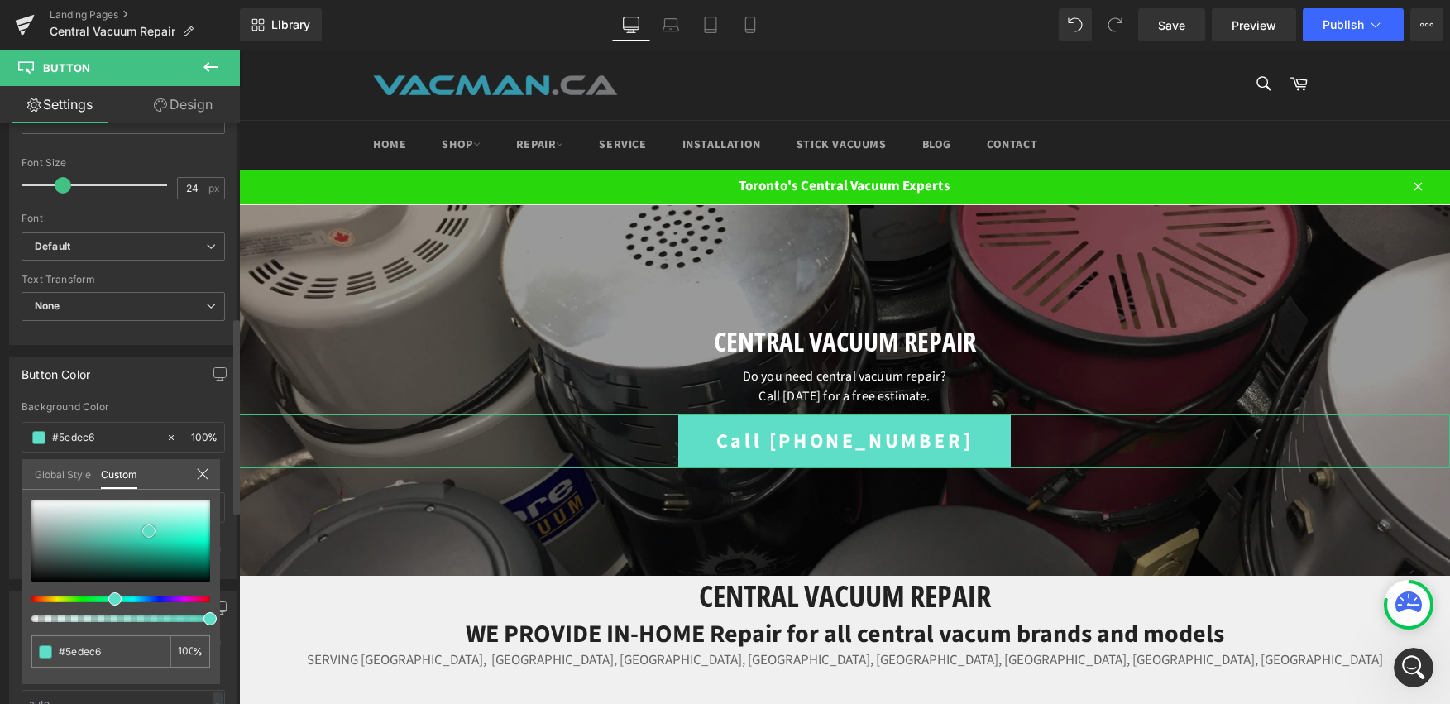
drag, startPoint x: 130, startPoint y: 558, endPoint x: 149, endPoint y: 531, distance: 32.6
click at [149, 531] on div at bounding box center [120, 541] width 179 height 83
click at [196, 478] on icon at bounding box center [202, 473] width 13 height 13
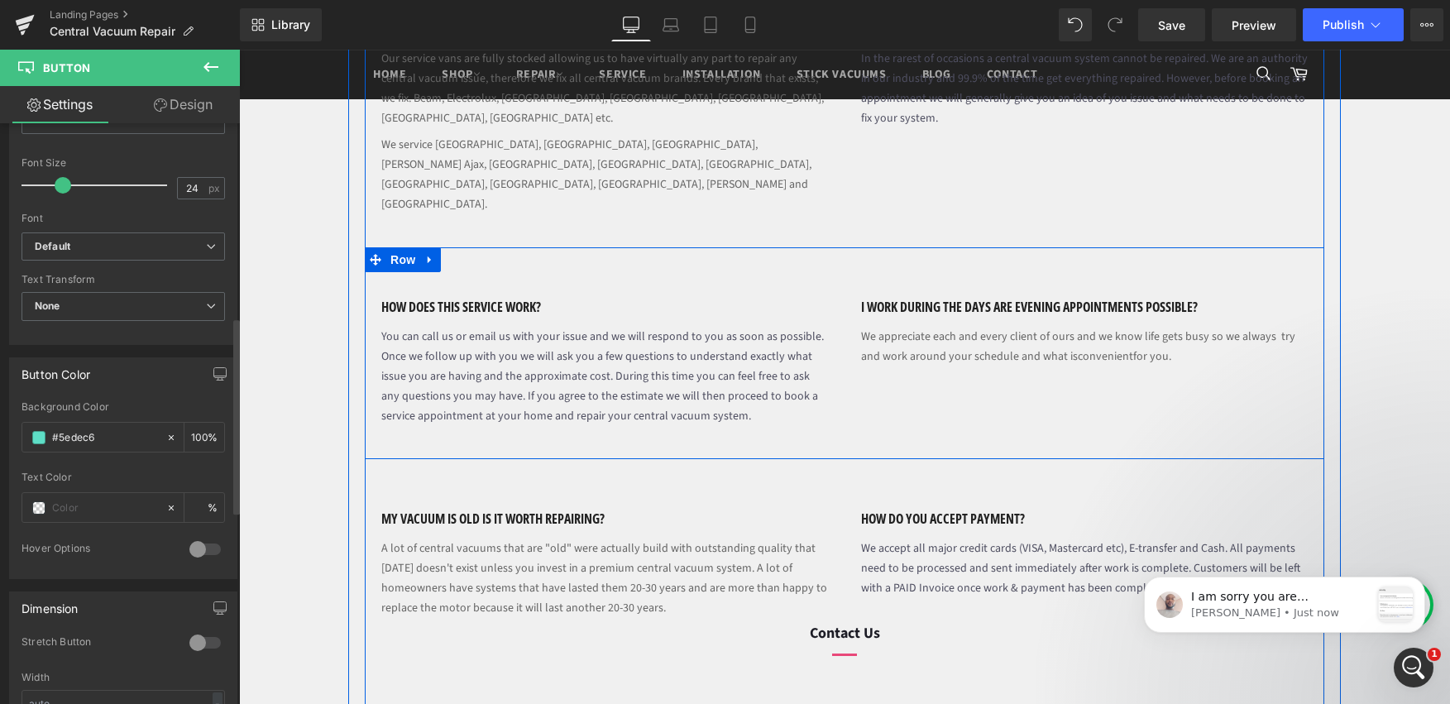
scroll to position [1369, 0]
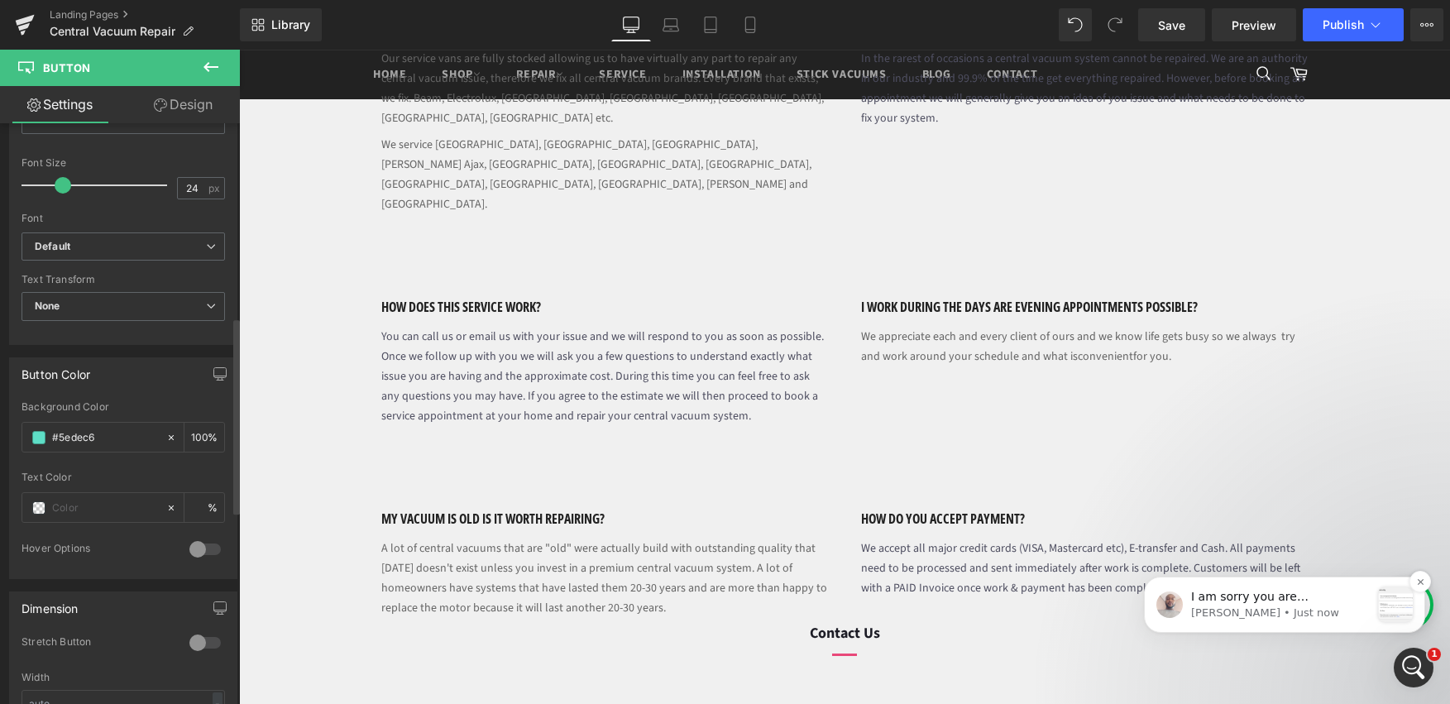
click at [1282, 606] on p "[PERSON_NAME] • Just now" at bounding box center [1280, 613] width 179 height 15
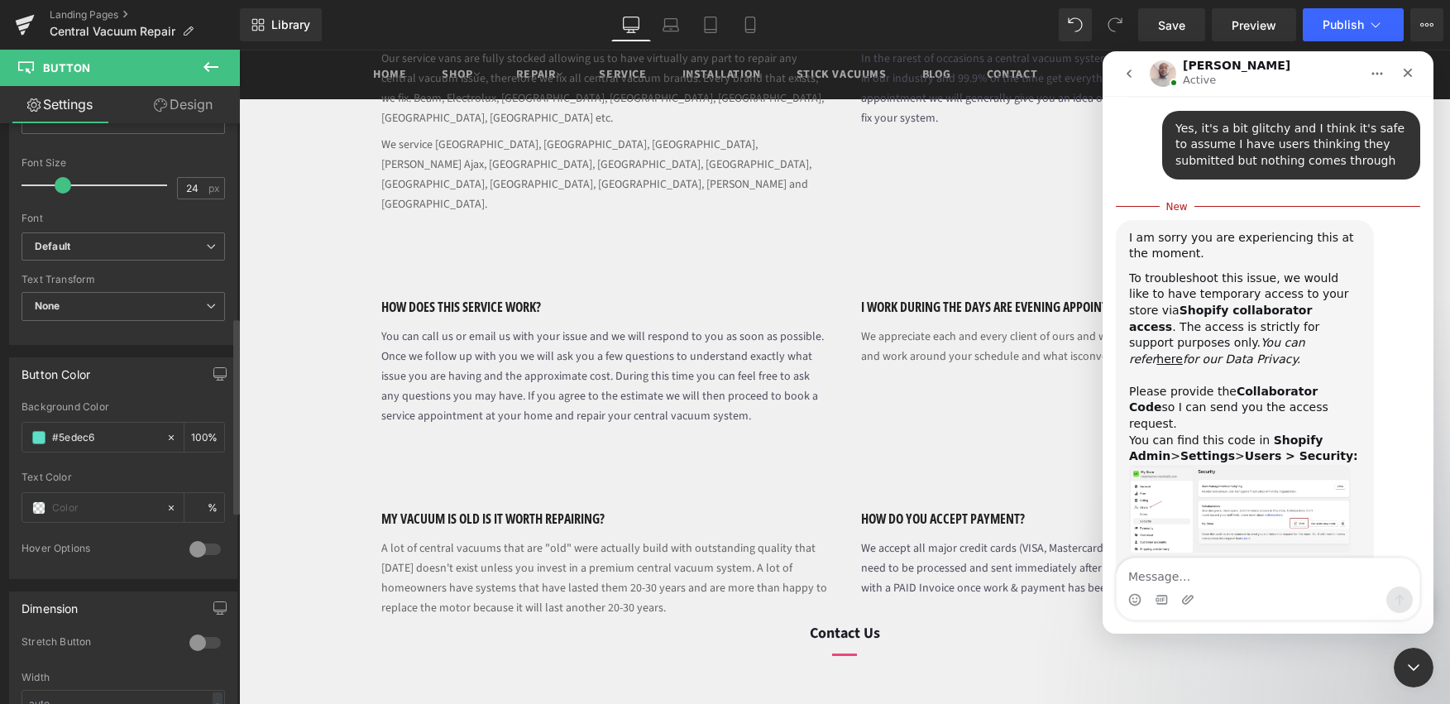
scroll to position [1396, 0]
click at [27, 21] on div at bounding box center [725, 327] width 1450 height 654
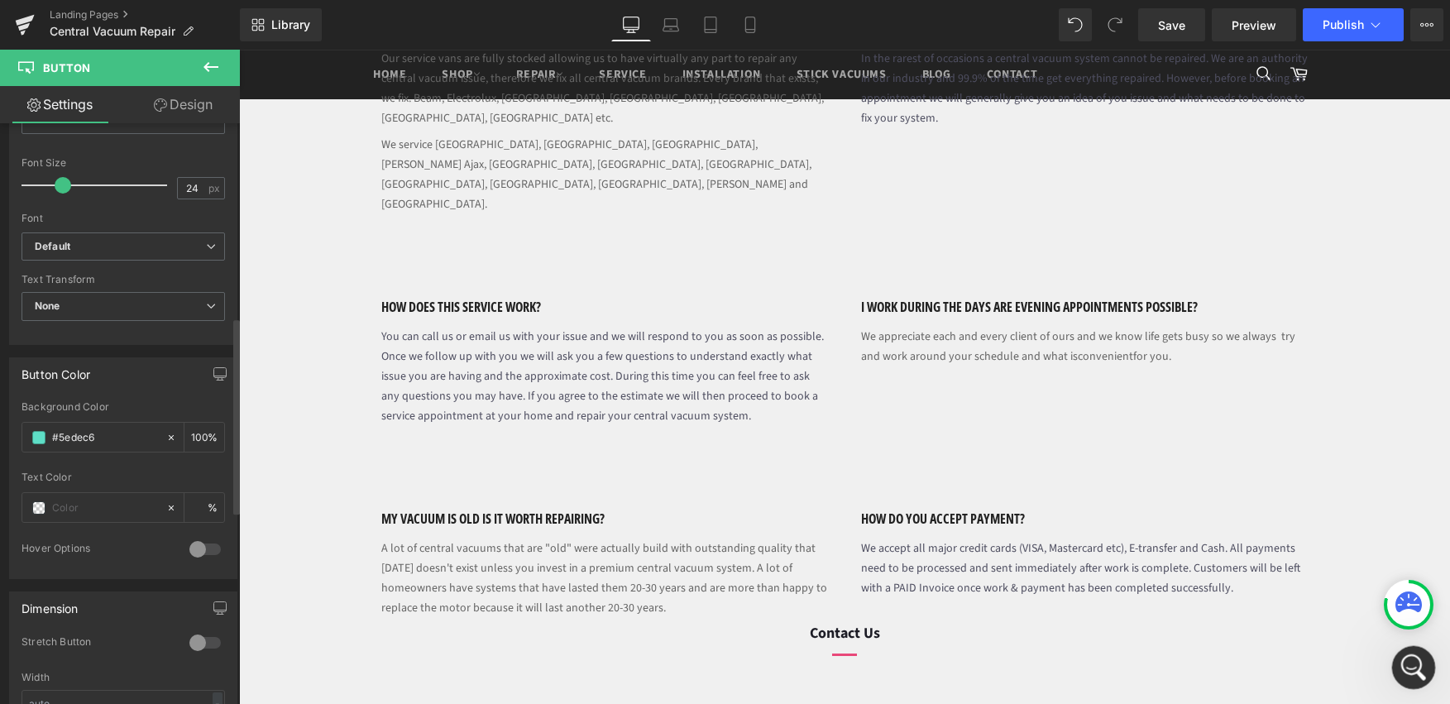
drag, startPoint x: 1401, startPoint y: 658, endPoint x: 2541, endPoint y: 1252, distance: 1285.0
click at [1399, 657] on div "Open Intercom Messenger" at bounding box center [1411, 665] width 55 height 55
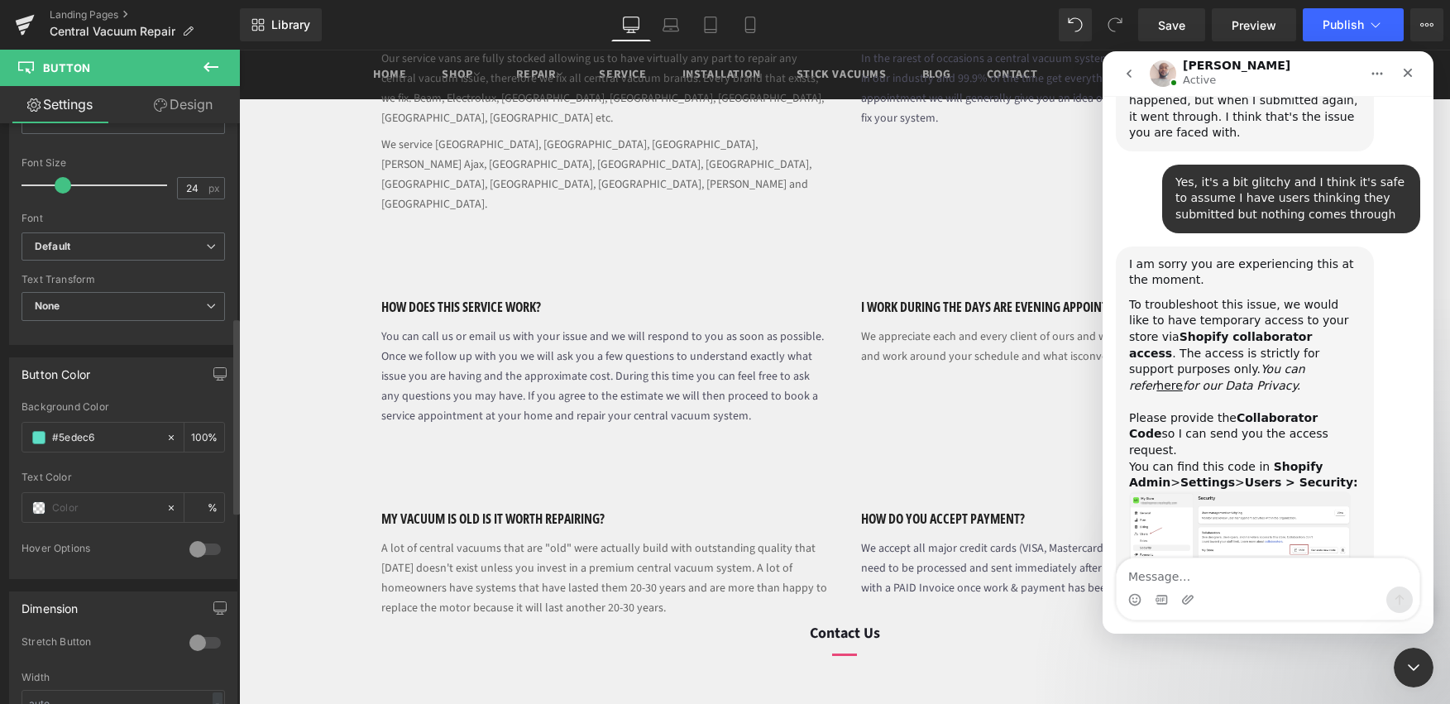
scroll to position [1369, 0]
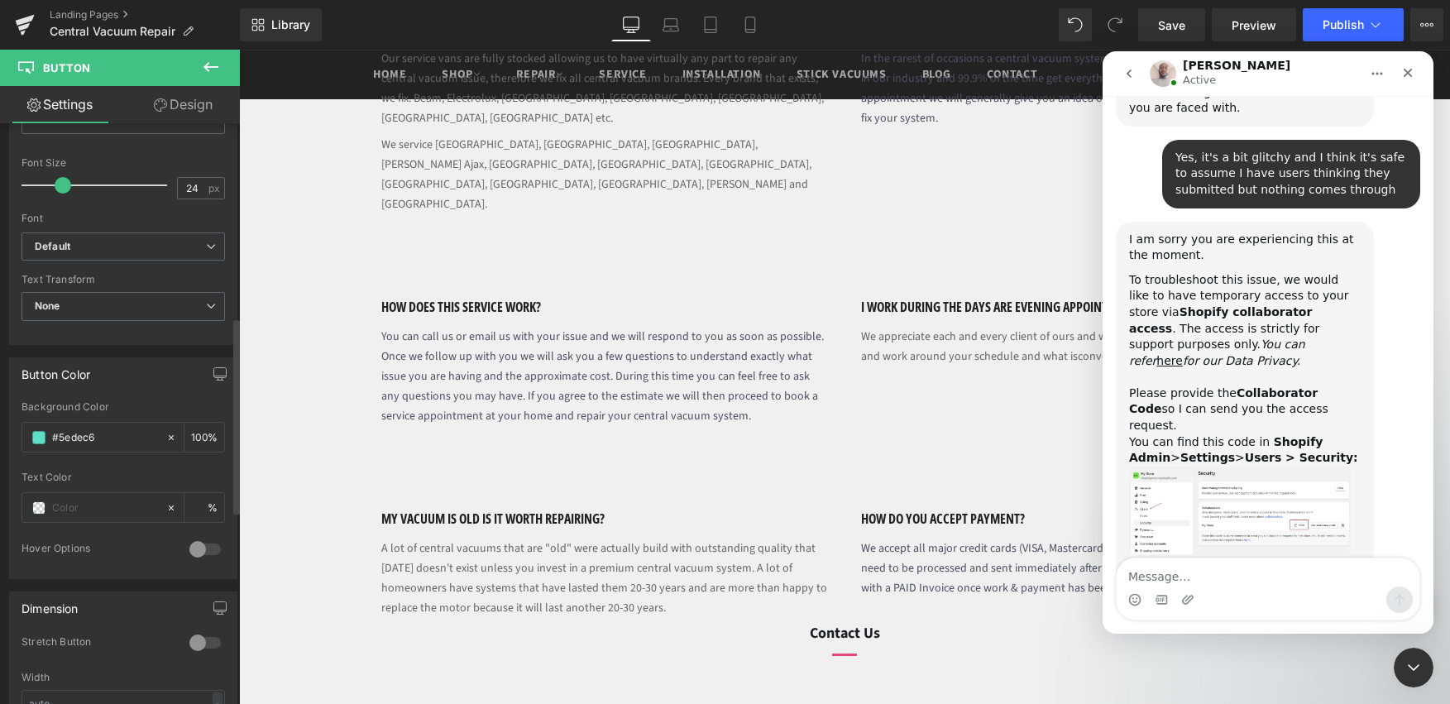
click at [1243, 582] on textarea "Message…" at bounding box center [1268, 572] width 303 height 28
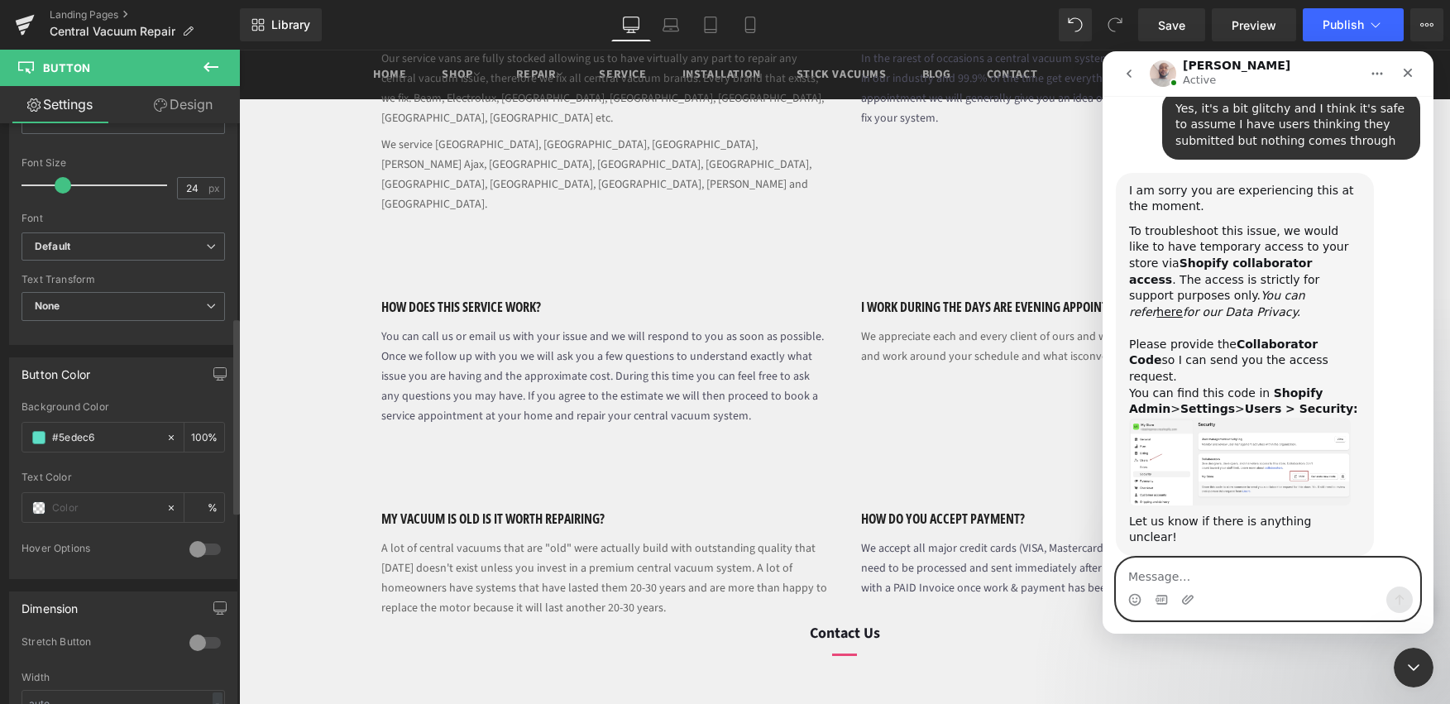
scroll to position [1468, 0]
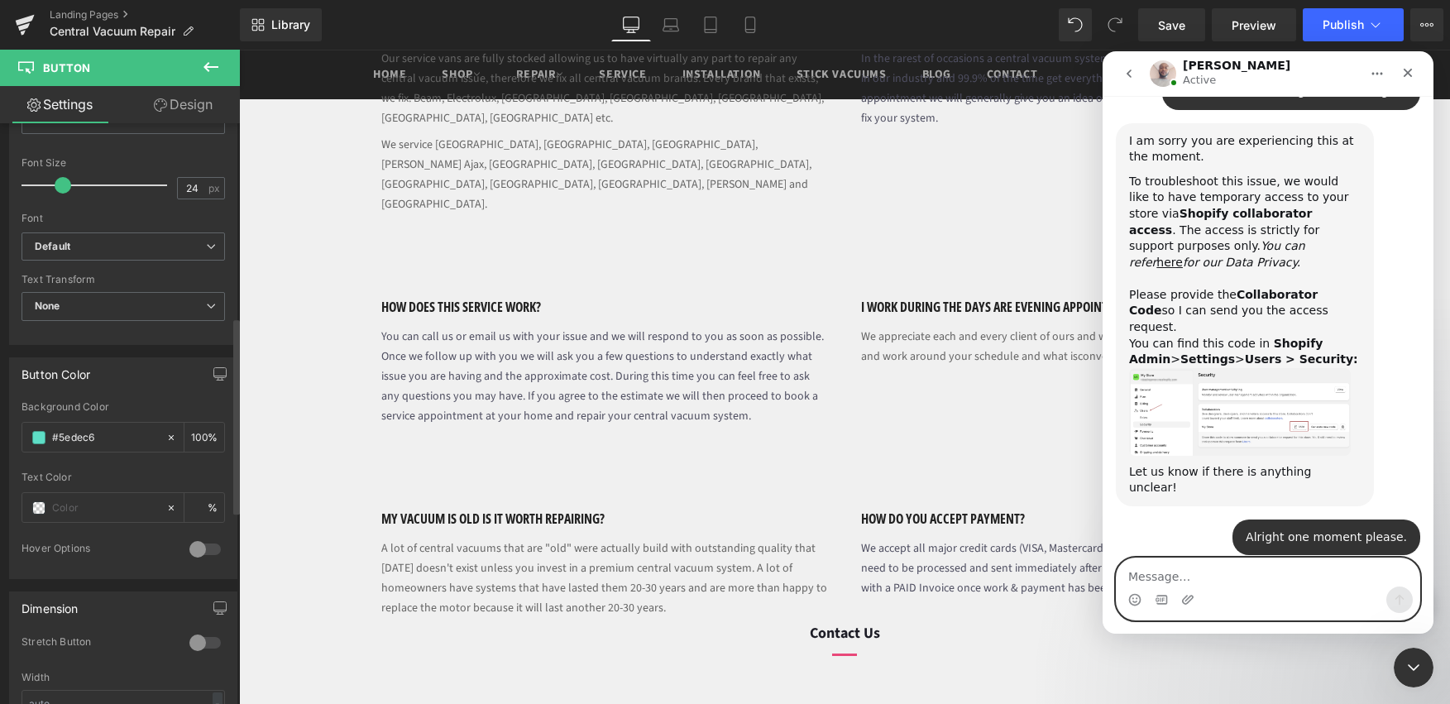
click at [1263, 577] on textarea "Message…" at bounding box center [1268, 572] width 303 height 28
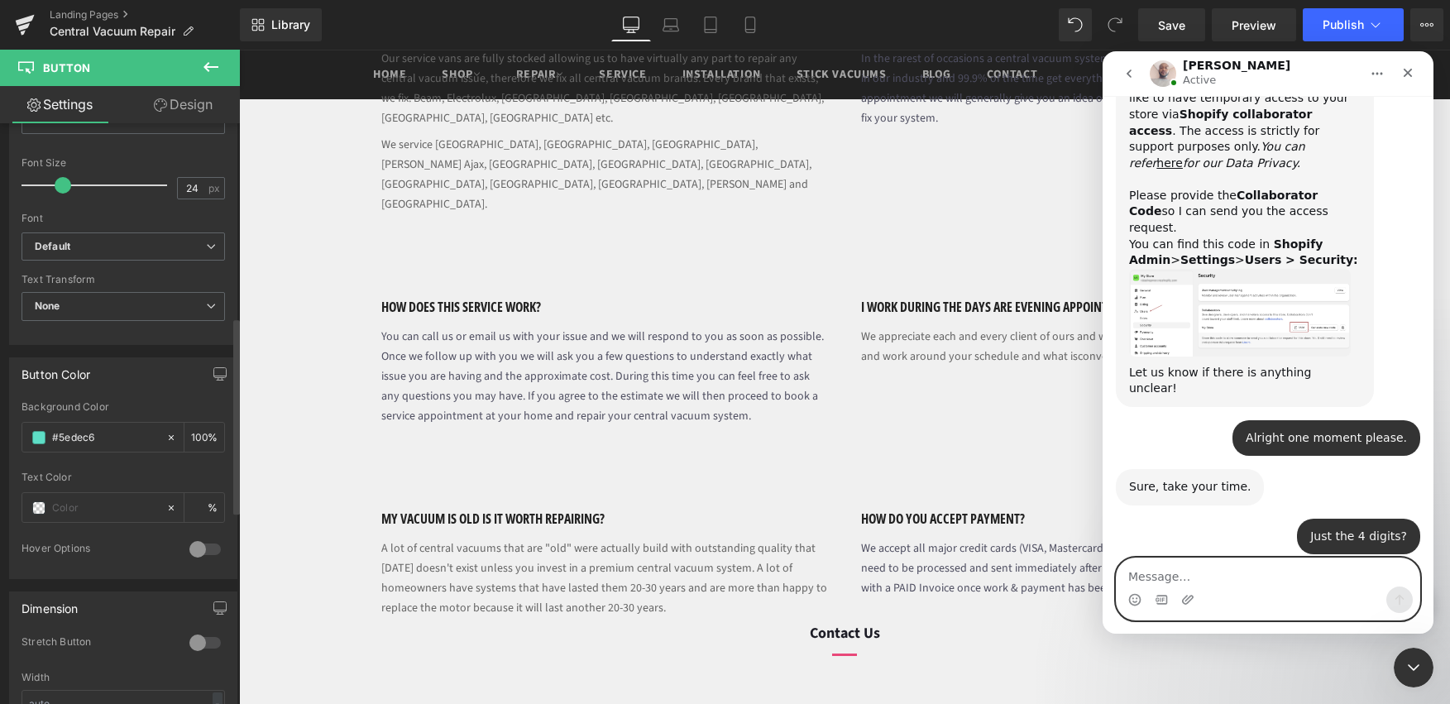
scroll to position [1566, 0]
paste textarea "1689"
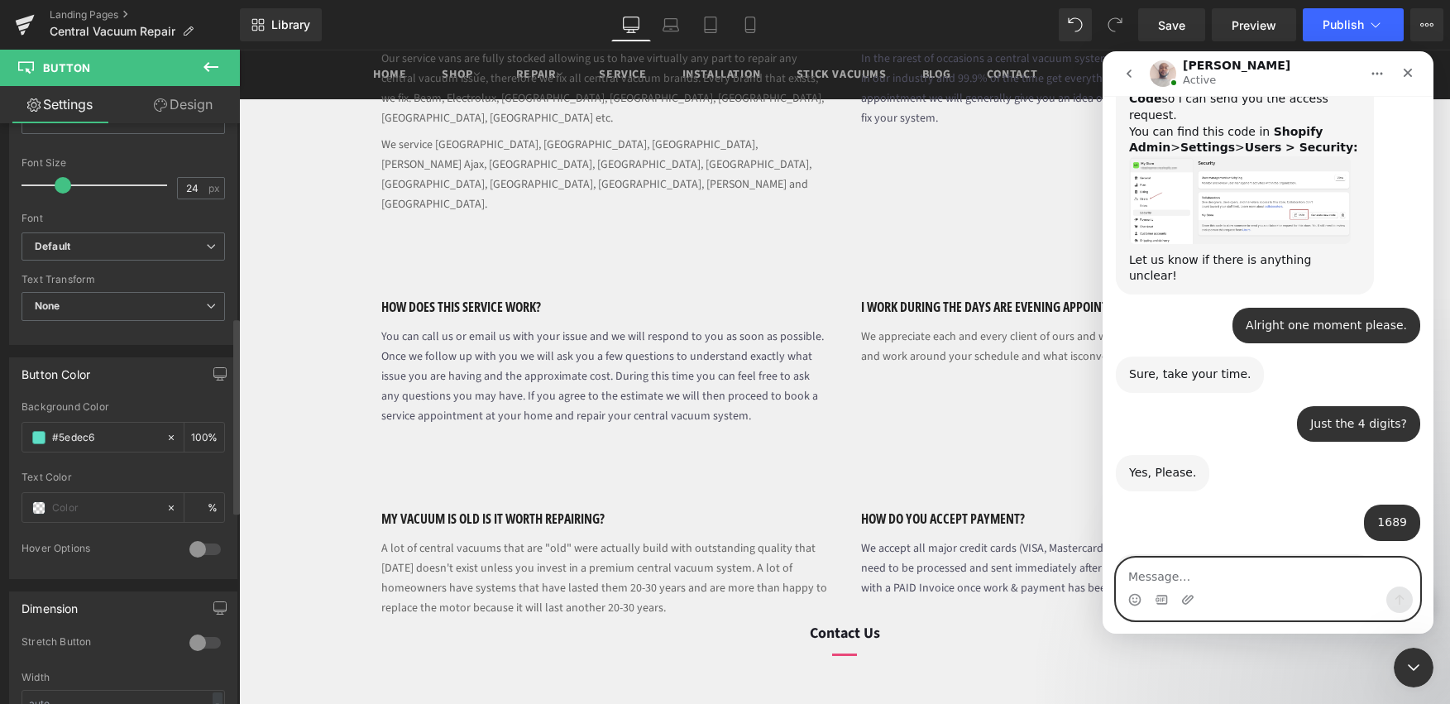
scroll to position [1681, 0]
click at [1334, 575] on textarea "Message…" at bounding box center [1268, 572] width 303 height 28
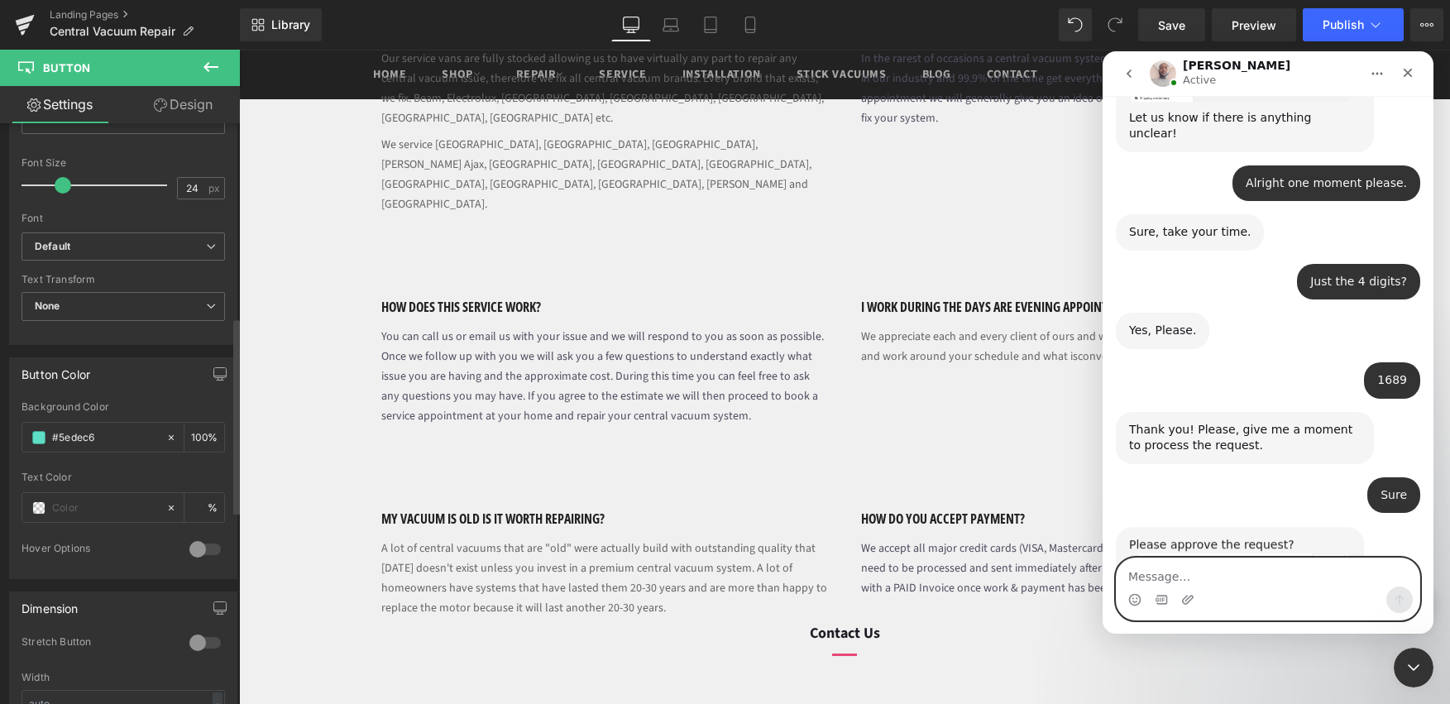
scroll to position [1823, 0]
click at [1190, 576] on textarea "Message…" at bounding box center [1268, 572] width 303 height 28
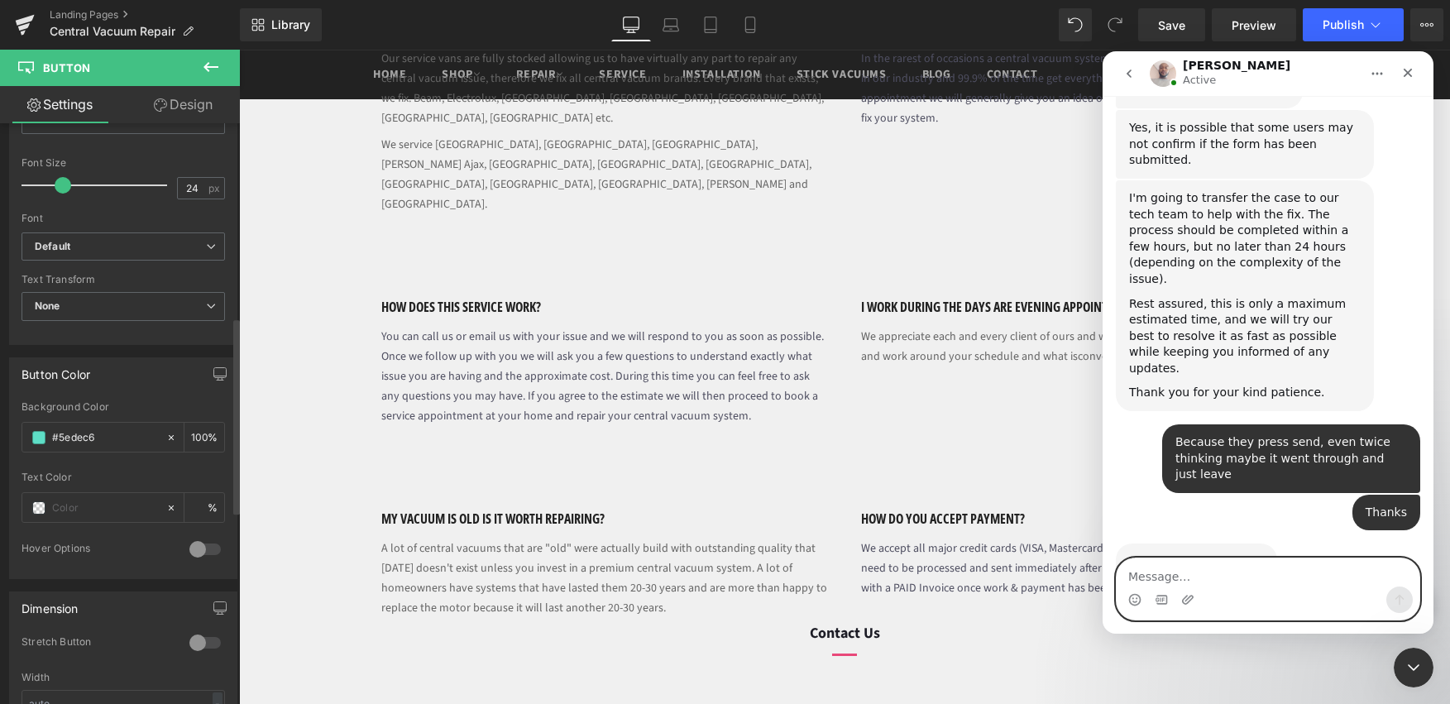
scroll to position [2542, 0]
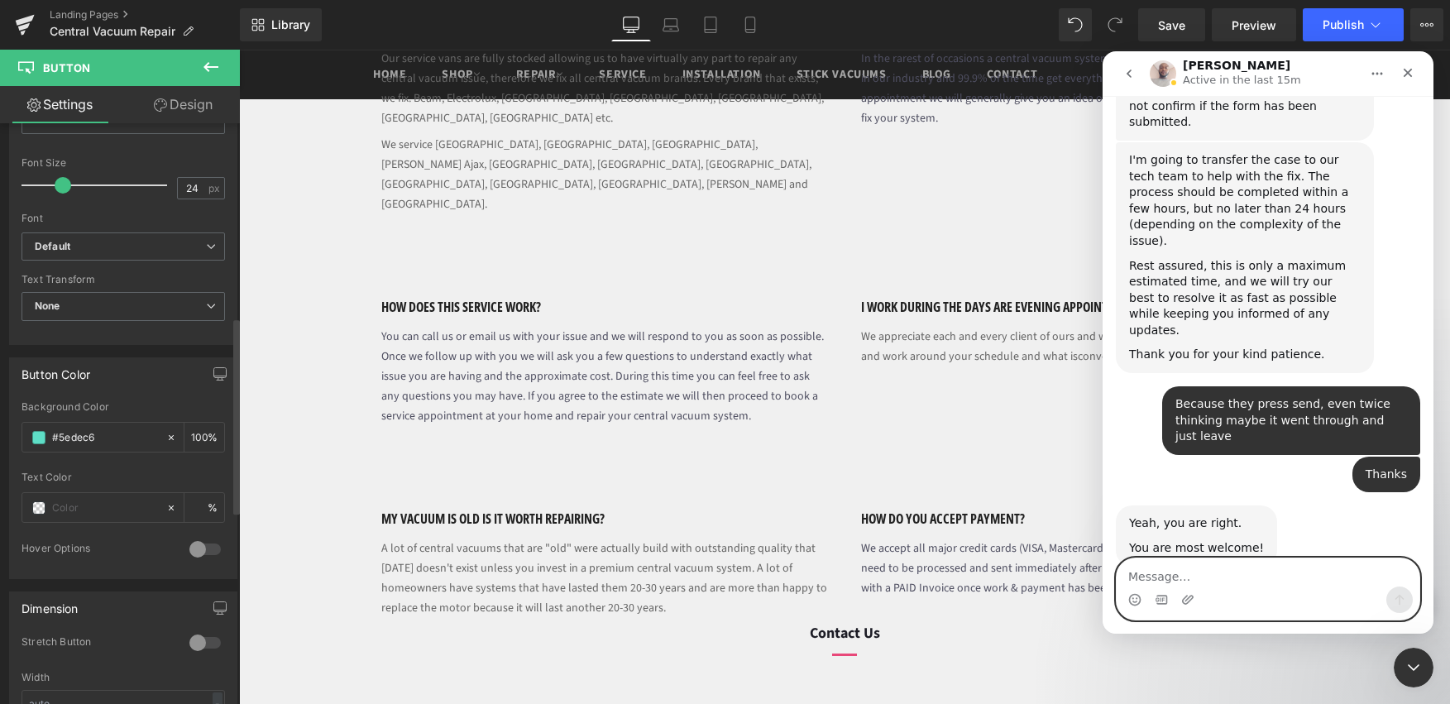
click at [1215, 563] on textarea "Message…" at bounding box center [1268, 572] width 303 height 28
paste textarea "[URL][DOMAIN_NAME]"
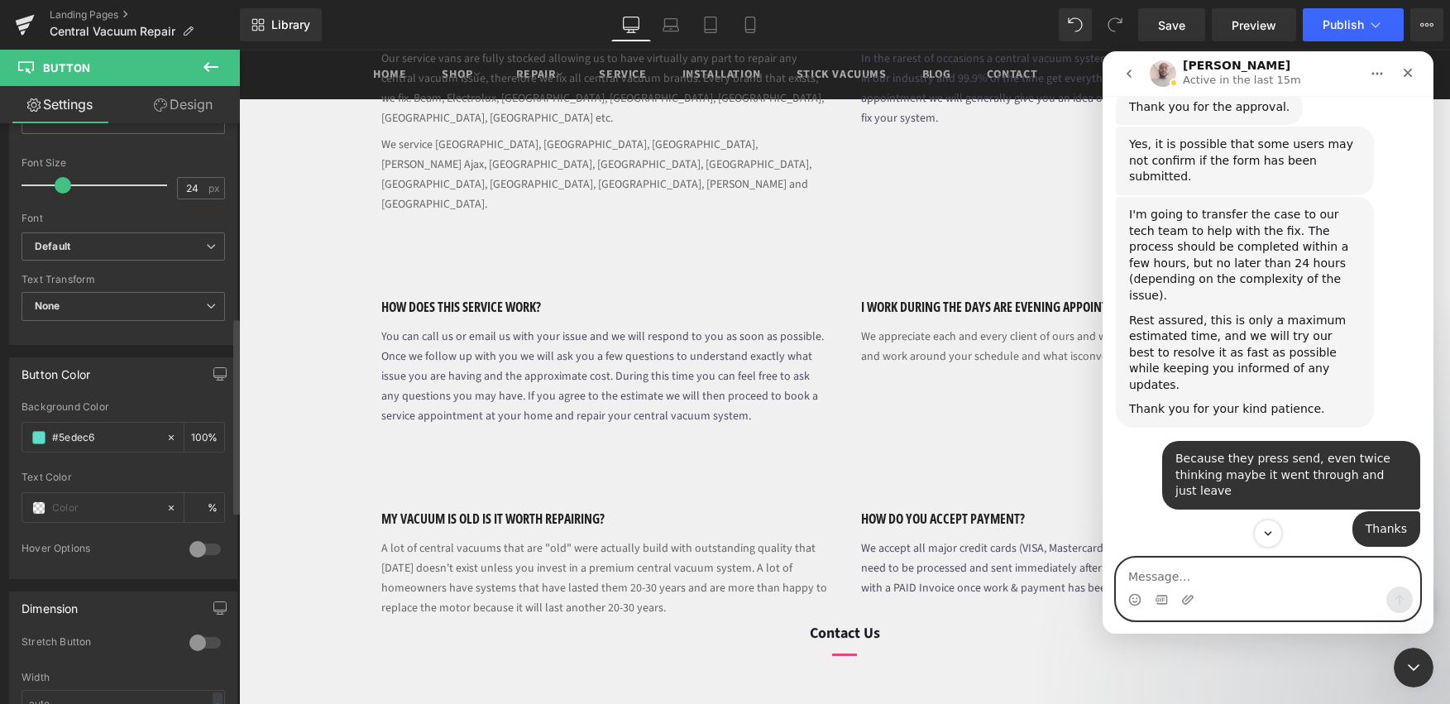
scroll to position [2596, 0]
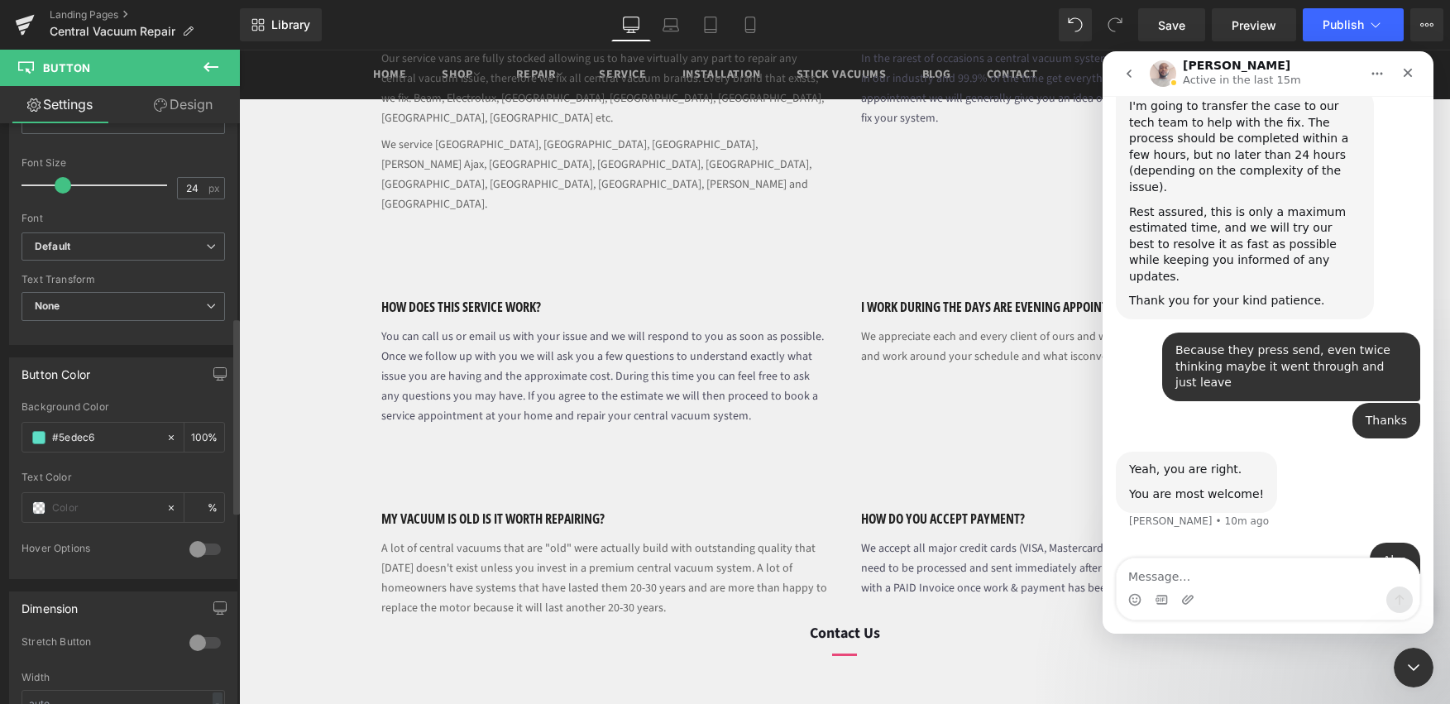
drag, startPoint x: 1445, startPoint y: 390, endPoint x: 1206, endPoint y: 306, distance: 253.3
click at [1444, 357] on div at bounding box center [725, 327] width 1450 height 654
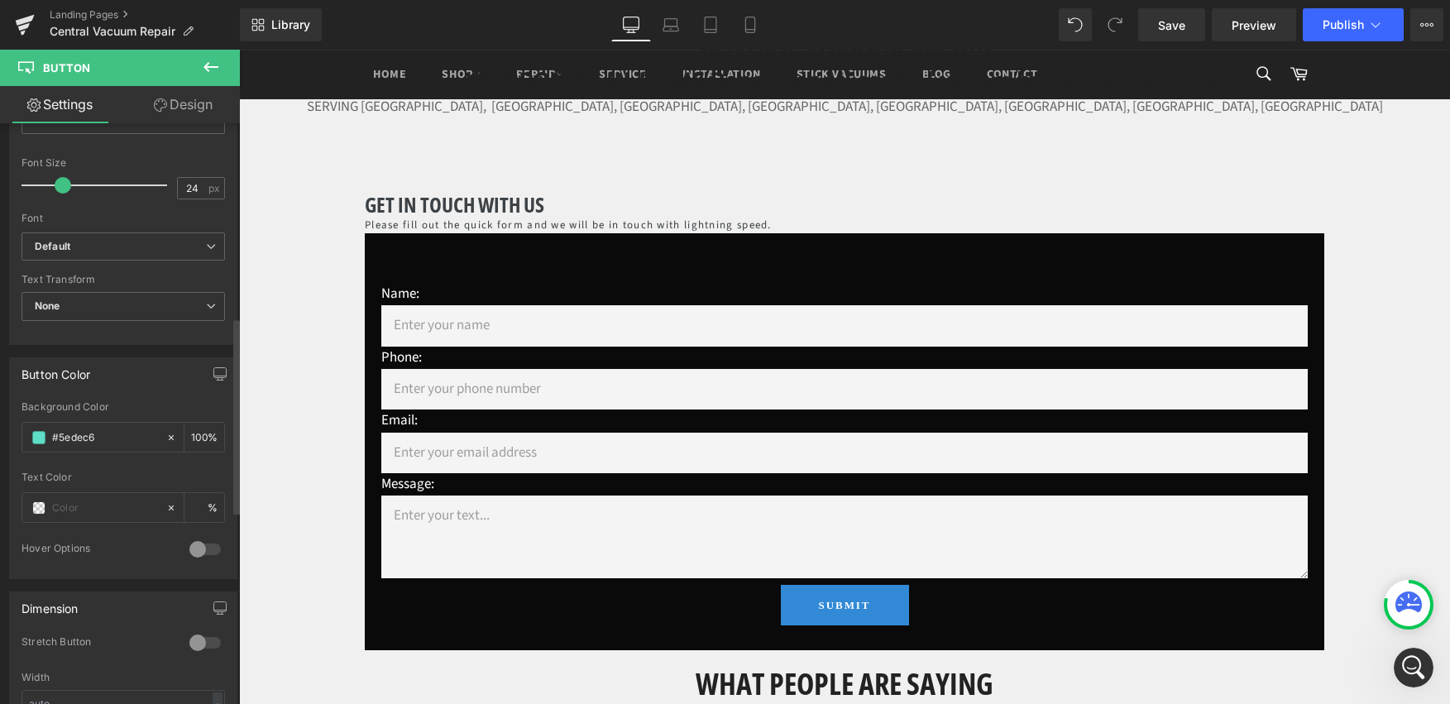
scroll to position [8, 0]
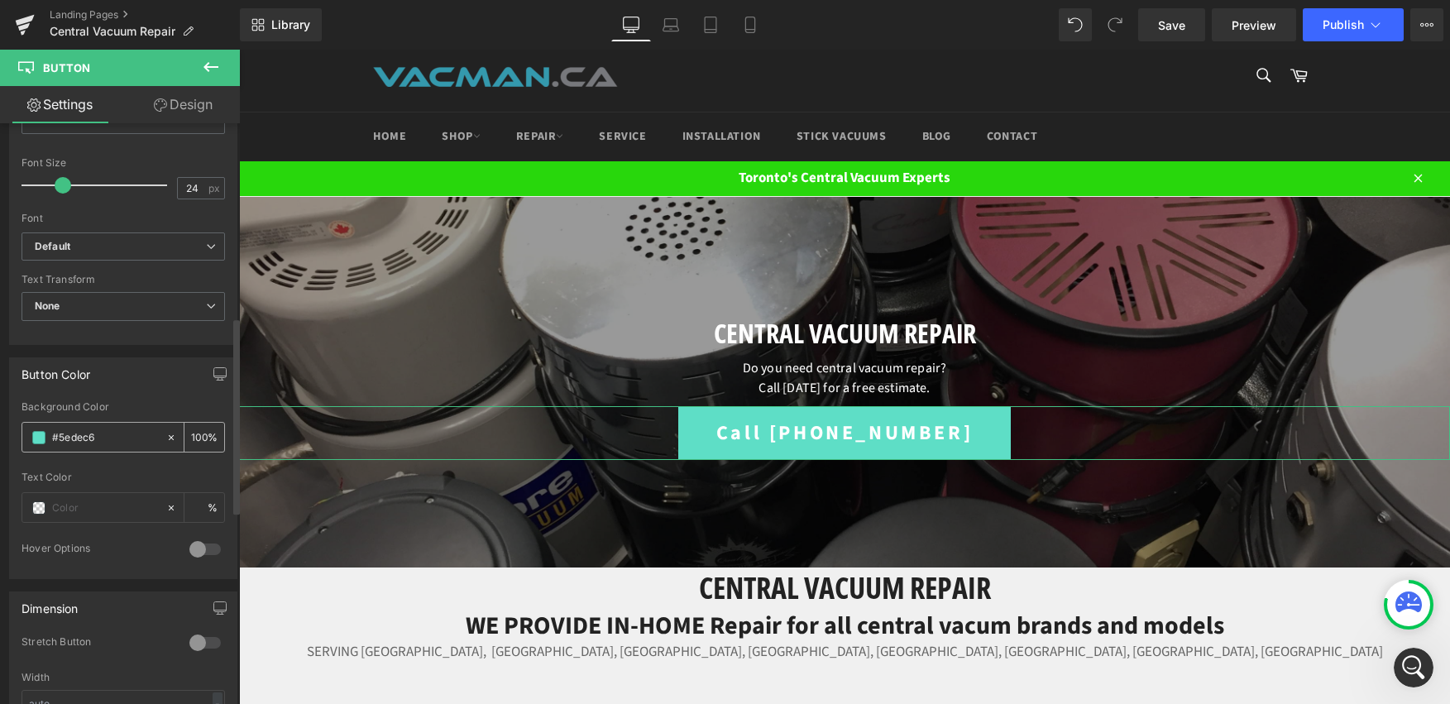
click at [36, 442] on span at bounding box center [38, 437] width 13 height 13
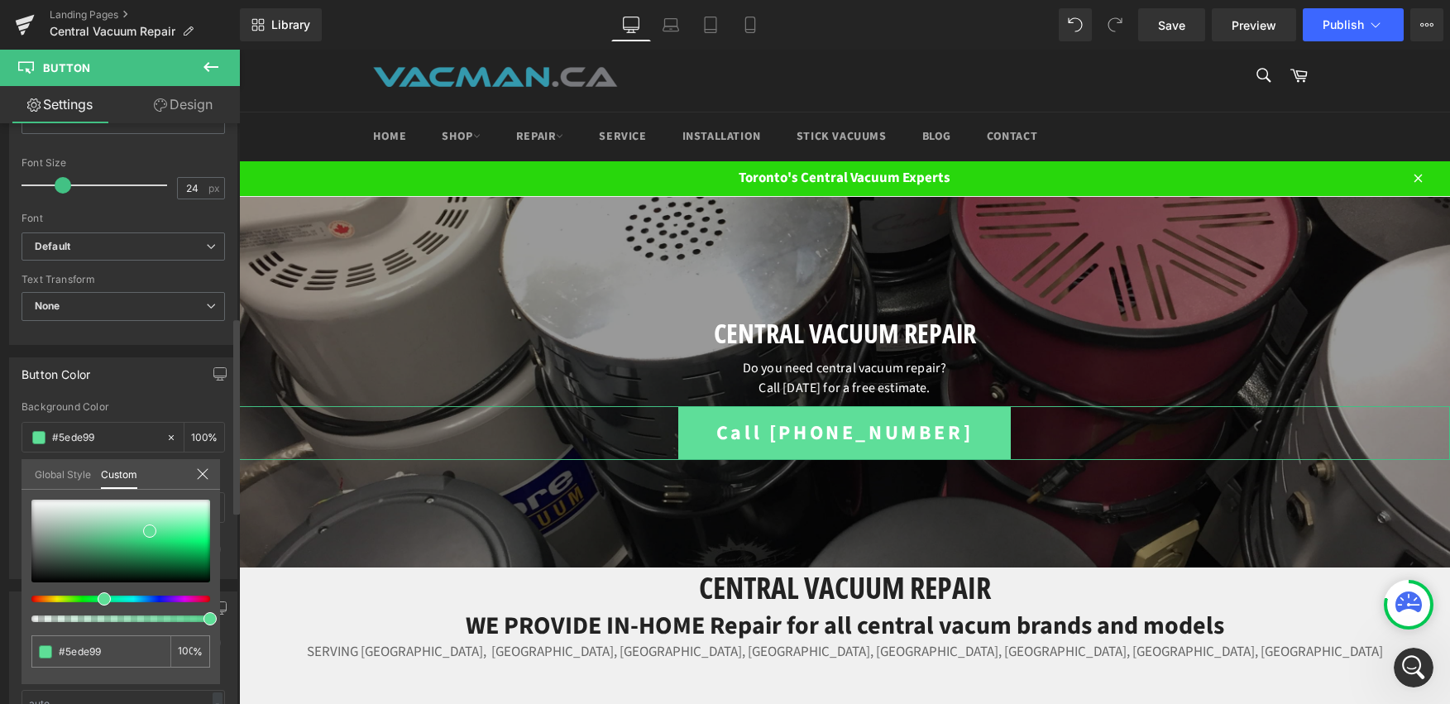
click at [97, 599] on div at bounding box center [114, 599] width 179 height 7
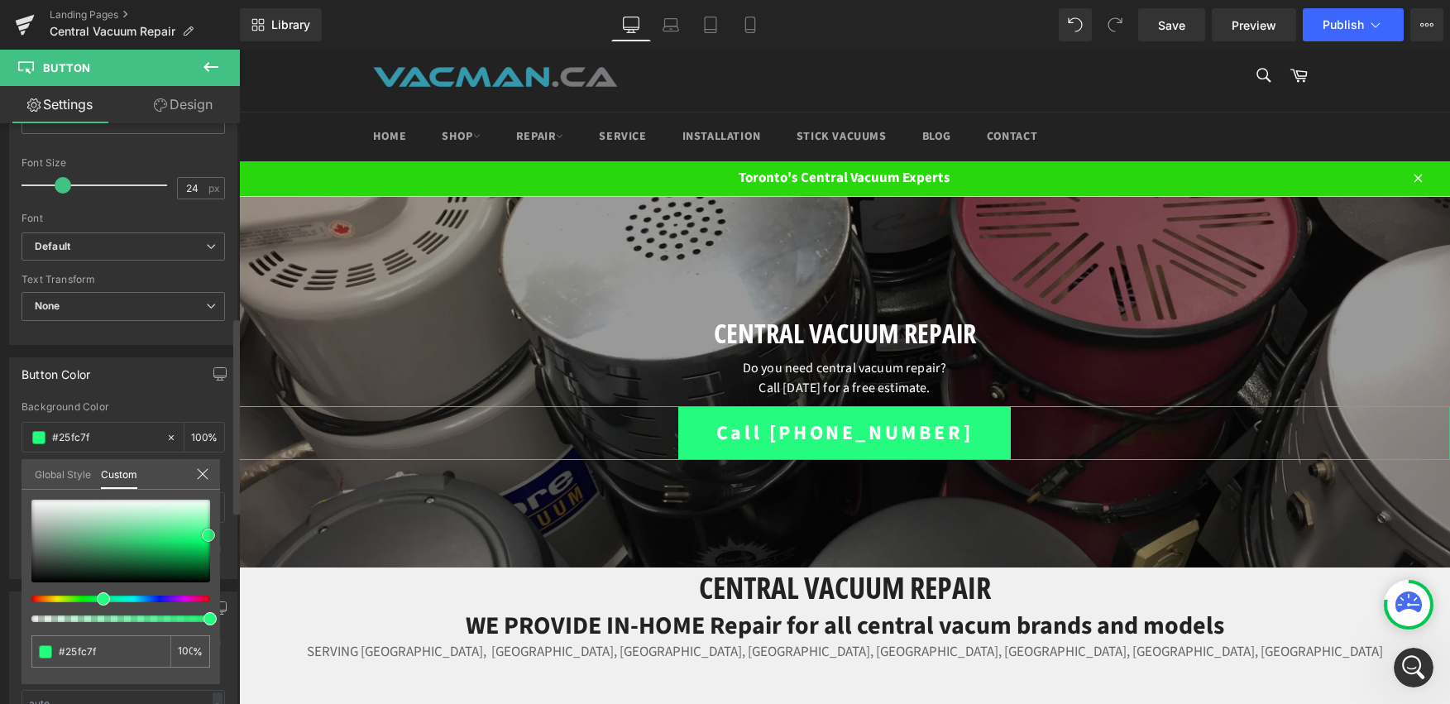
drag, startPoint x: 149, startPoint y: 533, endPoint x: 75, endPoint y: 585, distance: 90.2
click at [207, 537] on span at bounding box center [208, 535] width 13 height 13
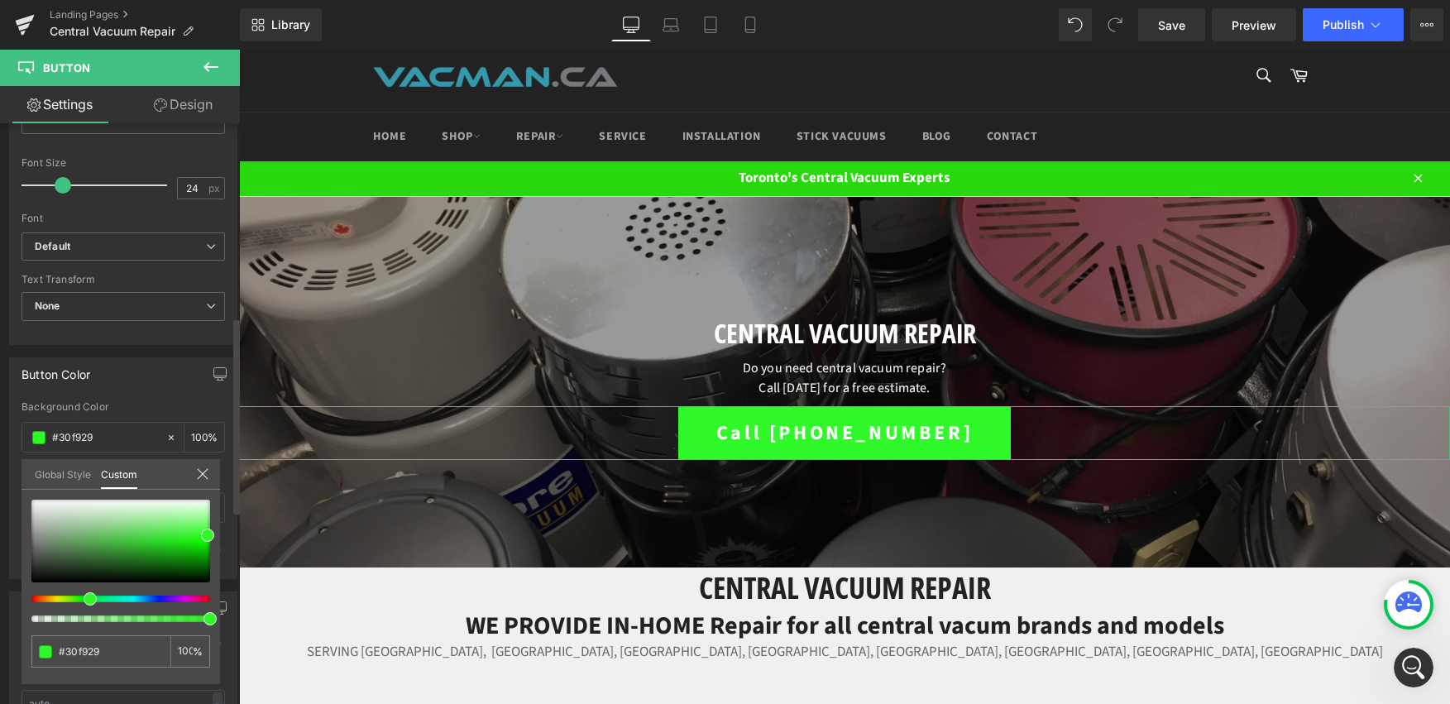
drag, startPoint x: 100, startPoint y: 599, endPoint x: 81, endPoint y: 595, distance: 19.5
click at [81, 596] on div at bounding box center [114, 599] width 179 height 7
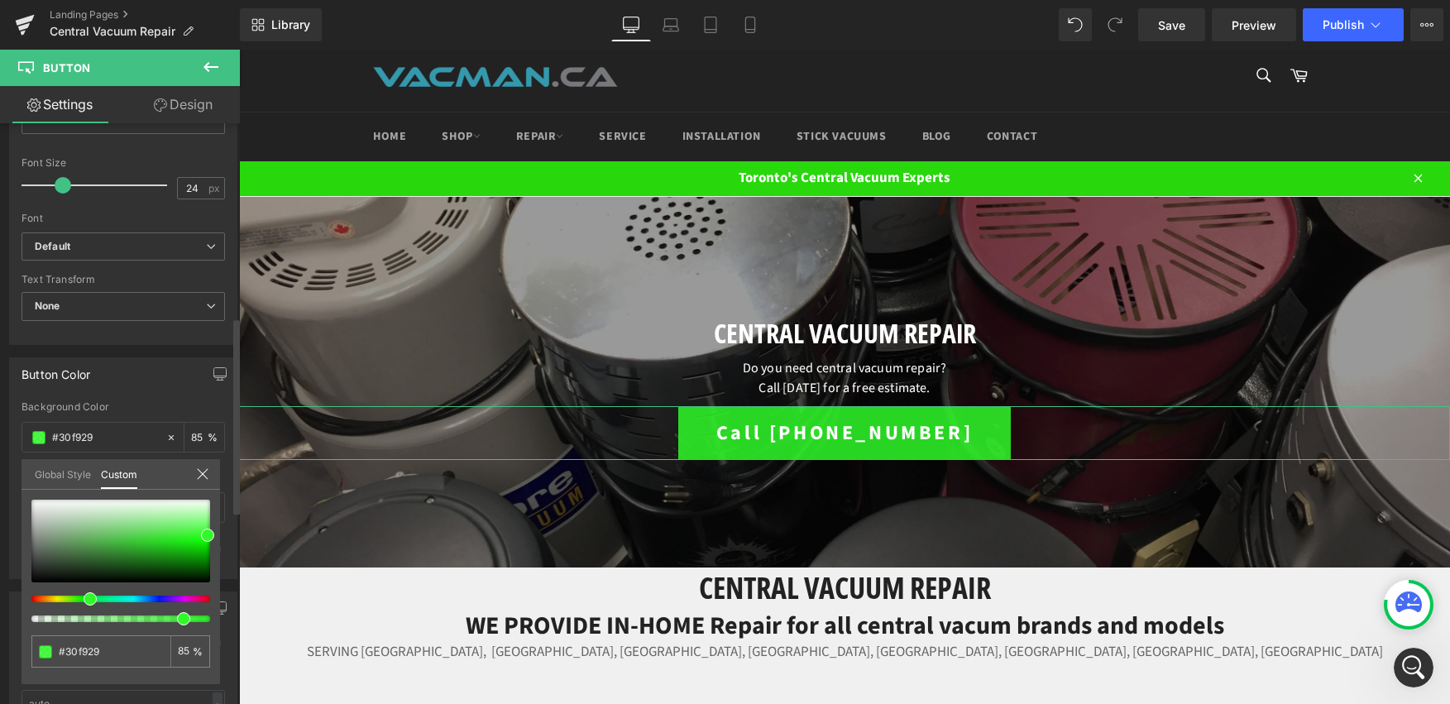
drag, startPoint x: 206, startPoint y: 618, endPoint x: 174, endPoint y: 616, distance: 32.3
click at [174, 616] on div at bounding box center [114, 618] width 179 height 7
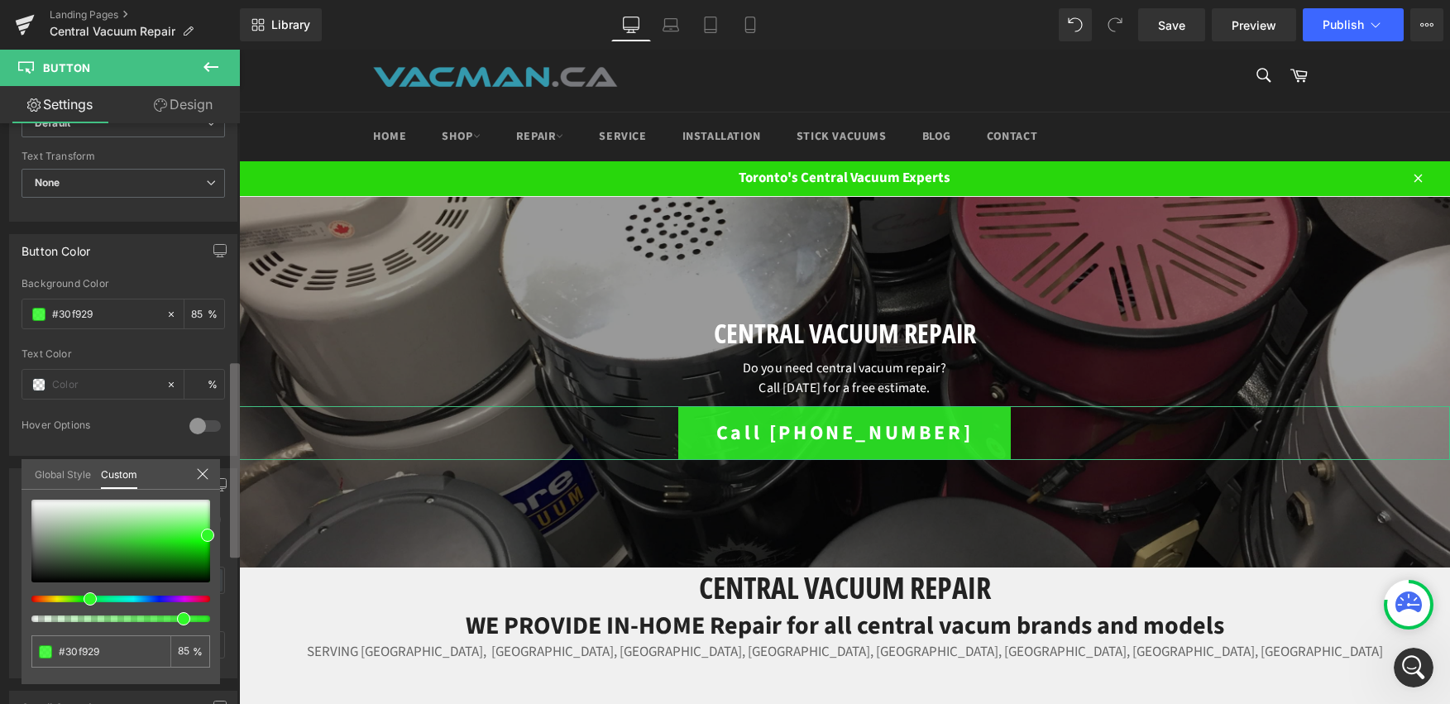
scroll to position [703, 0]
click at [238, 494] on b at bounding box center [235, 460] width 10 height 194
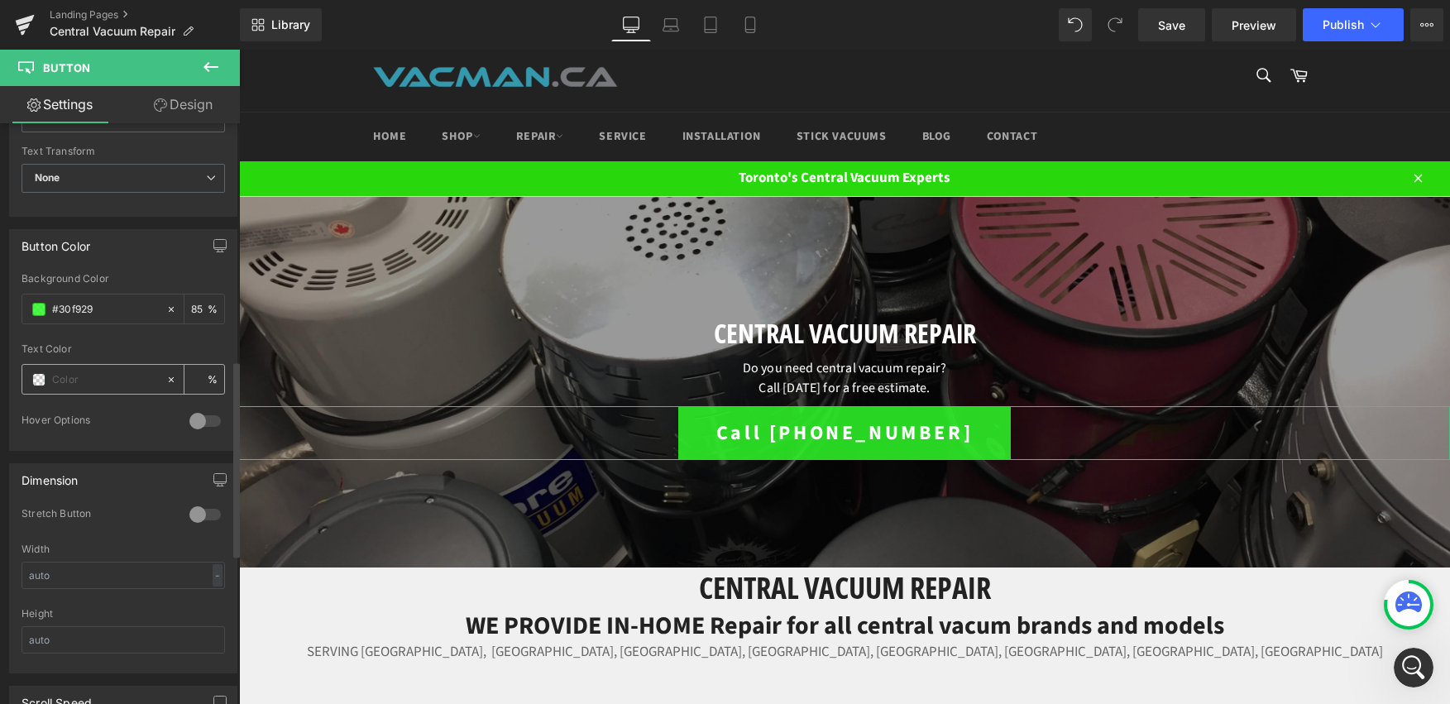
click at [36, 373] on div at bounding box center [93, 379] width 143 height 29
click at [36, 379] on span at bounding box center [38, 379] width 13 height 13
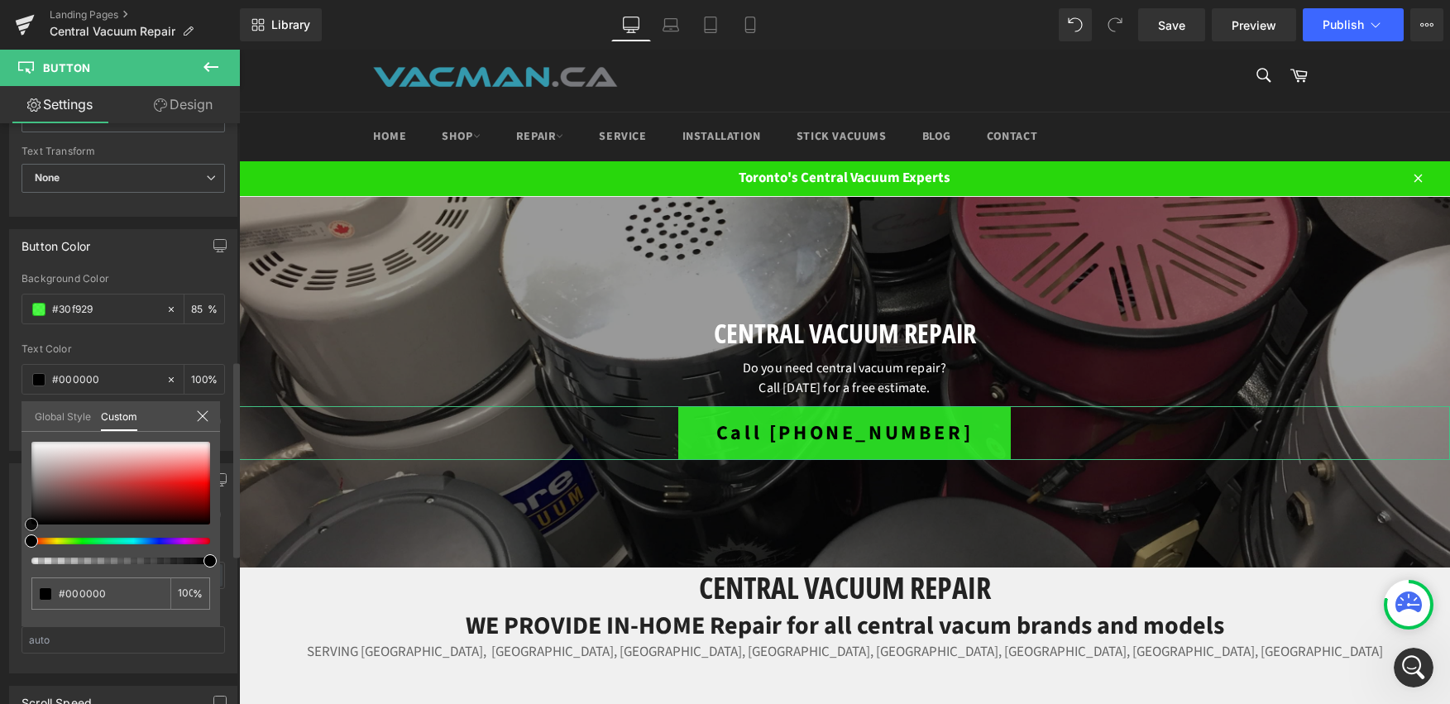
drag, startPoint x: 74, startPoint y: 485, endPoint x: 13, endPoint y: 541, distance: 82.5
click at [13, 451] on div "Button Color rgba(48, 249, 41, 0.85) Background Color #30f929 85 % rgba(0, 0, 0…" at bounding box center [123, 334] width 247 height 234
drag, startPoint x: 63, startPoint y: 495, endPoint x: 17, endPoint y: 410, distance: 96.3
click at [17, 411] on div "Button Color rgba(48, 249, 41, 0.85) Background Color #30f929 85 % rgba(255, 25…" at bounding box center [123, 334] width 247 height 234
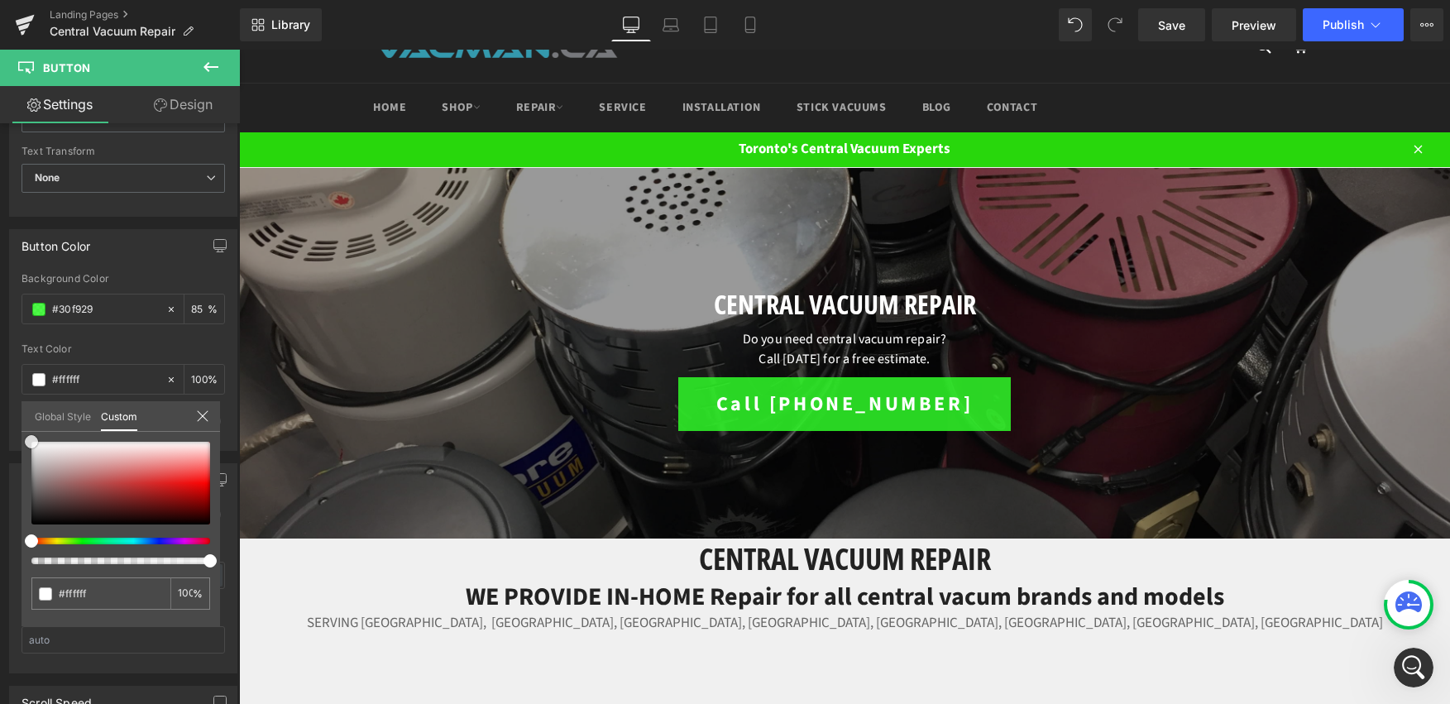
scroll to position [43, 0]
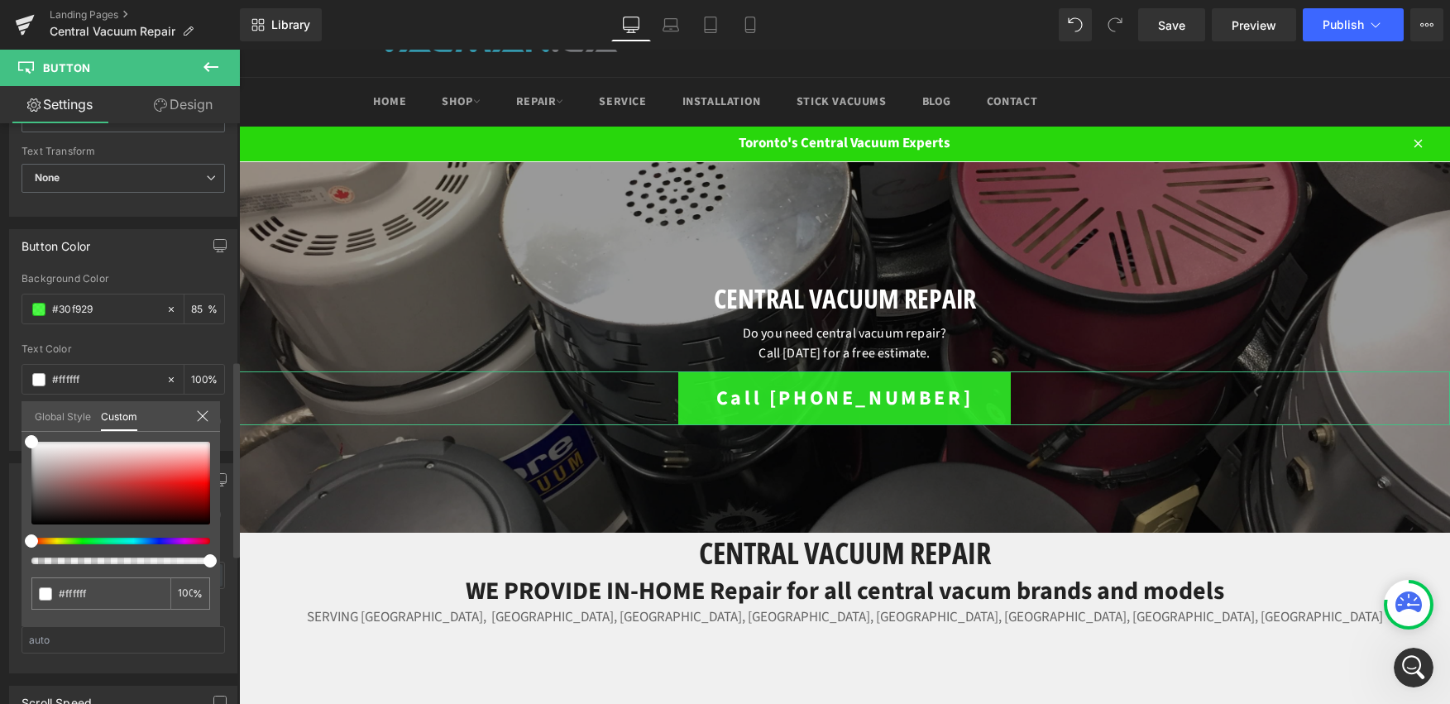
click at [196, 415] on icon at bounding box center [202, 415] width 13 height 13
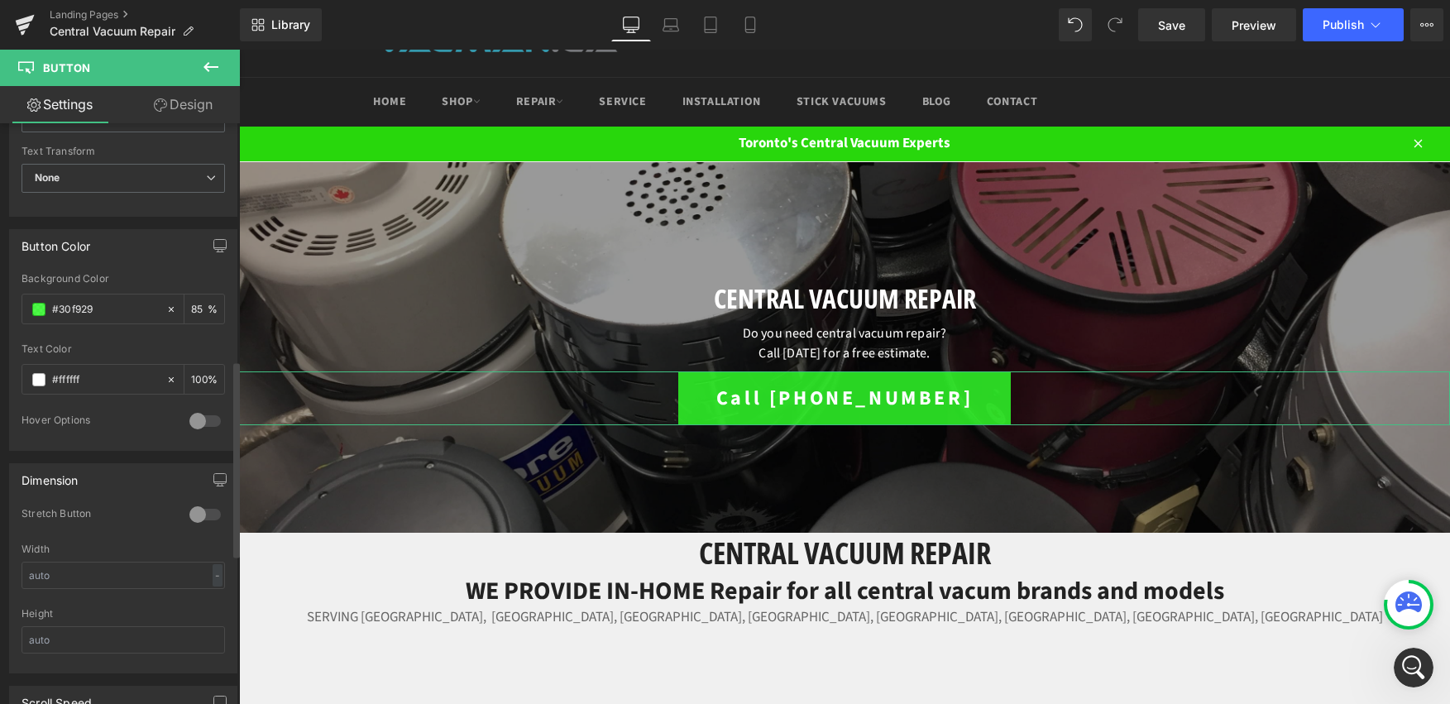
click at [194, 423] on div at bounding box center [205, 421] width 40 height 26
click at [37, 485] on span at bounding box center [38, 486] width 13 height 13
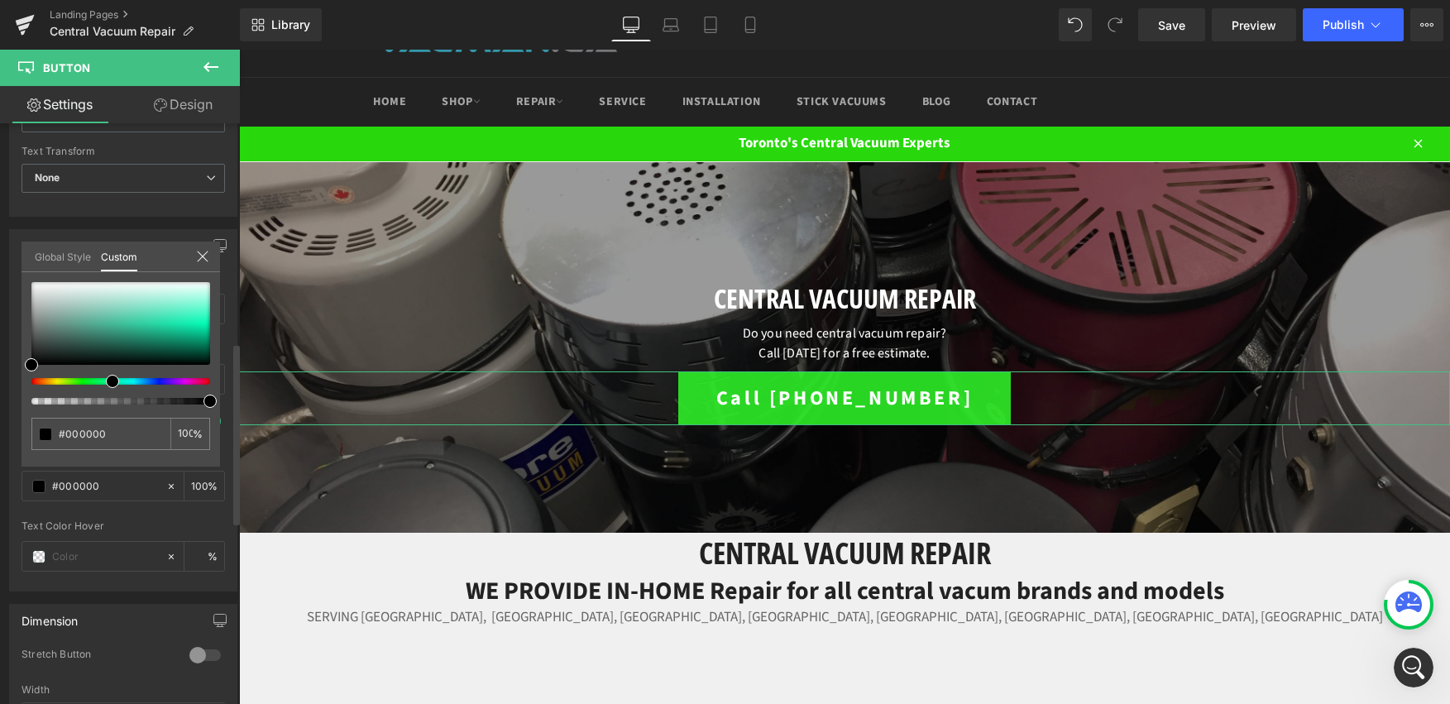
drag, startPoint x: 34, startPoint y: 381, endPoint x: 109, endPoint y: 379, distance: 75.3
click at [109, 379] on span at bounding box center [112, 381] width 13 height 13
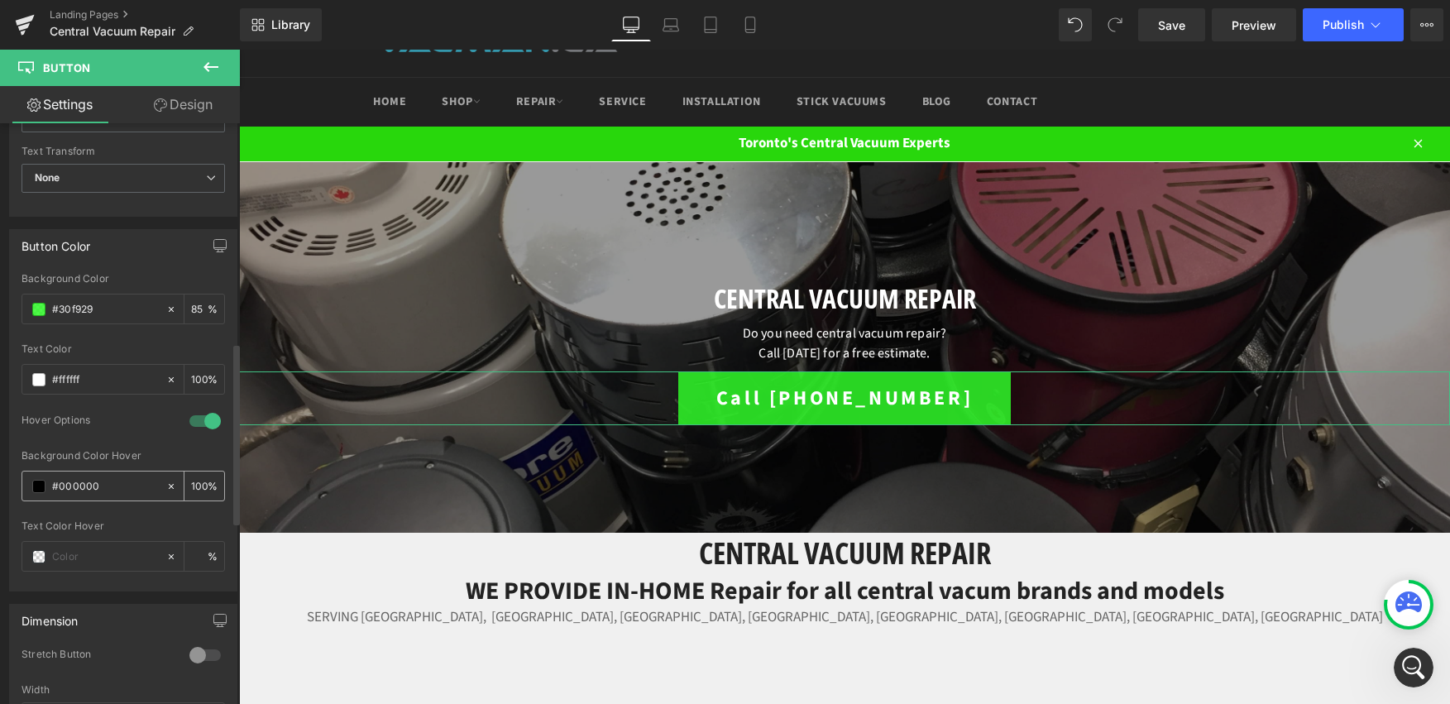
click at [37, 490] on span at bounding box center [38, 486] width 13 height 13
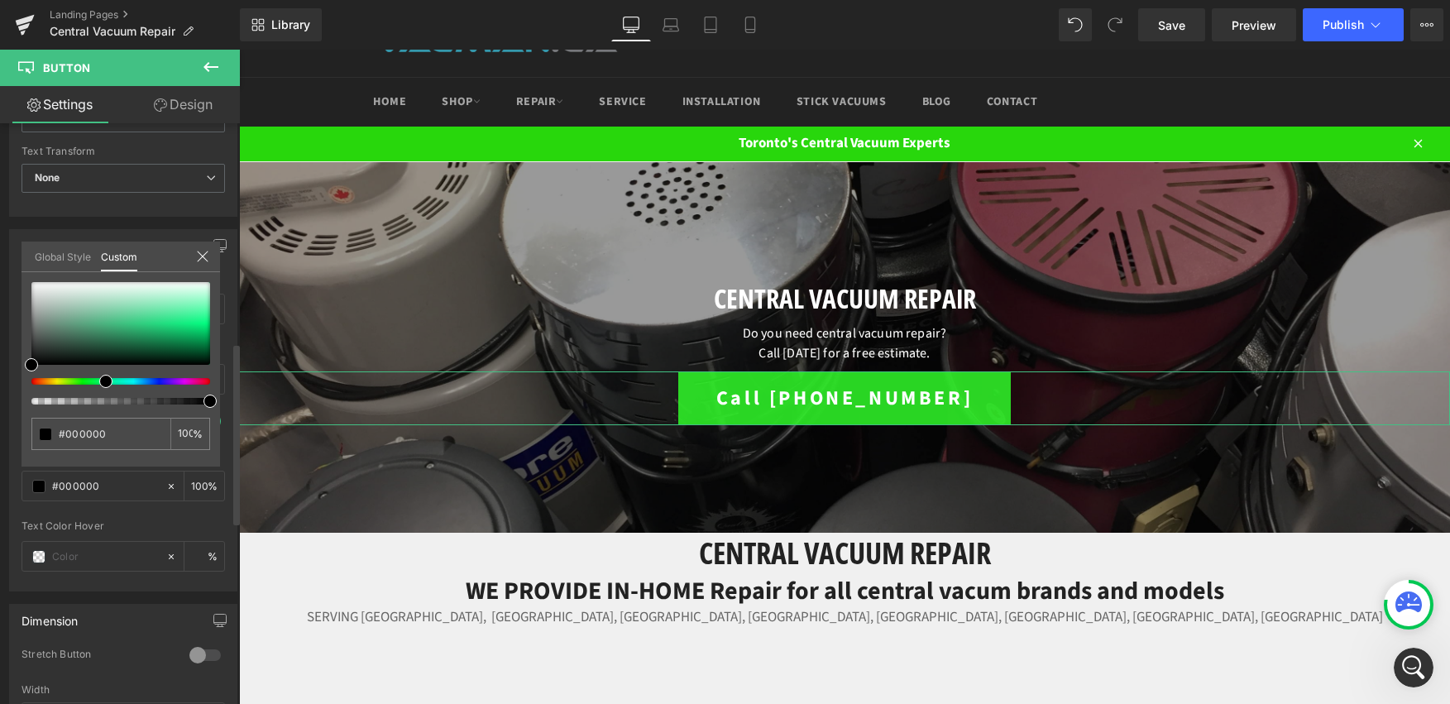
drag, startPoint x: 33, startPoint y: 383, endPoint x: 102, endPoint y: 383, distance: 68.7
click at [102, 383] on span at bounding box center [105, 381] width 13 height 13
drag, startPoint x: 173, startPoint y: 312, endPoint x: 158, endPoint y: 312, distance: 14.9
click at [158, 312] on div at bounding box center [120, 323] width 179 height 83
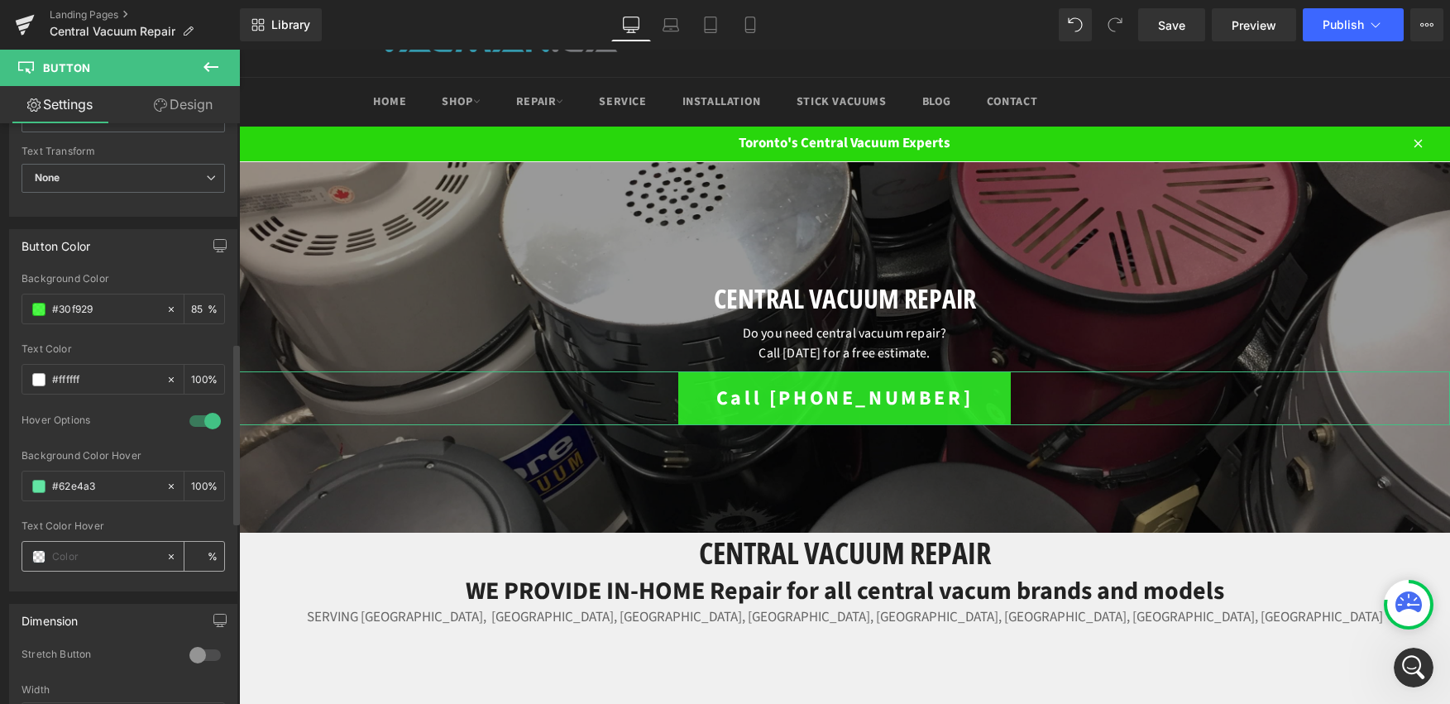
click at [42, 559] on span at bounding box center [38, 556] width 13 height 13
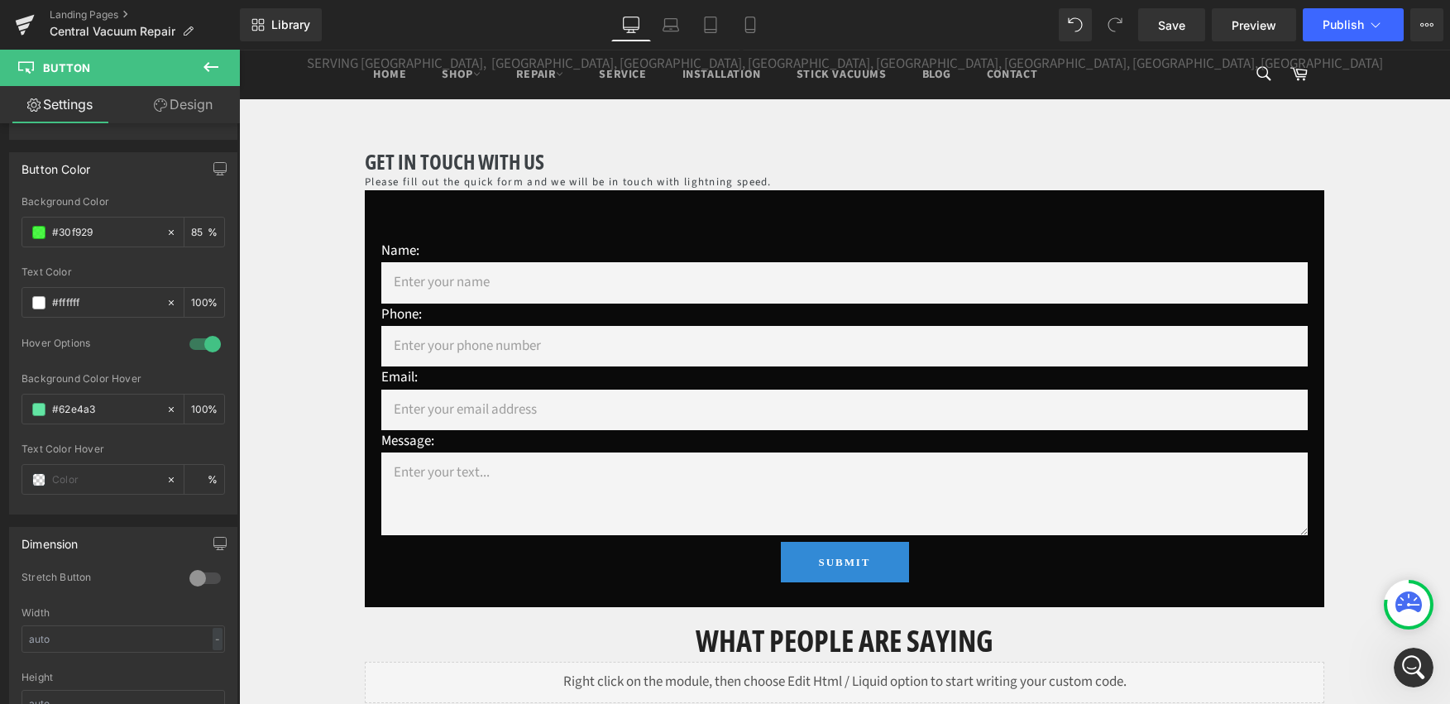
scroll to position [594, 0]
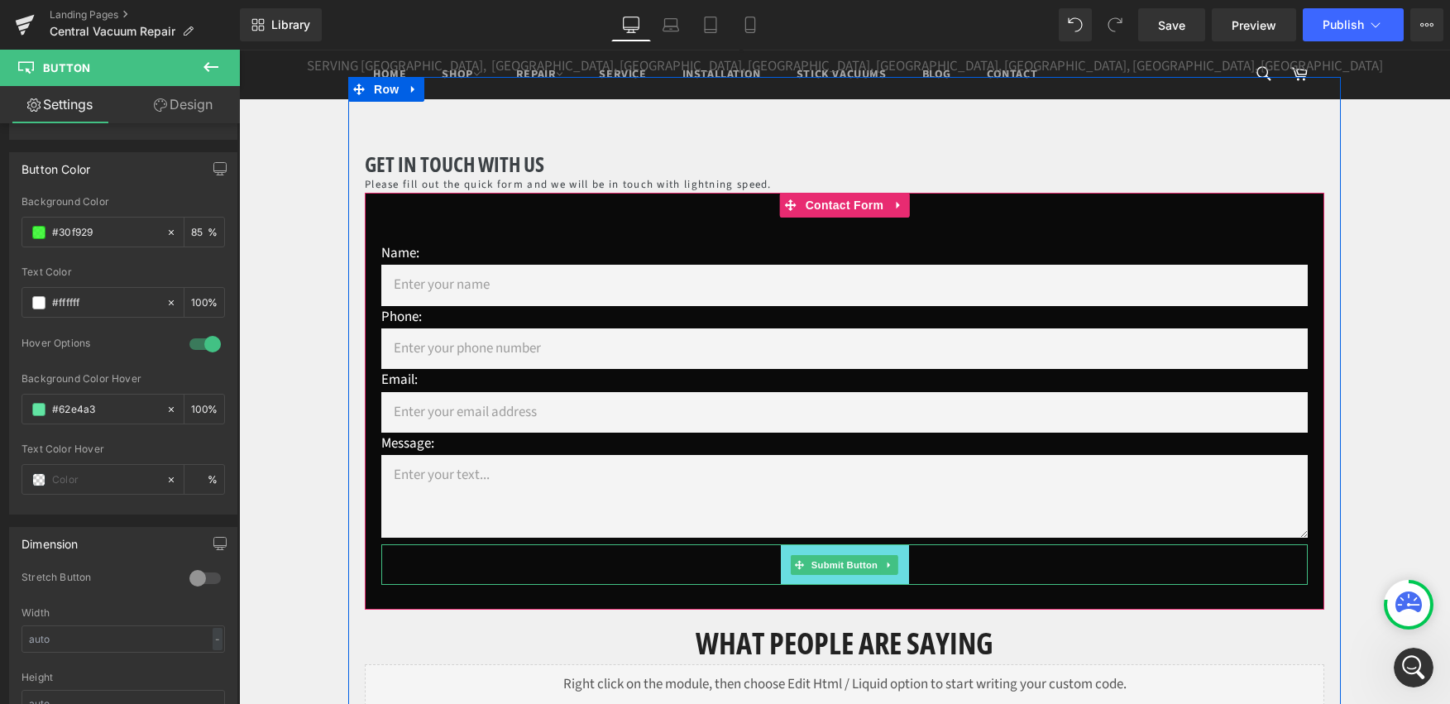
click at [893, 552] on button "Submit" at bounding box center [845, 564] width 128 height 41
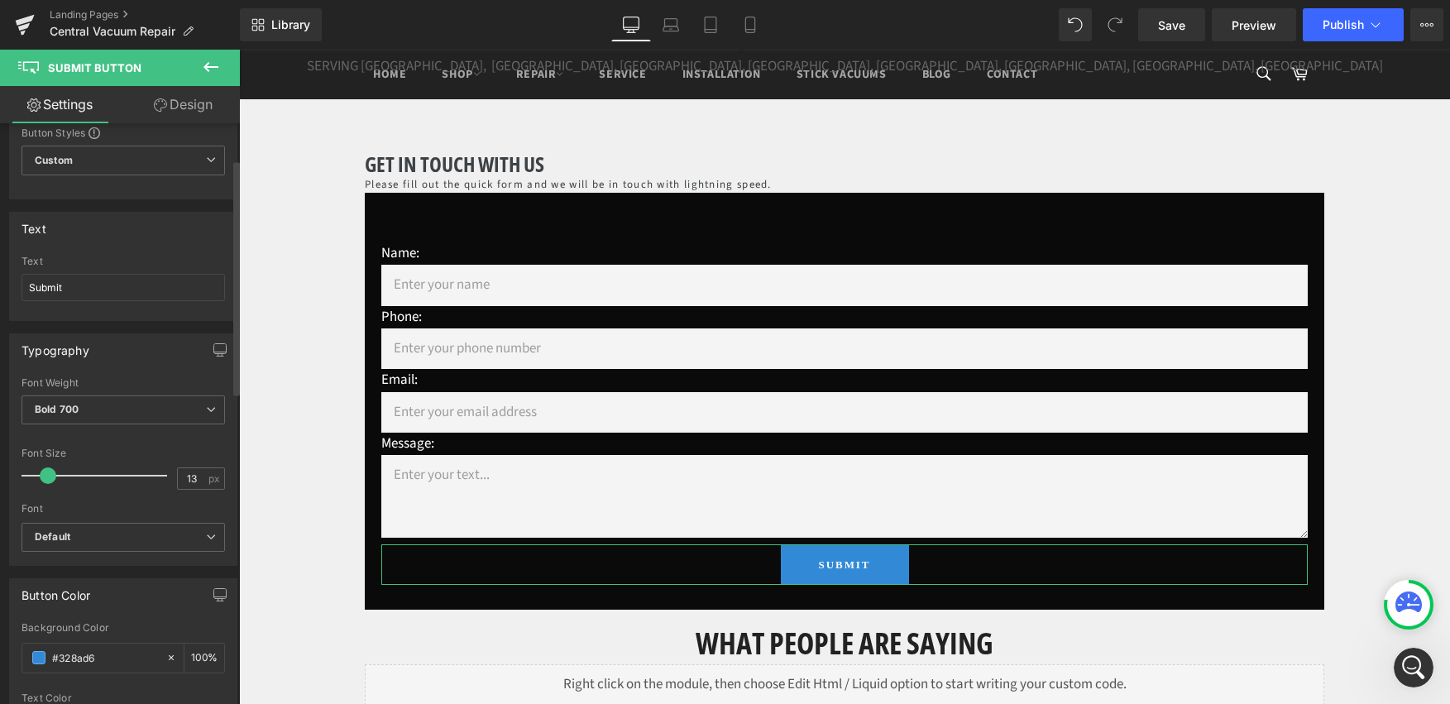
scroll to position [89, 0]
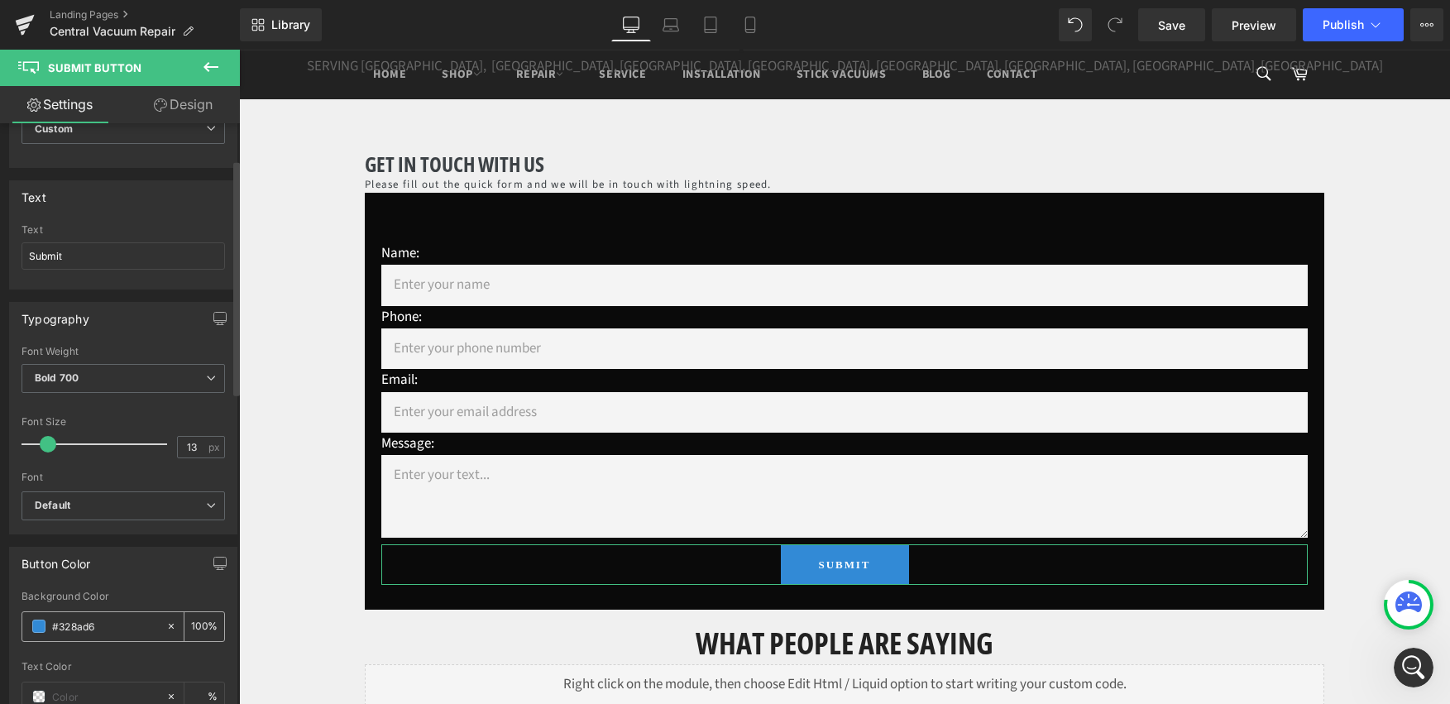
click at [39, 627] on span at bounding box center [38, 626] width 13 height 13
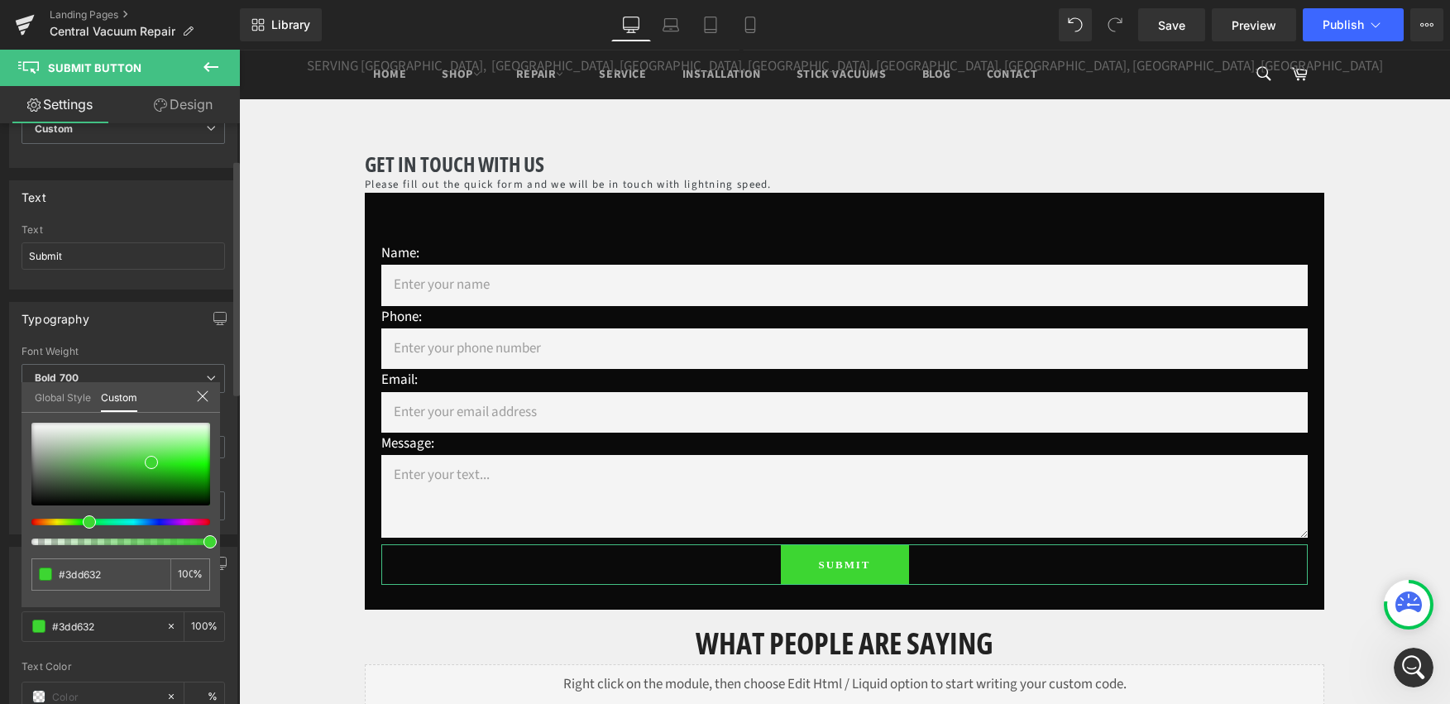
drag, startPoint x: 132, startPoint y: 527, endPoint x: 80, endPoint y: 529, distance: 51.3
click at [80, 529] on div at bounding box center [120, 484] width 179 height 122
click at [237, 520] on div at bounding box center [235, 418] width 10 height 582
click at [201, 394] on icon at bounding box center [202, 396] width 13 height 13
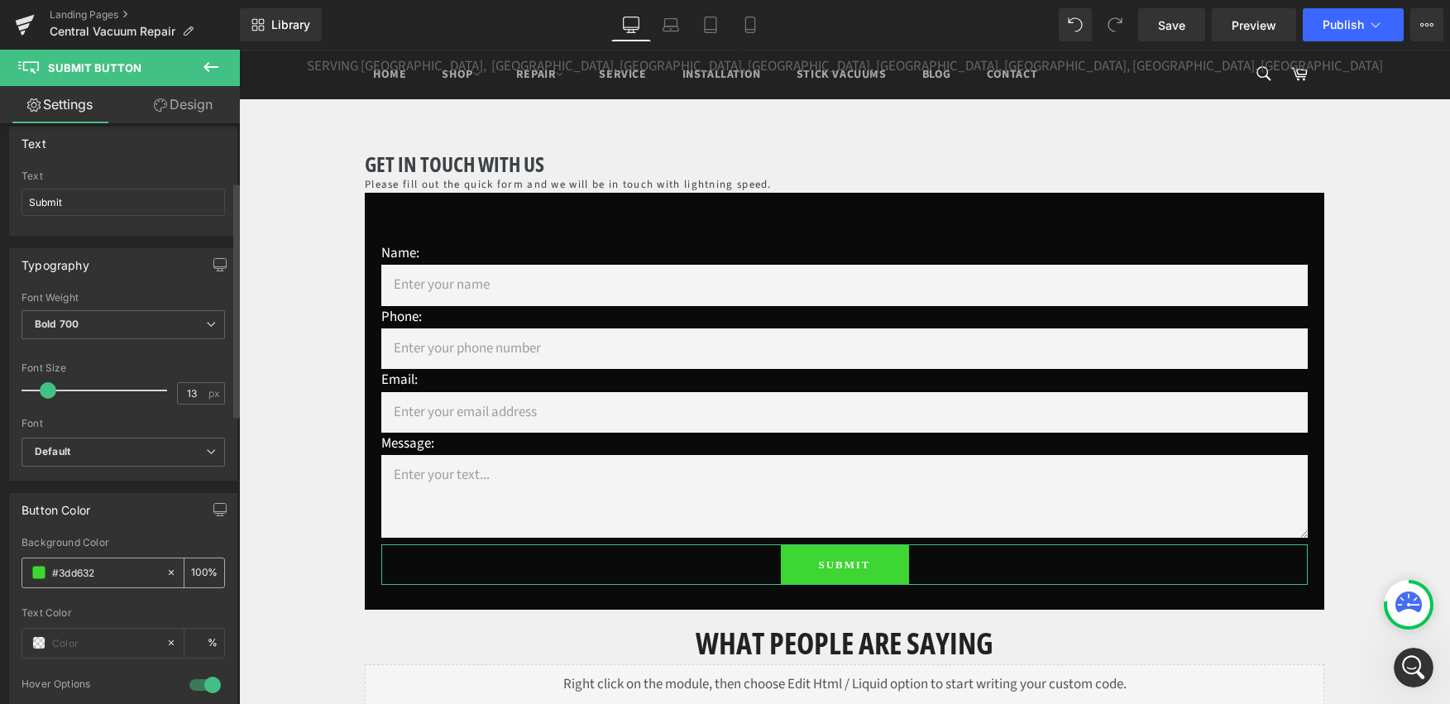
scroll to position [144, 0]
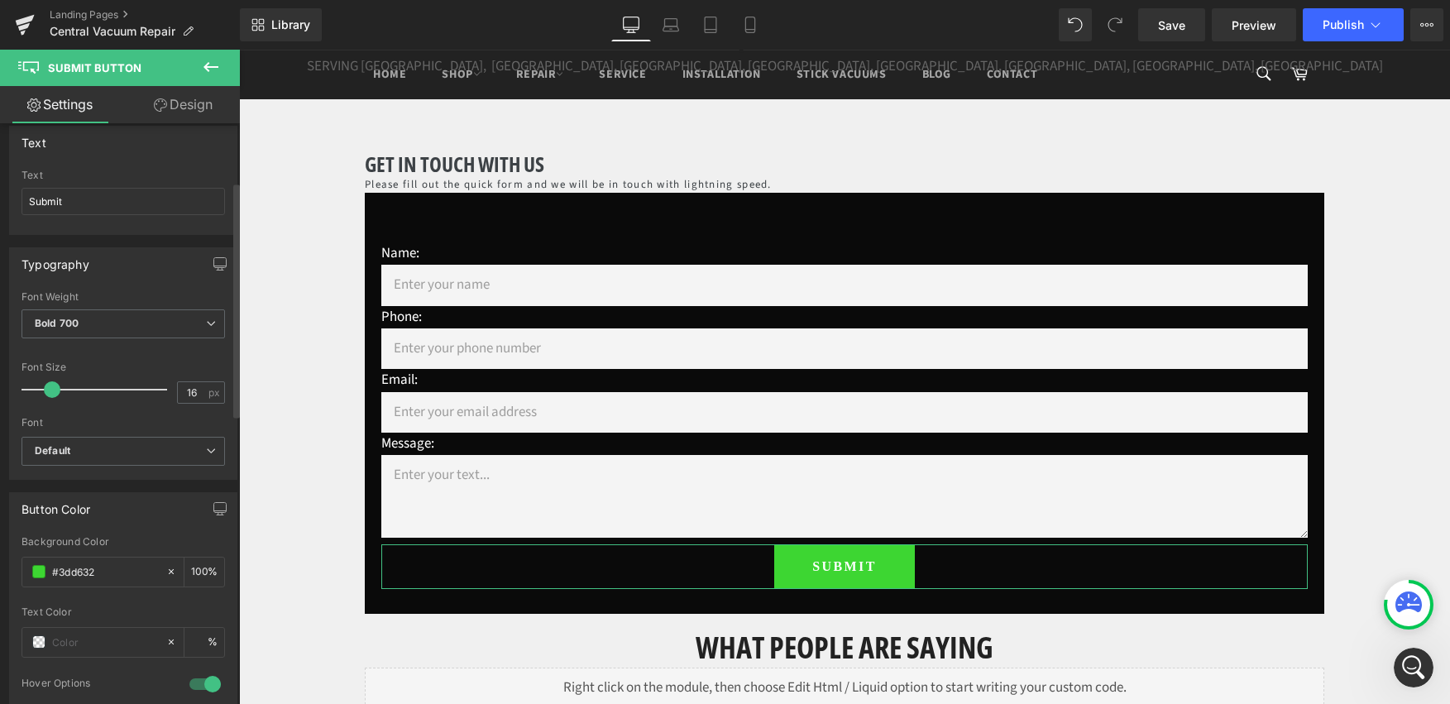
click at [54, 395] on span at bounding box center [52, 389] width 17 height 17
click at [106, 454] on b "Default" at bounding box center [120, 451] width 171 height 14
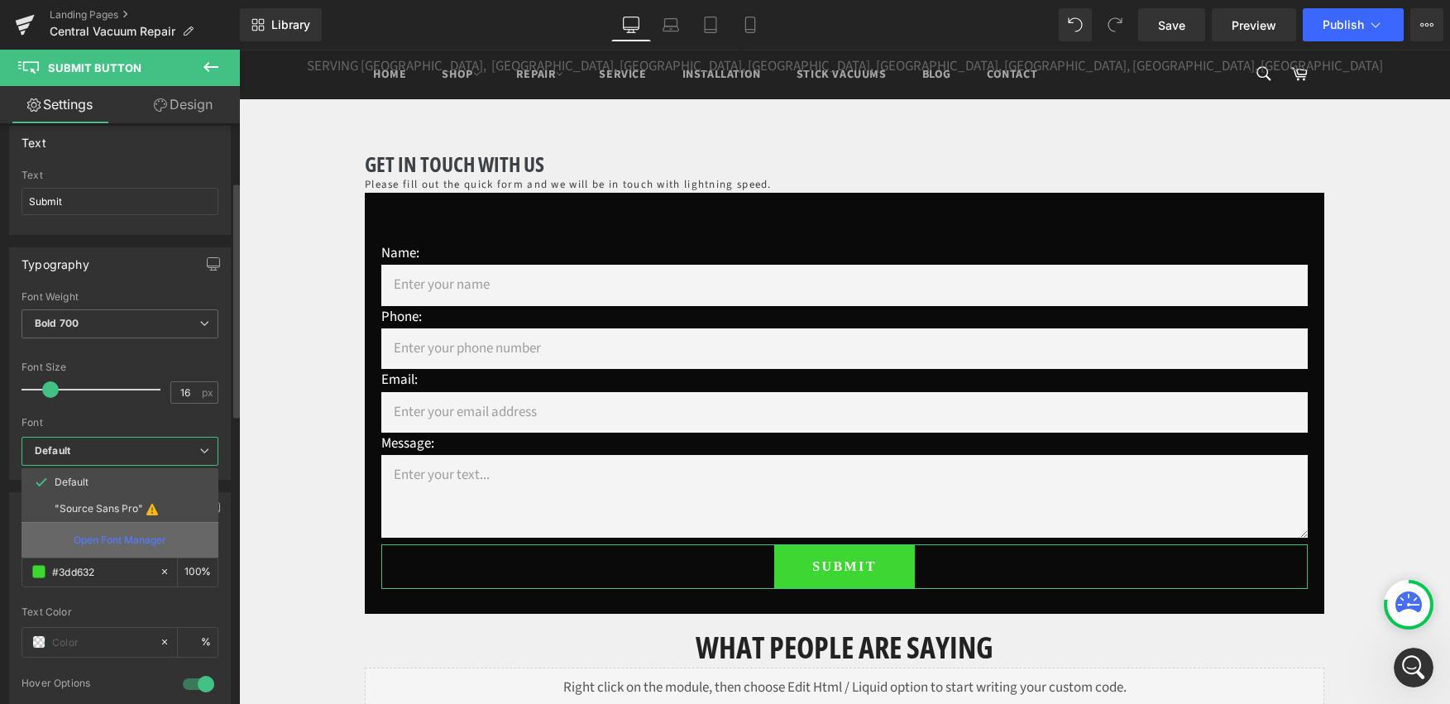
click at [132, 540] on p "Open Font Manager" at bounding box center [120, 540] width 93 height 15
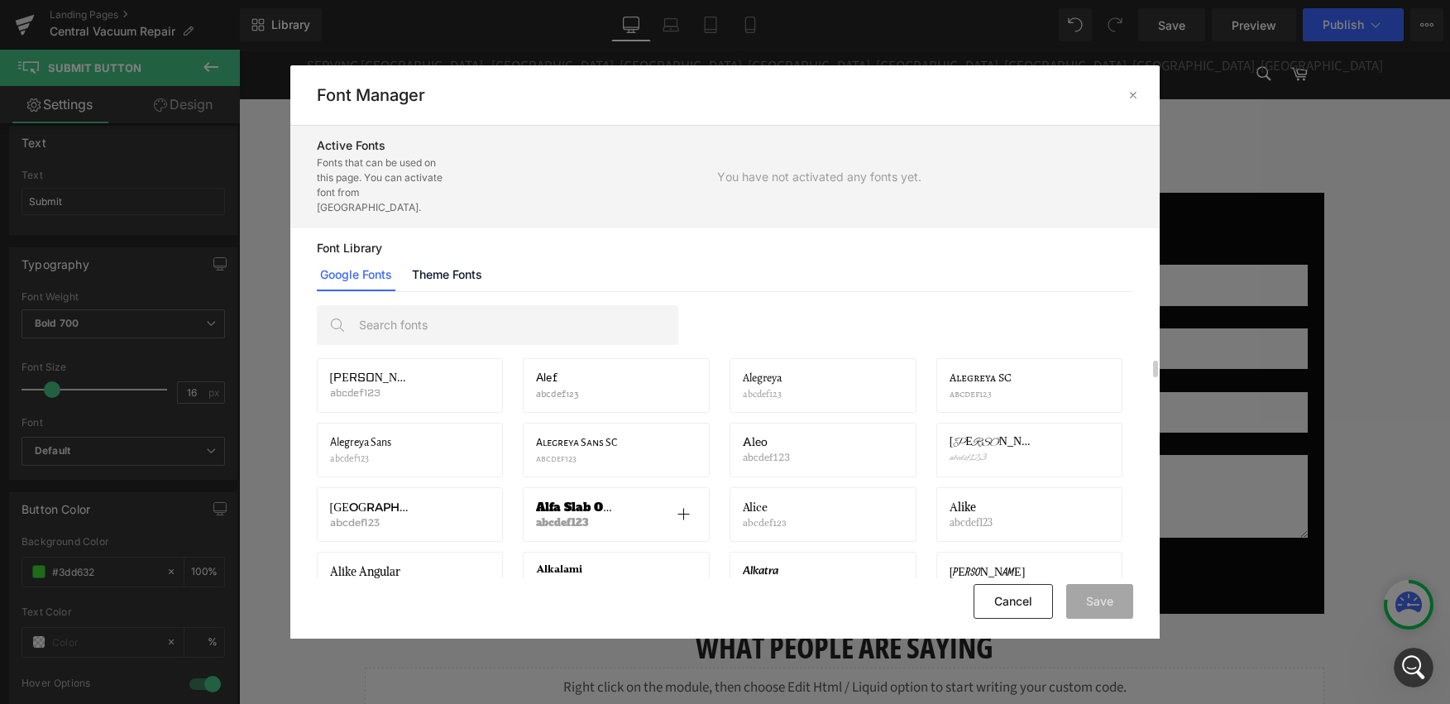
scroll to position [544, 0]
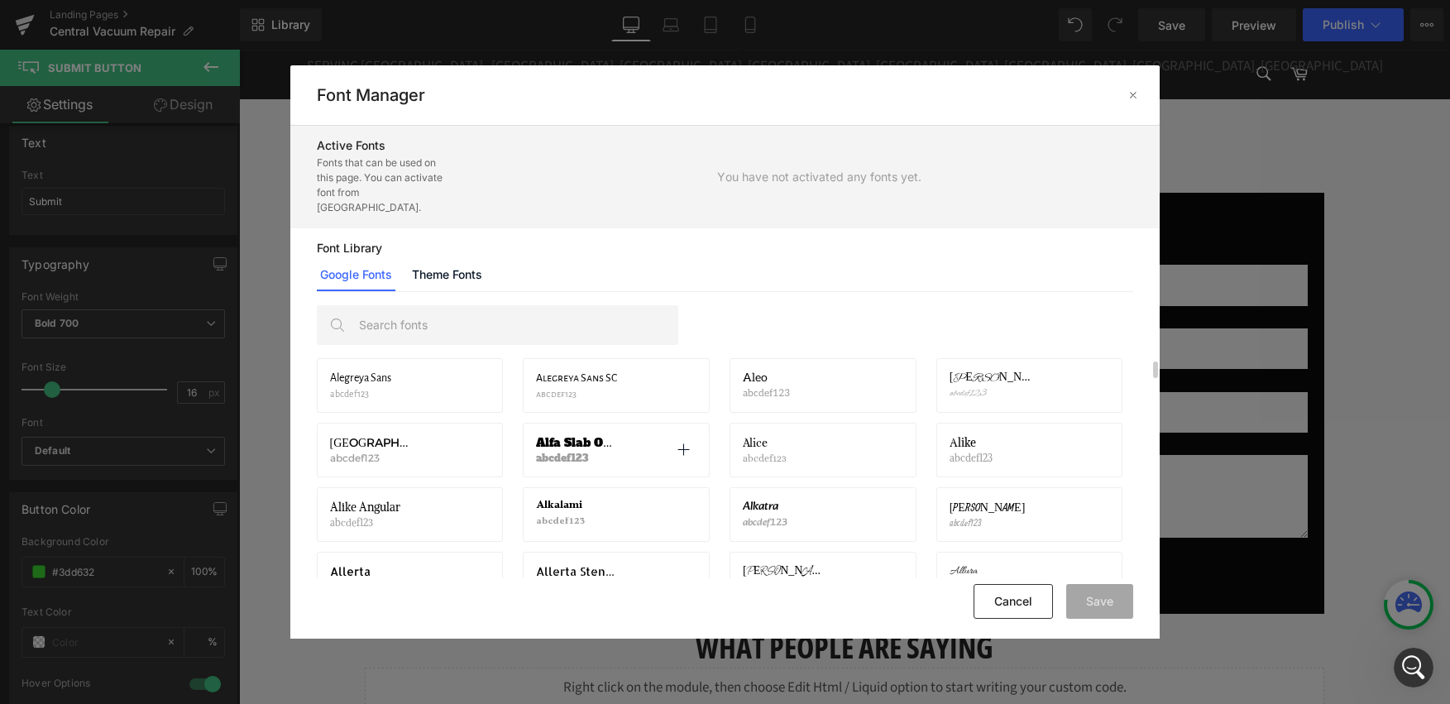
click at [569, 436] on span "Alfa Slab One" at bounding box center [576, 442] width 81 height 13
click at [682, 443] on icon at bounding box center [683, 449] width 13 height 13
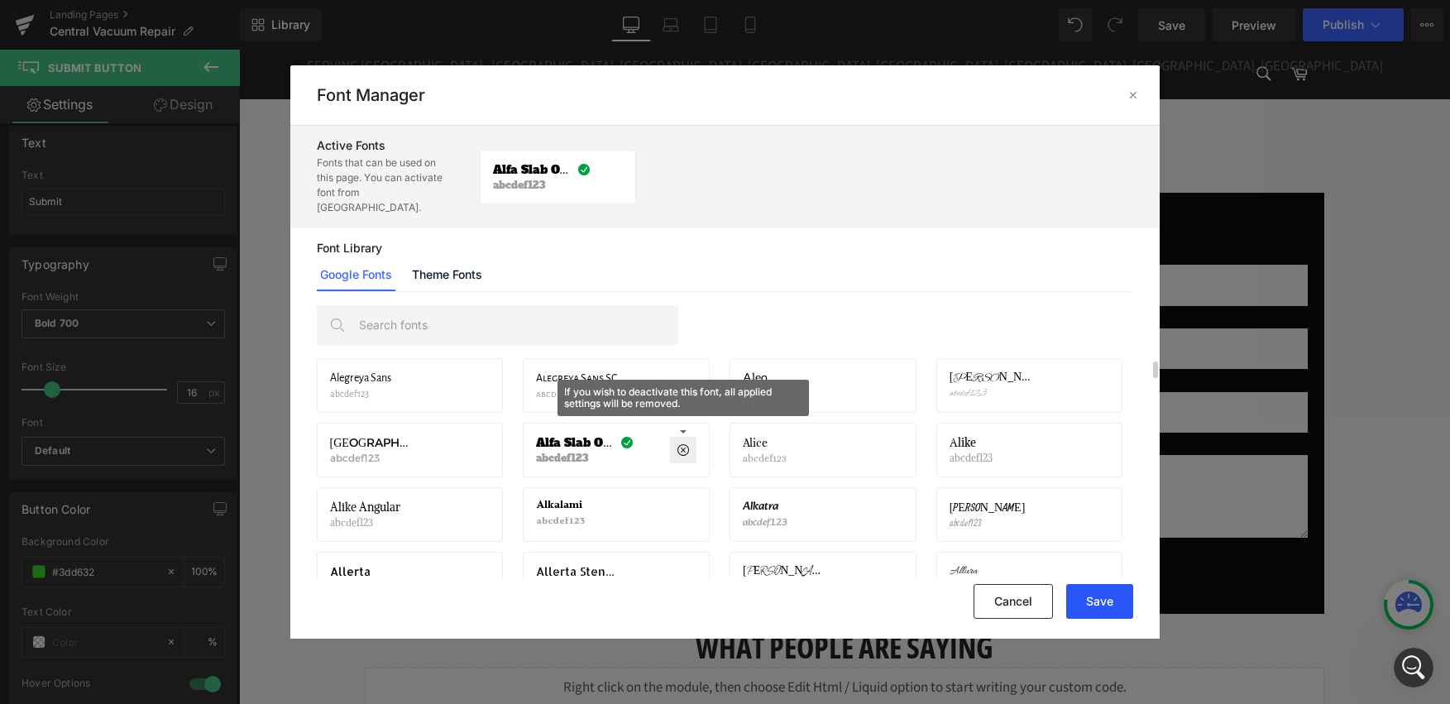
click at [1084, 614] on button "Save" at bounding box center [1099, 601] width 67 height 35
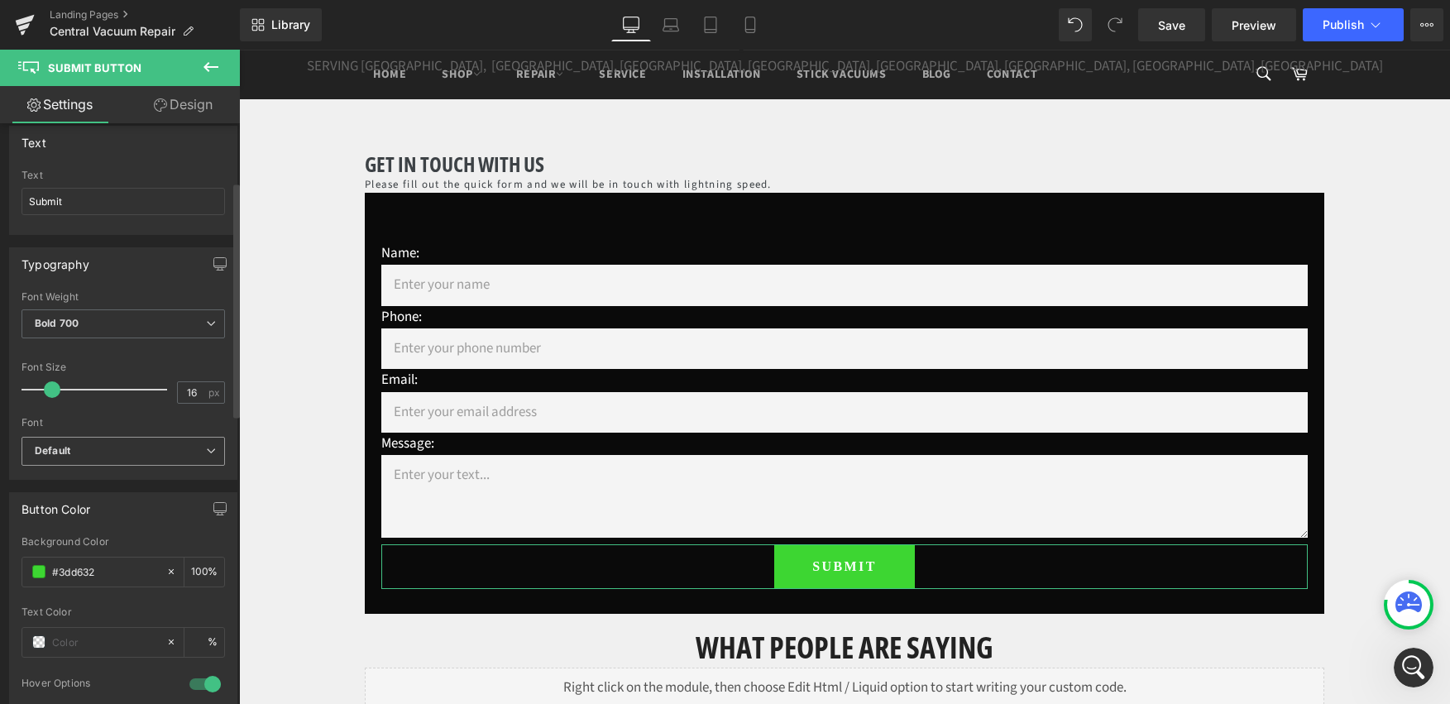
click at [102, 454] on b "Default" at bounding box center [120, 451] width 171 height 14
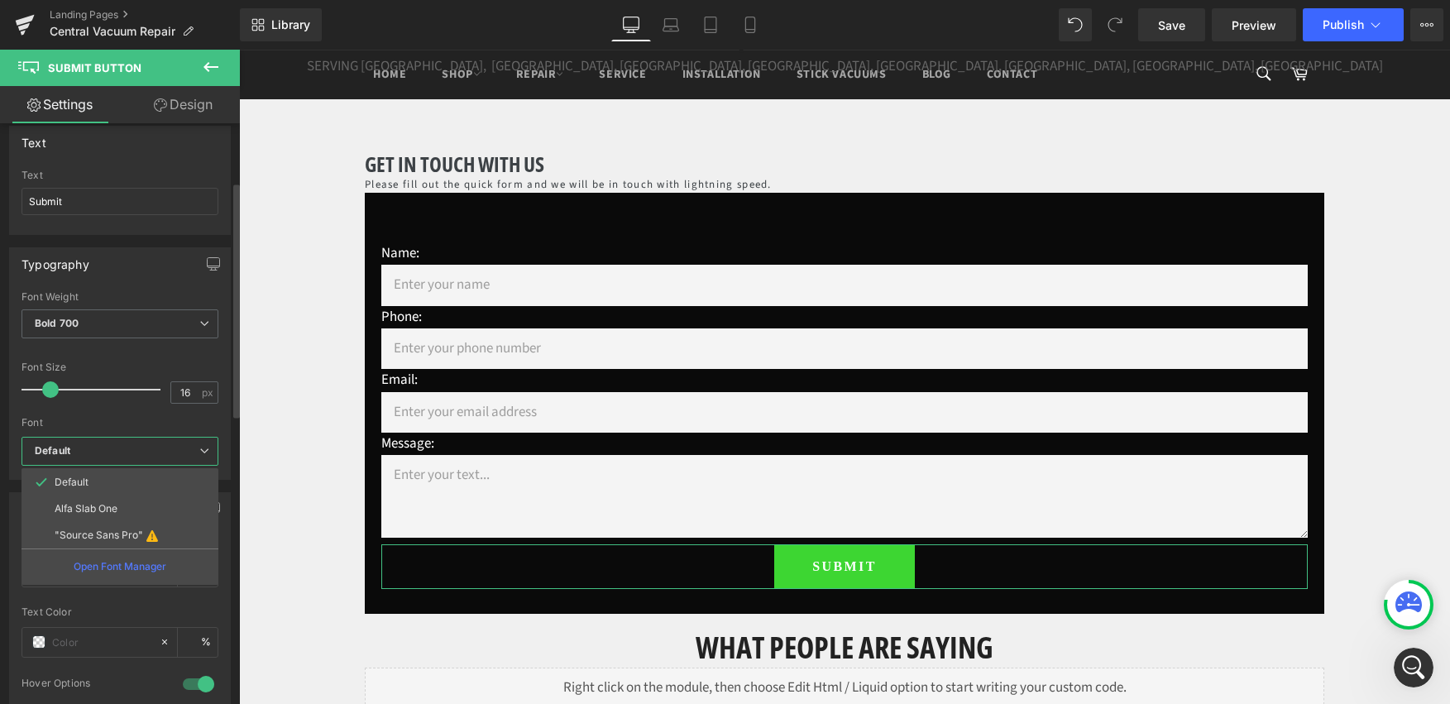
click at [95, 508] on p "Alfa Slab One" at bounding box center [86, 509] width 63 height 12
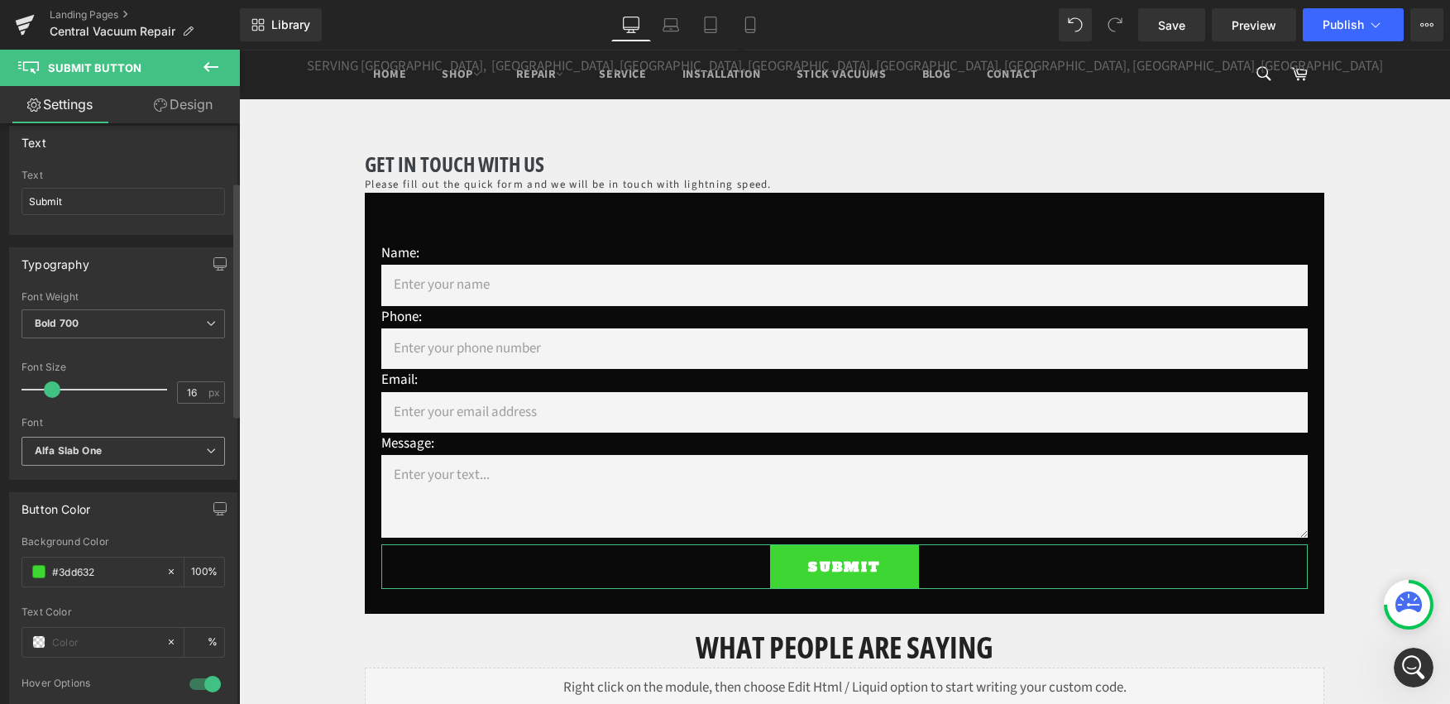
click at [124, 447] on b "Alfa Slab One" at bounding box center [120, 451] width 171 height 14
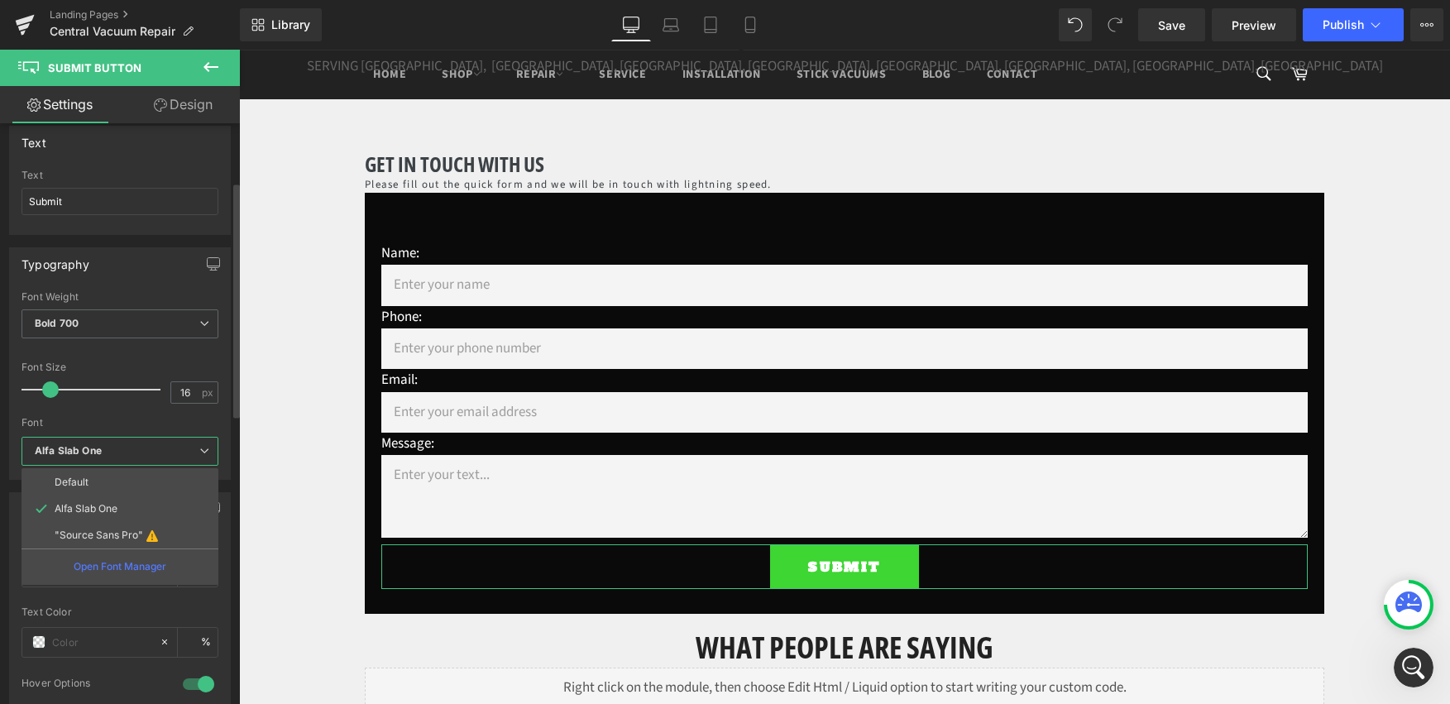
click at [108, 480] on li "Default" at bounding box center [120, 482] width 197 height 26
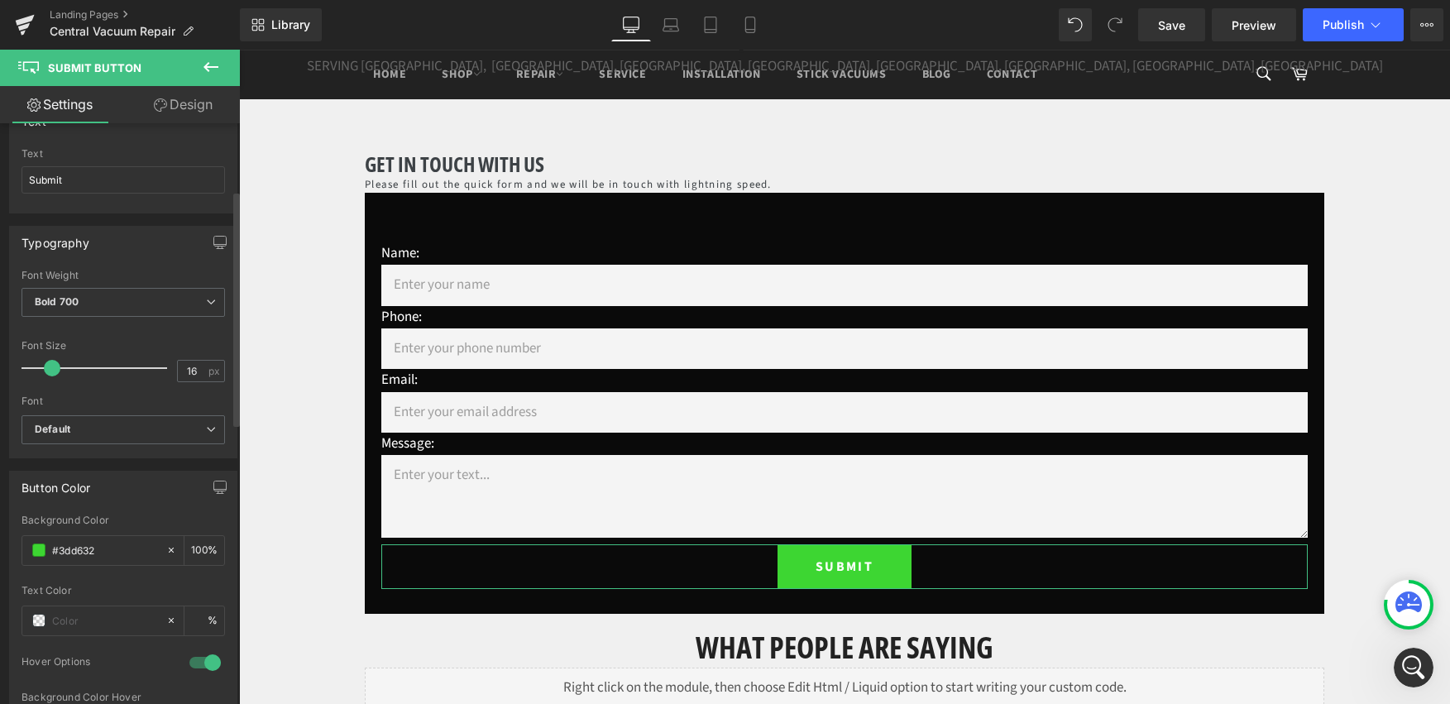
scroll to position [175, 0]
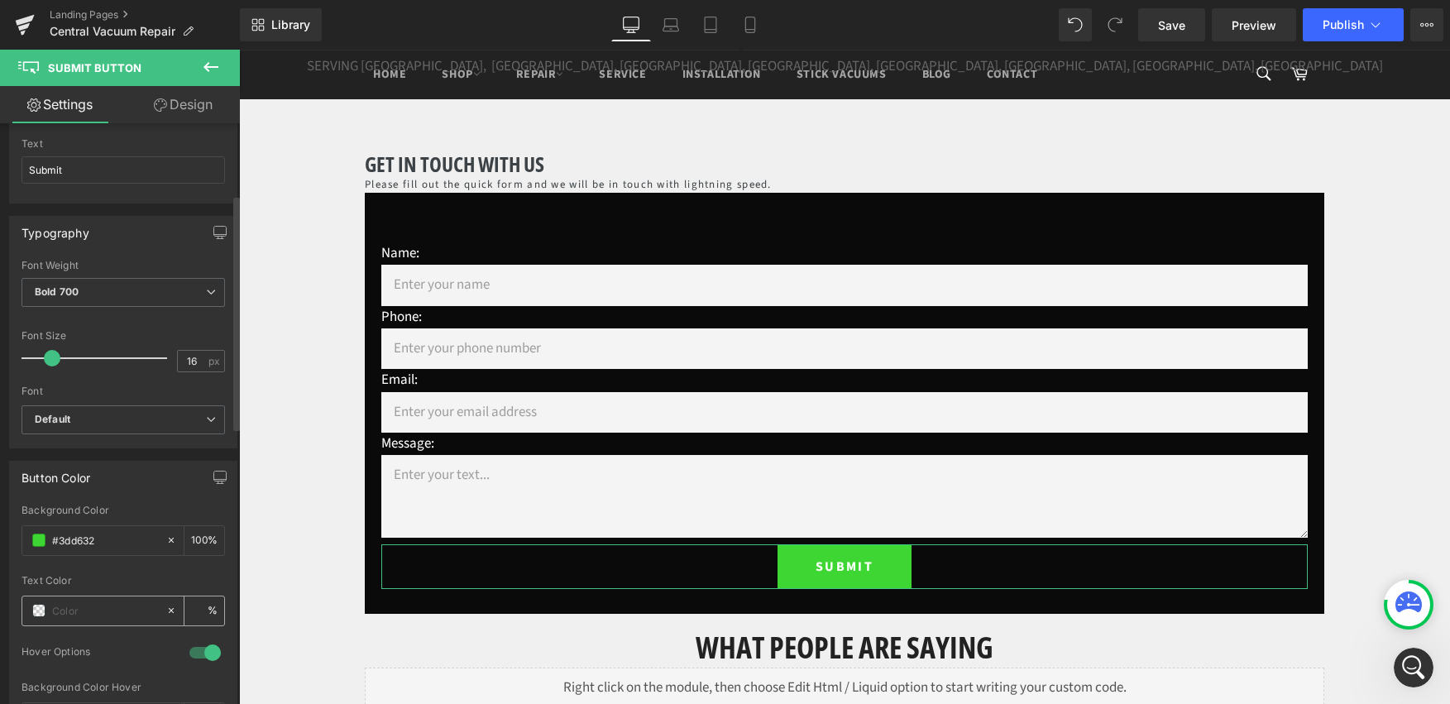
click at [37, 611] on span at bounding box center [38, 610] width 13 height 13
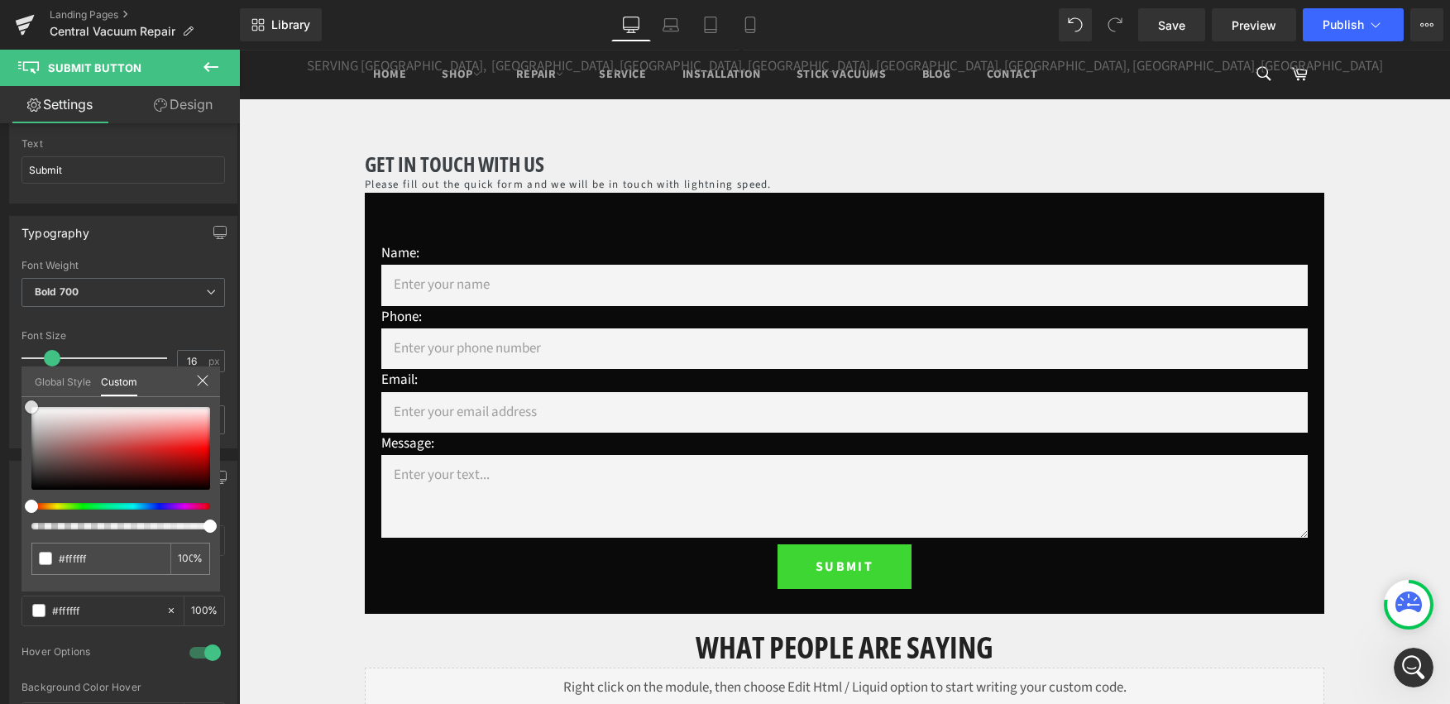
drag, startPoint x: 1, startPoint y: 392, endPoint x: -7, endPoint y: 385, distance: 10.5
click at [0, 385] on html "Contact Form You are previewing how the will restyle your page. You can not edi…" at bounding box center [725, 352] width 1450 height 704
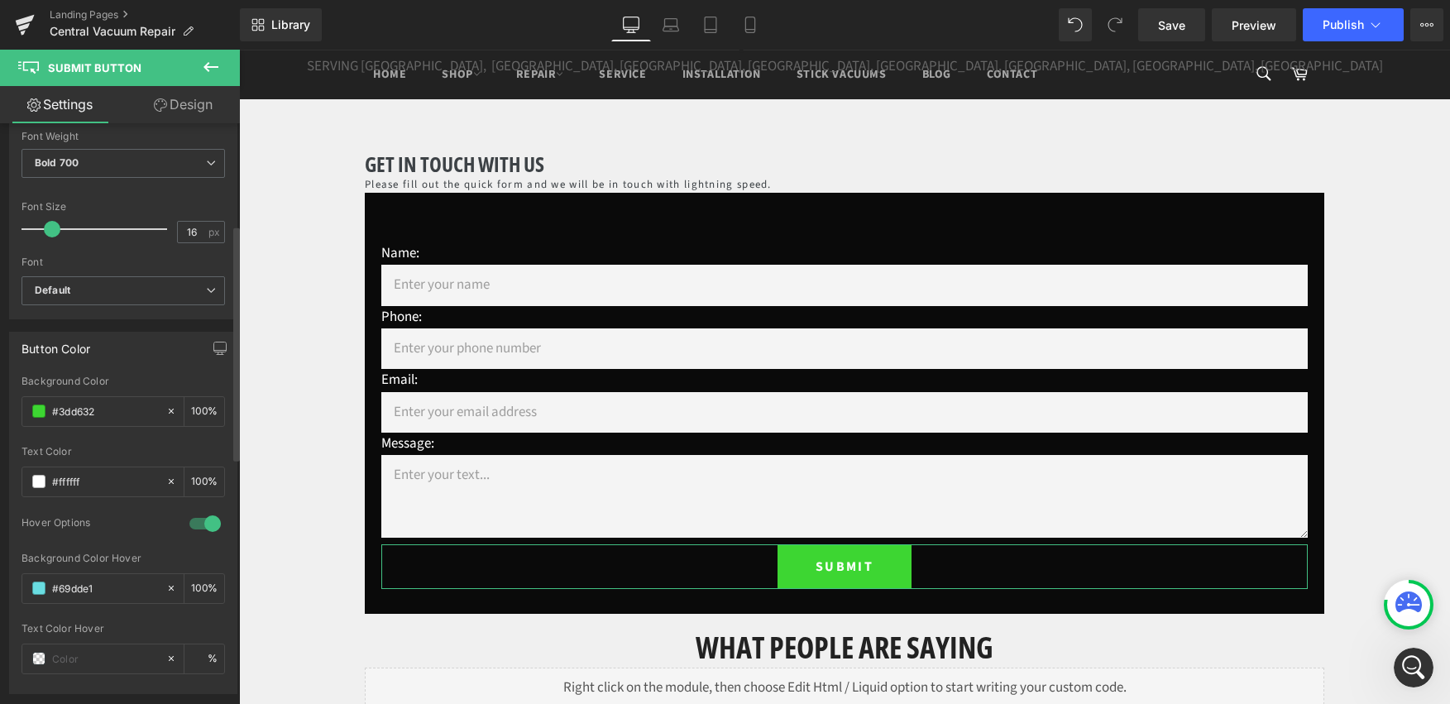
scroll to position [384, 0]
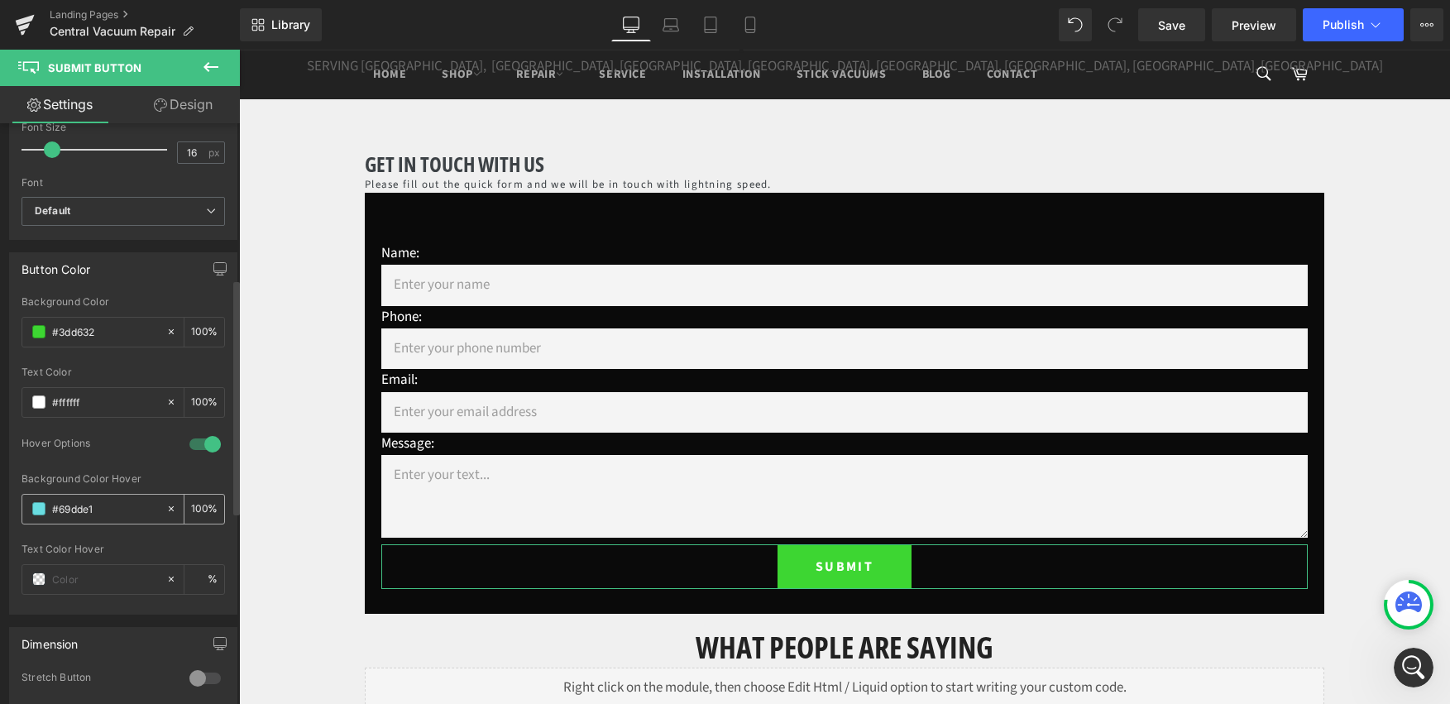
click at [38, 512] on span at bounding box center [38, 508] width 13 height 13
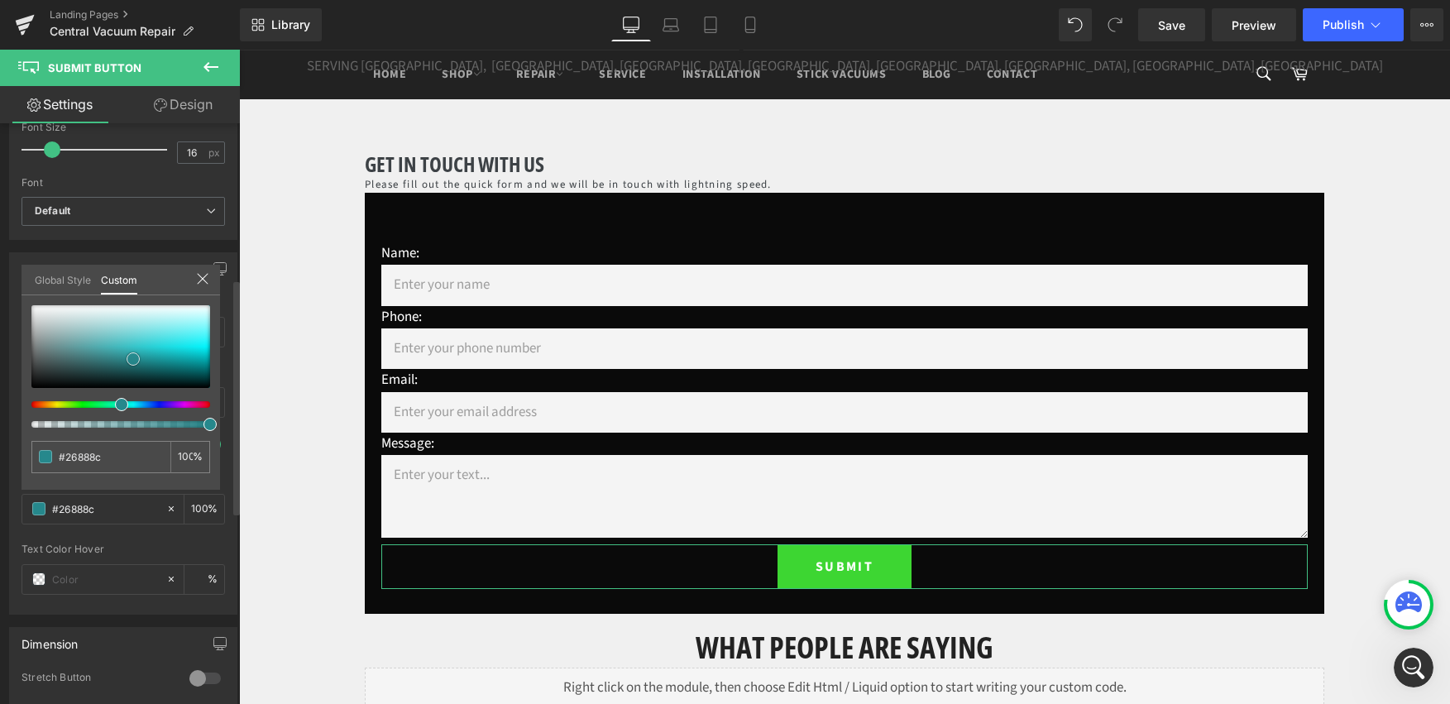
click at [133, 359] on div at bounding box center [120, 346] width 179 height 83
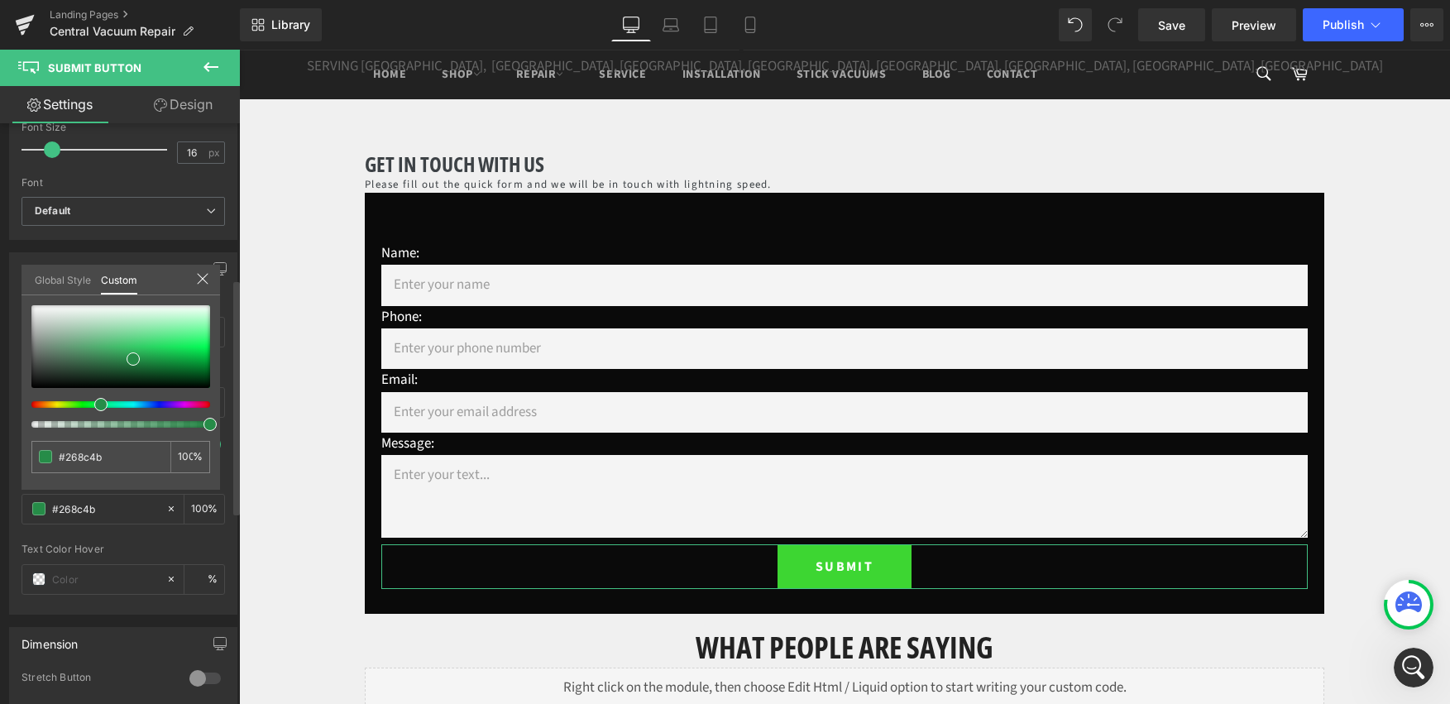
drag, startPoint x: 120, startPoint y: 408, endPoint x: 97, endPoint y: 402, distance: 23.9
click at [94, 406] on span at bounding box center [100, 404] width 13 height 13
drag, startPoint x: 139, startPoint y: 350, endPoint x: 162, endPoint y: 360, distance: 25.2
click at [162, 360] on div at bounding box center [120, 346] width 179 height 83
drag, startPoint x: 102, startPoint y: 405, endPoint x: 123, endPoint y: 380, distance: 33.5
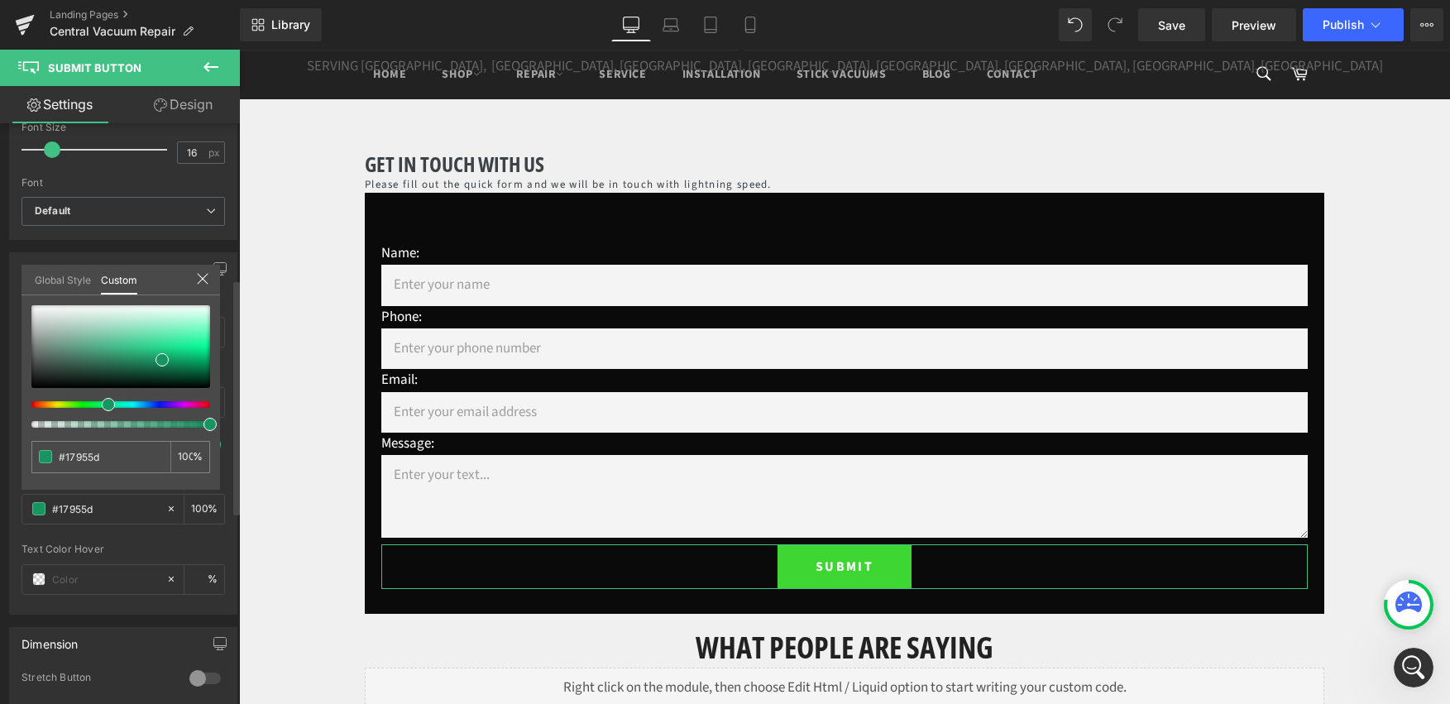
click at [106, 407] on span at bounding box center [108, 404] width 13 height 13
drag, startPoint x: 157, startPoint y: 362, endPoint x: 156, endPoint y: 352, distance: 10.0
click at [156, 352] on span at bounding box center [161, 349] width 13 height 13
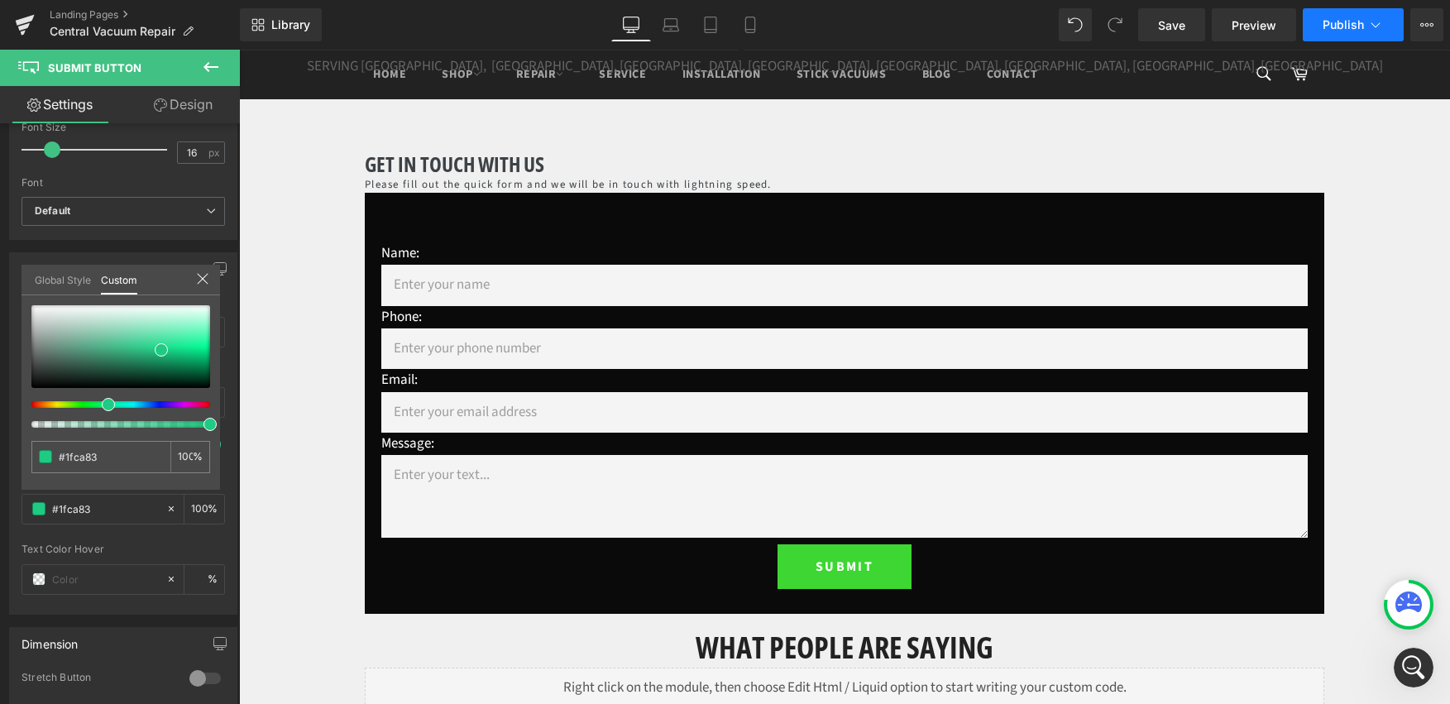
click at [1348, 22] on span "Publish" at bounding box center [1343, 24] width 41 height 13
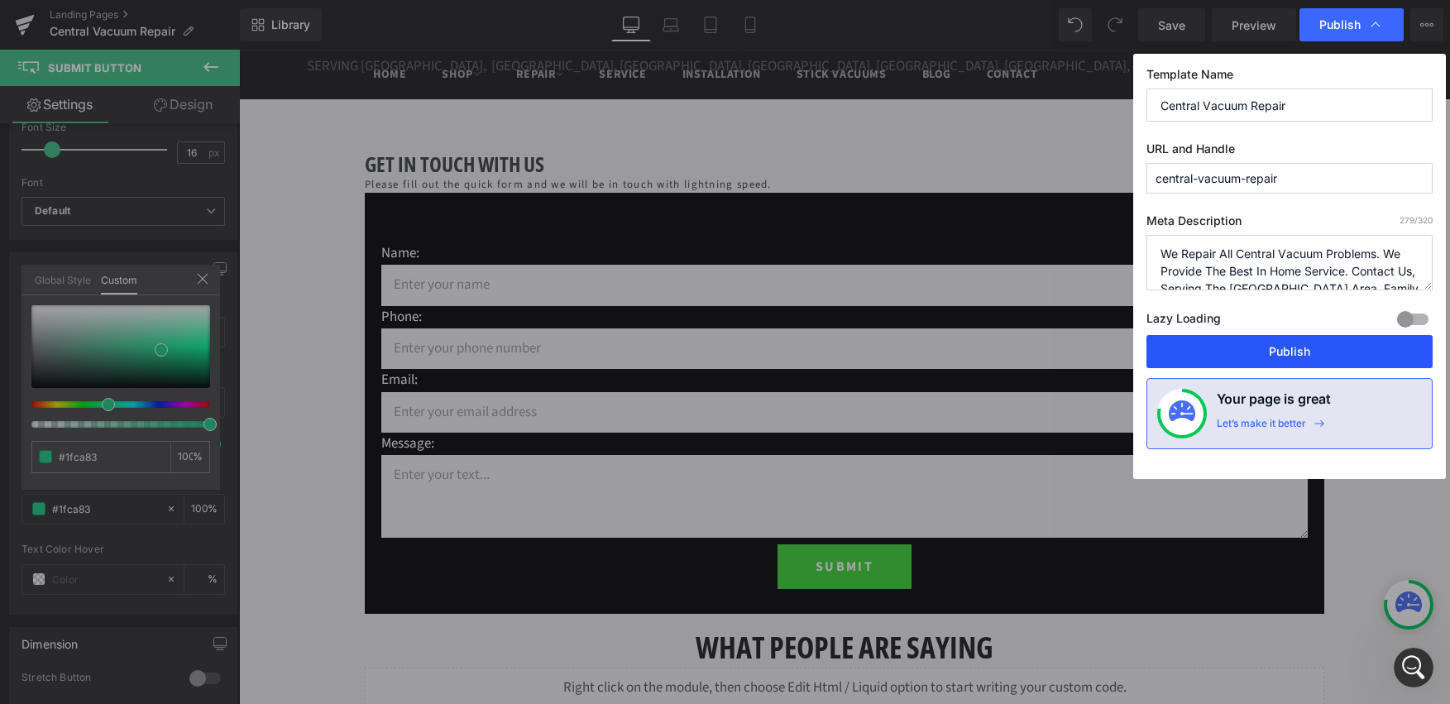
click at [1324, 347] on button "Publish" at bounding box center [1290, 351] width 286 height 33
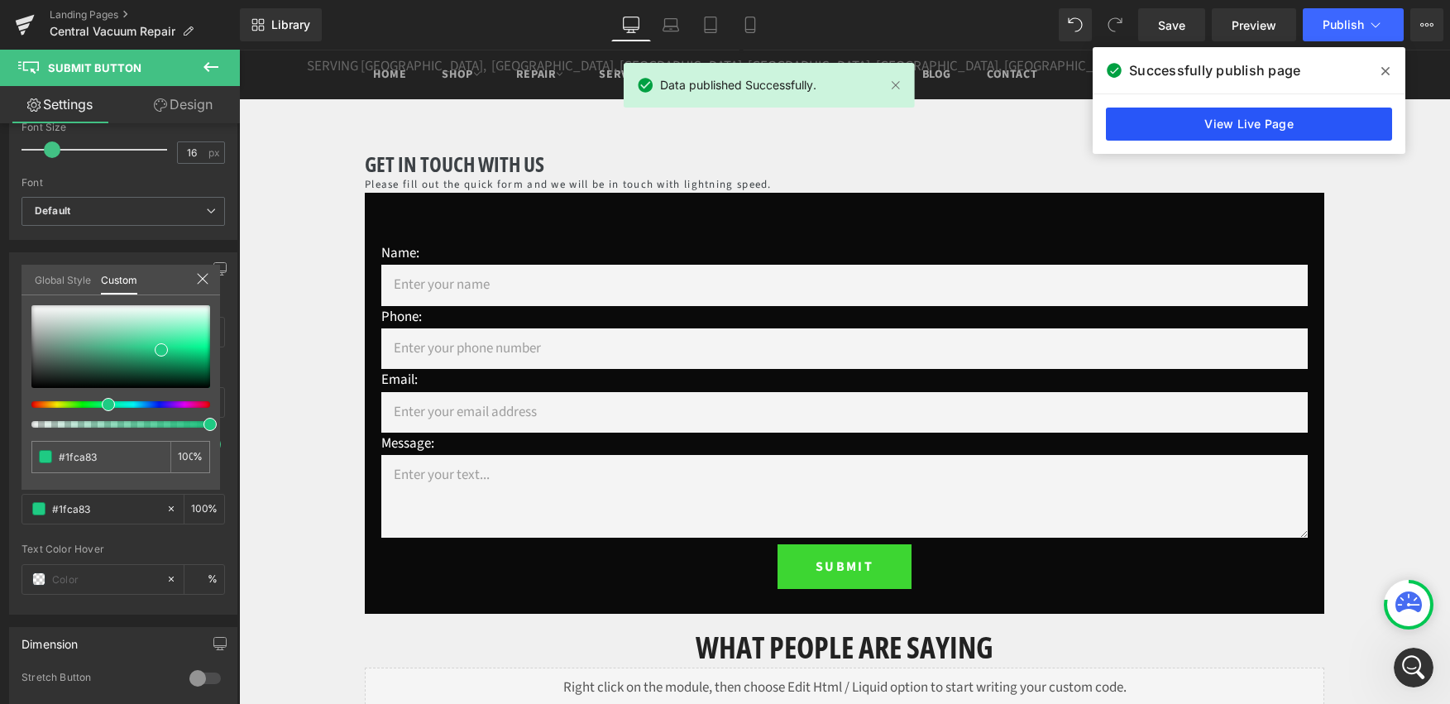
click at [1348, 119] on link "View Live Page" at bounding box center [1249, 124] width 286 height 33
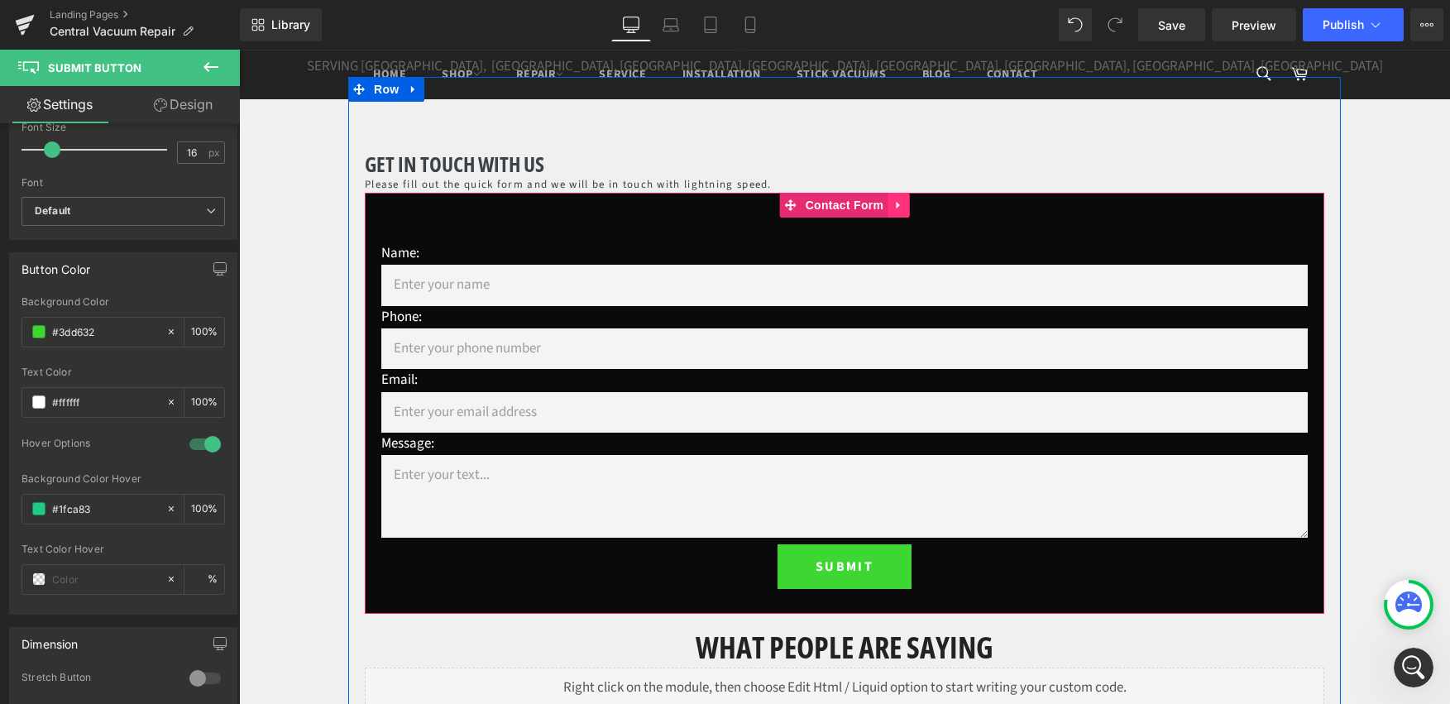
click at [891, 197] on link at bounding box center [899, 205] width 22 height 25
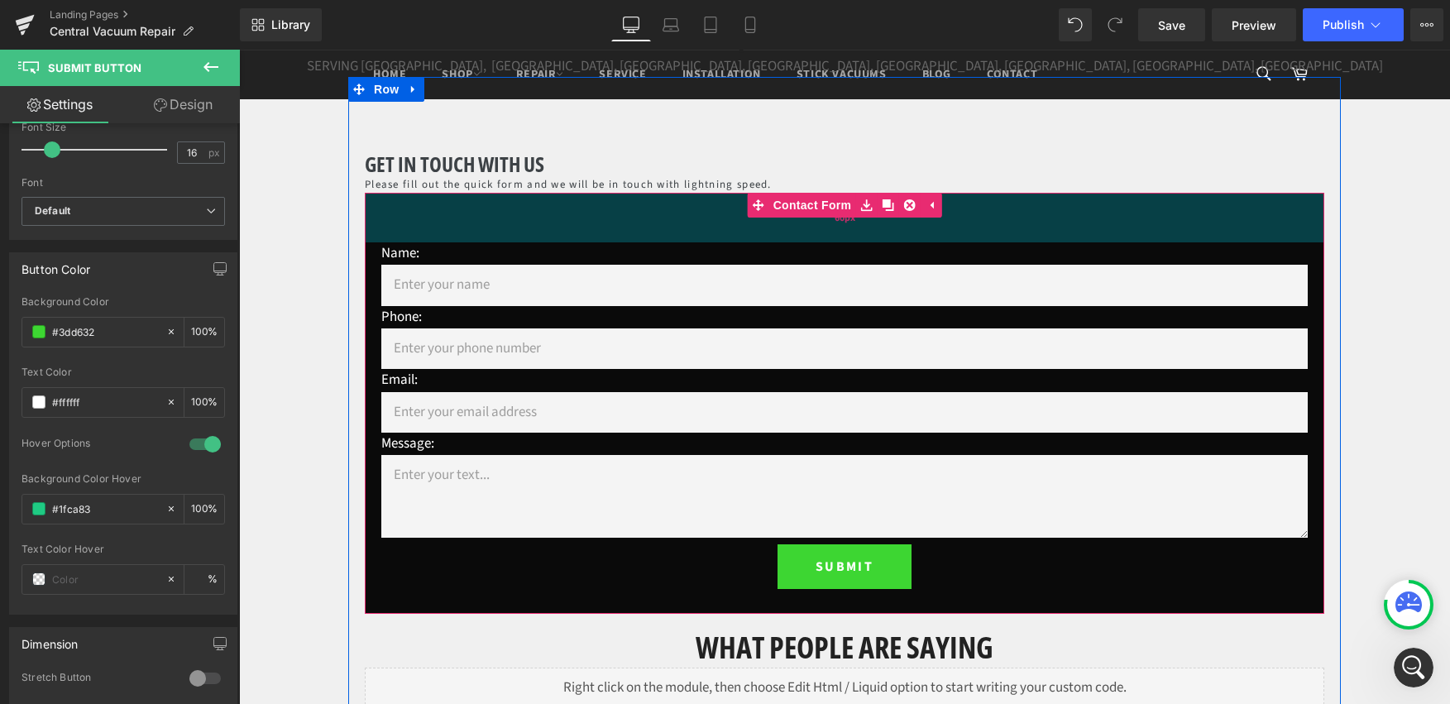
click at [534, 232] on div "60px" at bounding box center [845, 218] width 960 height 50
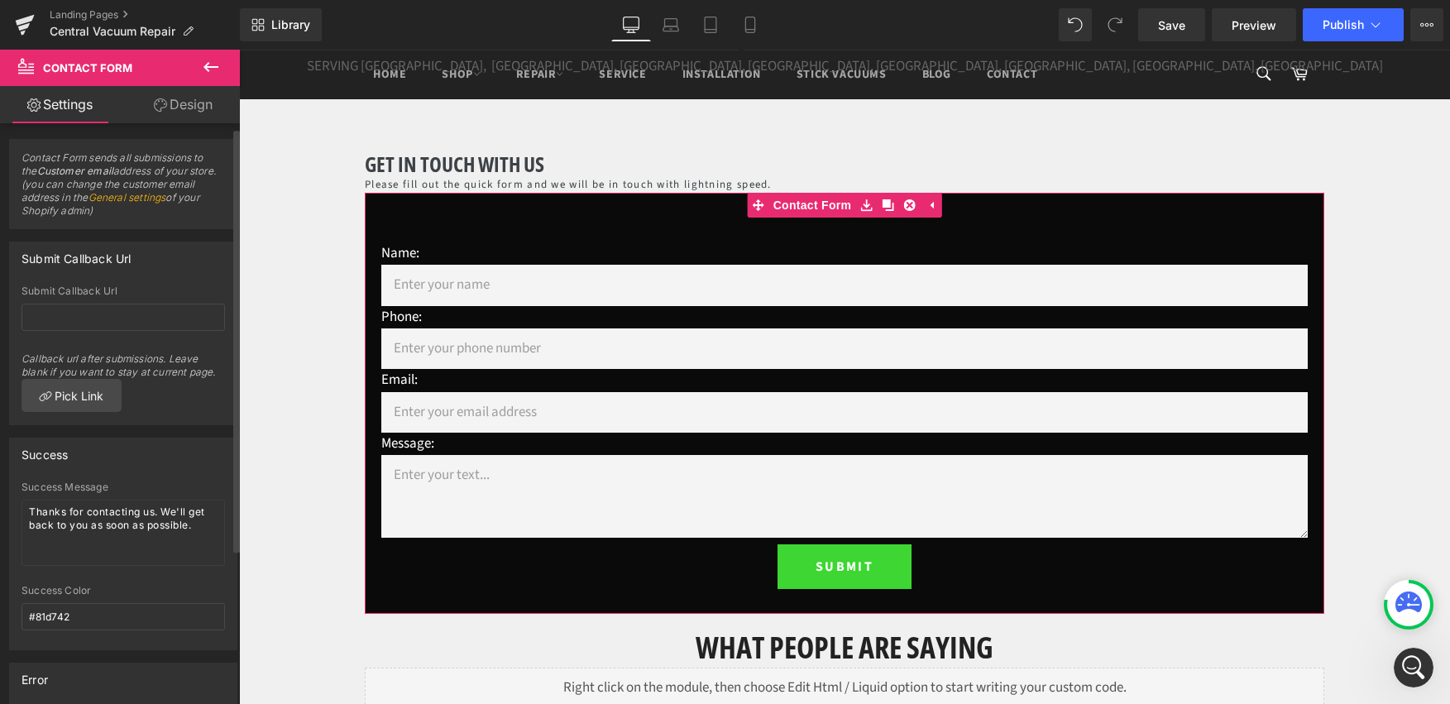
scroll to position [0, 0]
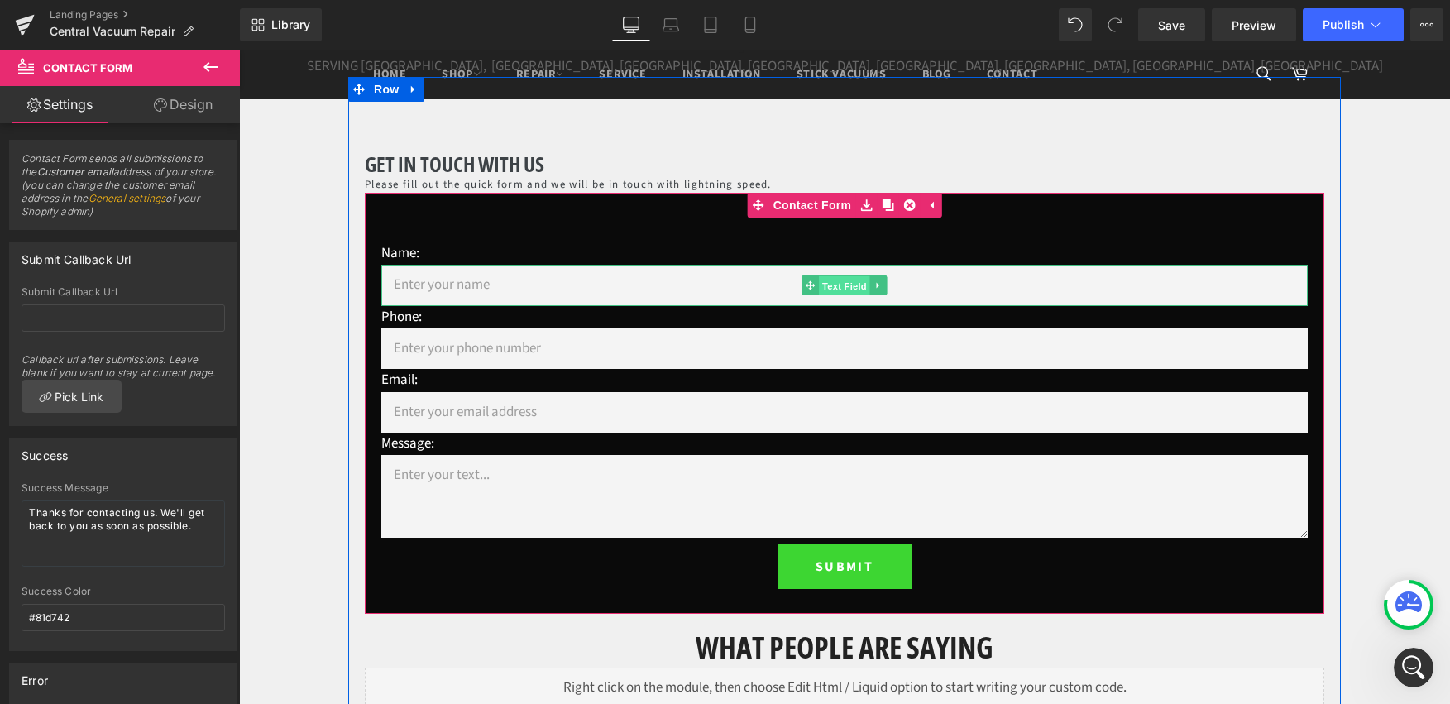
click at [839, 288] on span "Text Field" at bounding box center [844, 286] width 51 height 20
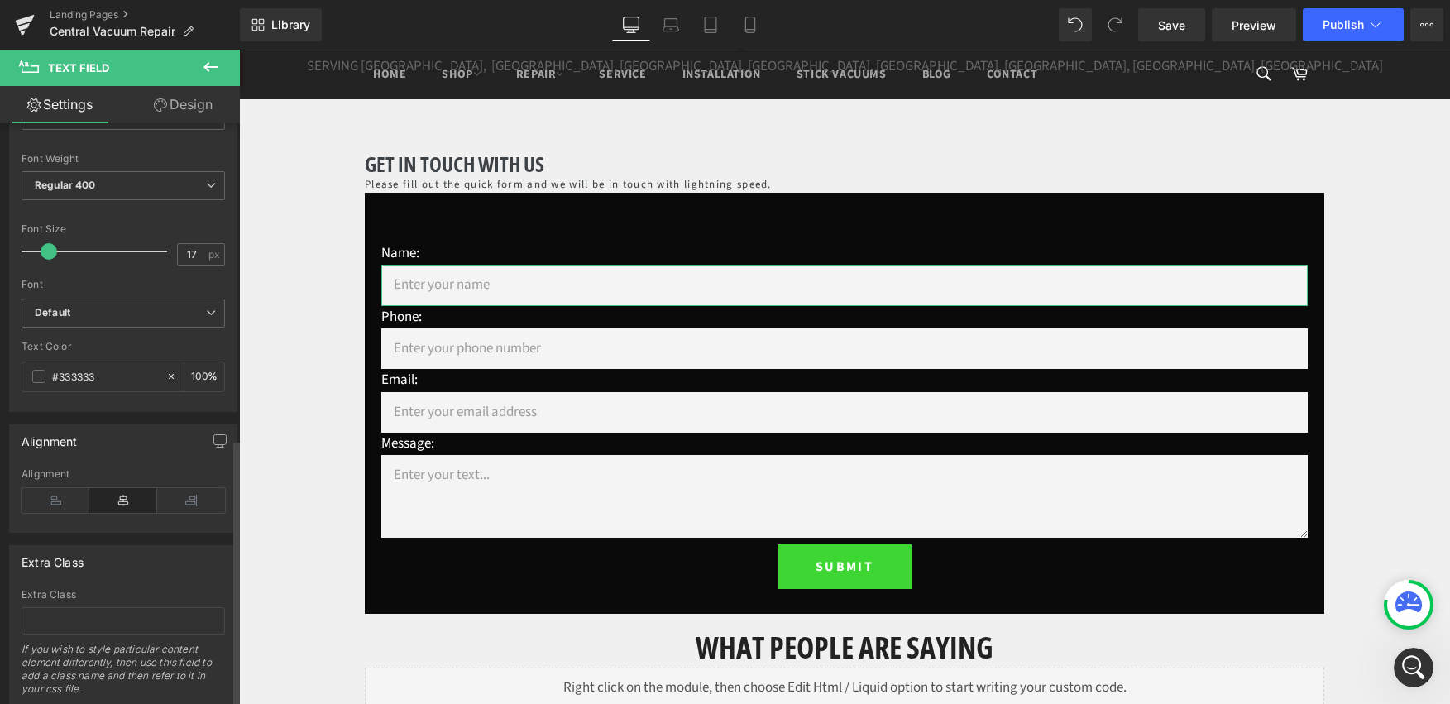
scroll to position [697, 0]
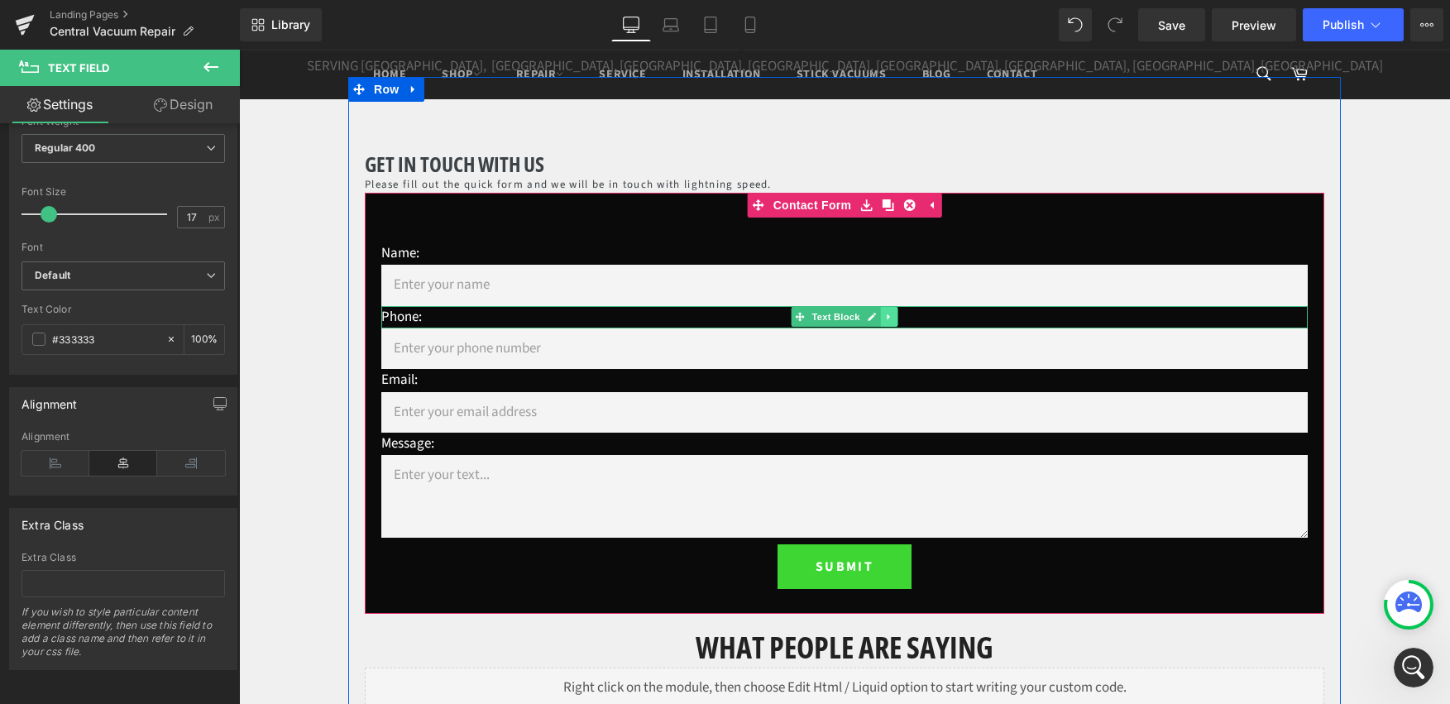
click at [884, 320] on icon at bounding box center [888, 317] width 9 height 10
click at [914, 316] on icon at bounding box center [915, 317] width 2 height 6
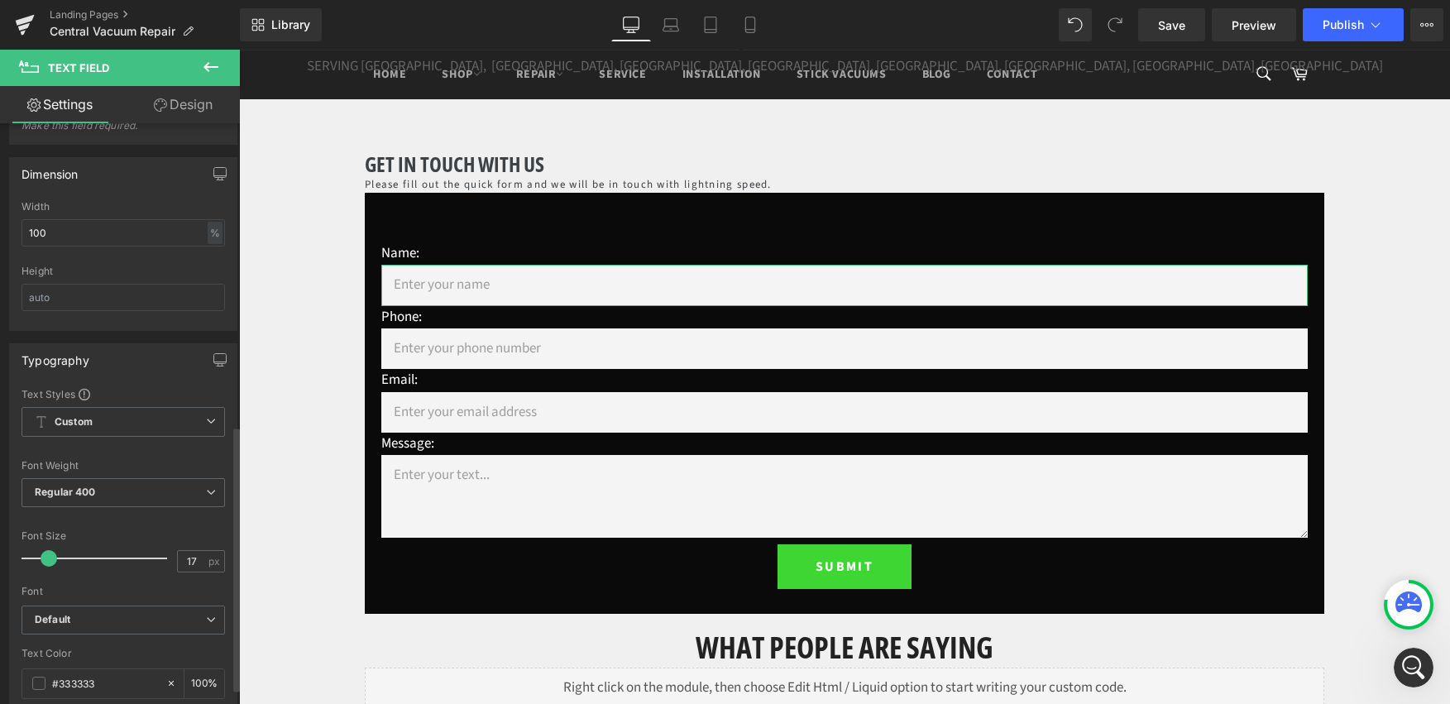
scroll to position [0, 0]
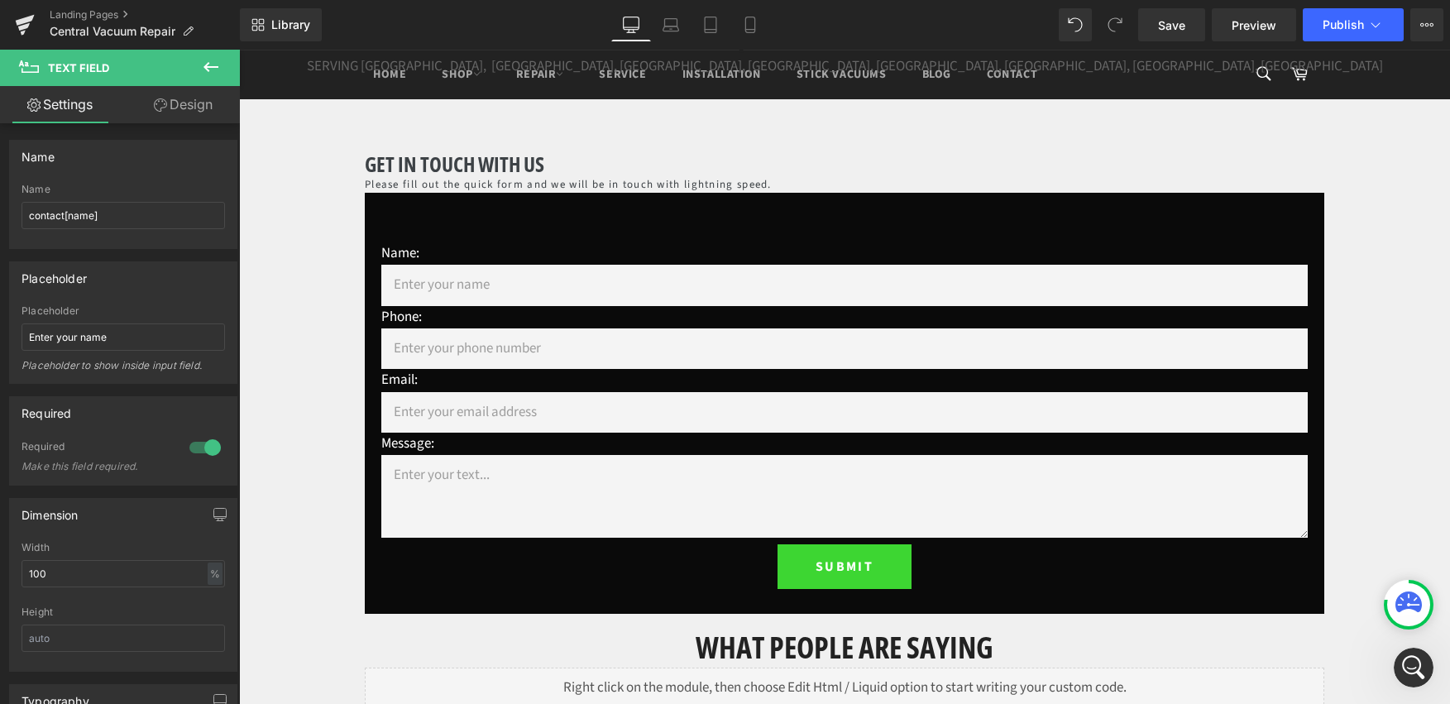
click at [213, 59] on icon at bounding box center [211, 67] width 20 height 20
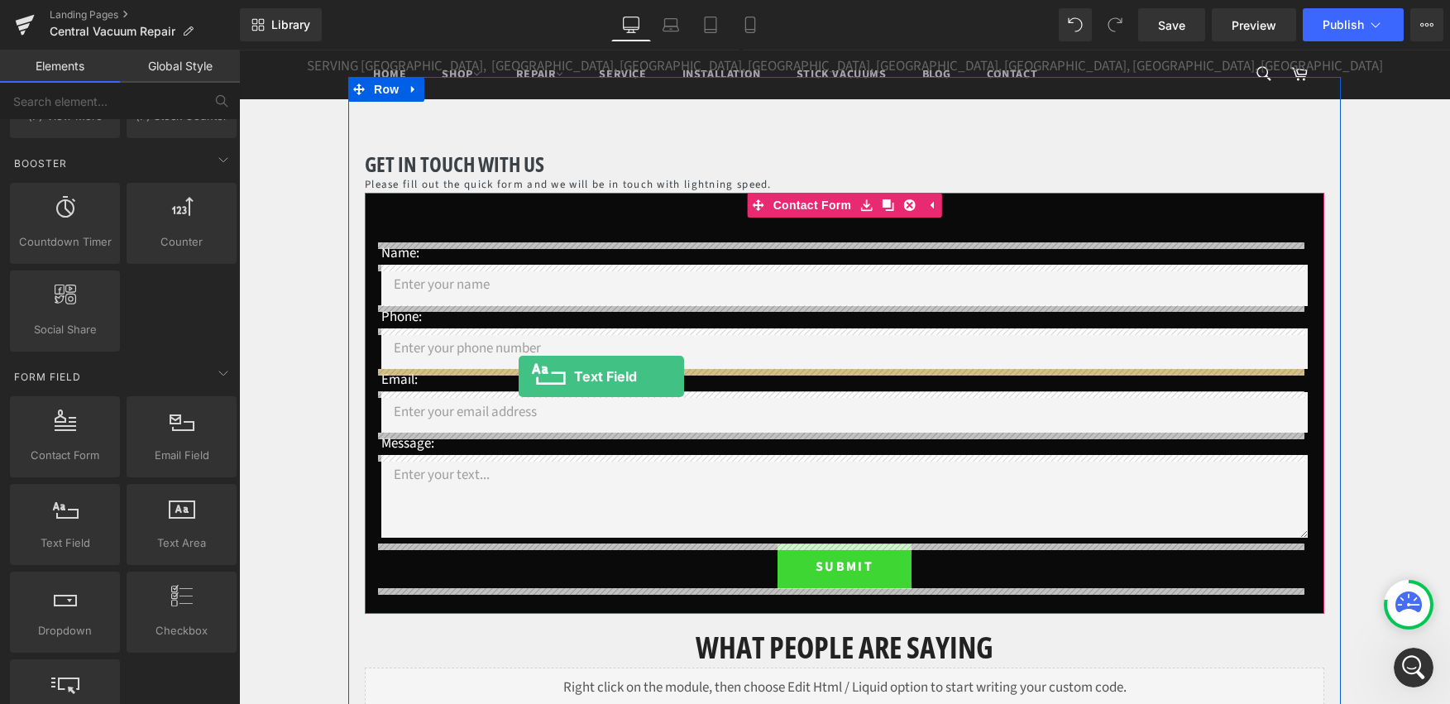
drag, startPoint x: 306, startPoint y: 577, endPoint x: 519, endPoint y: 376, distance: 292.0
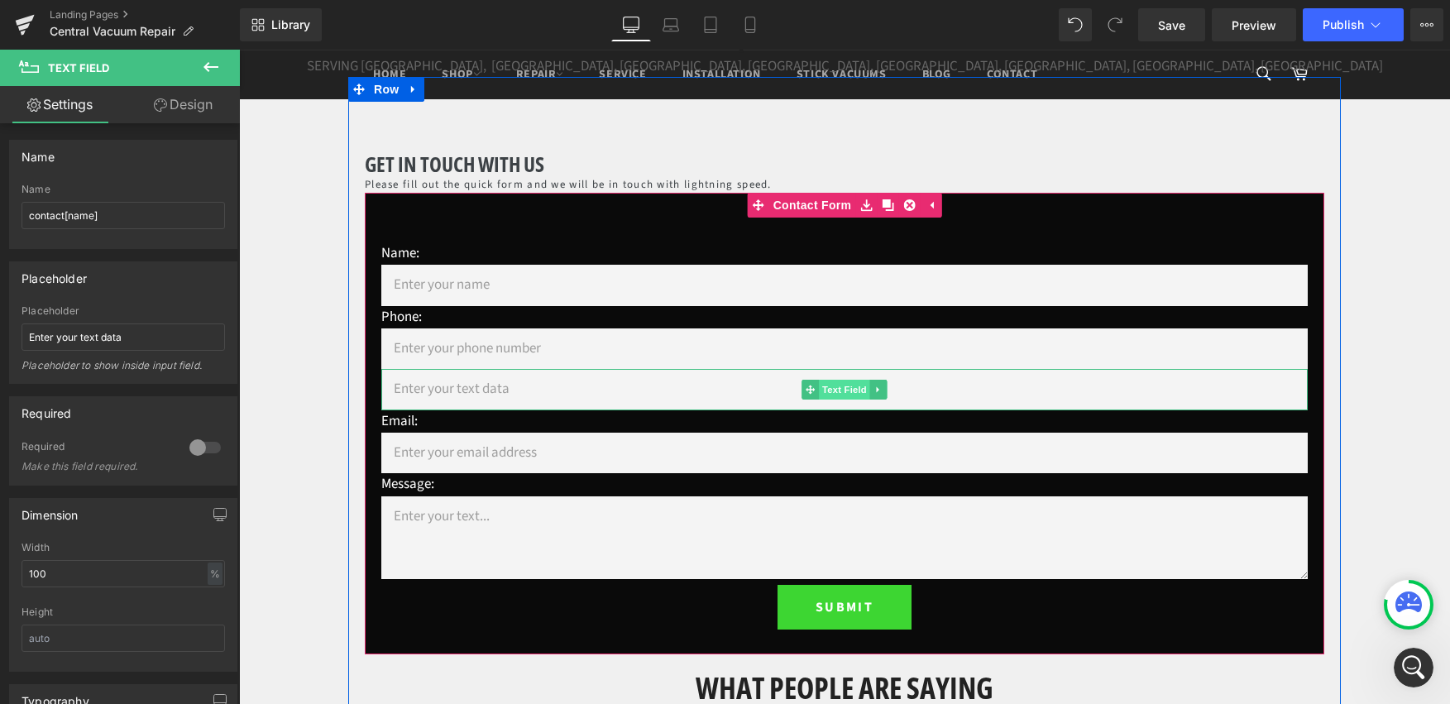
click at [830, 386] on span "Text Field" at bounding box center [844, 390] width 51 height 20
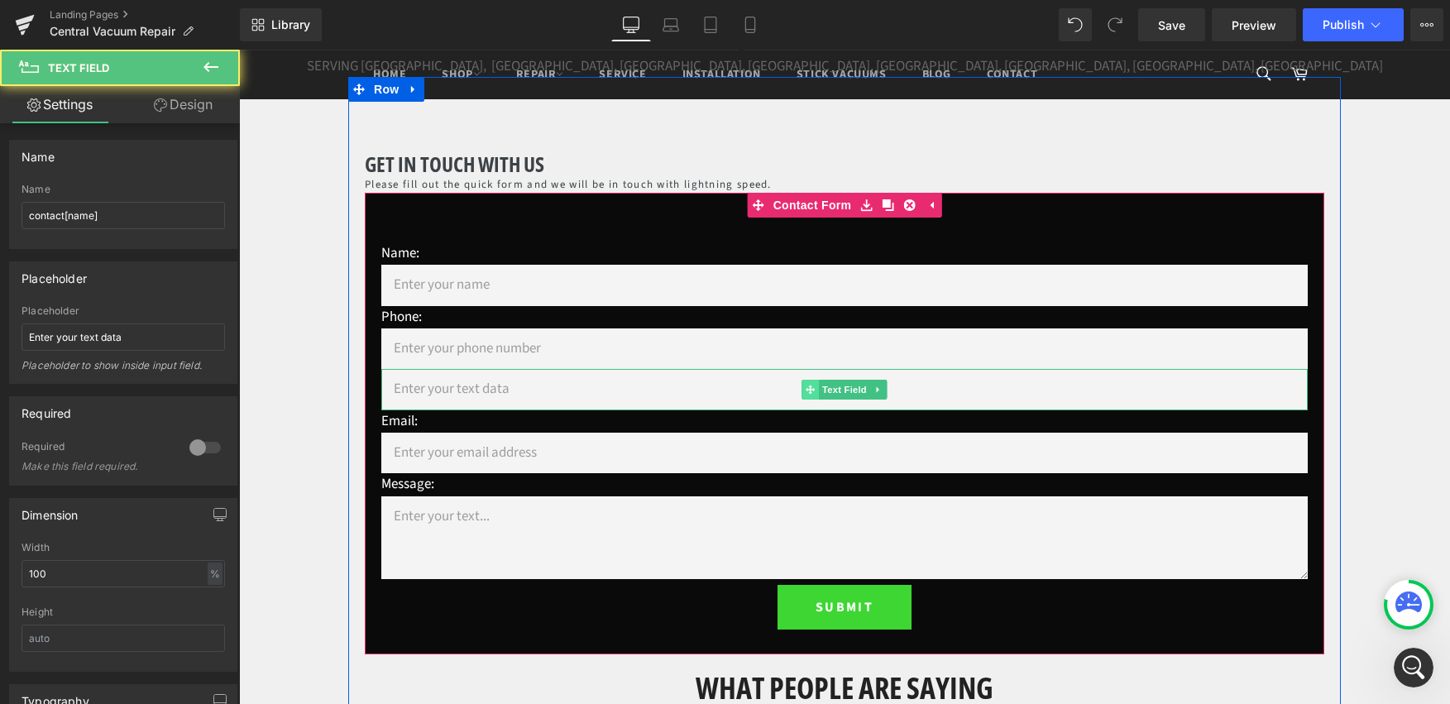
click at [806, 387] on icon at bounding box center [810, 390] width 9 height 9
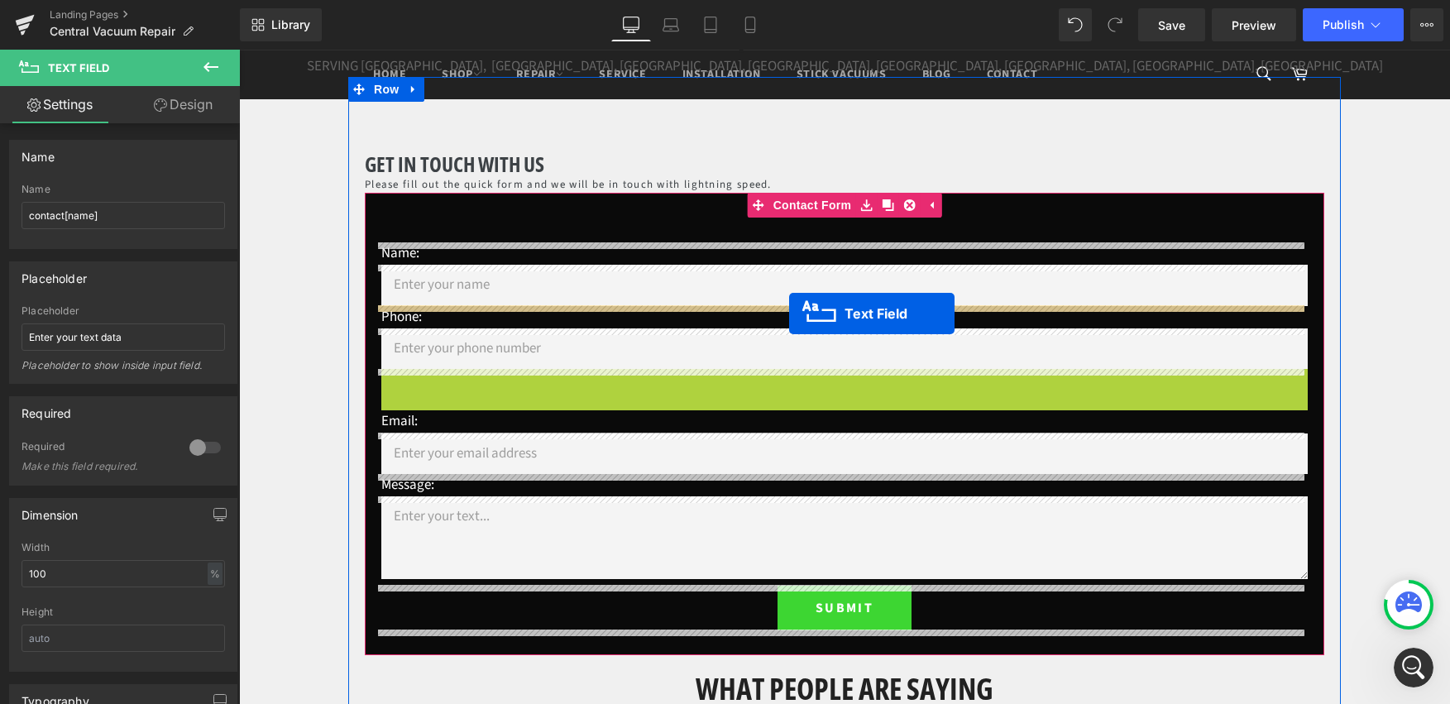
drag, startPoint x: 802, startPoint y: 392, endPoint x: 789, endPoint y: 314, distance: 79.7
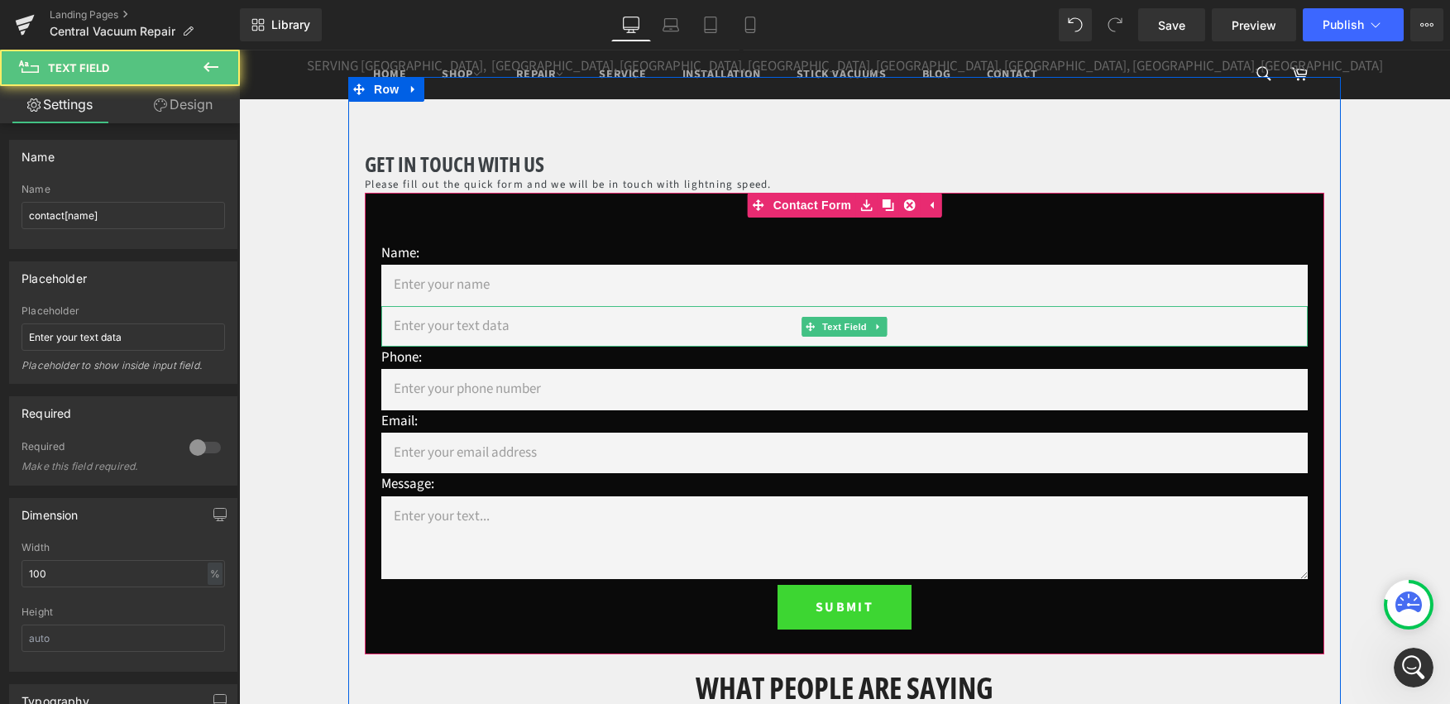
click at [737, 341] on input "text" at bounding box center [844, 326] width 927 height 41
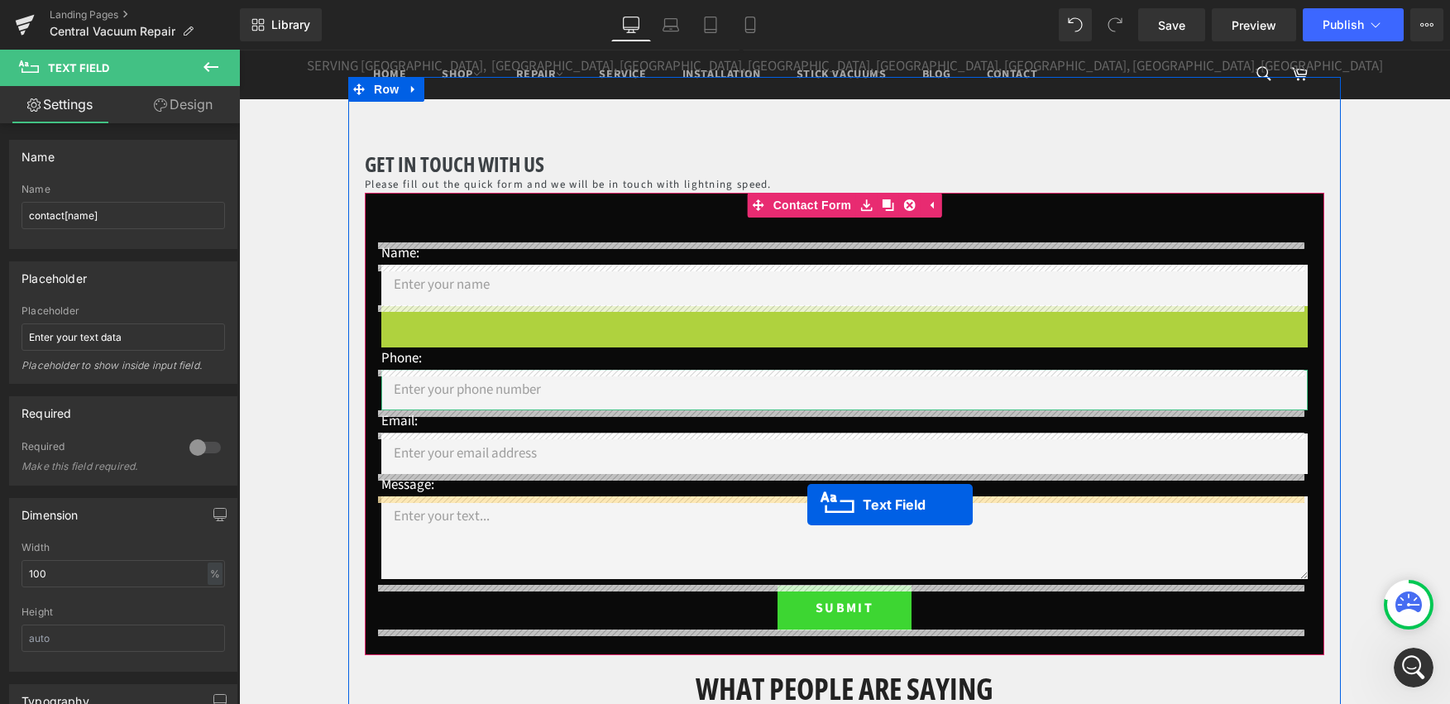
drag, startPoint x: 807, startPoint y: 360, endPoint x: 808, endPoint y: 505, distance: 144.8
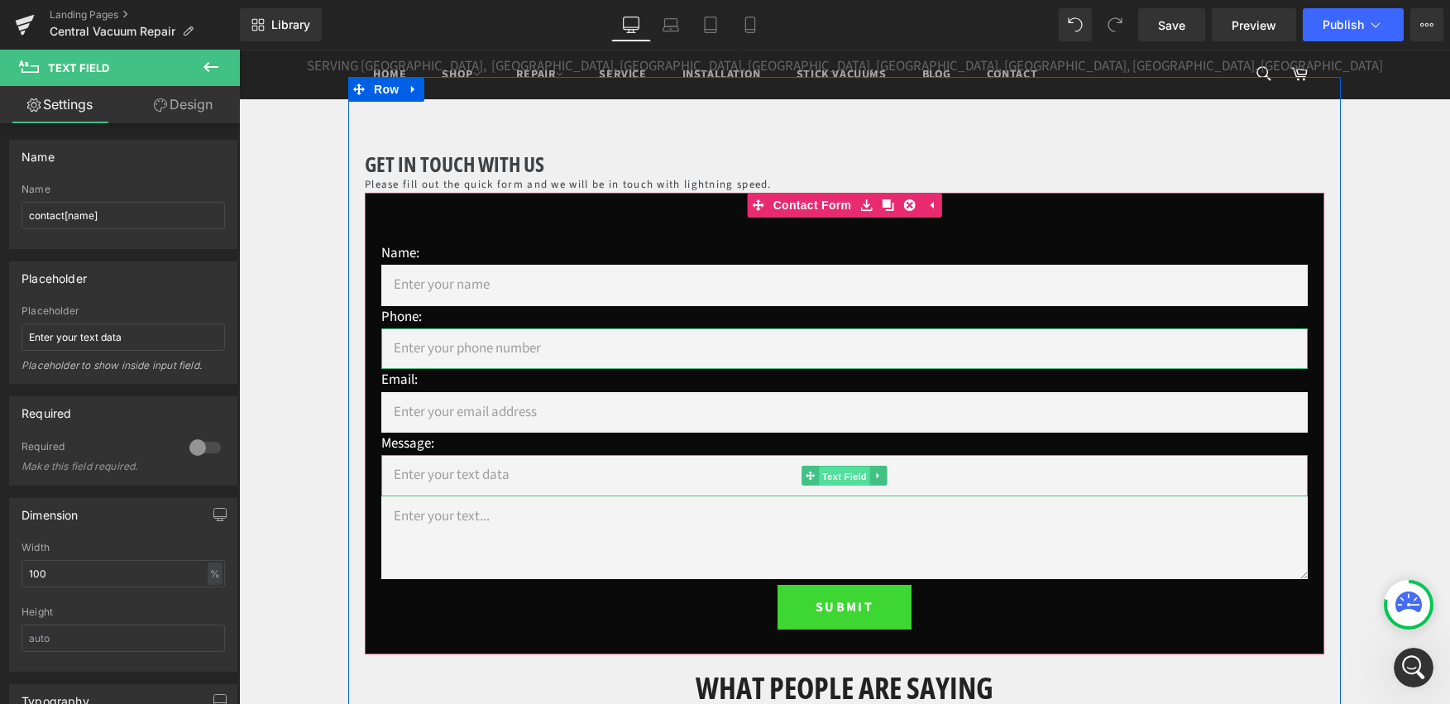
click at [840, 472] on span "Text Field" at bounding box center [844, 477] width 51 height 20
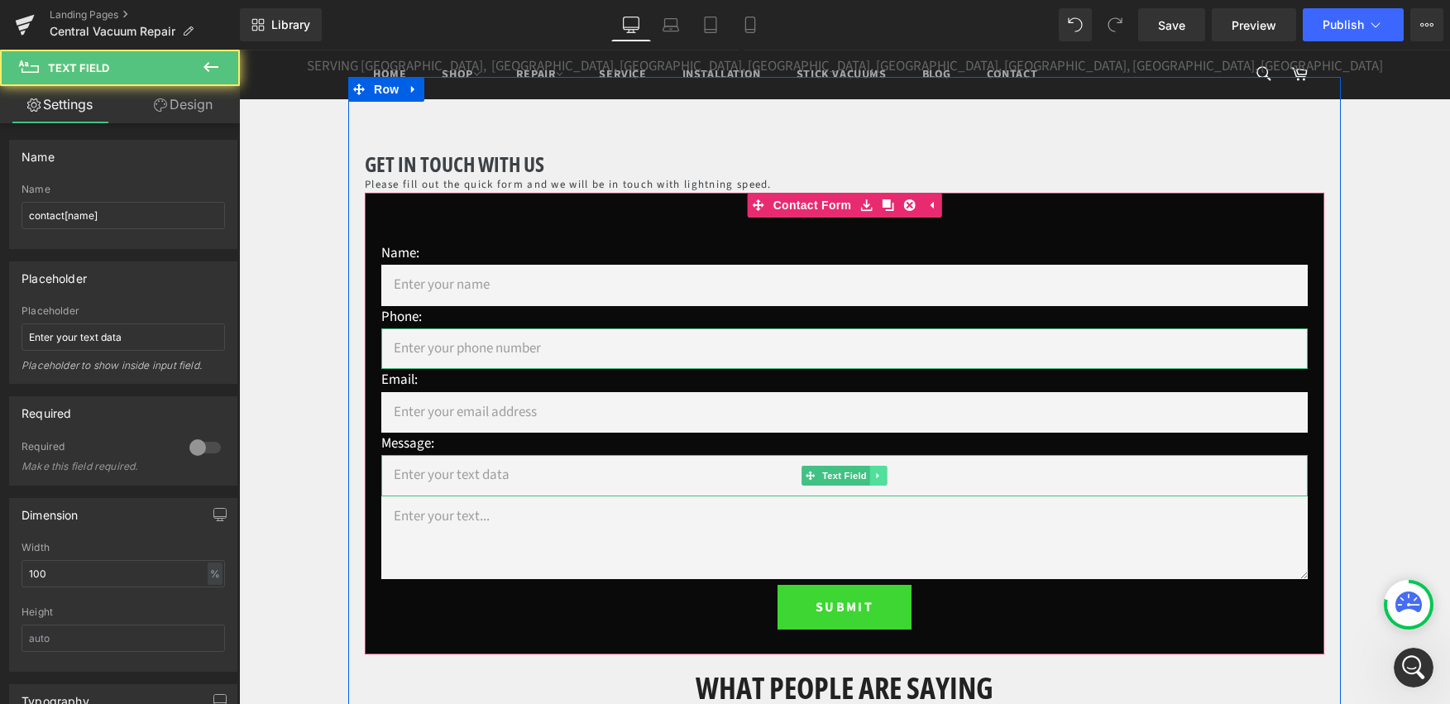
click at [875, 479] on icon at bounding box center [878, 476] width 9 height 10
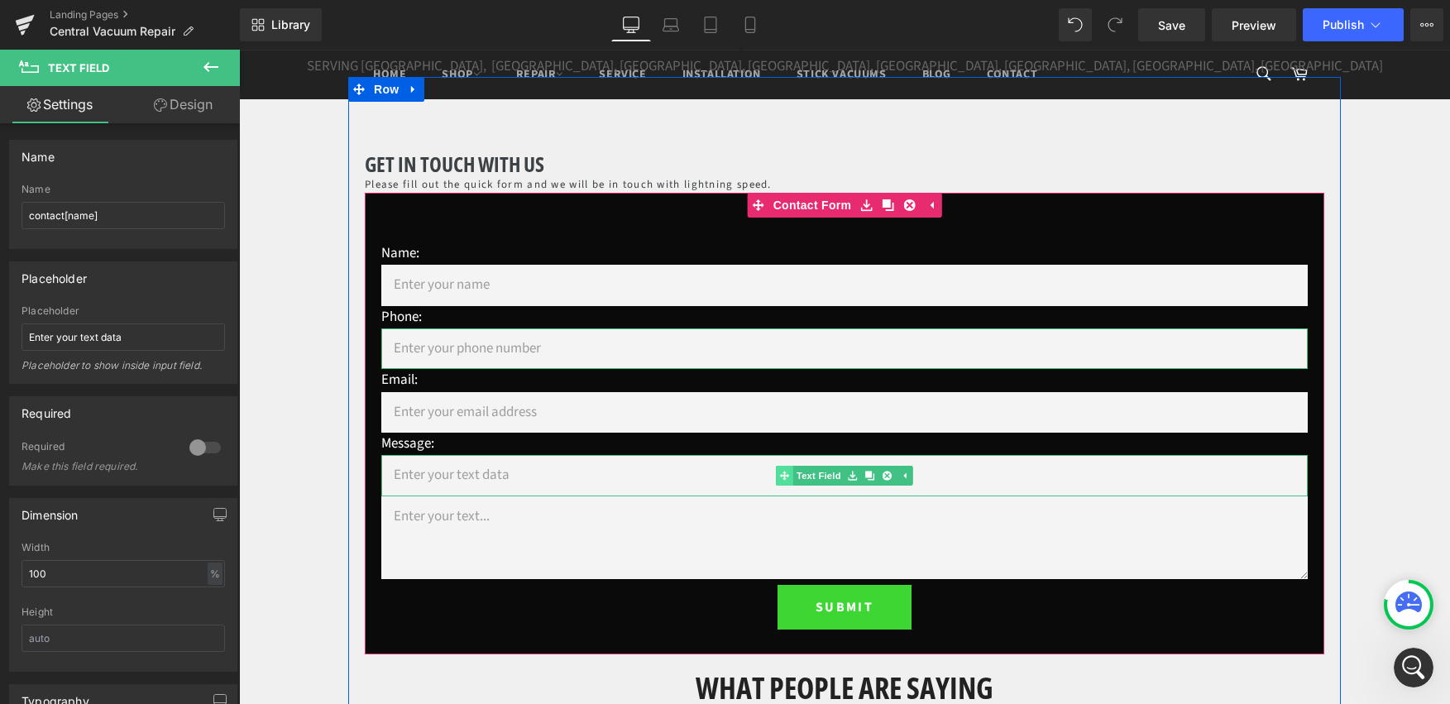
click at [780, 473] on div "Text Field" at bounding box center [844, 475] width 927 height 41
click at [807, 476] on icon at bounding box center [810, 475] width 9 height 9
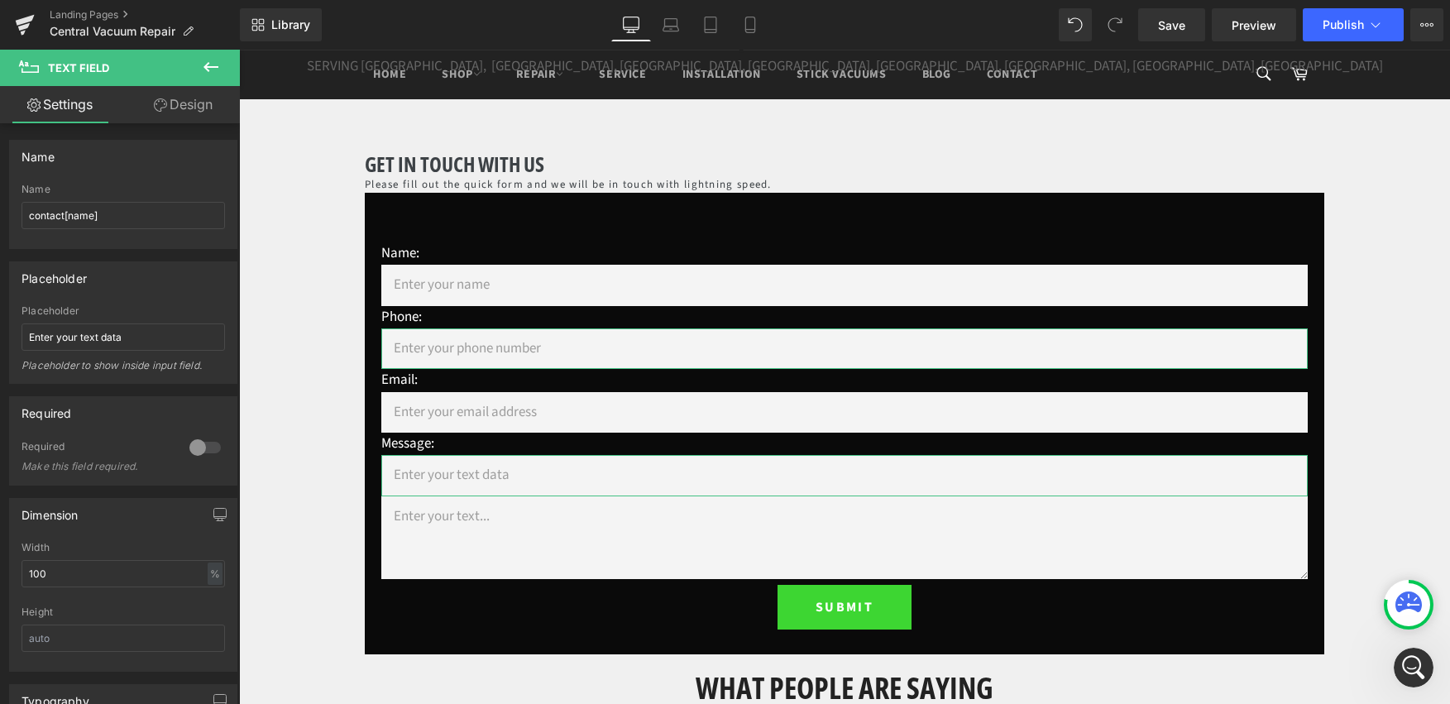
click at [175, 110] on link "Design" at bounding box center [183, 104] width 120 height 37
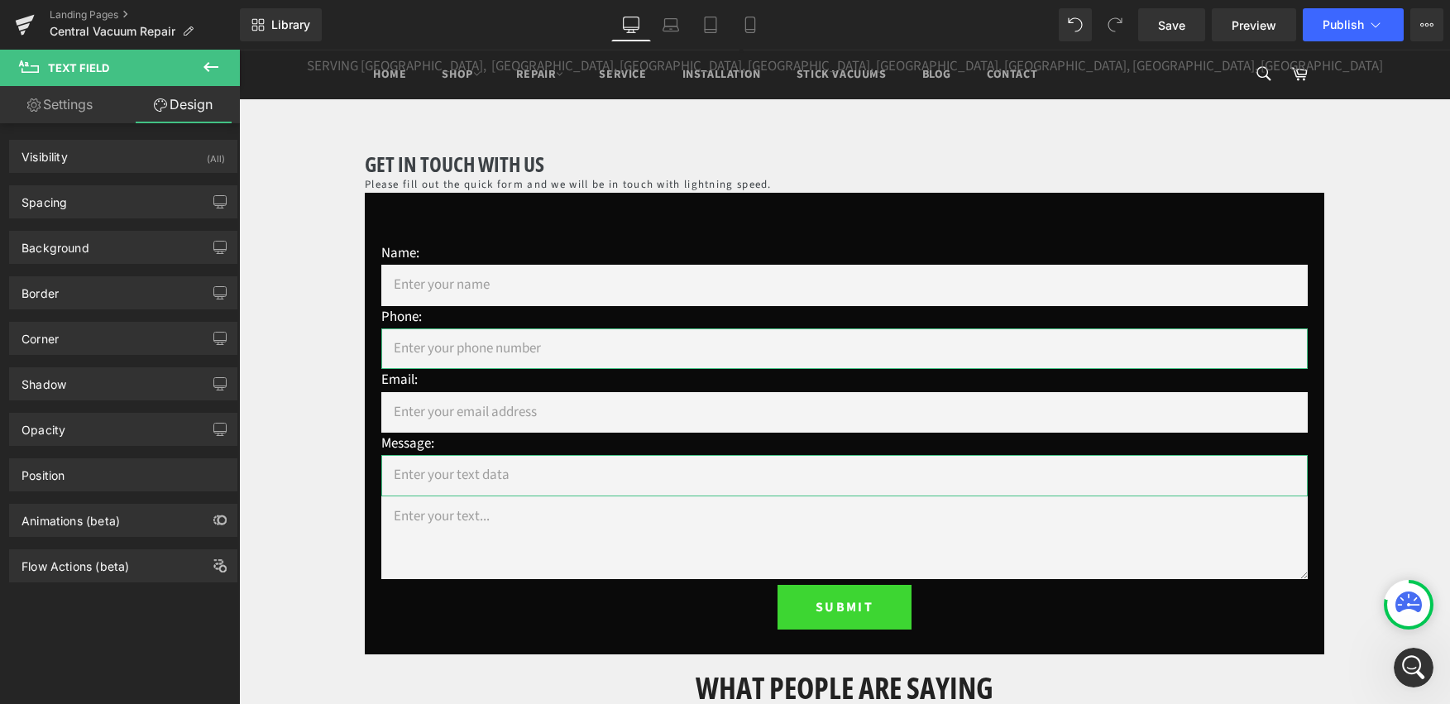
click at [71, 221] on div "Background Color & Image color Color % Image Replace Image Upload image or Brow…" at bounding box center [123, 240] width 247 height 45
click at [87, 199] on div "Spacing" at bounding box center [123, 201] width 227 height 31
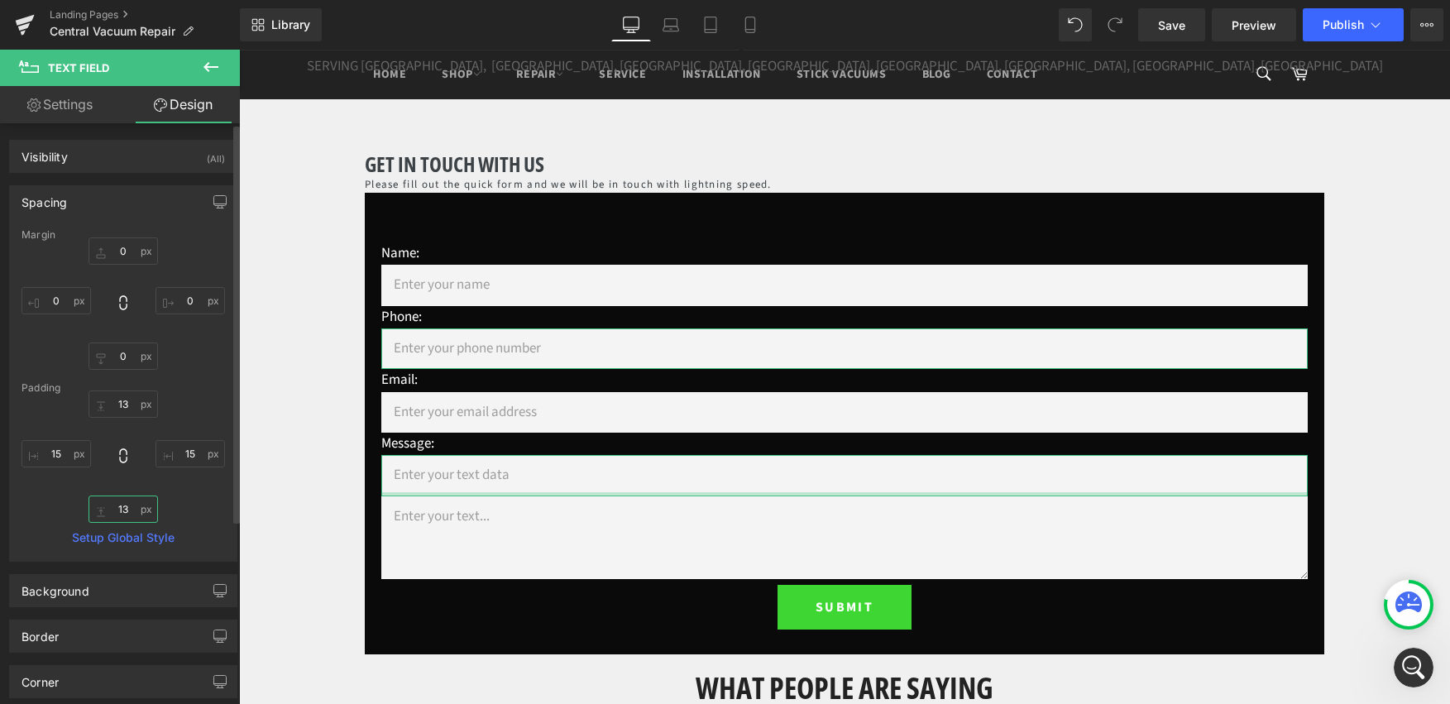
click at [92, 511] on input "13" at bounding box center [123, 509] width 69 height 27
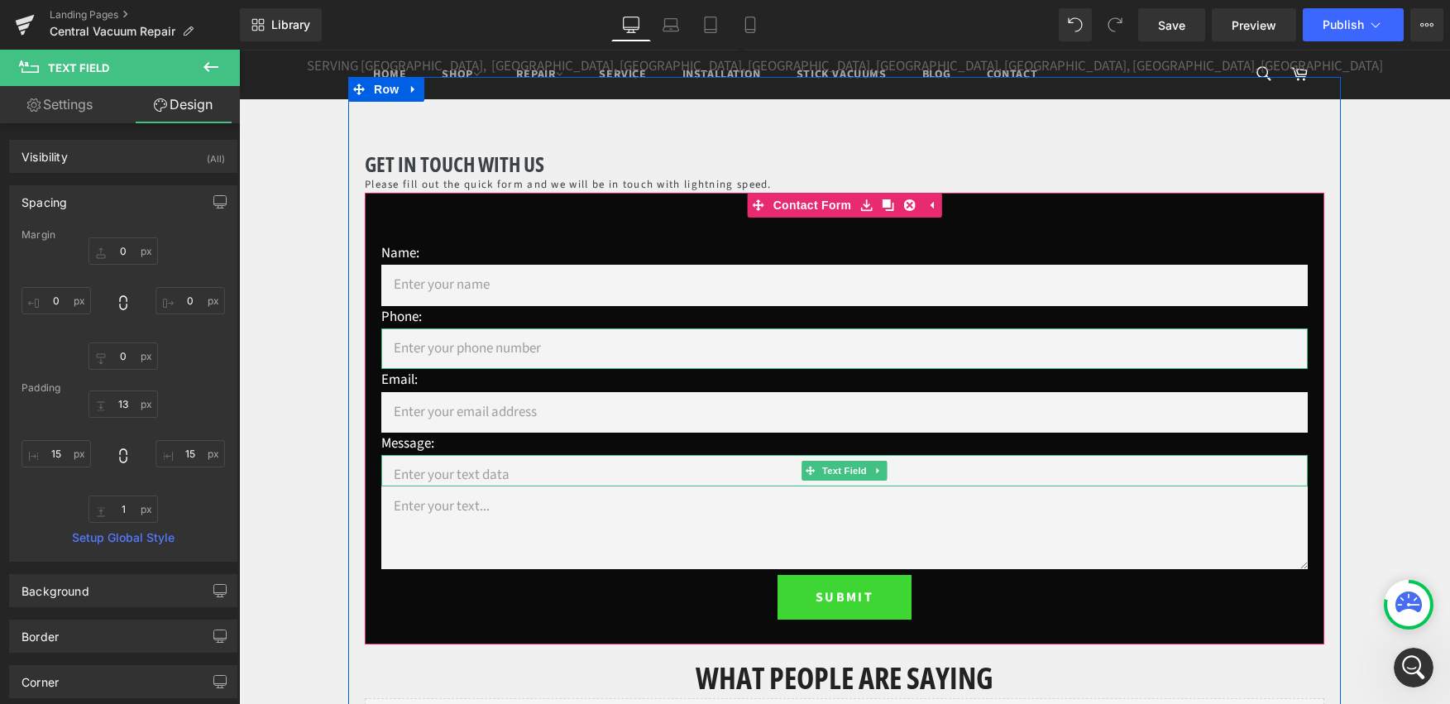
click at [687, 475] on input "text" at bounding box center [844, 470] width 927 height 31
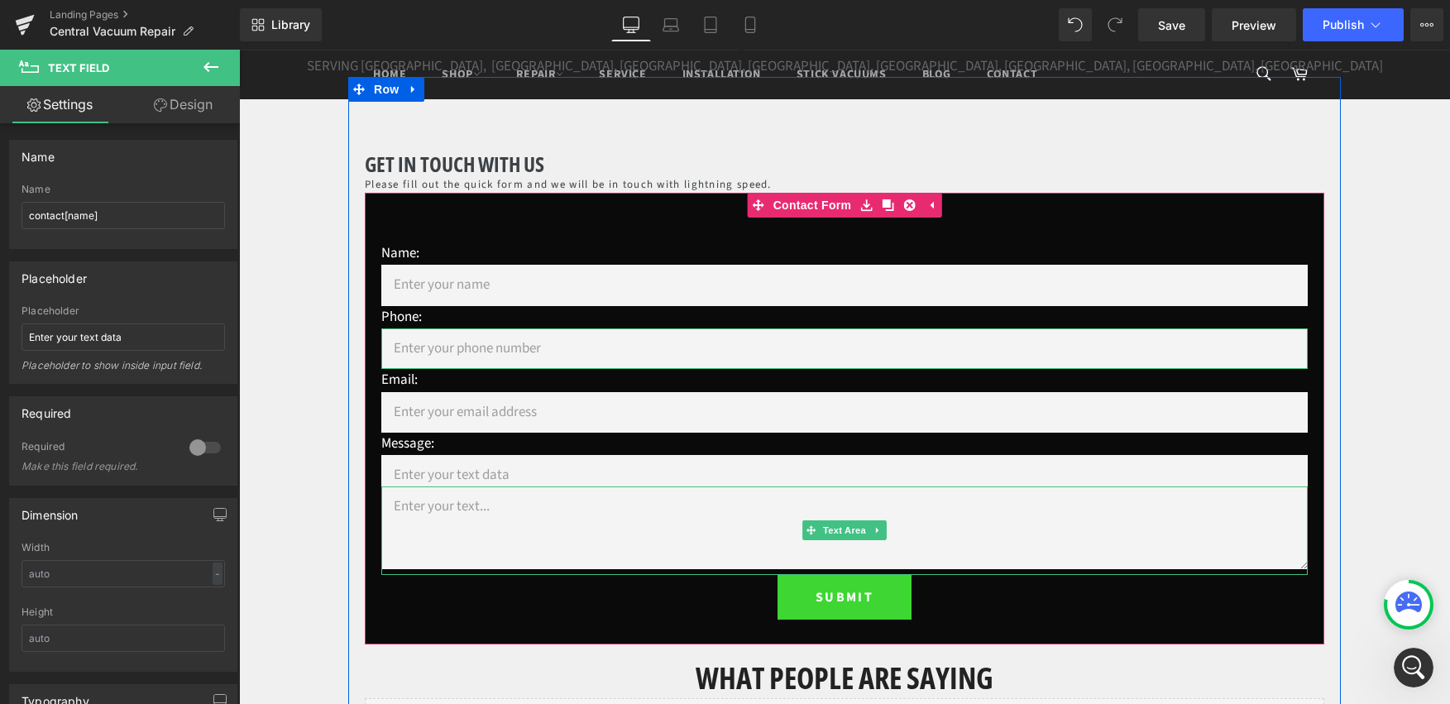
click at [685, 550] on textarea at bounding box center [844, 527] width 927 height 83
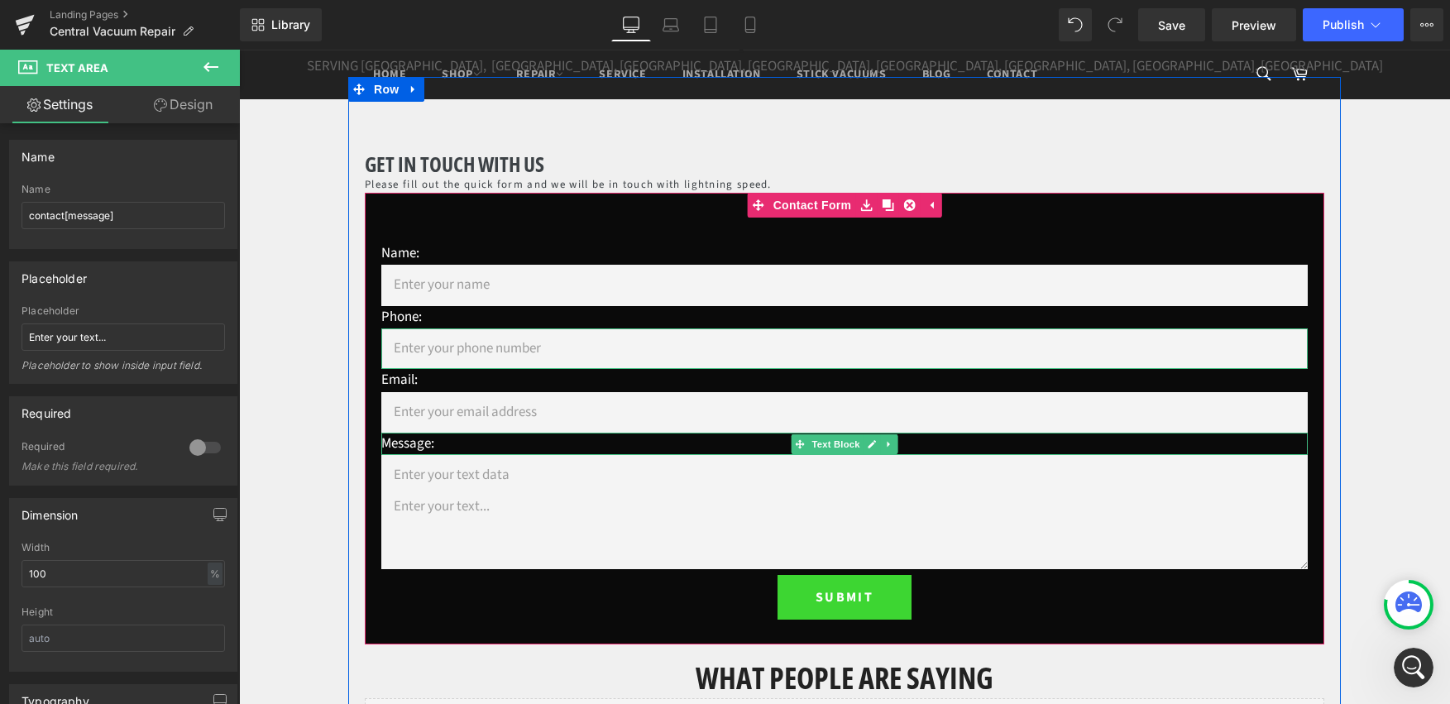
click at [417, 438] on p "Message:" at bounding box center [844, 444] width 927 height 22
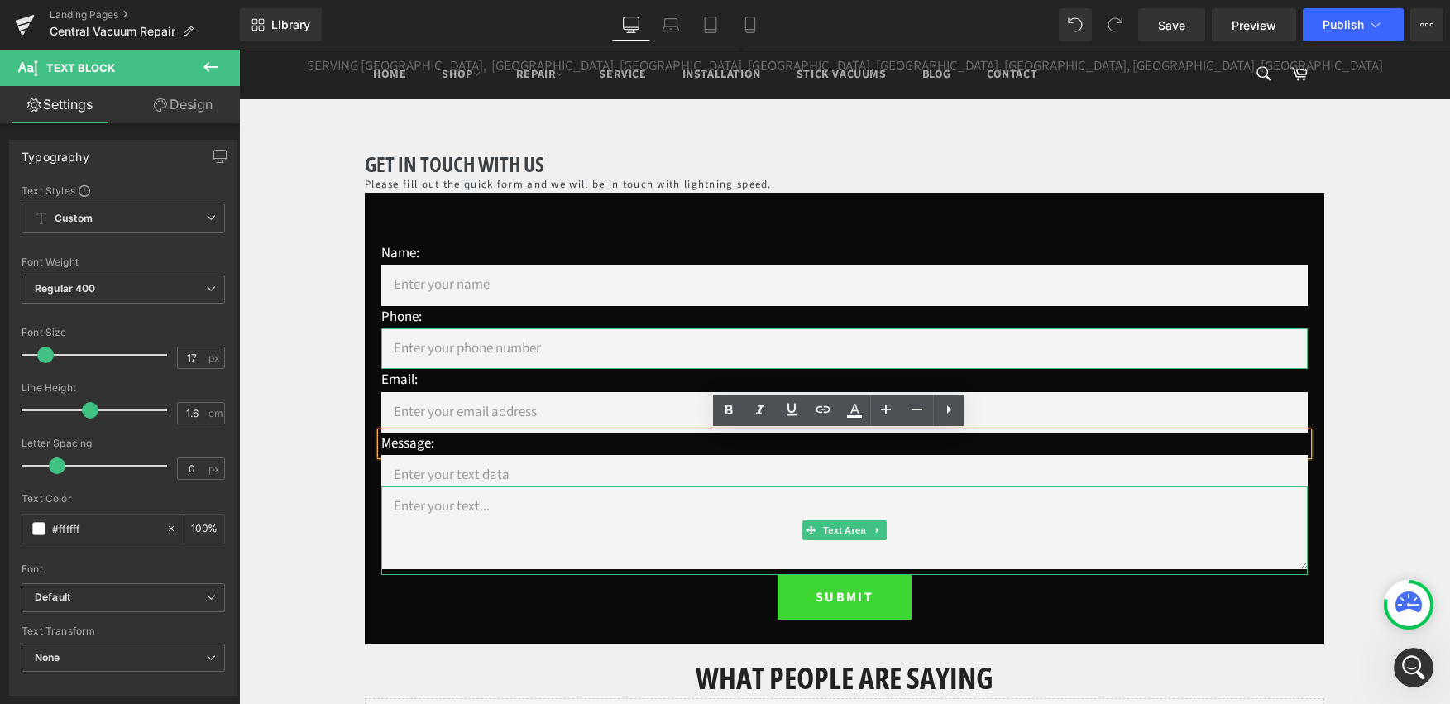
click at [467, 503] on textarea at bounding box center [844, 527] width 927 height 83
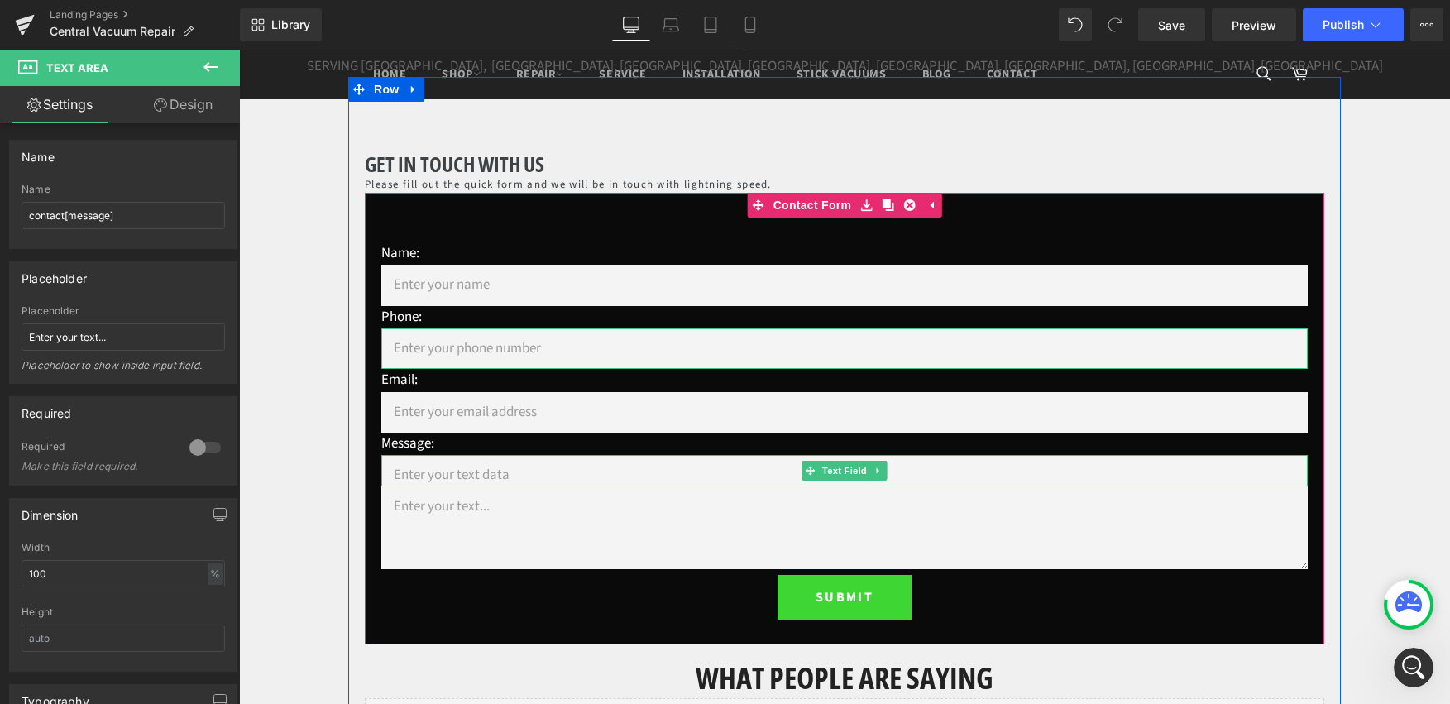
click at [476, 475] on input "text" at bounding box center [844, 470] width 927 height 31
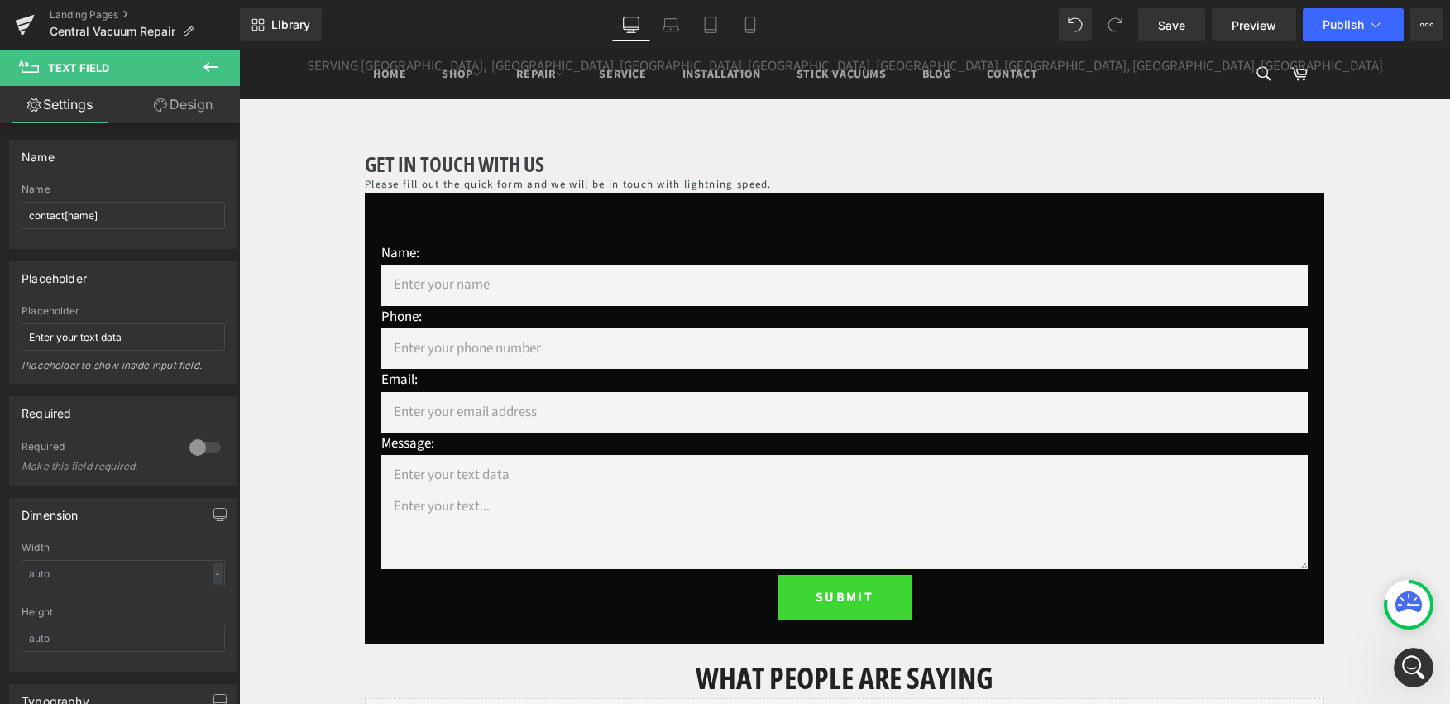
click at [409, 540] on textarea at bounding box center [844, 527] width 927 height 83
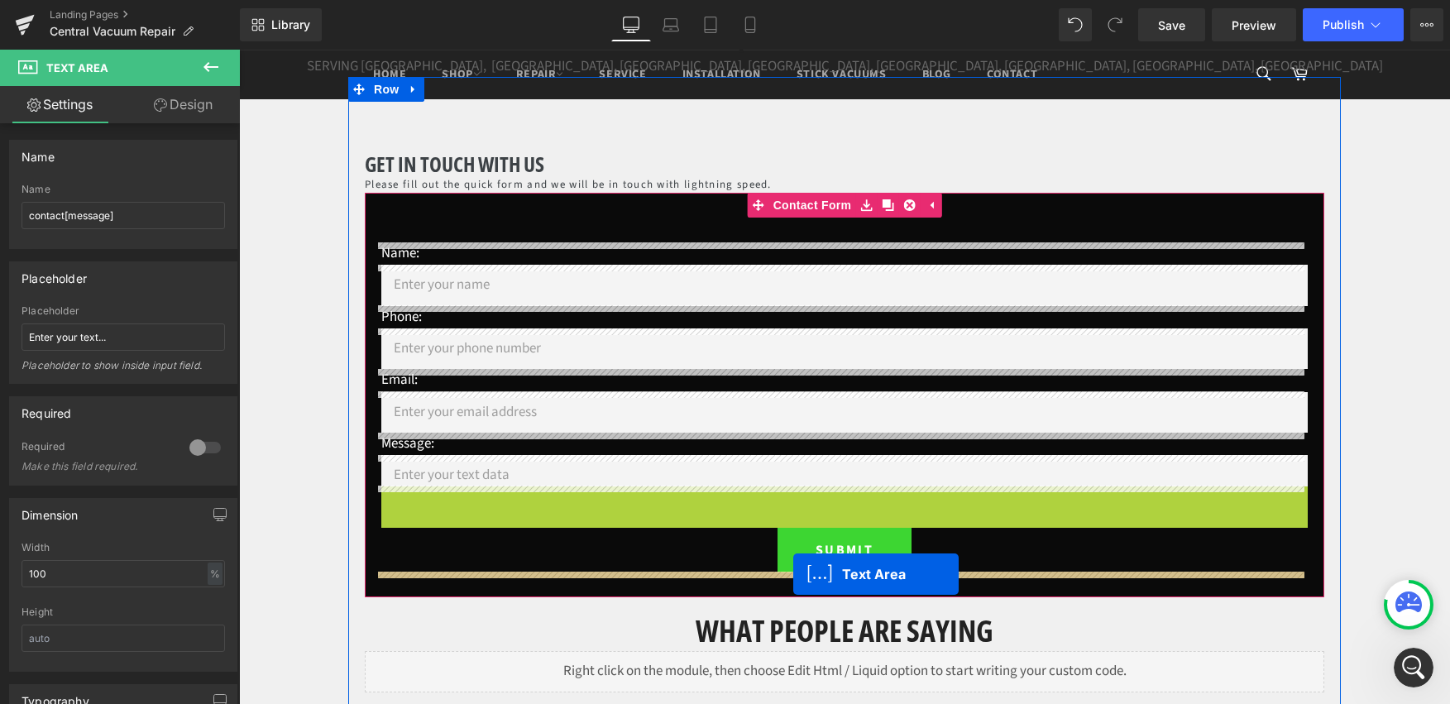
drag, startPoint x: 811, startPoint y: 529, endPoint x: 793, endPoint y: 576, distance: 49.5
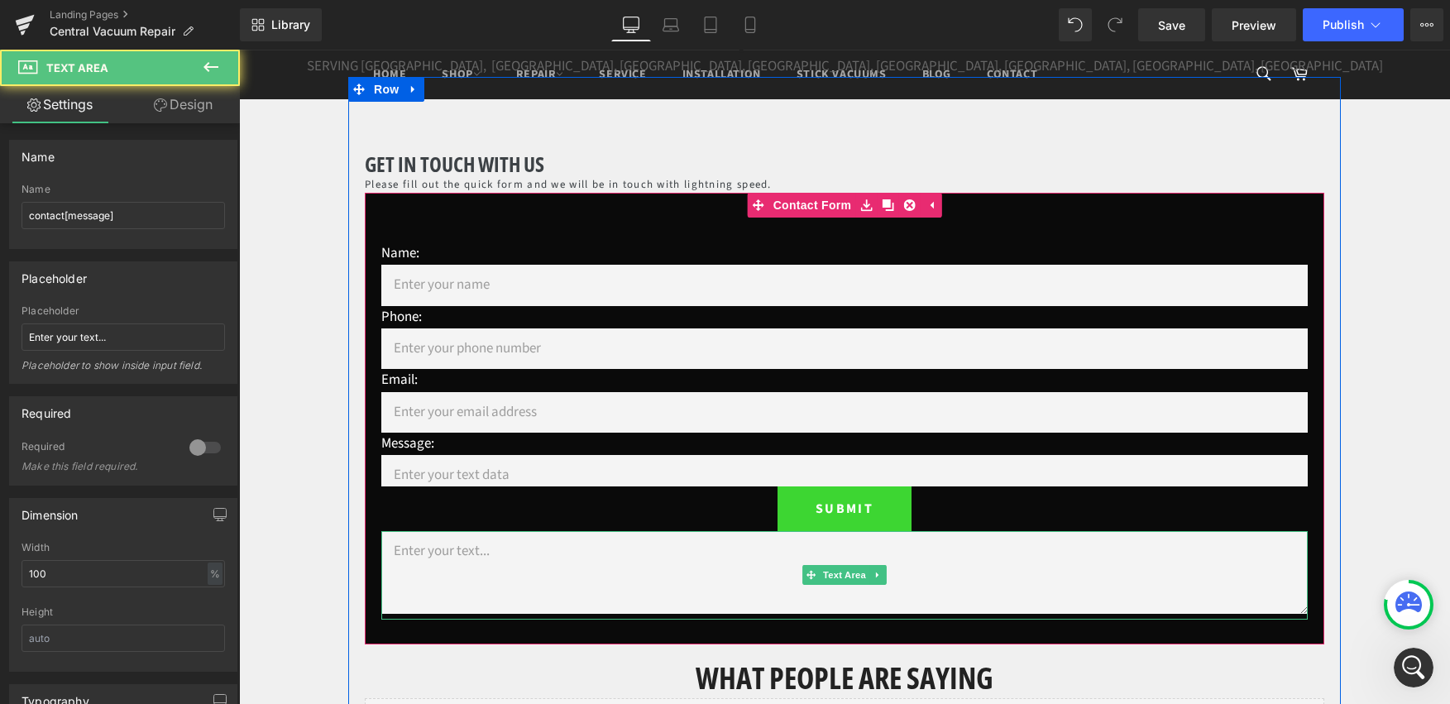
click at [446, 563] on textarea at bounding box center [844, 572] width 927 height 83
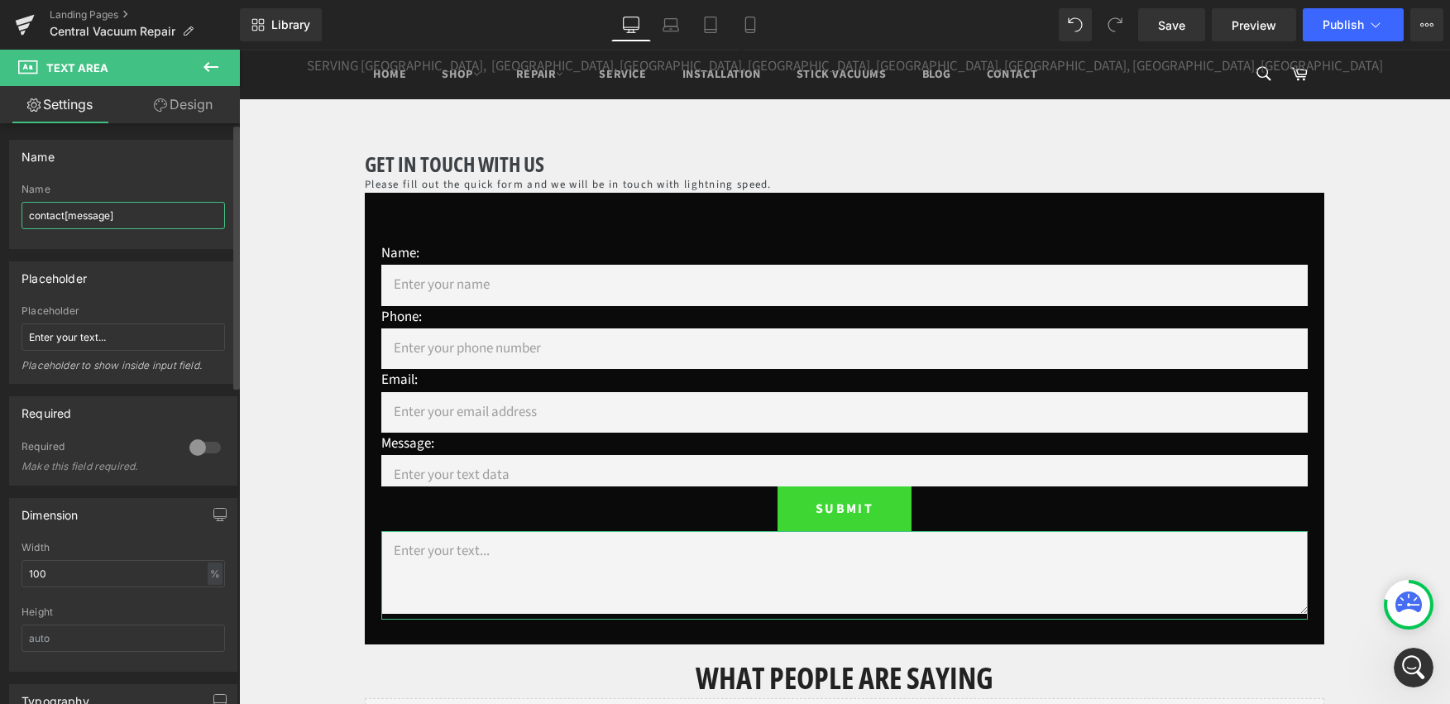
click at [110, 214] on input "contact[message]" at bounding box center [124, 215] width 204 height 27
drag, startPoint x: 110, startPoint y: 217, endPoint x: 70, endPoint y: 215, distance: 39.7
click at [70, 215] on input "contact[message]" at bounding box center [124, 215] width 204 height 27
click at [198, 165] on div "Name" at bounding box center [123, 156] width 227 height 31
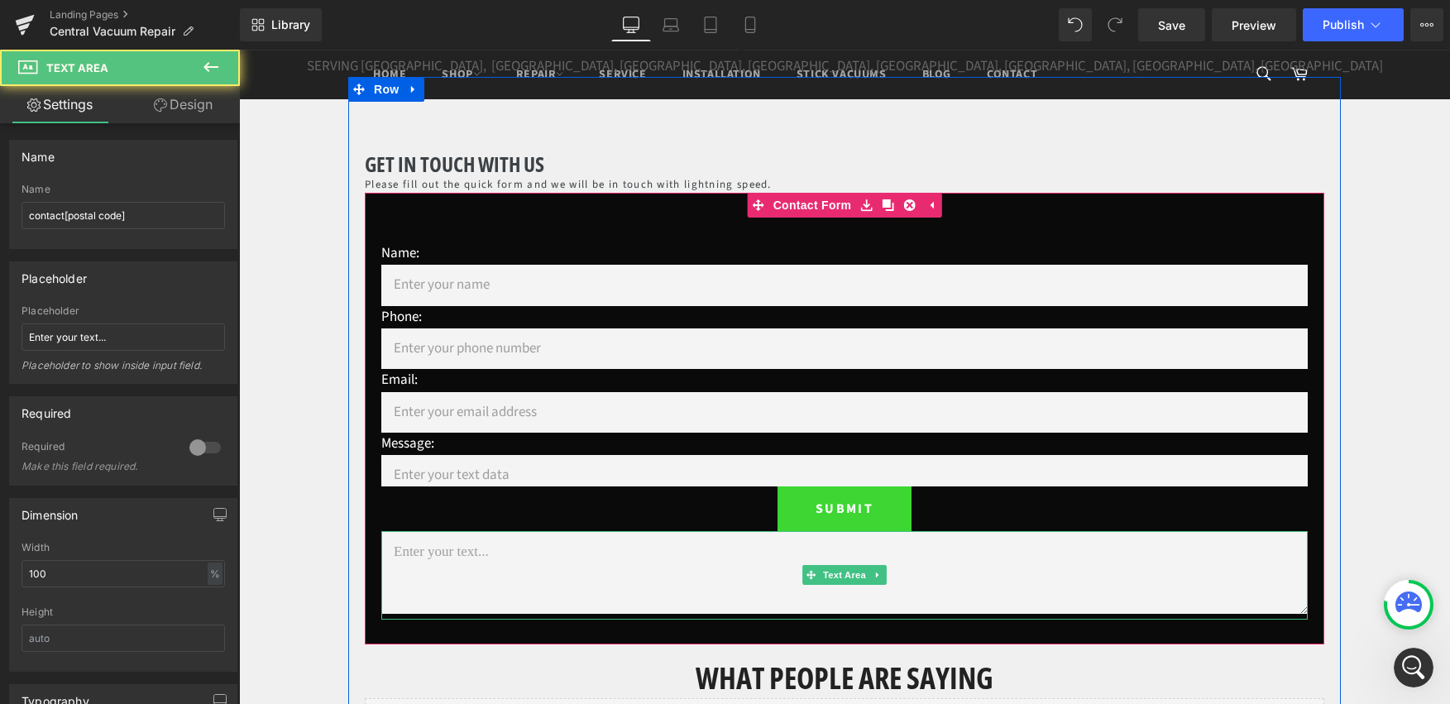
click at [664, 574] on textarea at bounding box center [844, 572] width 927 height 83
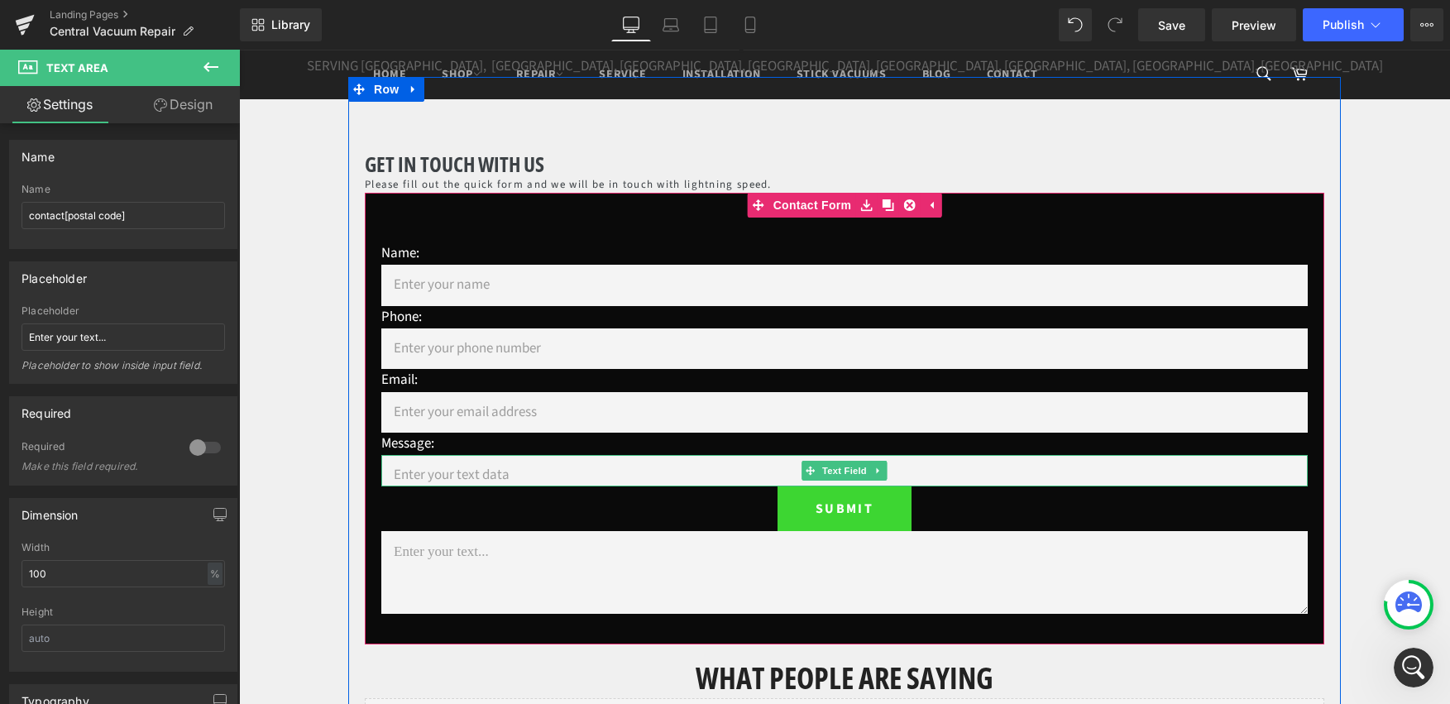
click at [578, 472] on input "text" at bounding box center [844, 470] width 927 height 31
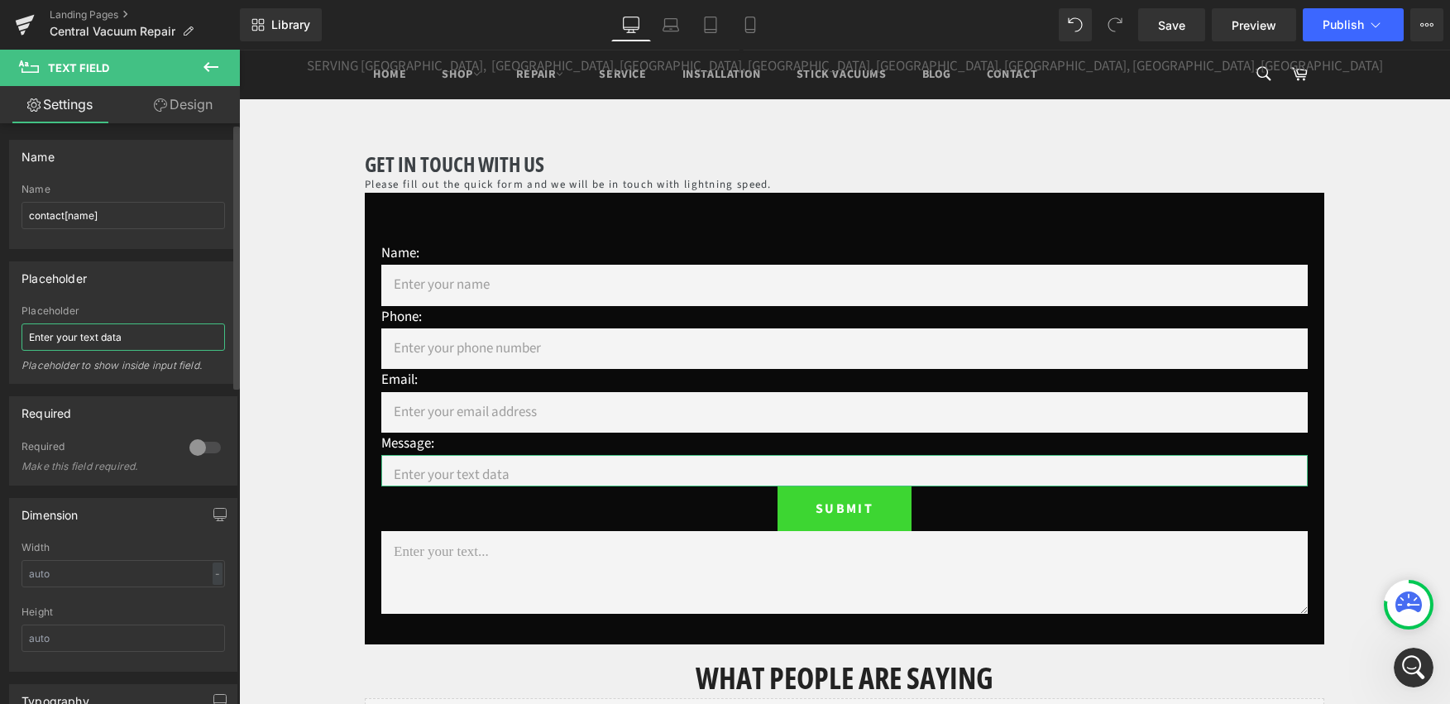
click at [114, 335] on input "Enter your text data" at bounding box center [124, 336] width 204 height 27
drag, startPoint x: 94, startPoint y: 338, endPoint x: 2, endPoint y: 337, distance: 92.7
click at [2, 337] on div "Placeholder Enter your text data Placeholder Enter your text data Placeholder t…" at bounding box center [123, 316] width 247 height 135
click at [55, 223] on input "contact[name]" at bounding box center [124, 215] width 204 height 27
click at [59, 218] on input "contact[name]" at bounding box center [124, 215] width 204 height 27
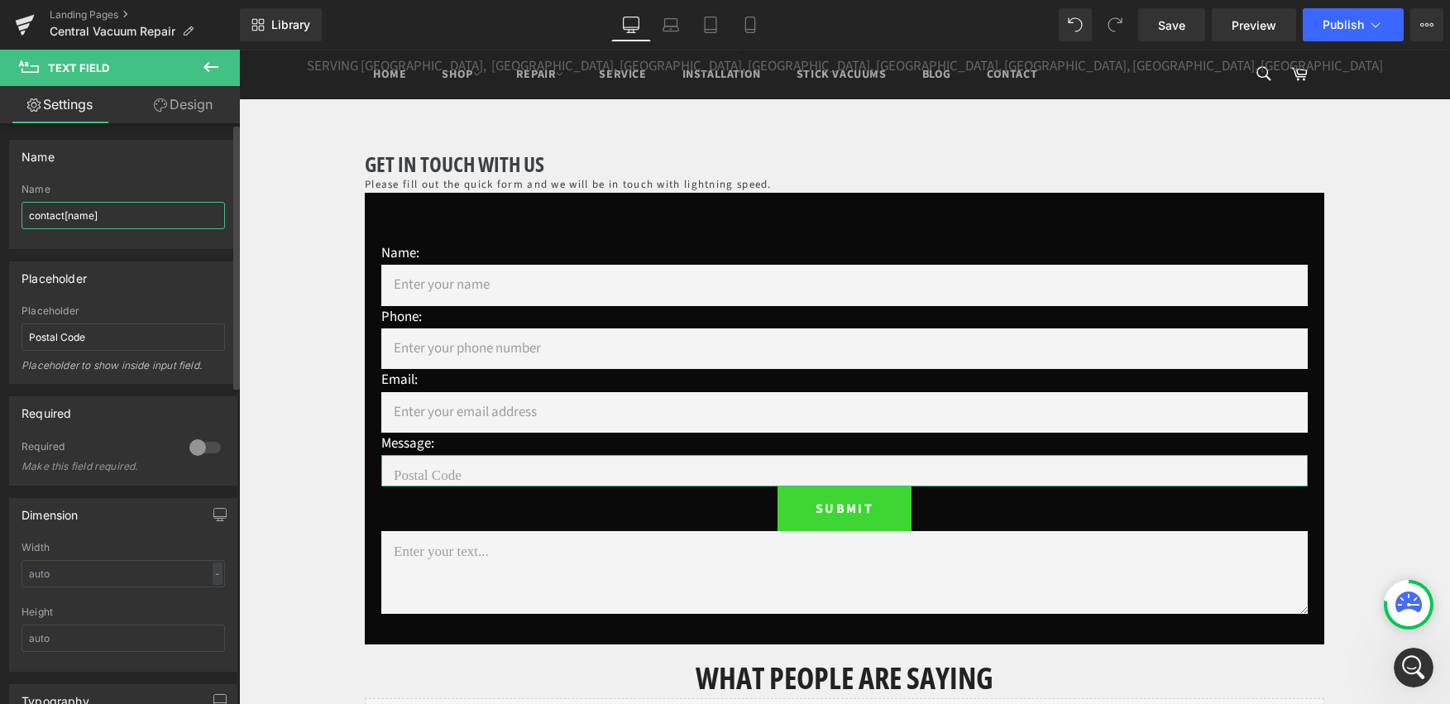
click at [59, 218] on input "contact[name]" at bounding box center [124, 215] width 204 height 27
click at [188, 106] on link "Design" at bounding box center [183, 104] width 120 height 37
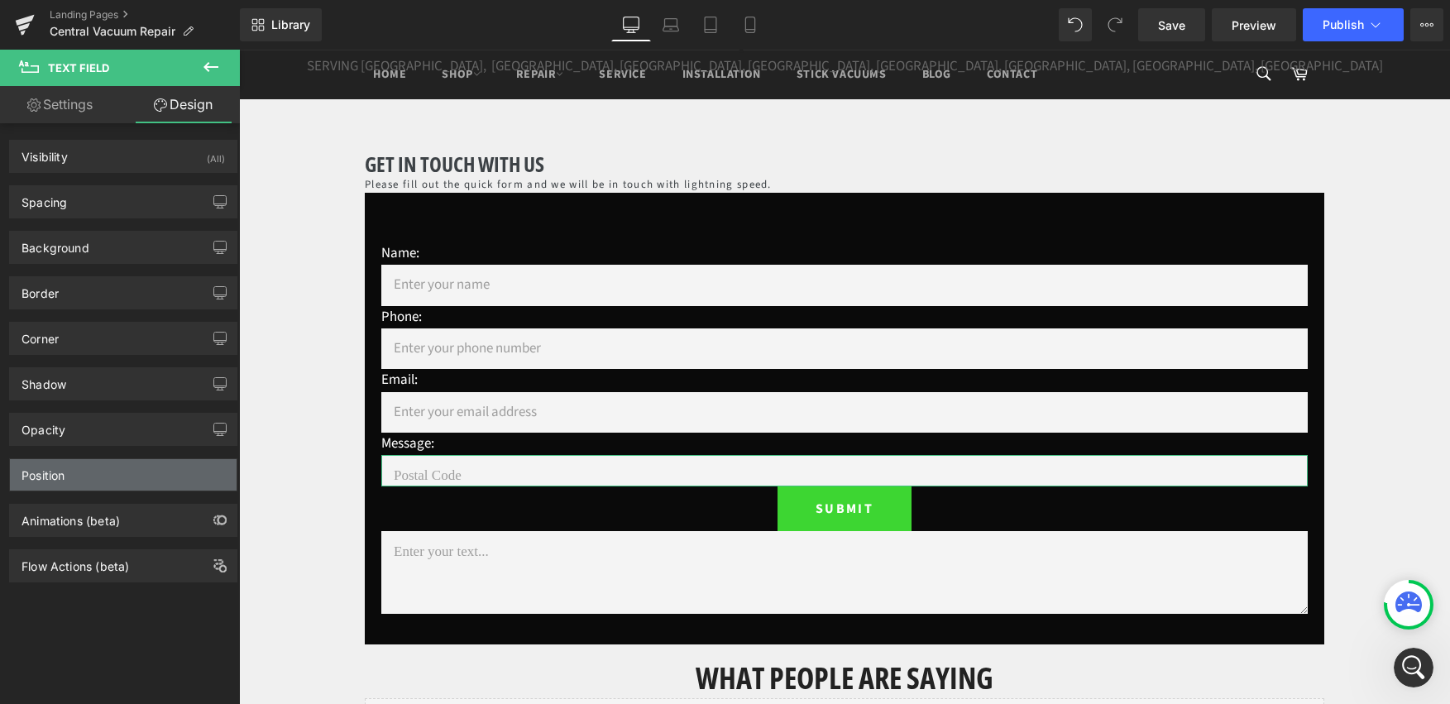
click at [139, 466] on div "Position" at bounding box center [123, 474] width 227 height 31
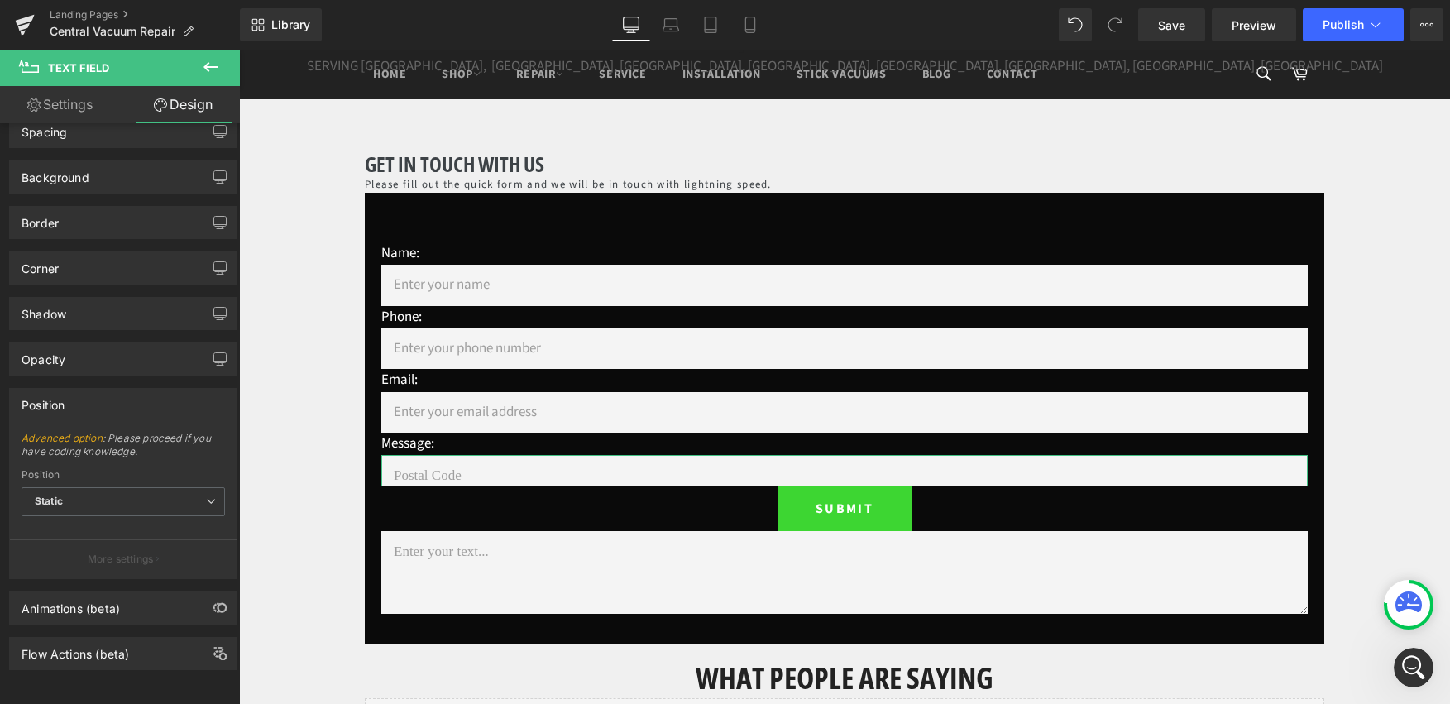
scroll to position [83, 0]
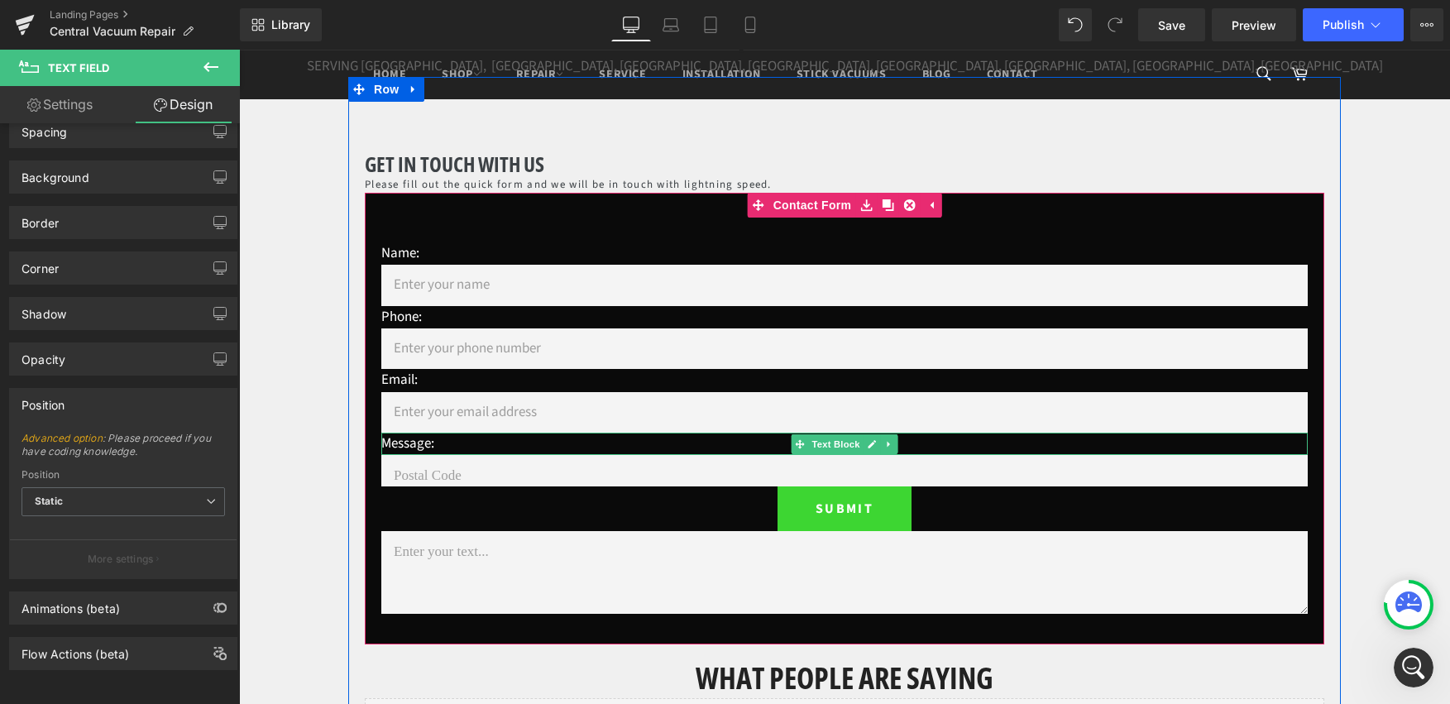
click at [427, 444] on p "Message:" at bounding box center [844, 444] width 927 height 22
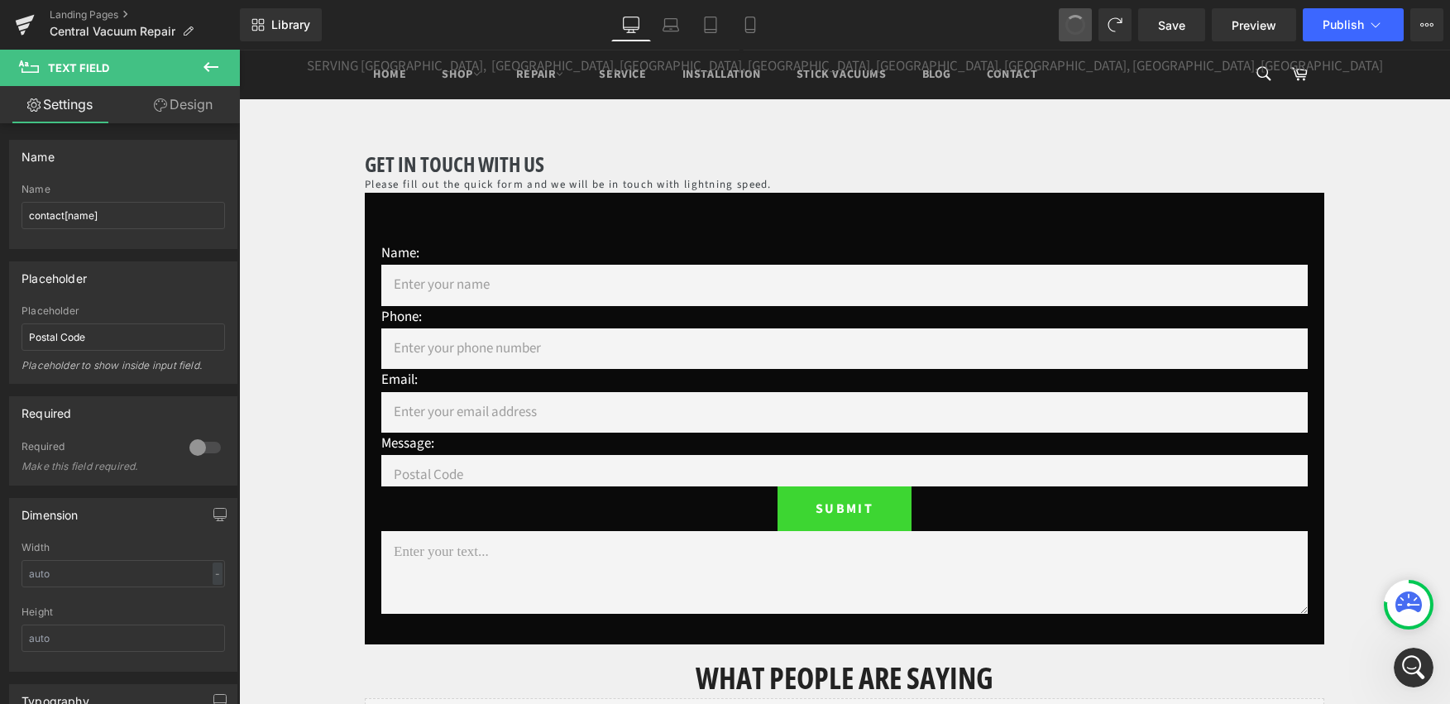
click at [1070, 28] on span at bounding box center [1075, 24] width 23 height 23
click at [1070, 28] on span at bounding box center [1075, 25] width 28 height 28
click at [1070, 28] on span at bounding box center [1075, 24] width 23 height 23
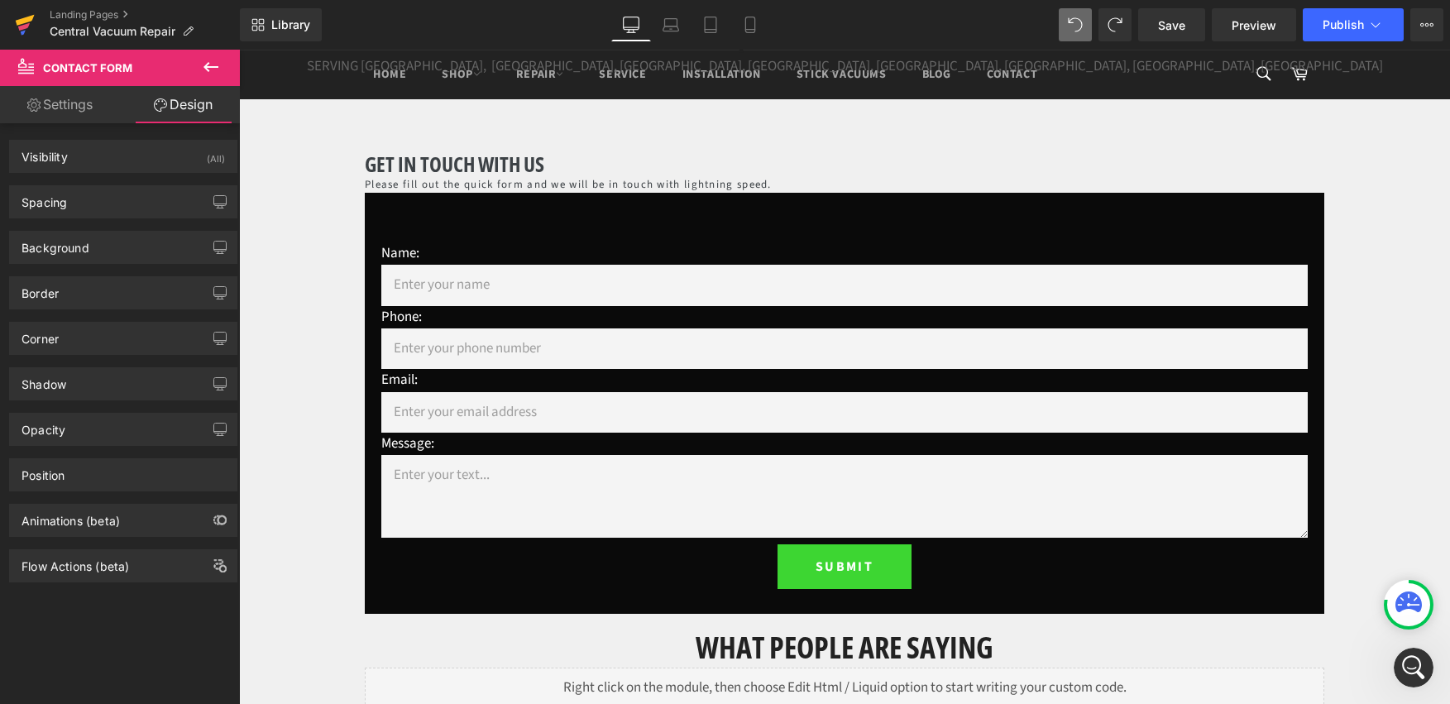
click at [26, 15] on icon at bounding box center [25, 24] width 20 height 41
